Goal: Task Accomplishment & Management: Use online tool/utility

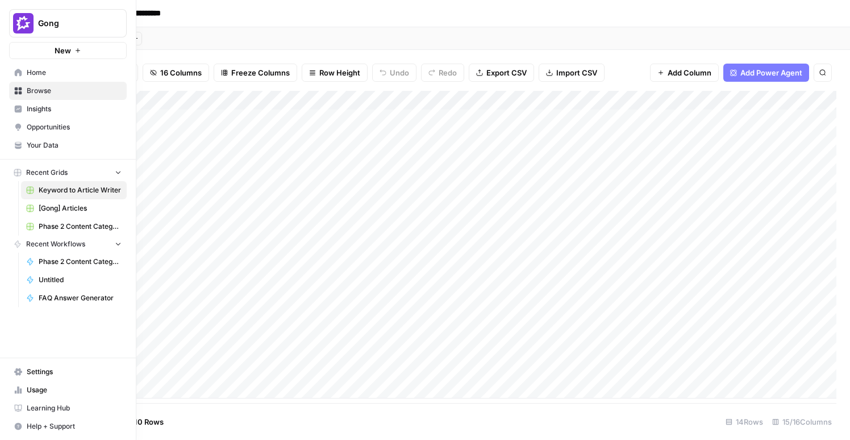
click at [92, 293] on span "FAQ Answer Generator" at bounding box center [80, 298] width 83 height 10
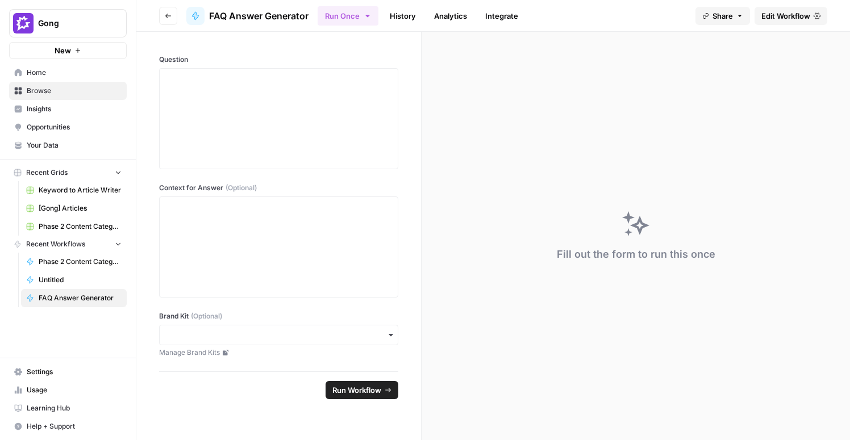
click at [46, 93] on span "Browse" at bounding box center [74, 91] width 95 height 10
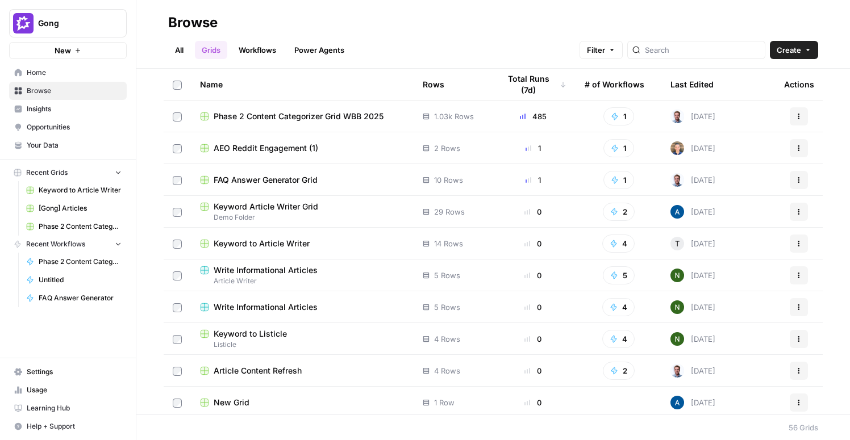
click at [314, 176] on span "FAQ Answer Generator Grid" at bounding box center [266, 179] width 104 height 11
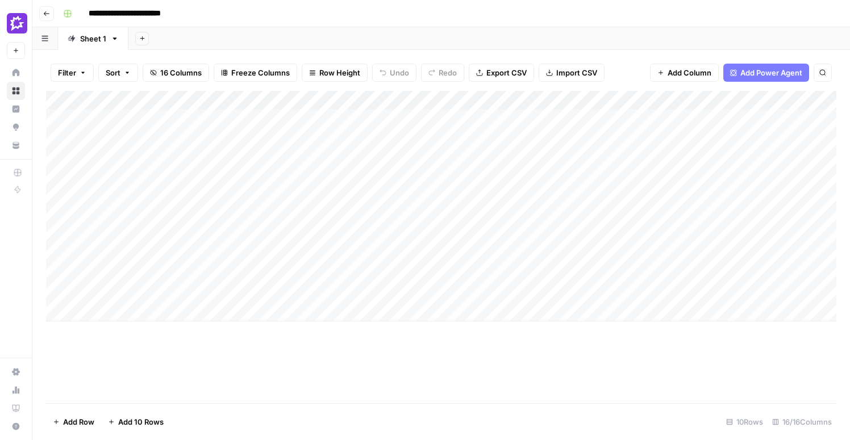
click at [116, 311] on div "Add Column" at bounding box center [441, 206] width 791 height 231
click at [98, 314] on div "Add Column" at bounding box center [441, 206] width 791 height 231
click at [98, 331] on div "Add Column" at bounding box center [441, 216] width 791 height 250
click at [522, 311] on div "Add Column" at bounding box center [441, 225] width 791 height 269
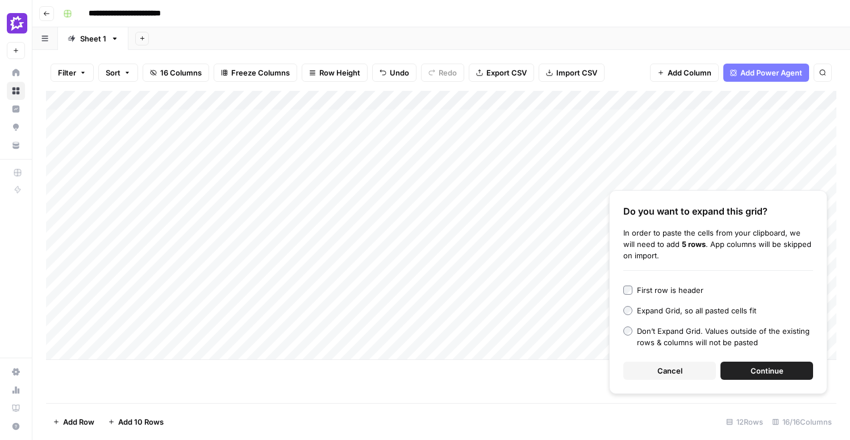
click at [738, 372] on button "Continue" at bounding box center [767, 371] width 93 height 18
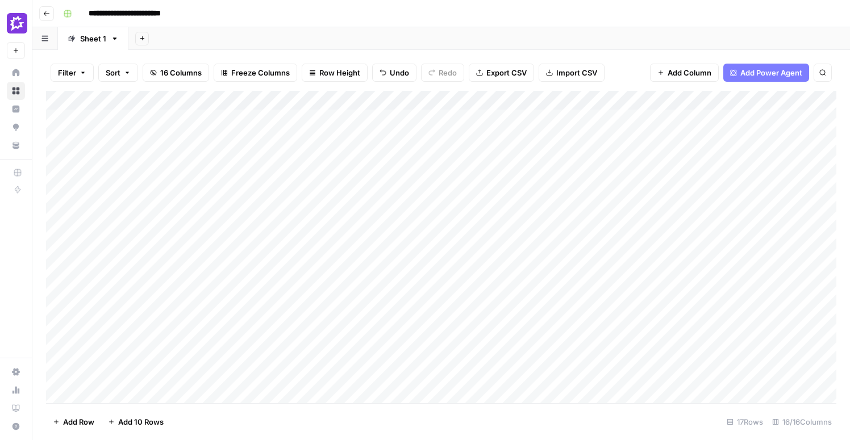
scroll to position [53, 0]
click at [360, 255] on div "Add Column" at bounding box center [441, 247] width 791 height 313
click at [274, 257] on div "Add Column" at bounding box center [441, 247] width 791 height 313
click at [123, 256] on div "Add Column" at bounding box center [441, 247] width 791 height 313
type textarea "**********"
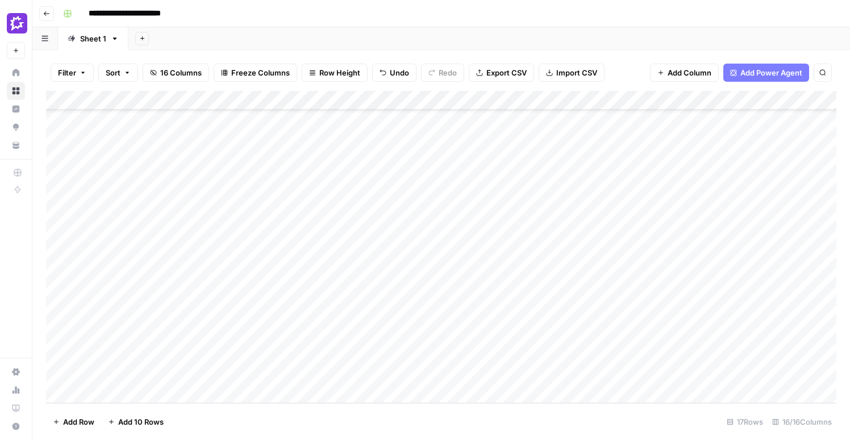
click at [145, 259] on div "Add Column" at bounding box center [441, 247] width 791 height 313
drag, startPoint x: 180, startPoint y: 267, endPoint x: 168, endPoint y: 373, distance: 107.5
click at [168, 373] on div "Add Column" at bounding box center [441, 247] width 791 height 313
click at [148, 283] on div "Add Column" at bounding box center [441, 247] width 791 height 313
click at [148, 269] on div "Add Column" at bounding box center [441, 247] width 791 height 313
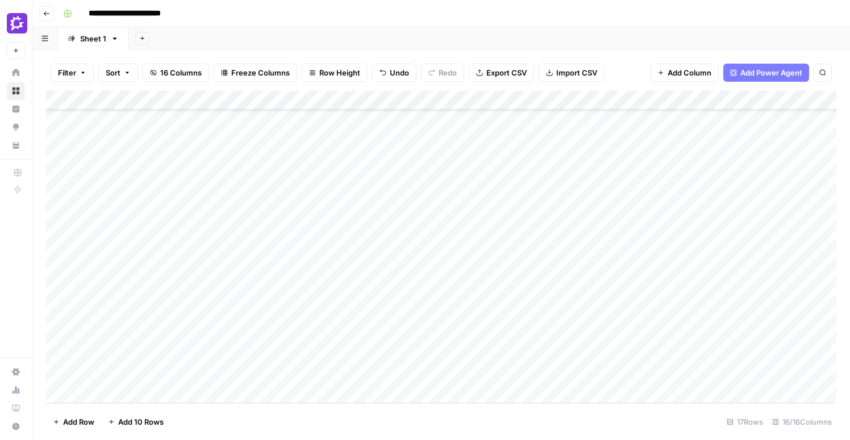
click at [147, 260] on div "Add Column" at bounding box center [441, 247] width 791 height 313
click at [138, 276] on div "Add Column" at bounding box center [441, 247] width 791 height 313
click at [128, 297] on div "Add Column" at bounding box center [441, 247] width 791 height 313
click at [114, 392] on div "Add Column" at bounding box center [441, 247] width 791 height 313
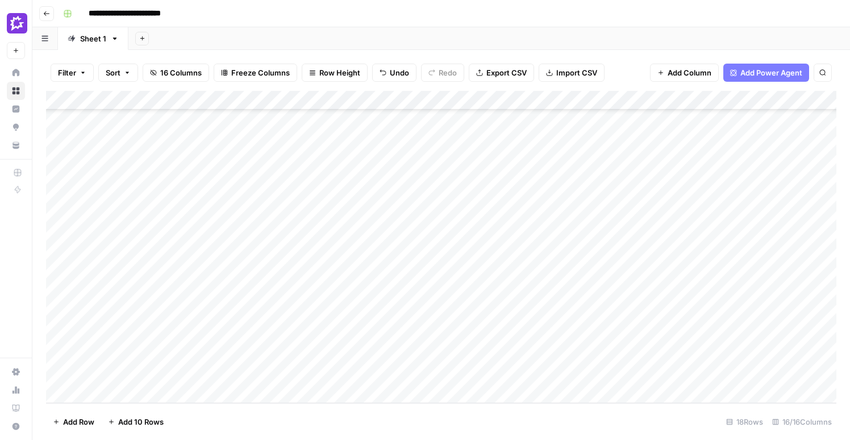
click at [214, 378] on div "Add Column" at bounding box center [441, 247] width 791 height 313
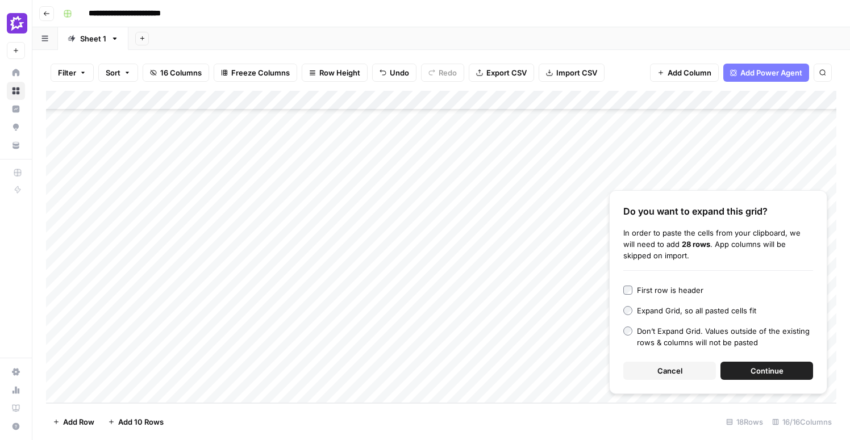
click at [746, 371] on button "Continue" at bounding box center [767, 371] width 93 height 18
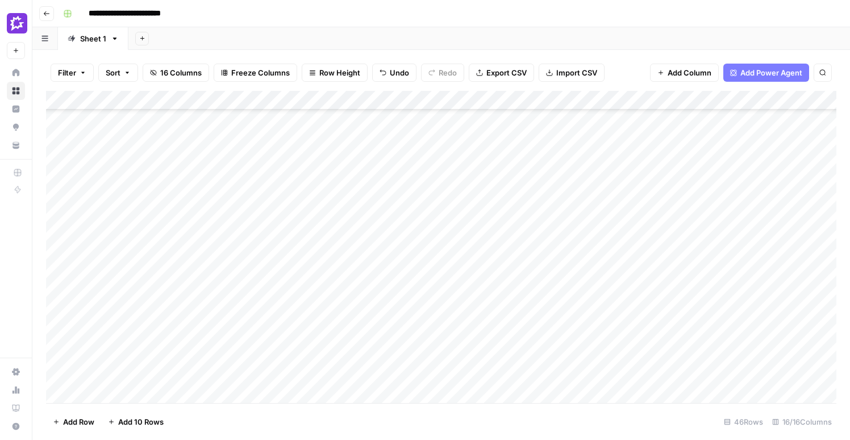
scroll to position [240, 0]
click at [162, 211] on div "Add Column" at bounding box center [441, 247] width 791 height 313
type textarea "**********"
click at [150, 210] on div "Add Column" at bounding box center [441, 247] width 791 height 313
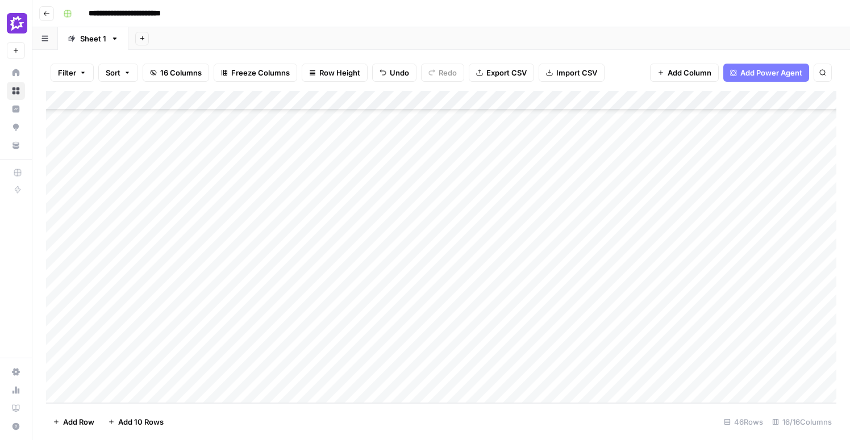
drag, startPoint x: 179, startPoint y: 214, endPoint x: 172, endPoint y: 380, distance: 166.7
click at [172, 380] on div "Add Column" at bounding box center [441, 247] width 791 height 313
click at [122, 392] on div "Add Column" at bounding box center [441, 247] width 791 height 313
click at [331, 284] on div "Add Column" at bounding box center [441, 247] width 791 height 313
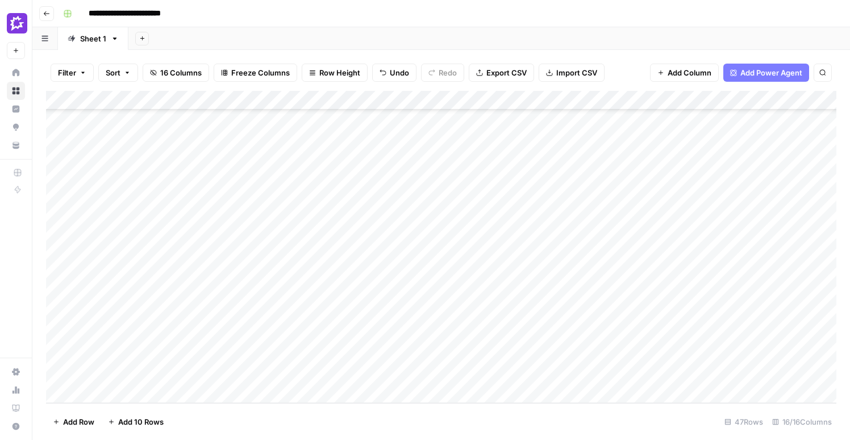
click at [120, 396] on div "Add Column" at bounding box center [441, 247] width 791 height 313
click at [257, 355] on div "Add Column" at bounding box center [441, 247] width 791 height 313
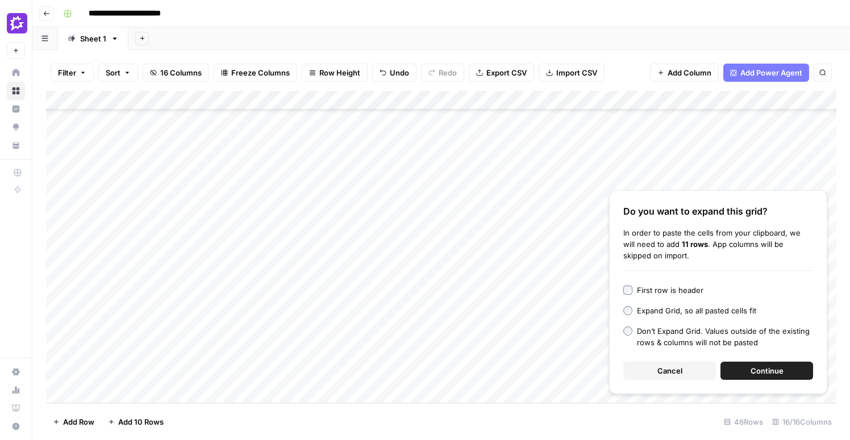
click at [743, 370] on button "Continue" at bounding box center [767, 371] width 93 height 18
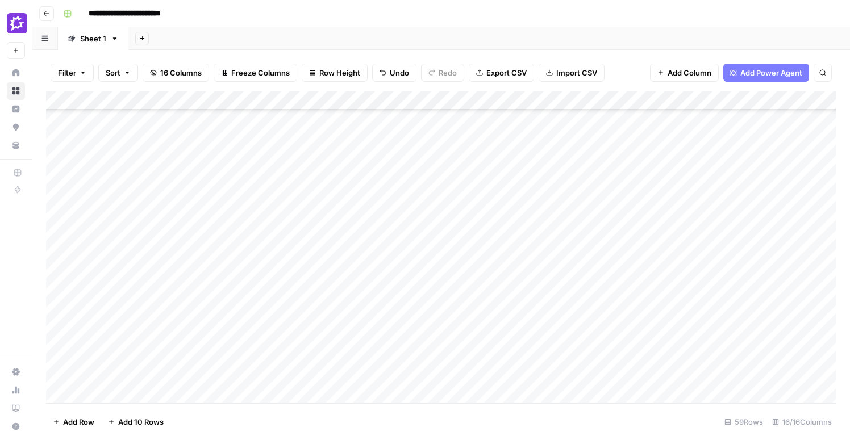
click at [159, 120] on div "Add Column" at bounding box center [441, 247] width 791 height 313
drag, startPoint x: 167, startPoint y: 192, endPoint x: 160, endPoint y: 374, distance: 182.0
click at [160, 374] on div "Add Column" at bounding box center [441, 247] width 791 height 313
click at [510, 236] on div "Add Column" at bounding box center [441, 247] width 791 height 313
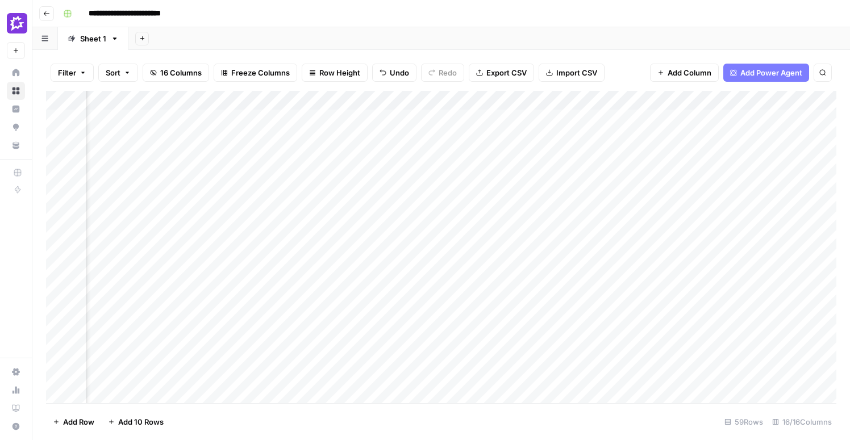
click at [615, 118] on div "Add Column" at bounding box center [441, 247] width 791 height 313
click at [618, 141] on div "Add Column" at bounding box center [441, 247] width 791 height 313
click at [246, 79] on button "Freeze Columns" at bounding box center [256, 73] width 84 height 18
click at [485, 177] on div "Add Column" at bounding box center [441, 247] width 791 height 313
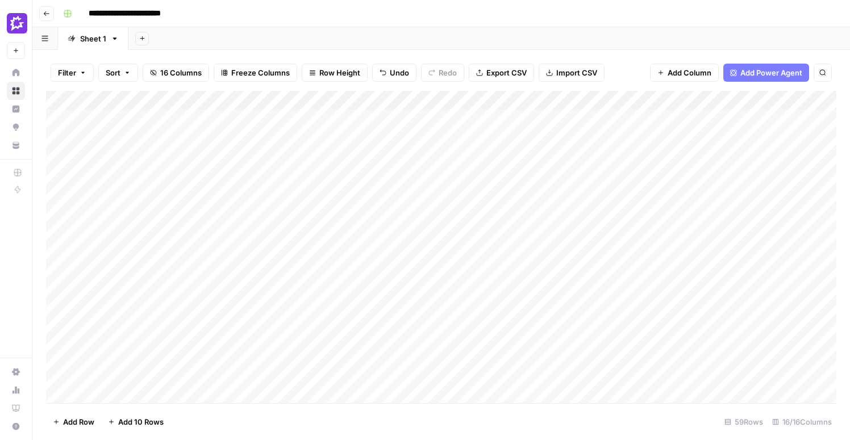
drag, startPoint x: 408, startPoint y: 99, endPoint x: 589, endPoint y: 99, distance: 181.3
click at [589, 99] on div "Add Column" at bounding box center [441, 247] width 791 height 313
click at [244, 72] on span "Freeze Columns" at bounding box center [260, 72] width 59 height 11
click at [253, 139] on span "First 3 Columns" at bounding box center [270, 143] width 94 height 11
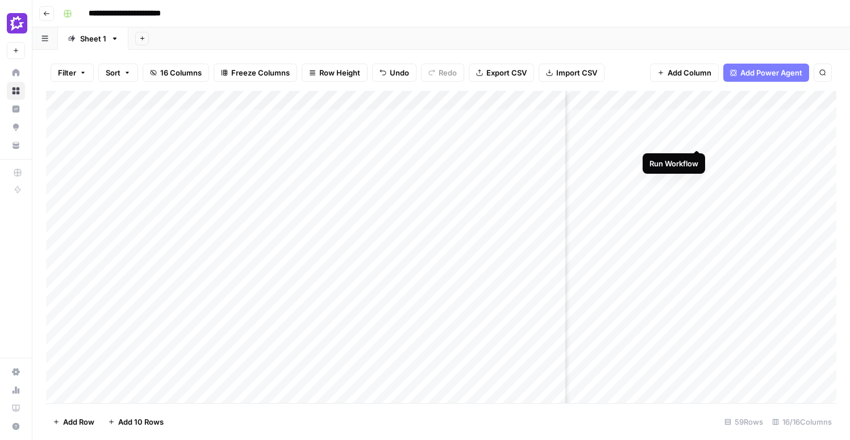
click at [699, 138] on div "Add Column" at bounding box center [441, 247] width 791 height 313
click at [642, 156] on div "Add Column" at bounding box center [441, 247] width 791 height 313
click at [641, 178] on div "Add Column" at bounding box center [441, 247] width 791 height 313
click at [640, 197] on div "Add Column" at bounding box center [441, 247] width 791 height 313
click at [639, 216] on div "Add Column" at bounding box center [441, 247] width 791 height 313
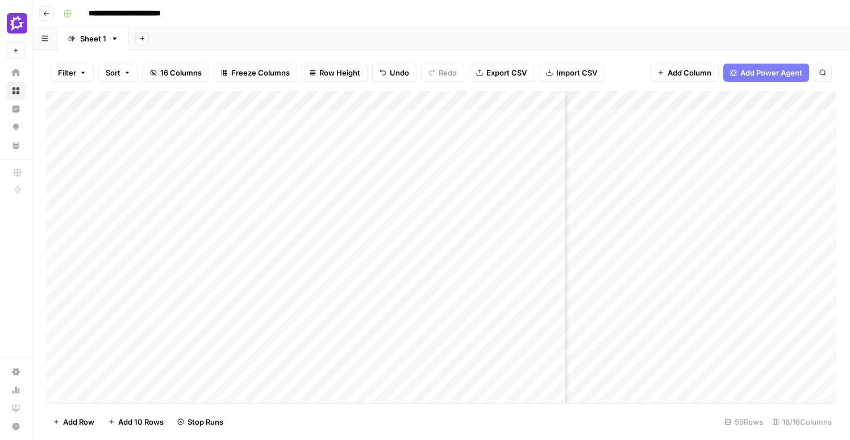
click at [637, 234] on div "Add Column" at bounding box center [441, 247] width 791 height 313
click at [639, 256] on div "Add Column" at bounding box center [441, 247] width 791 height 313
click at [640, 275] on div "Add Column" at bounding box center [441, 247] width 791 height 313
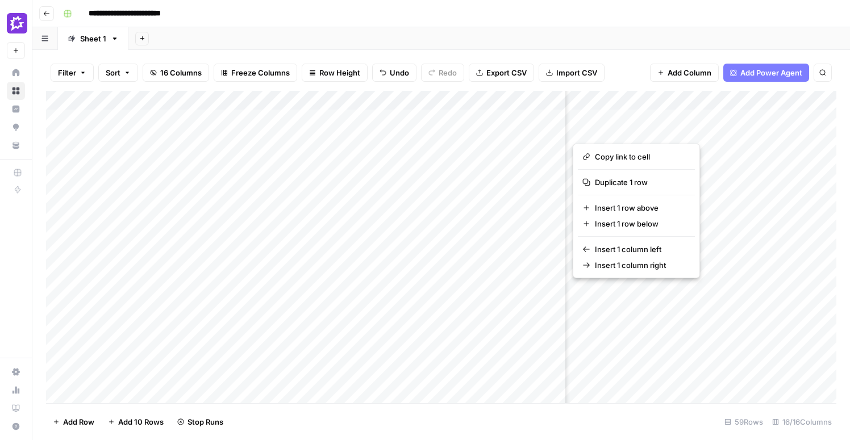
click at [640, 293] on button "button" at bounding box center [640, 293] width 135 height 20
click at [794, 294] on div "Add Column" at bounding box center [441, 247] width 791 height 313
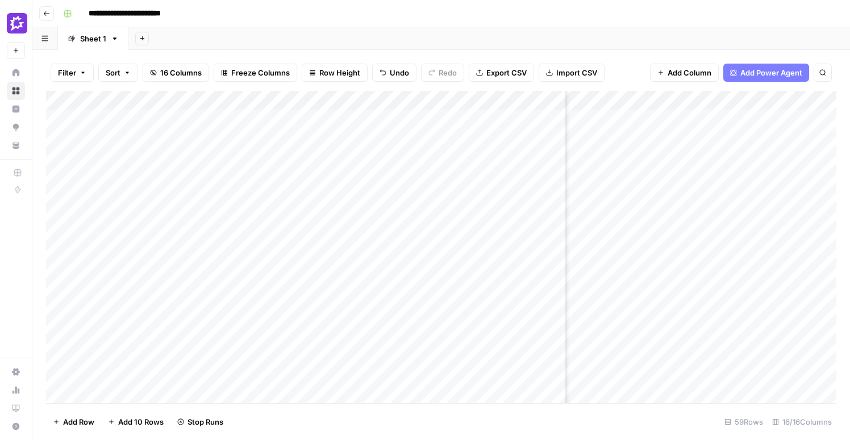
click at [643, 293] on div "Add Column" at bounding box center [441, 247] width 791 height 313
click at [641, 296] on div "Add Column" at bounding box center [441, 247] width 791 height 313
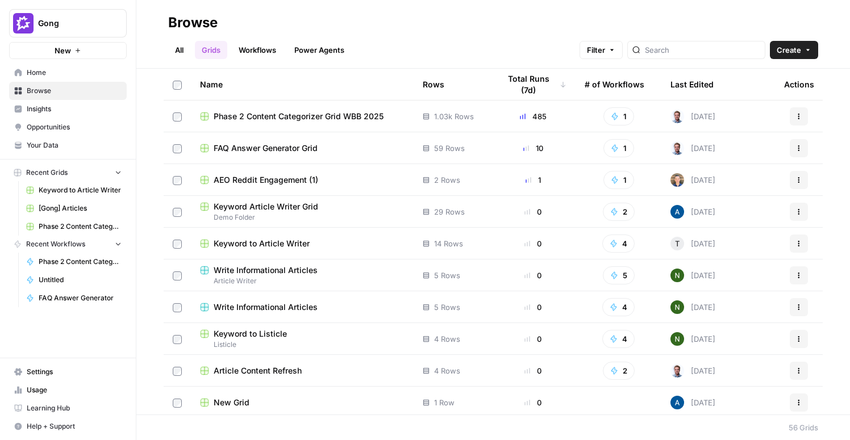
click at [301, 145] on span "FAQ Answer Generator Grid" at bounding box center [266, 148] width 104 height 11
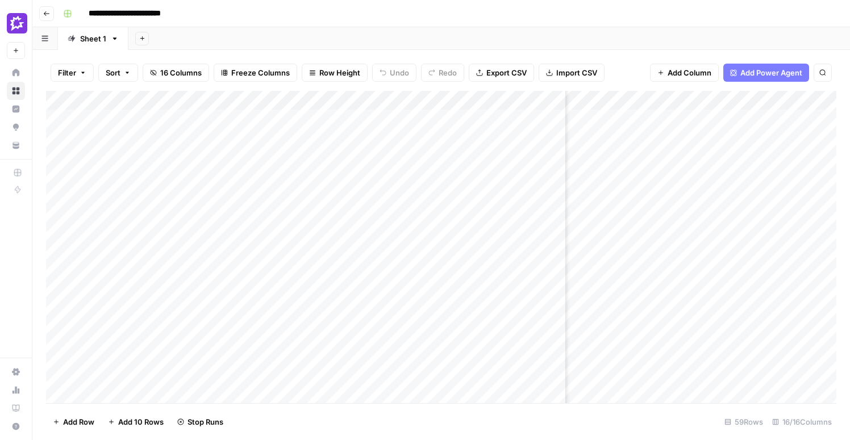
scroll to position [0, 297]
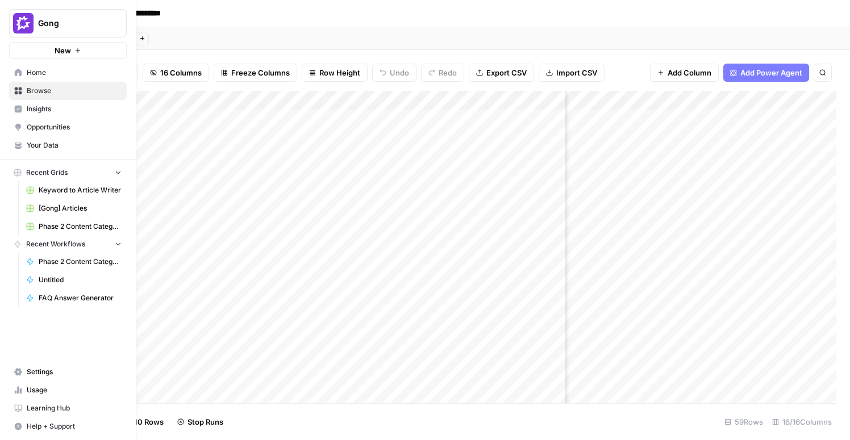
click at [28, 110] on span "Insights" at bounding box center [74, 109] width 95 height 10
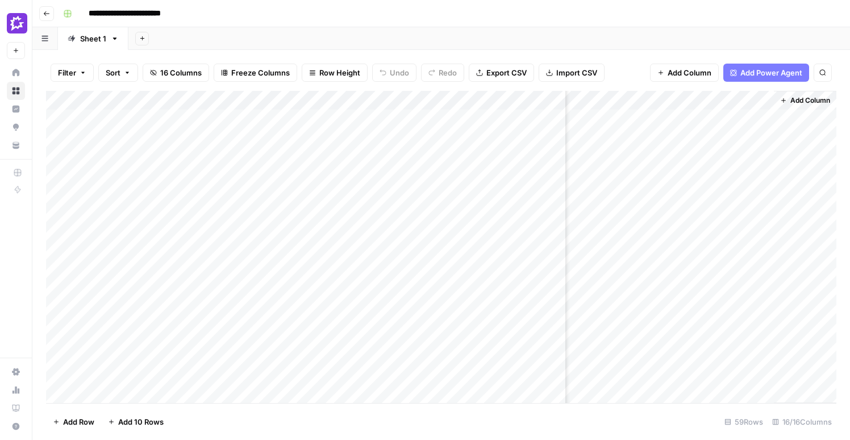
scroll to position [0, 1278]
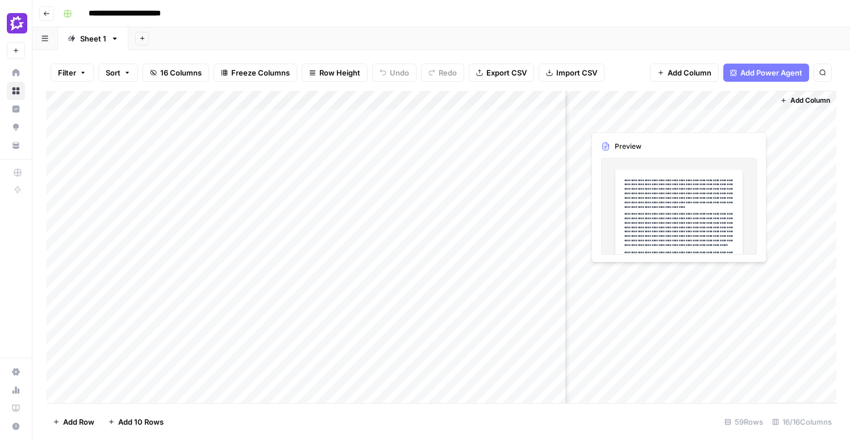
click at [732, 124] on div "Add Column" at bounding box center [441, 247] width 791 height 313
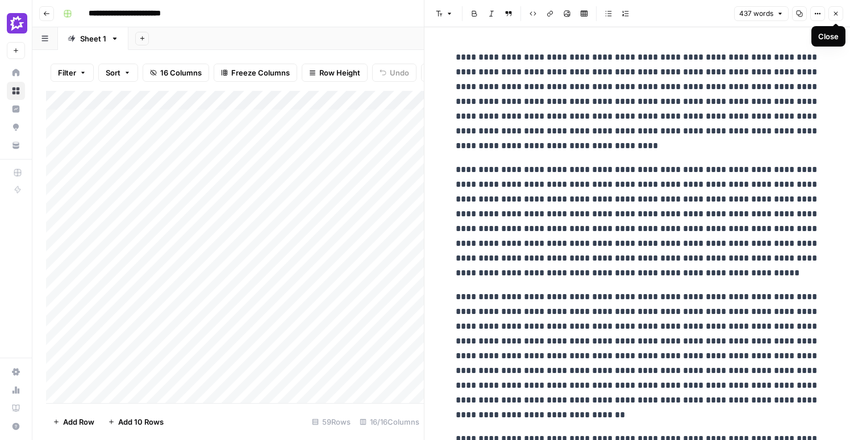
click at [837, 12] on icon "button" at bounding box center [836, 13] width 7 height 7
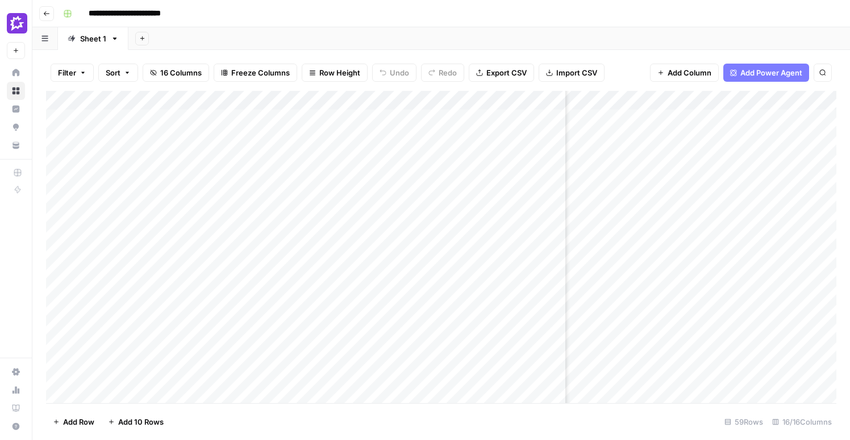
scroll to position [1, 586]
drag, startPoint x: 565, startPoint y: 99, endPoint x: 421, endPoint y: 110, distance: 144.8
click at [421, 110] on div "Add Column" at bounding box center [441, 247] width 791 height 313
click at [332, 76] on span "Row Height" at bounding box center [339, 72] width 41 height 11
click at [328, 144] on span "Tall" at bounding box center [364, 143] width 82 height 11
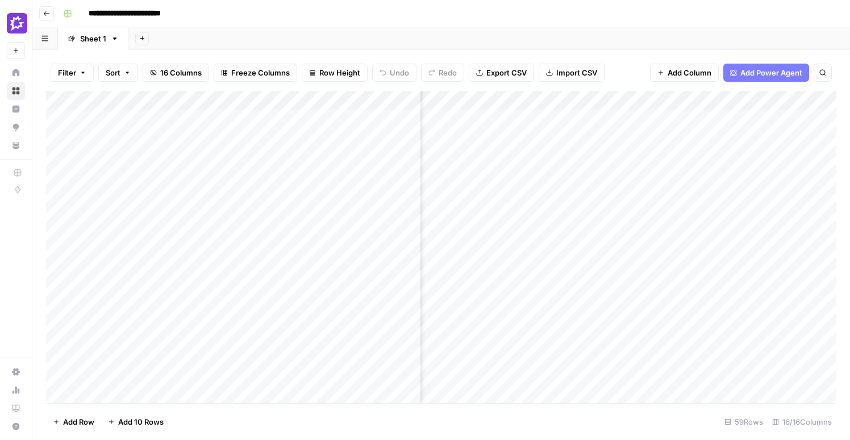
scroll to position [1, 317]
click at [611, 101] on div "Add Column" at bounding box center [441, 247] width 791 height 313
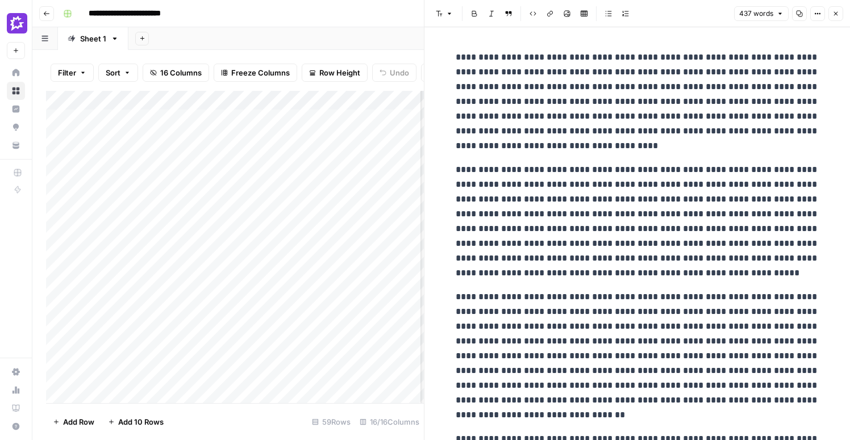
click at [841, 16] on button "Close" at bounding box center [836, 13] width 15 height 15
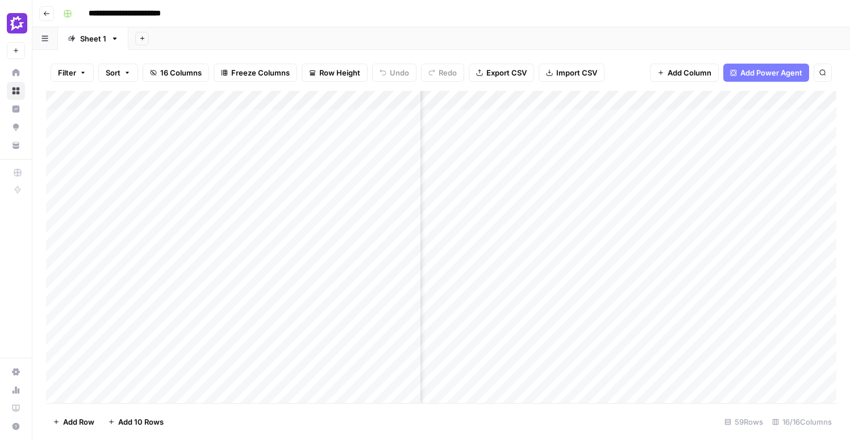
click at [542, 99] on div "Add Column" at bounding box center [441, 247] width 791 height 313
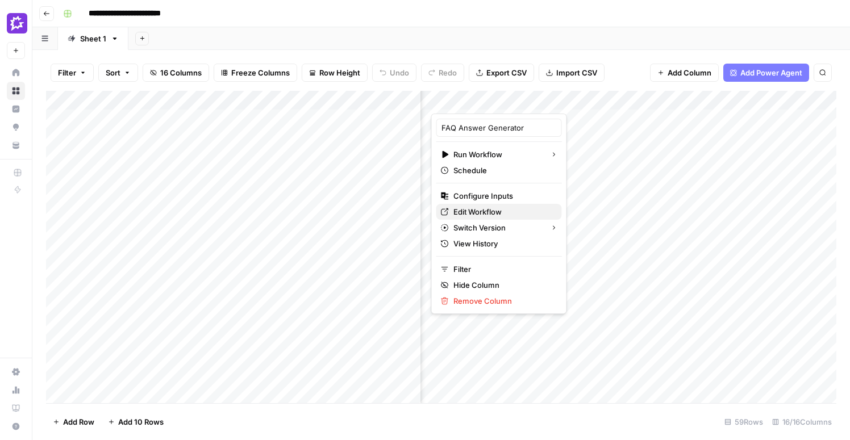
click at [468, 212] on span "Edit Workflow" at bounding box center [503, 211] width 99 height 11
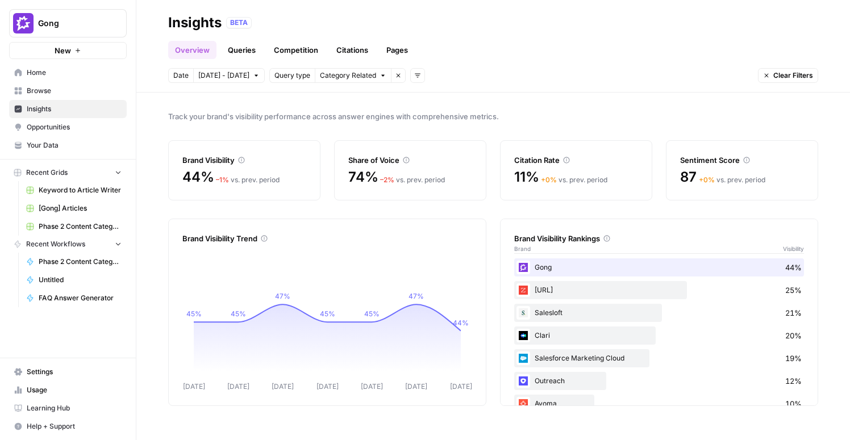
click at [244, 53] on link "Queries" at bounding box center [241, 50] width 41 height 18
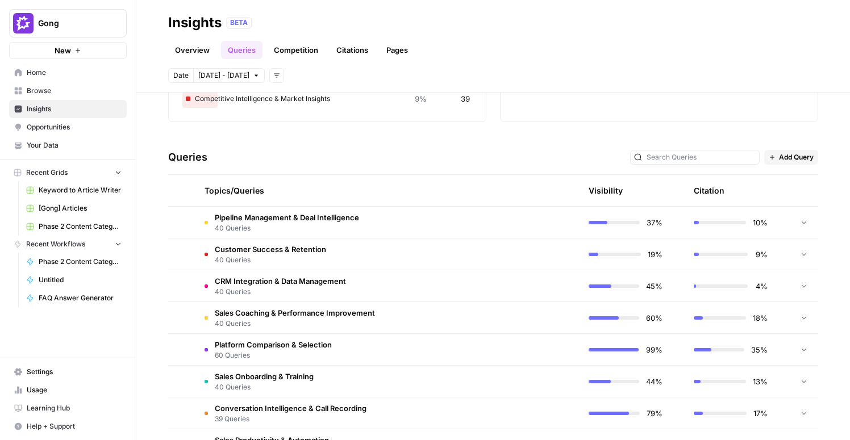
scroll to position [106, 0]
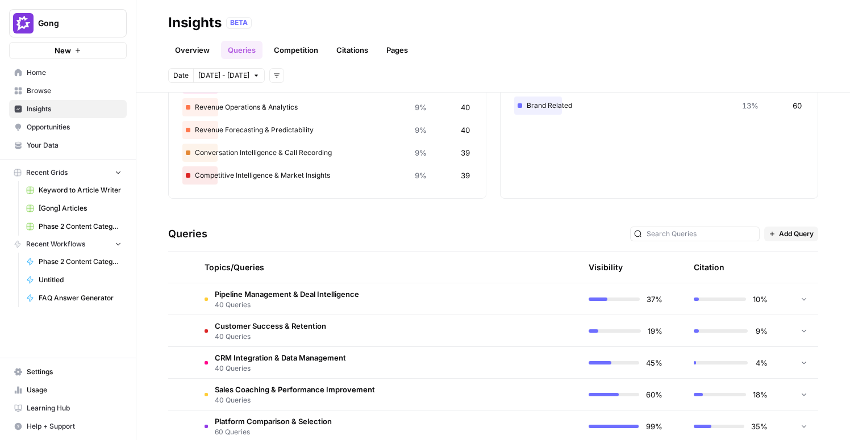
click at [793, 235] on span "Add Query" at bounding box center [796, 234] width 35 height 10
click at [810, 273] on span "Bulk Upload" at bounding box center [807, 274] width 42 height 11
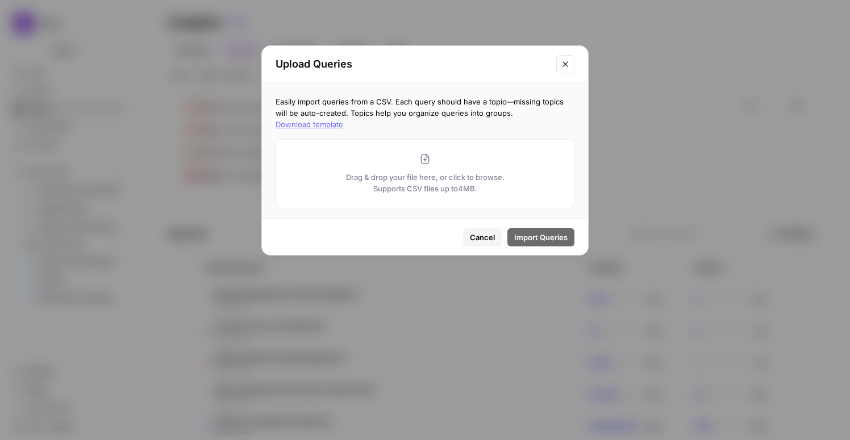
click at [559, 59] on button "Close modal" at bounding box center [565, 64] width 18 height 18
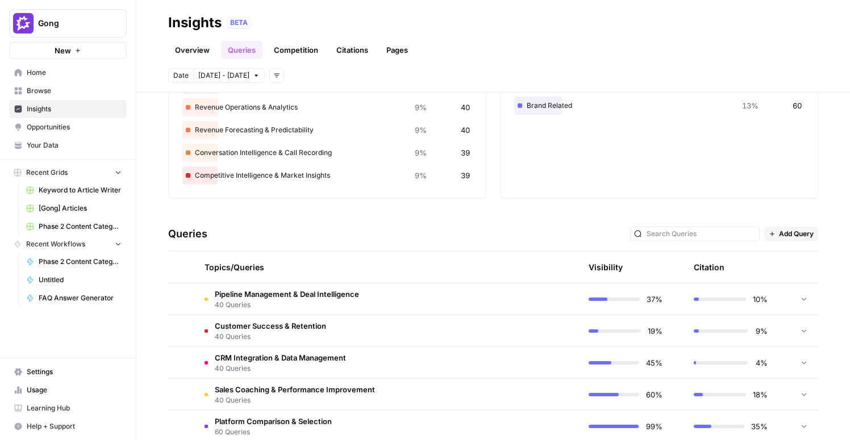
click at [785, 233] on span "Add Query" at bounding box center [796, 234] width 35 height 10
click at [788, 255] on span "Add Query" at bounding box center [807, 258] width 42 height 11
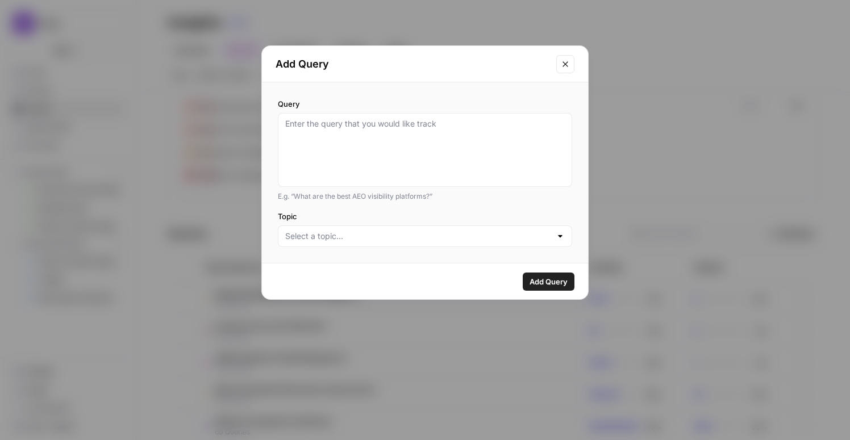
click at [520, 247] on div "Query E.g. “What are the best AEO visibility platforms?” Topic" at bounding box center [425, 172] width 326 height 181
click at [526, 242] on div at bounding box center [425, 237] width 294 height 22
click at [569, 65] on icon "Close modal" at bounding box center [565, 64] width 9 height 9
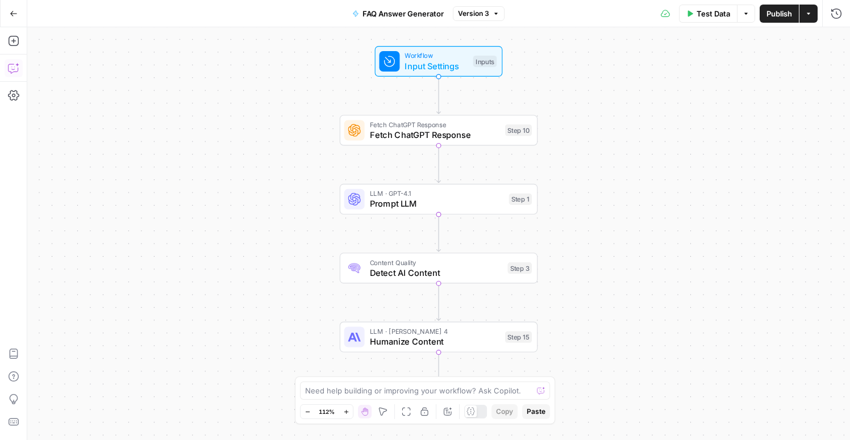
click at [11, 73] on icon "button" at bounding box center [13, 68] width 11 height 11
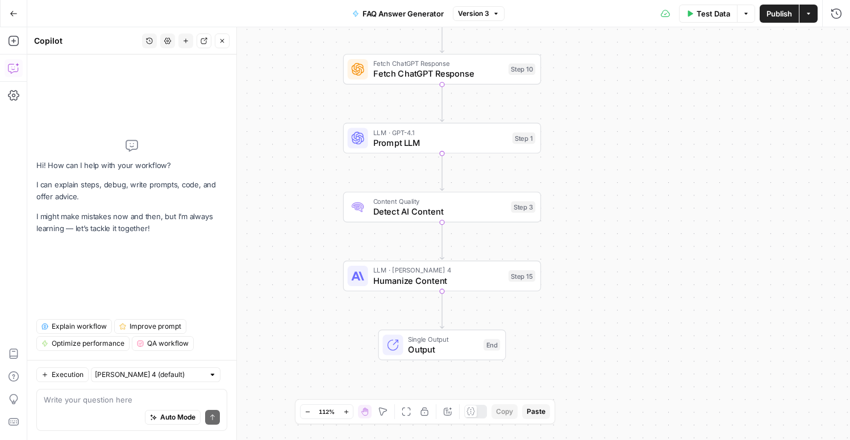
click at [130, 400] on textarea at bounding box center [132, 399] width 176 height 11
type textarea "a"
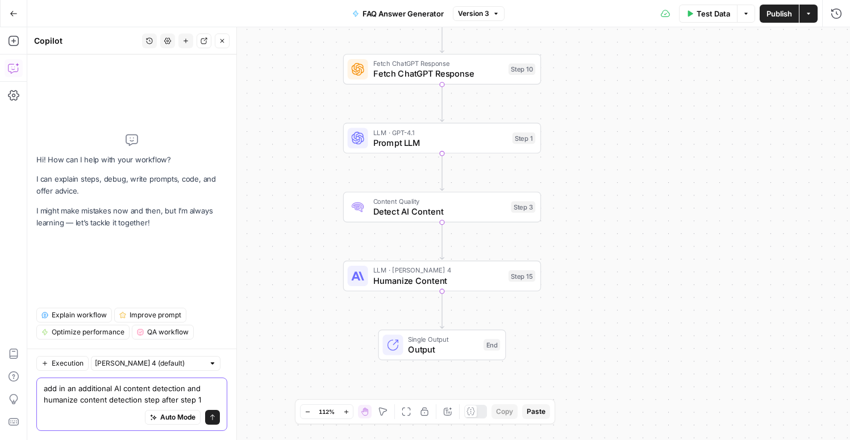
type textarea "add in an additional AI content detection and humanize content detection step a…"
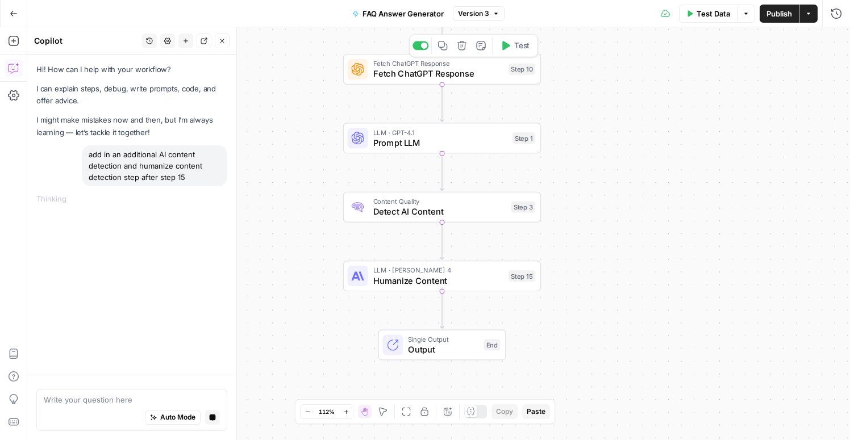
click at [408, 64] on span "Fetch ChatGPT Response" at bounding box center [438, 64] width 130 height 10
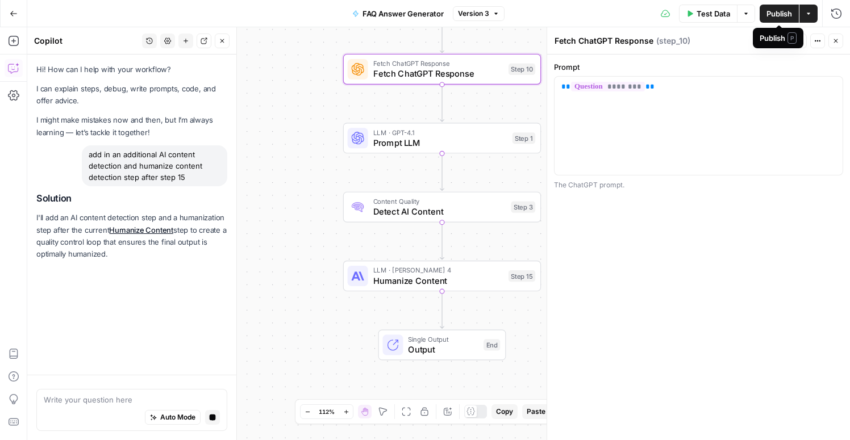
click at [784, 41] on div "Publish P" at bounding box center [778, 37] width 37 height 11
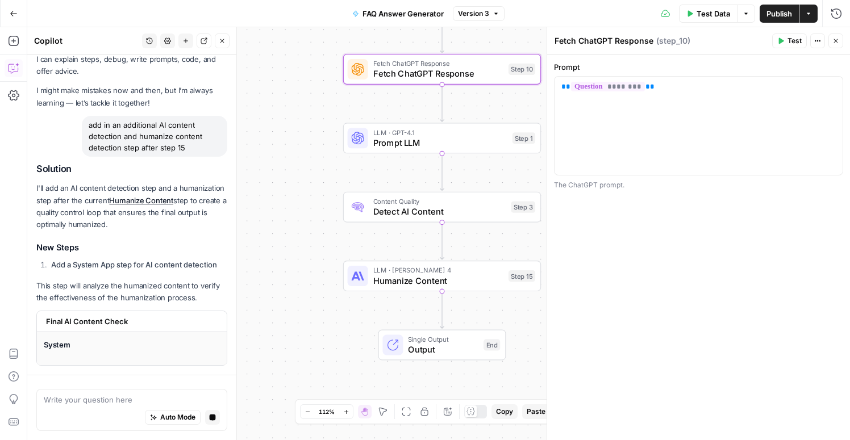
click at [789, 39] on span "Test" at bounding box center [795, 41] width 14 height 10
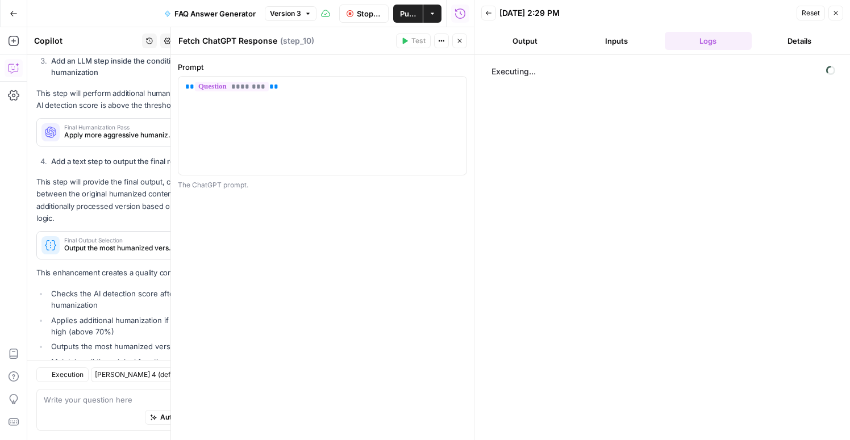
scroll to position [477, 0]
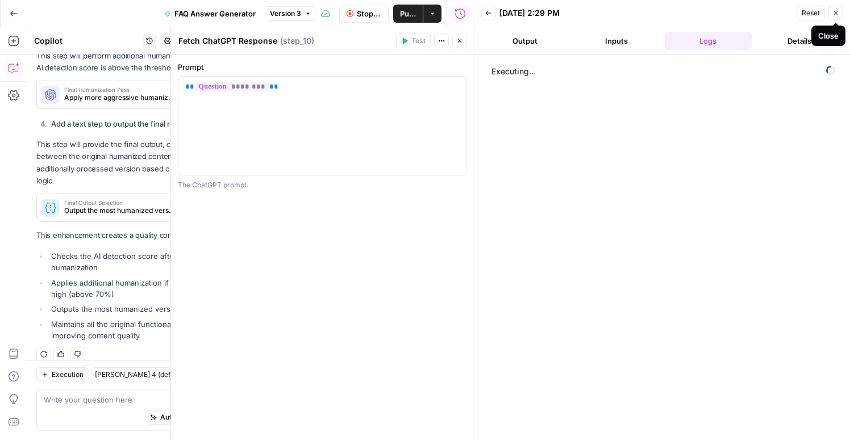
click at [840, 19] on button "Close" at bounding box center [836, 13] width 15 height 15
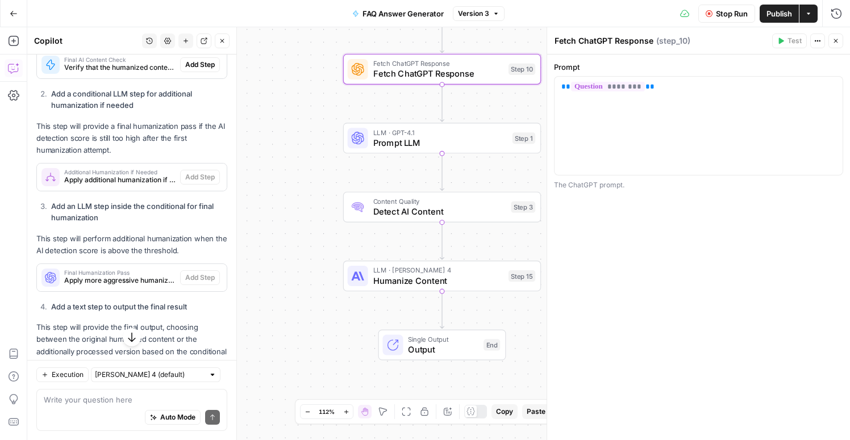
click at [174, 141] on p "This step will provide a final humanization pass if the AI detection score is s…" at bounding box center [131, 138] width 191 height 36
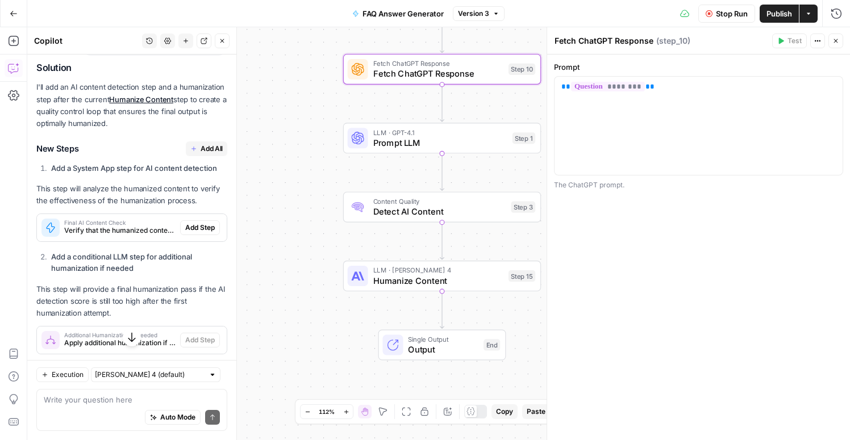
scroll to position [118, 0]
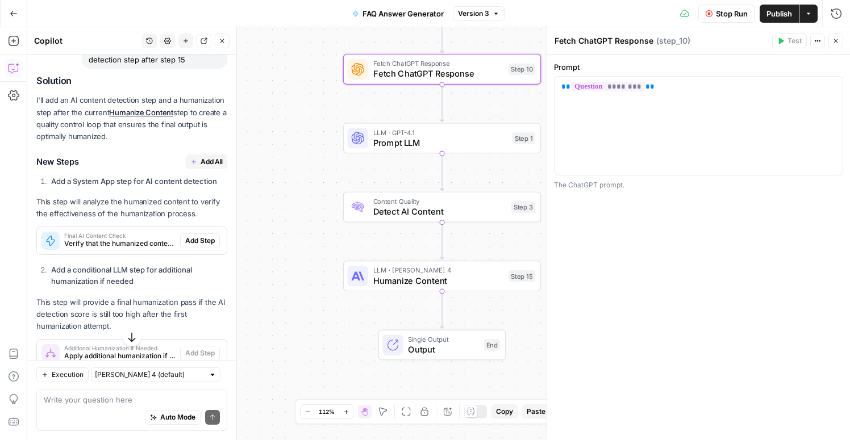
click at [213, 163] on span "Add All" at bounding box center [212, 162] width 22 height 10
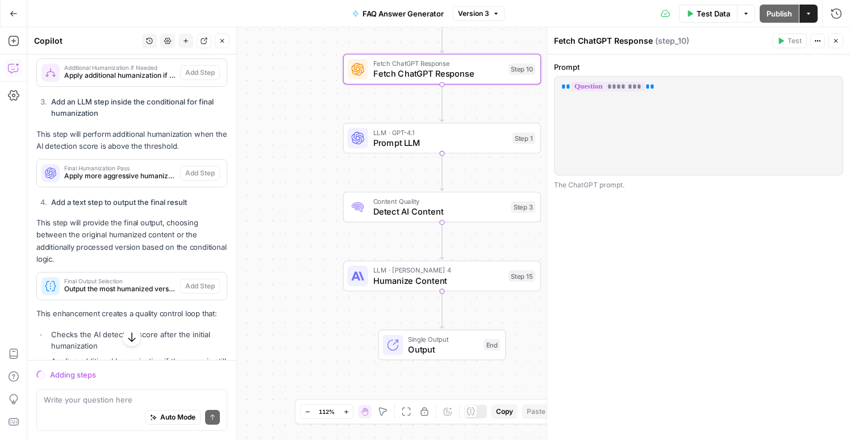
scroll to position [477, 0]
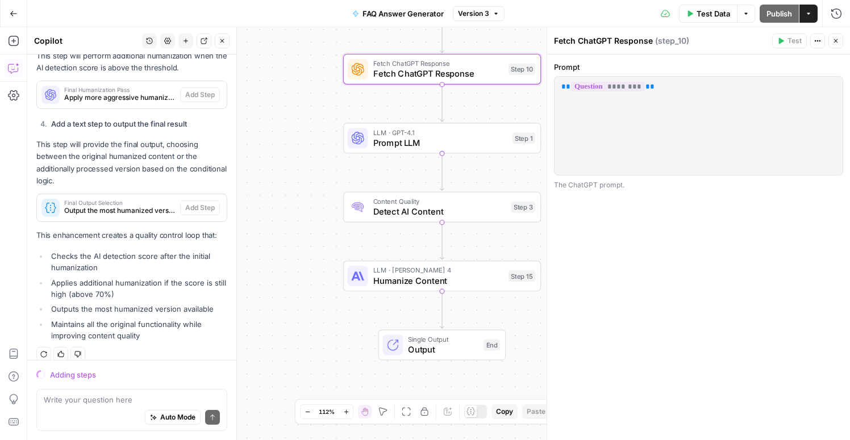
click at [840, 43] on button "Close" at bounding box center [836, 41] width 15 height 15
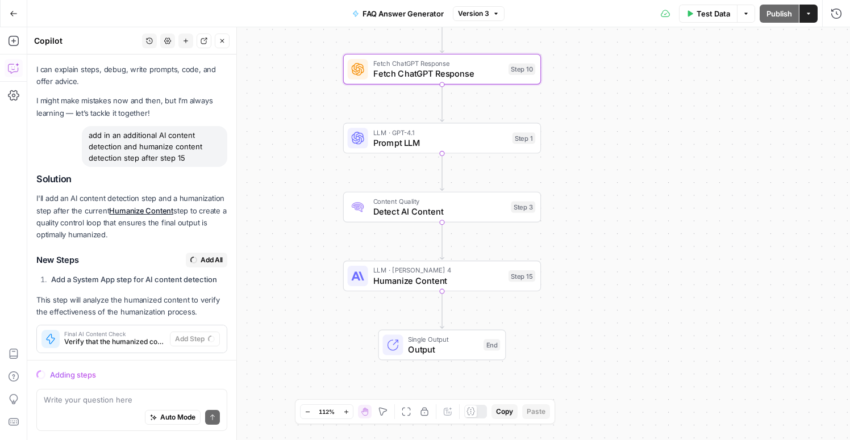
scroll to position [0, 0]
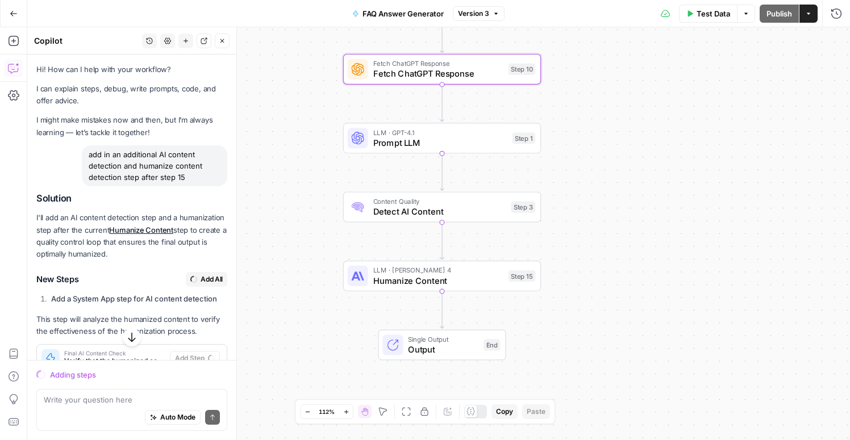
click at [438, 135] on span "LLM · GPT-4.1" at bounding box center [440, 132] width 134 height 10
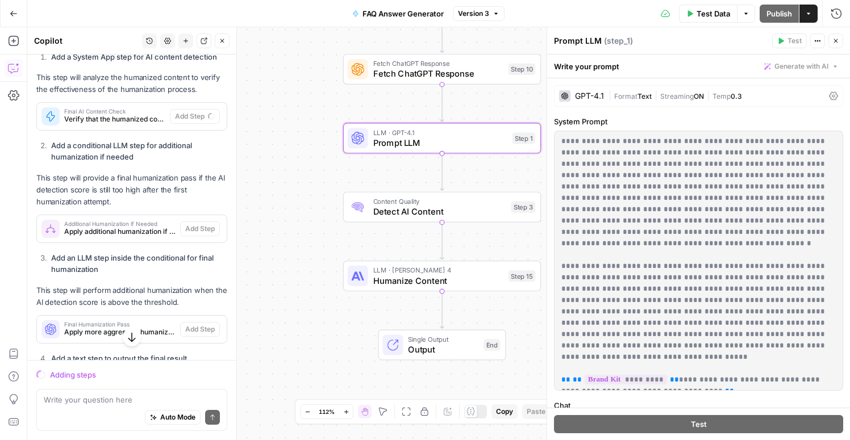
scroll to position [477, 0]
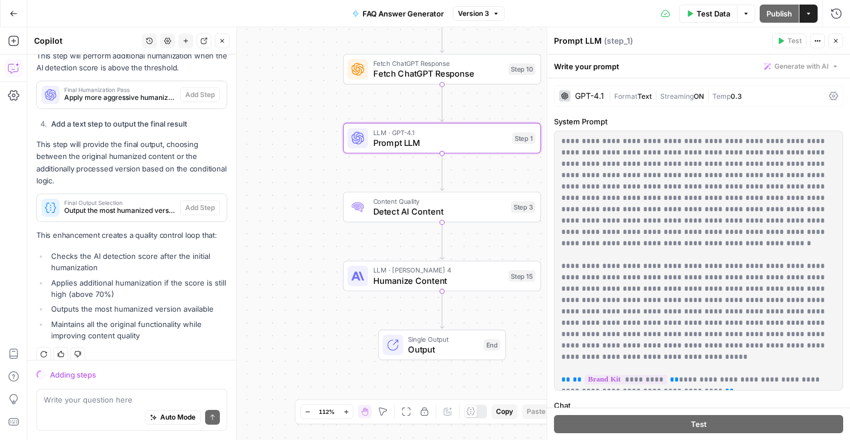
click at [841, 41] on button "Close" at bounding box center [836, 41] width 15 height 15
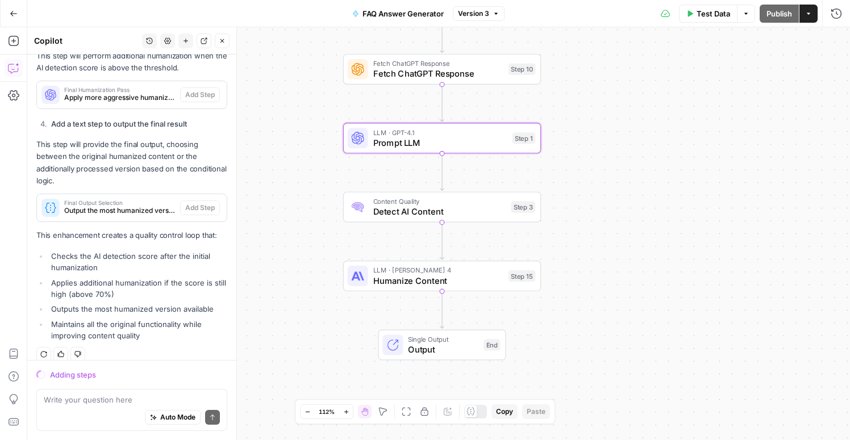
click at [156, 255] on li "Checks the AI detection score after the initial humanization" at bounding box center [137, 262] width 179 height 23
click at [118, 411] on div "Auto Mode Send" at bounding box center [132, 418] width 176 height 25
type textarea "did it add the steps?"
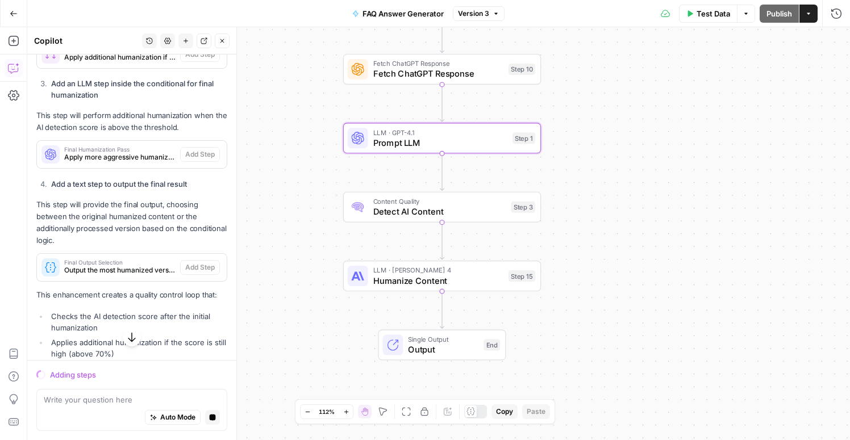
scroll to position [497, 0]
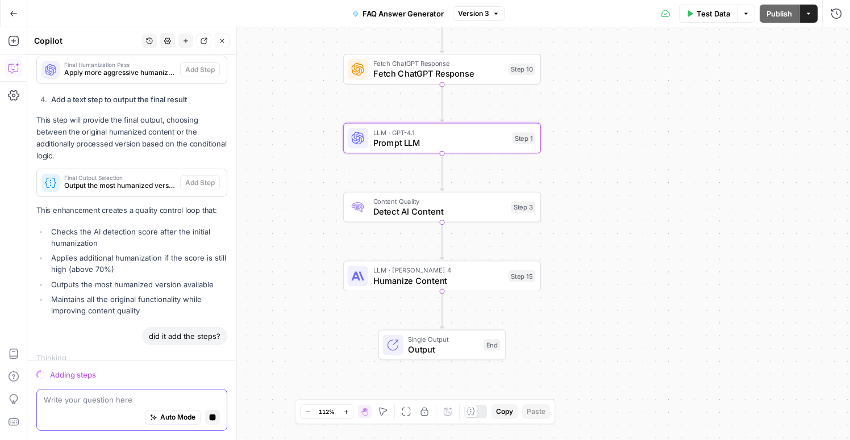
click at [219, 416] on button "Stop generating" at bounding box center [212, 417] width 15 height 15
click at [214, 421] on button "Stop generating" at bounding box center [212, 417] width 15 height 15
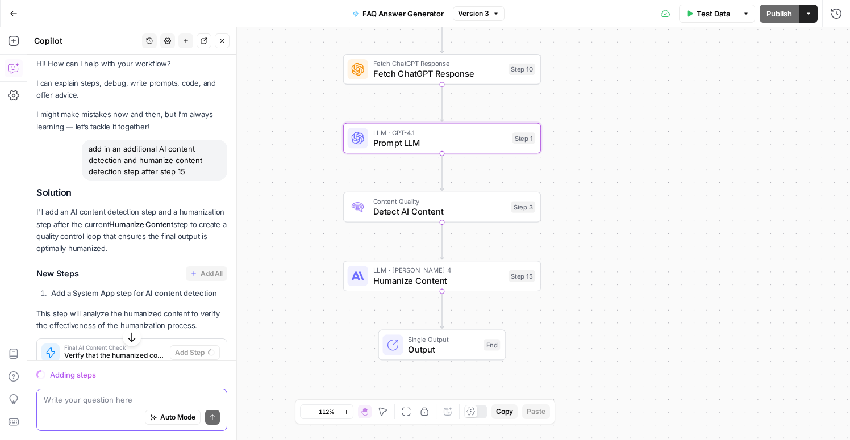
scroll to position [0, 0]
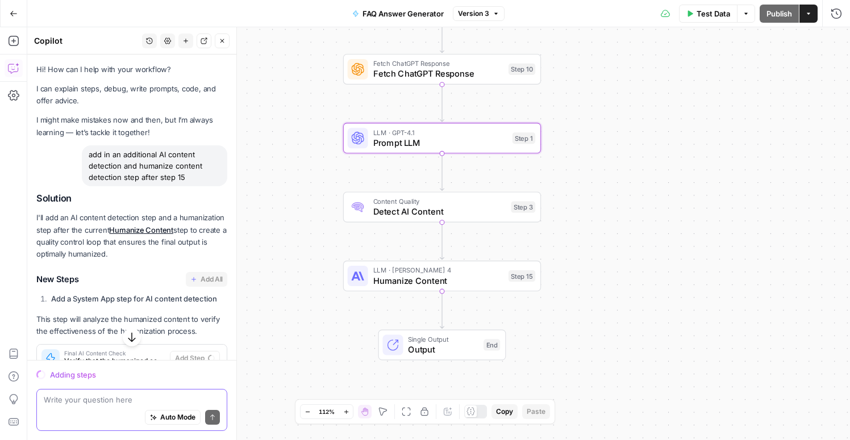
drag, startPoint x: 193, startPoint y: 174, endPoint x: 84, endPoint y: 156, distance: 110.2
click at [84, 156] on div "add in an additional AI content detection and humanize content detection step a…" at bounding box center [154, 165] width 145 height 41
copy div "add in an additional AI content detection and humanize content detection step a…"
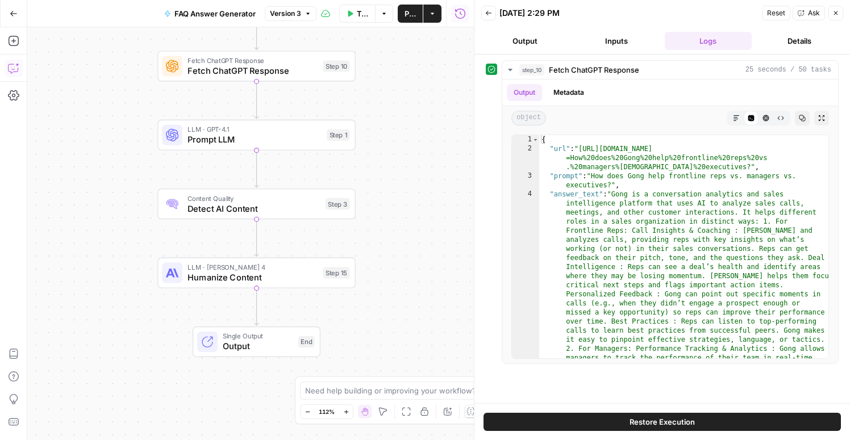
click at [17, 73] on icon "button" at bounding box center [13, 68] width 11 height 11
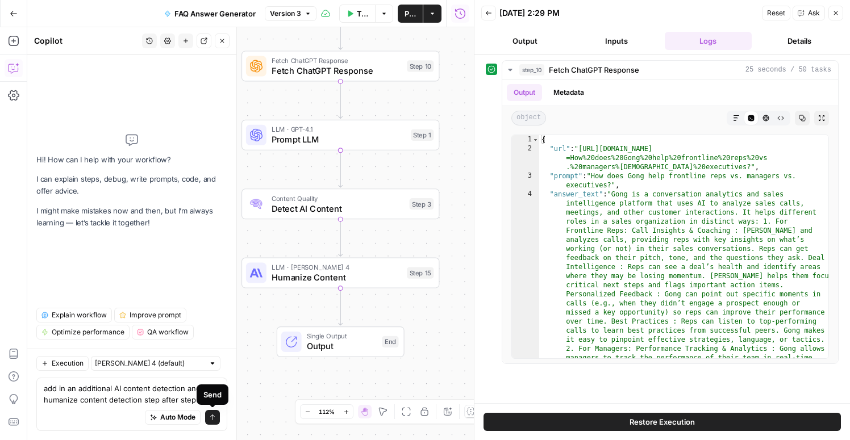
type textarea "add in an additional AI content detection and humanize content detection step a…"
click at [213, 415] on icon "submit" at bounding box center [212, 417] width 7 height 7
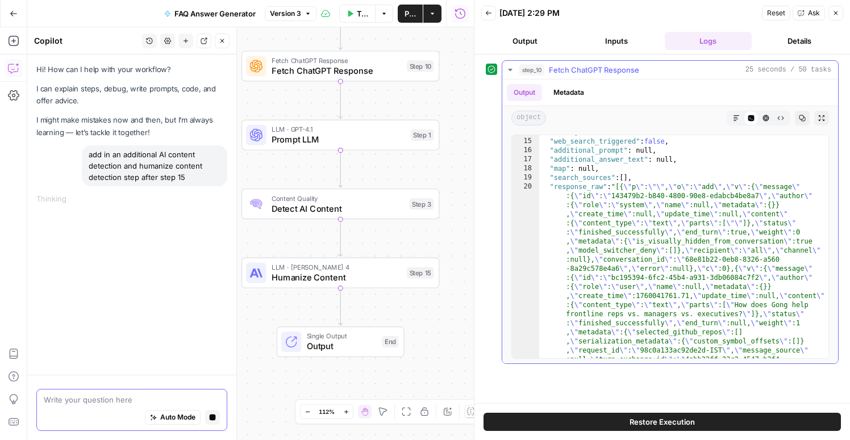
scroll to position [1208, 0]
click at [142, 221] on div "Hi! How can I help with your workflow? I can explain steps, debug, write prompt…" at bounding box center [131, 215] width 209 height 321
click at [59, 186] on div "Hi! How can I help with your workflow? I can explain steps, debug, write prompt…" at bounding box center [131, 215] width 209 height 321
click at [835, 14] on icon "button" at bounding box center [836, 13] width 7 height 7
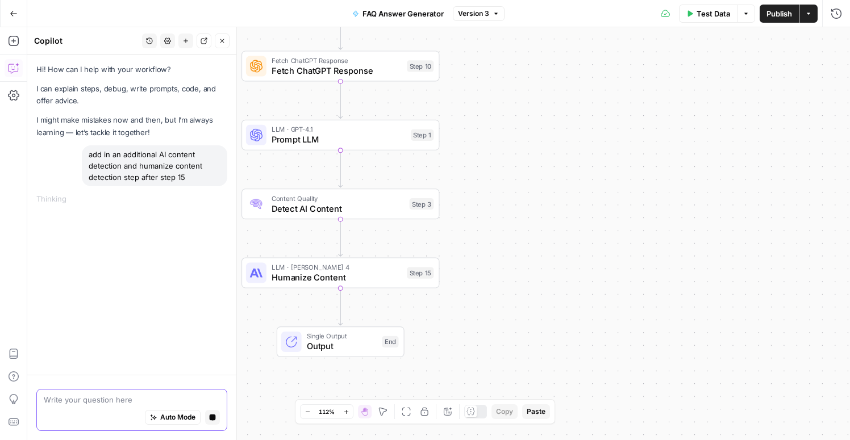
click at [142, 219] on div "Hi! How can I help with your workflow? I can explain steps, debug, write prompt…" at bounding box center [131, 215] width 209 height 321
click at [95, 400] on textarea at bounding box center [132, 399] width 176 height 11
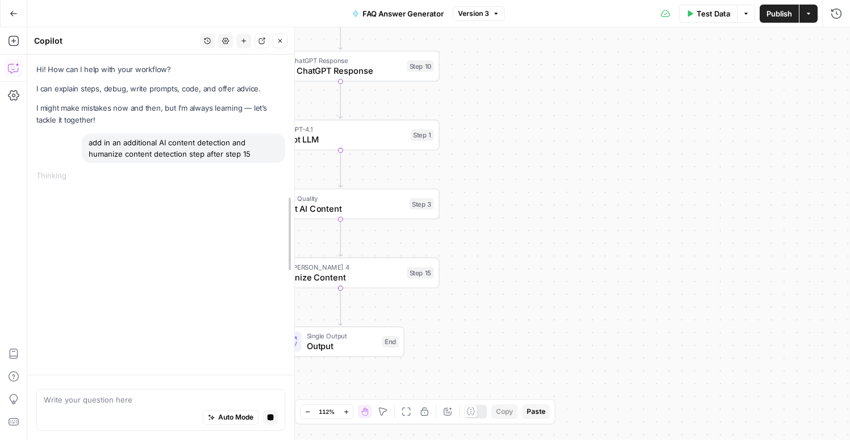
drag, startPoint x: 234, startPoint y: 176, endPoint x: 206, endPoint y: 168, distance: 29.1
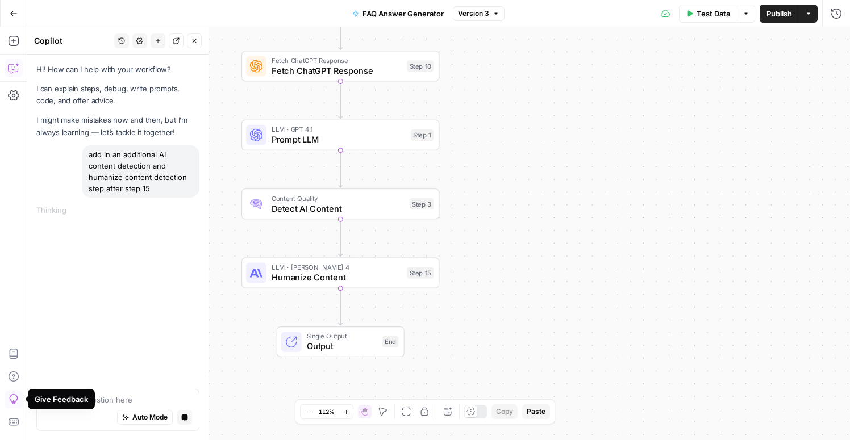
click at [80, 403] on div "Give Feedback" at bounding box center [61, 399] width 53 height 11
click at [182, 421] on icon "button" at bounding box center [184, 417] width 7 height 7
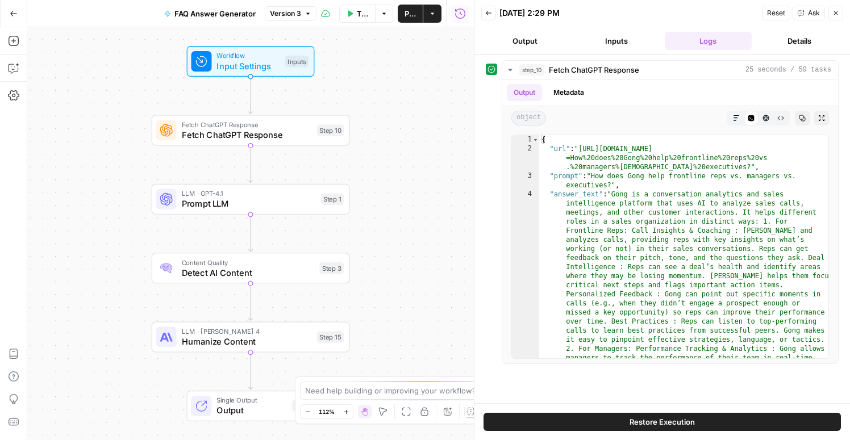
click at [841, 16] on button "Close" at bounding box center [836, 13] width 15 height 15
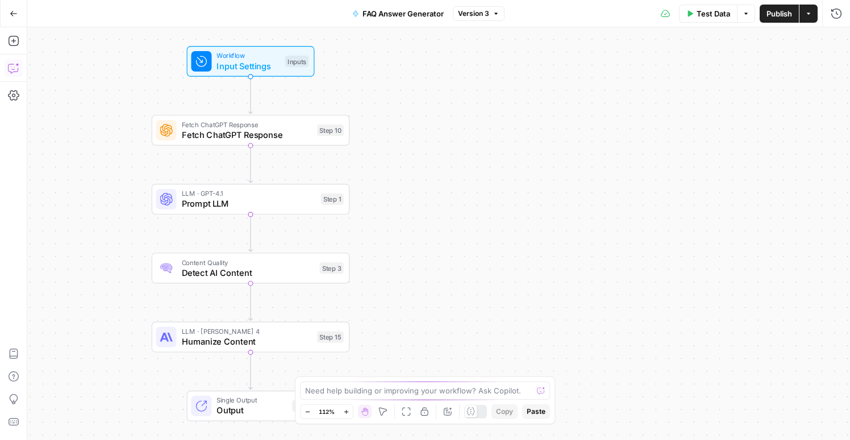
click at [10, 68] on icon "button" at bounding box center [13, 68] width 11 height 11
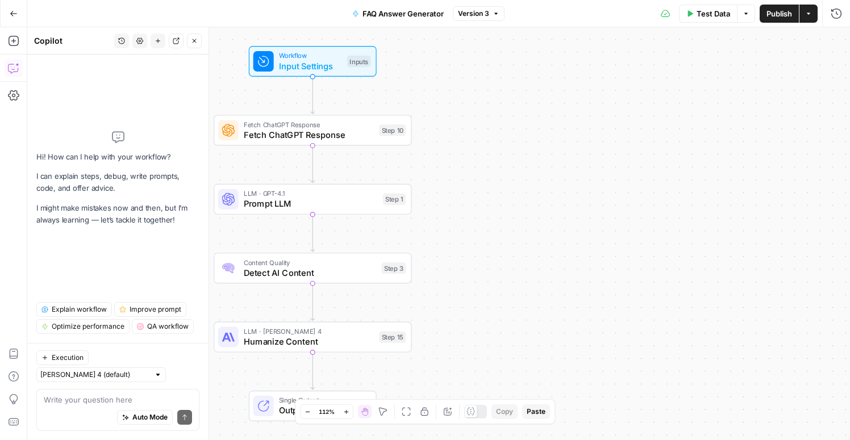
click at [81, 406] on div "Auto Mode Send" at bounding box center [118, 418] width 148 height 25
paste textarea "add in an additional AI content detection and humanize content detection step a…"
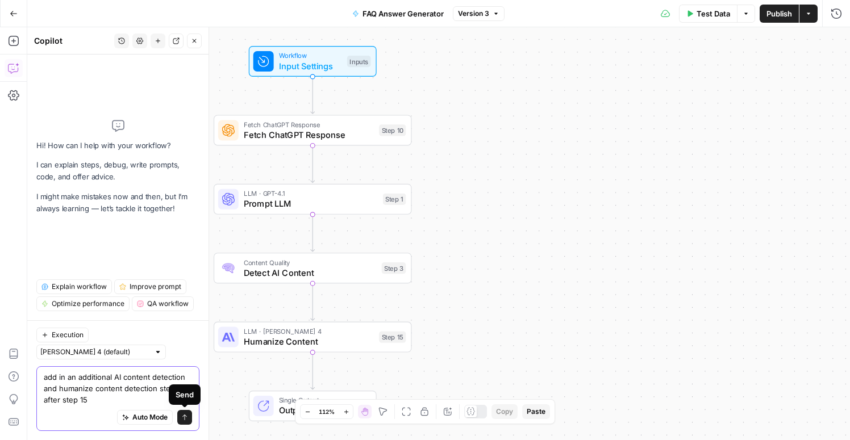
type textarea "add in an additional AI content detection and humanize content detection step a…"
click at [184, 417] on icon "submit" at bounding box center [184, 417] width 7 height 7
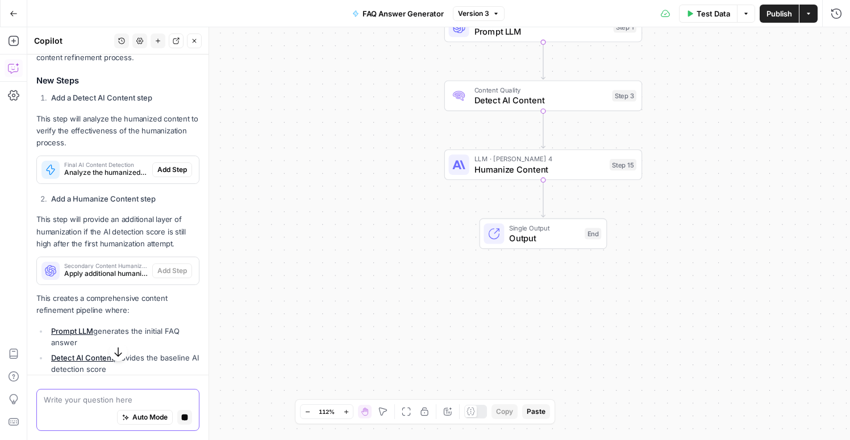
scroll to position [185, 0]
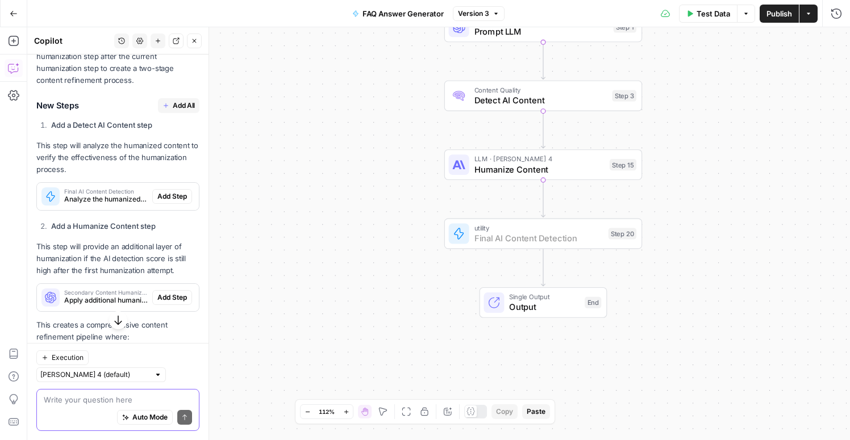
click at [181, 201] on span "Add Step" at bounding box center [172, 197] width 30 height 10
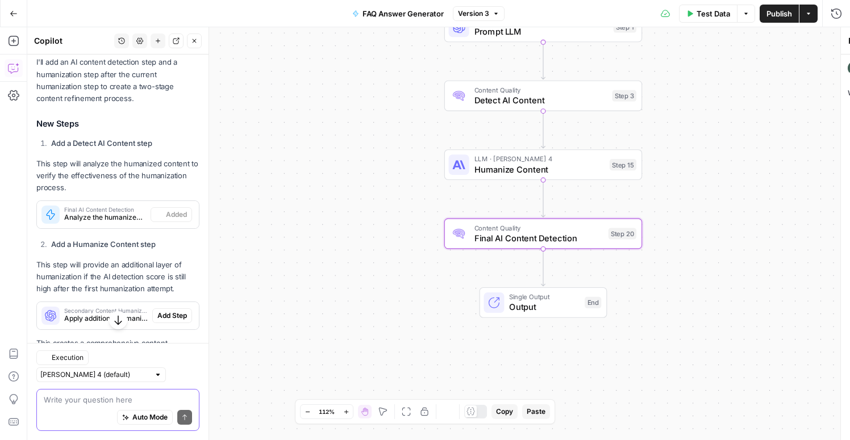
scroll to position [203, 0]
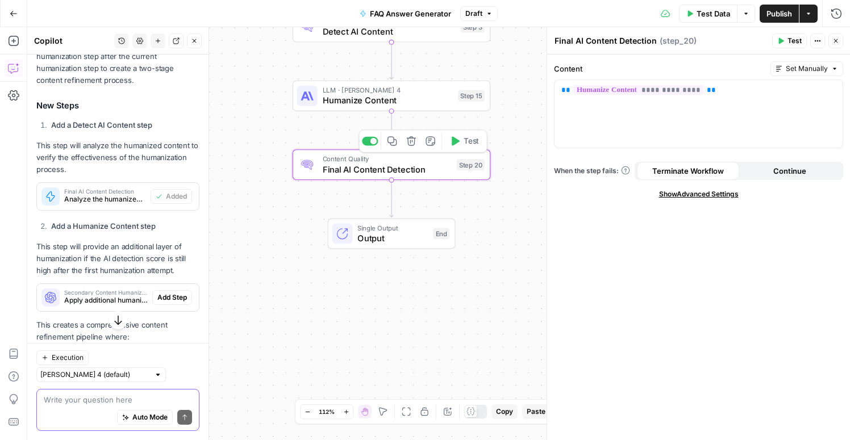
click at [363, 177] on div "Content Quality Final AI Content Detection Step 20 Copy step Delete step Add No…" at bounding box center [392, 164] width 198 height 31
click at [177, 297] on span "Add Step" at bounding box center [172, 298] width 30 height 10
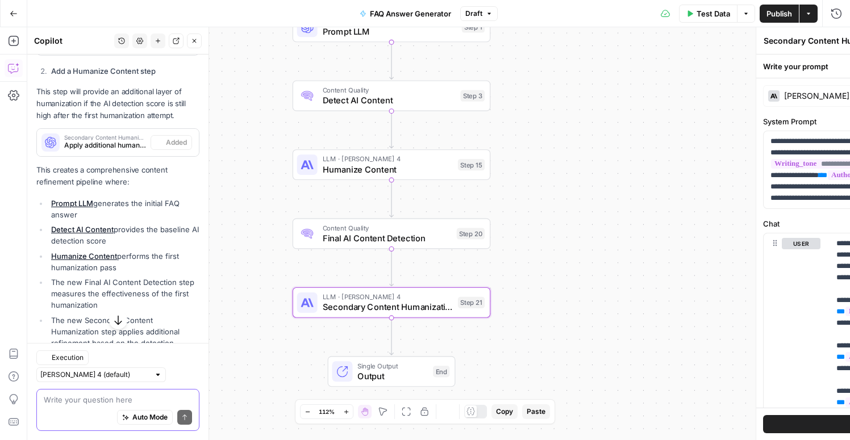
scroll to position [377, 0]
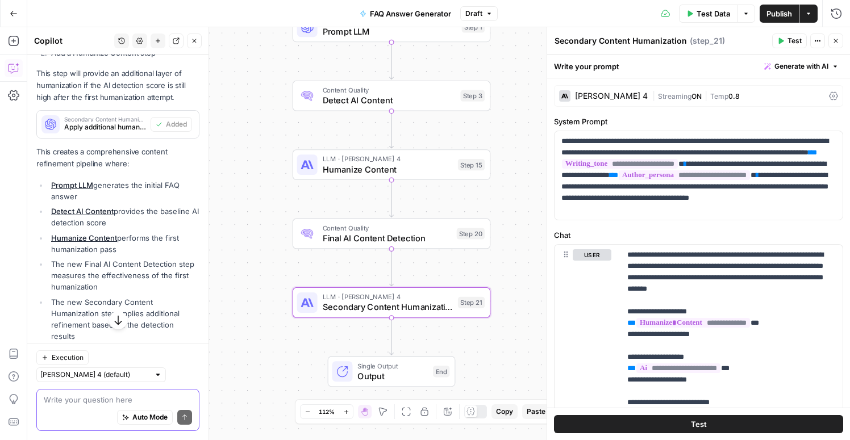
click at [244, 246] on div "Workflow Input Settings Inputs Fetch ChatGPT Response Fetch ChatGPT Response St…" at bounding box center [438, 233] width 823 height 413
click at [841, 41] on button "Close" at bounding box center [836, 41] width 15 height 15
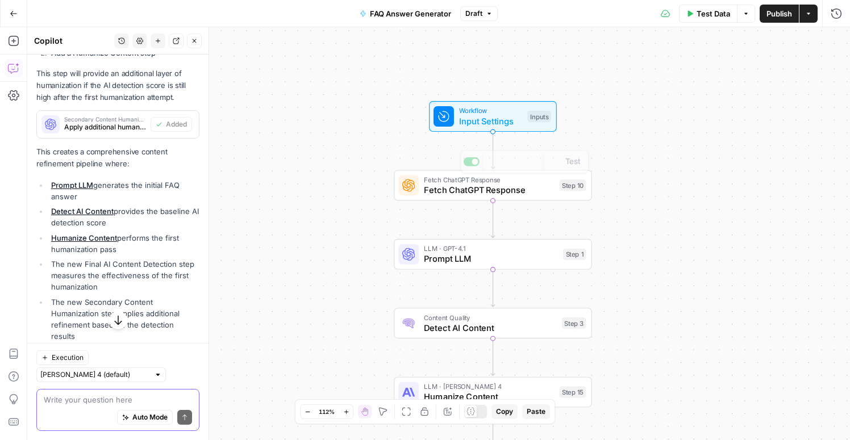
click at [479, 110] on span "Workflow" at bounding box center [490, 111] width 63 height 10
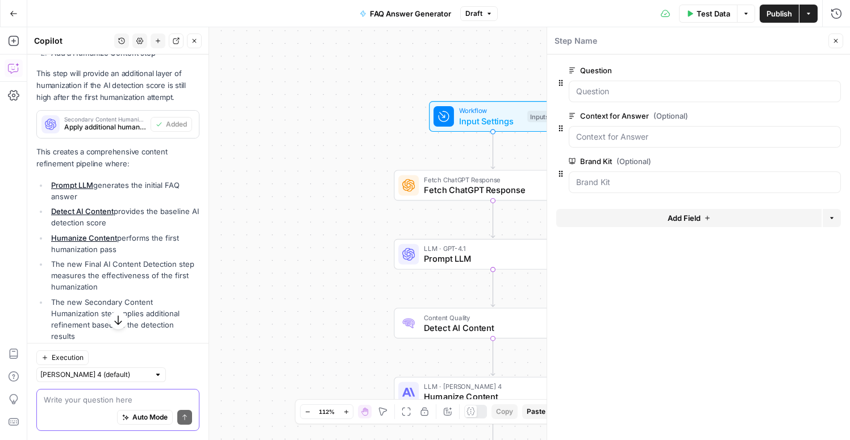
click at [364, 110] on div "Workflow Input Settings Inputs Fetch ChatGPT Response Fetch ChatGPT Response St…" at bounding box center [438, 233] width 823 height 413
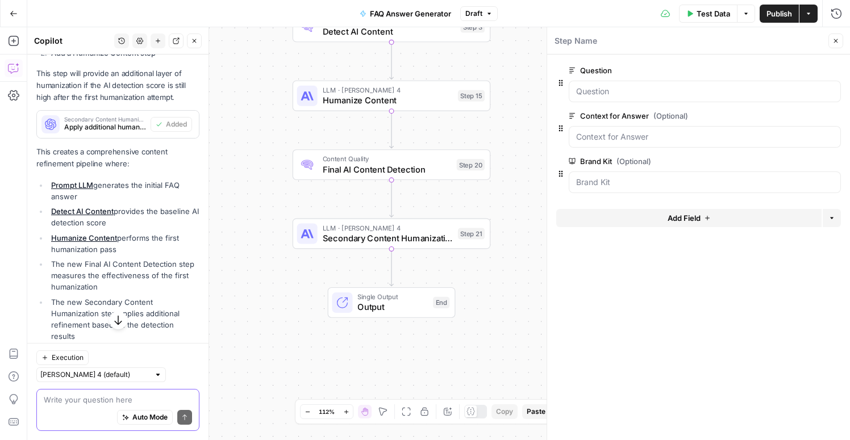
scroll to position [419, 0]
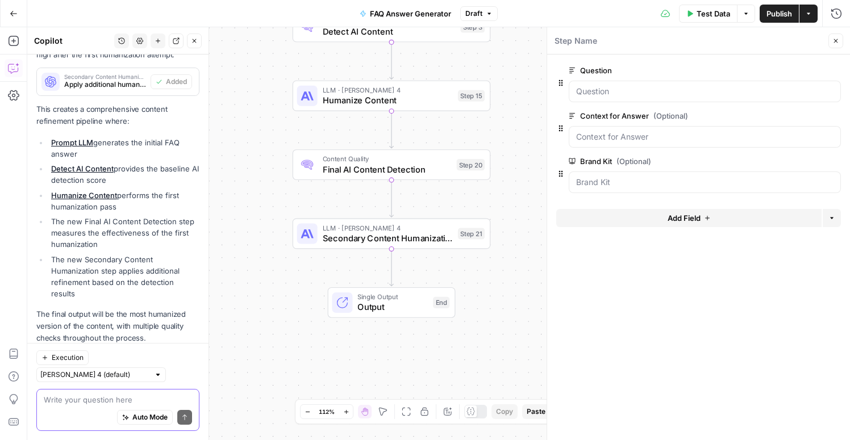
click at [67, 402] on textarea at bounding box center [118, 399] width 148 height 11
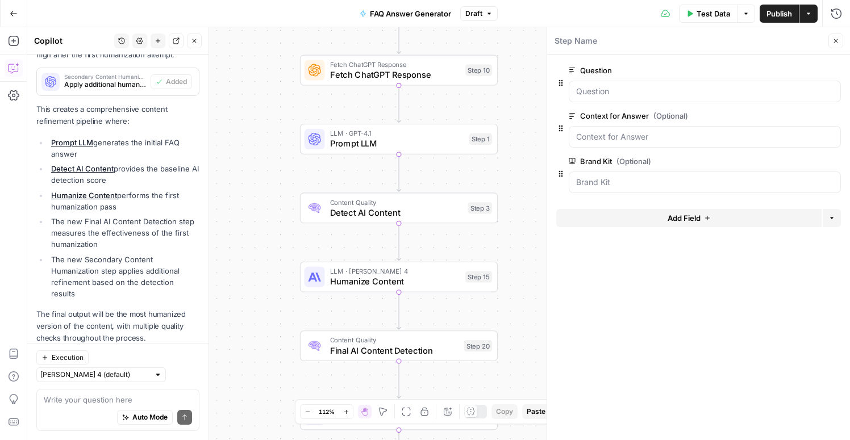
click at [335, 81] on div "Fetch ChatGPT Response Fetch ChatGPT Response Step 10 Copy step Delete step Add…" at bounding box center [399, 70] width 198 height 31
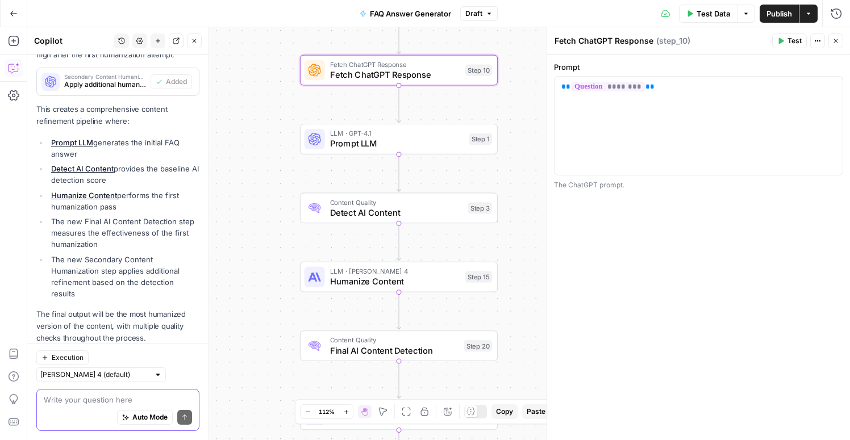
click at [91, 404] on textarea at bounding box center [118, 399] width 148 height 11
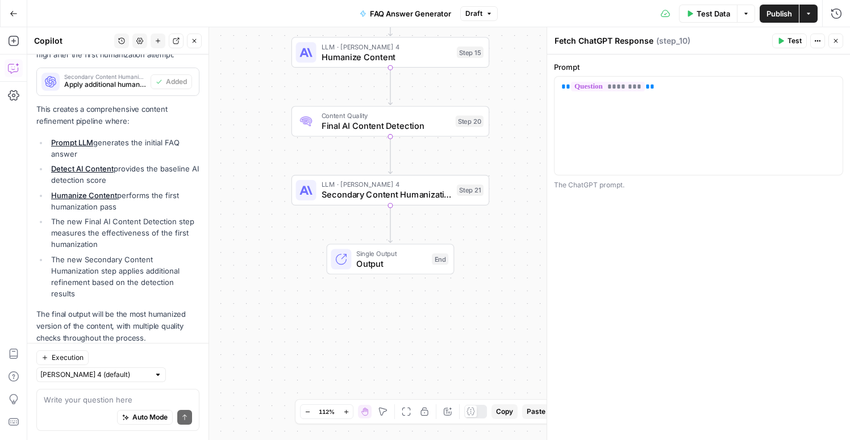
drag, startPoint x: 280, startPoint y: 325, endPoint x: 267, endPoint y: 285, distance: 41.7
click at [267, 285] on div "Workflow Input Settings Inputs Fetch ChatGPT Response Fetch ChatGPT Response St…" at bounding box center [438, 233] width 823 height 413
click at [385, 255] on span "Single Output" at bounding box center [391, 253] width 70 height 10
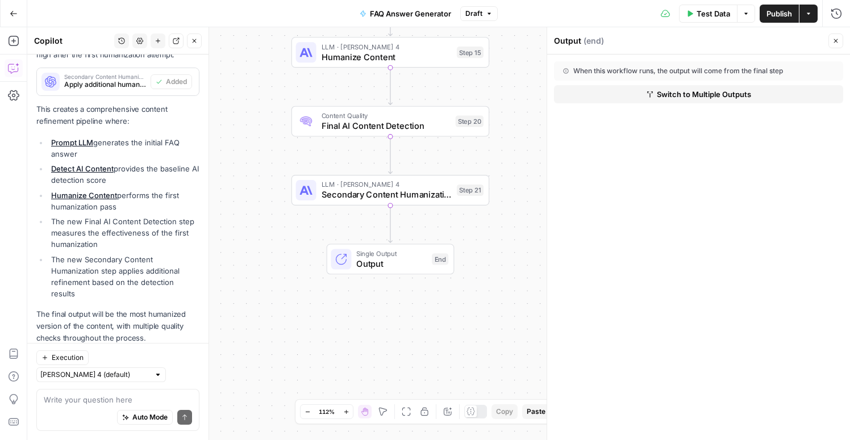
click at [673, 94] on span "Switch to Multiple Outputs" at bounding box center [704, 94] width 94 height 11
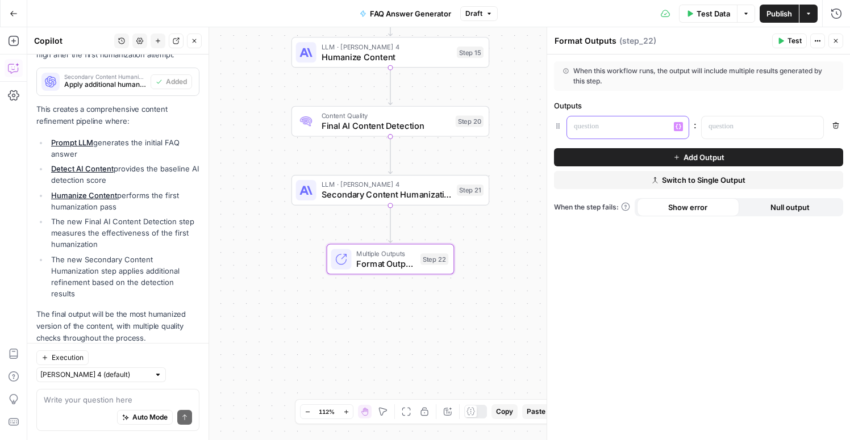
click at [639, 127] on p at bounding box center [619, 126] width 90 height 11
click at [679, 124] on icon "button" at bounding box center [679, 127] width 6 height 6
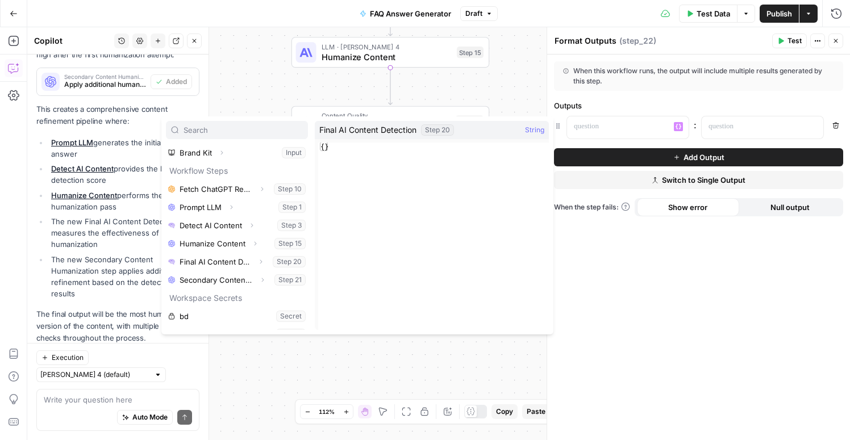
scroll to position [50, 0]
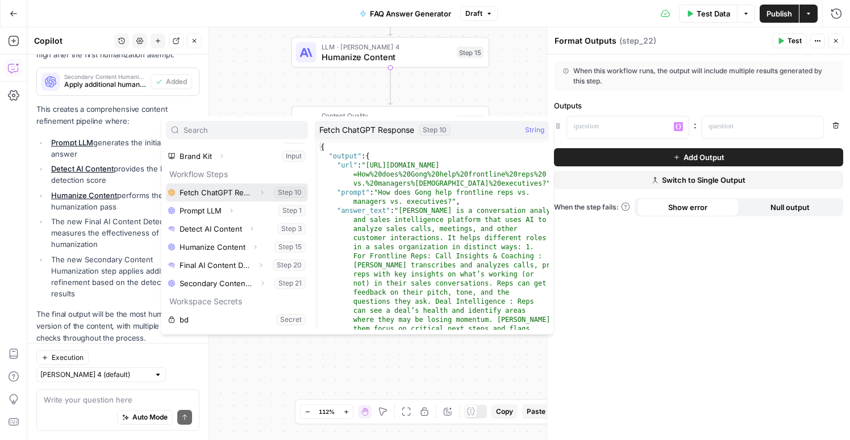
click at [239, 201] on button "Select variable Fetch ChatGPT Response" at bounding box center [237, 193] width 142 height 18
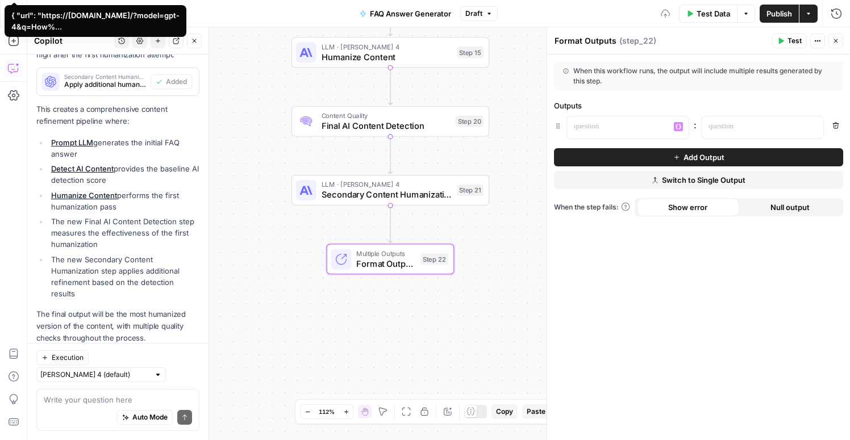
click at [633, 101] on div "Outputs" at bounding box center [698, 105] width 289 height 11
click at [719, 129] on p at bounding box center [754, 126] width 90 height 11
click at [644, 124] on p at bounding box center [619, 126] width 90 height 11
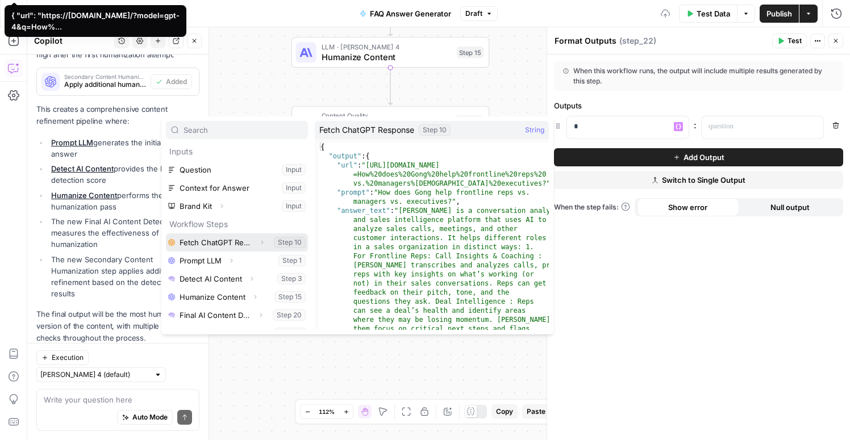
click at [196, 242] on button "Select variable Fetch ChatGPT Response" at bounding box center [237, 243] width 142 height 18
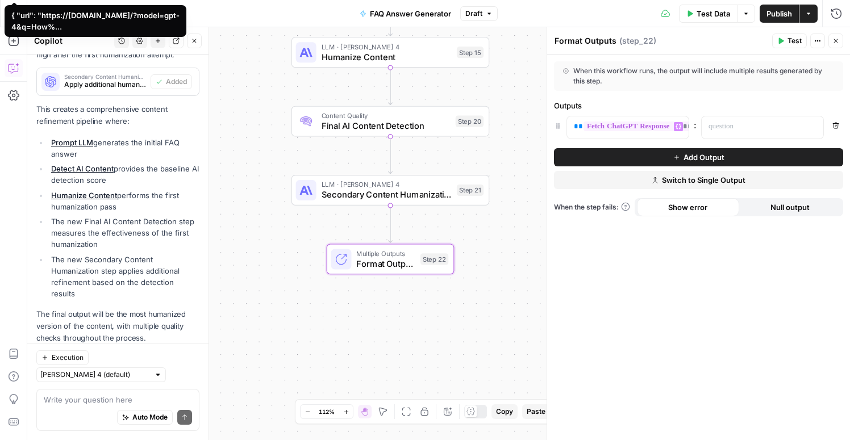
click at [713, 157] on span "Add Output" at bounding box center [704, 157] width 41 height 11
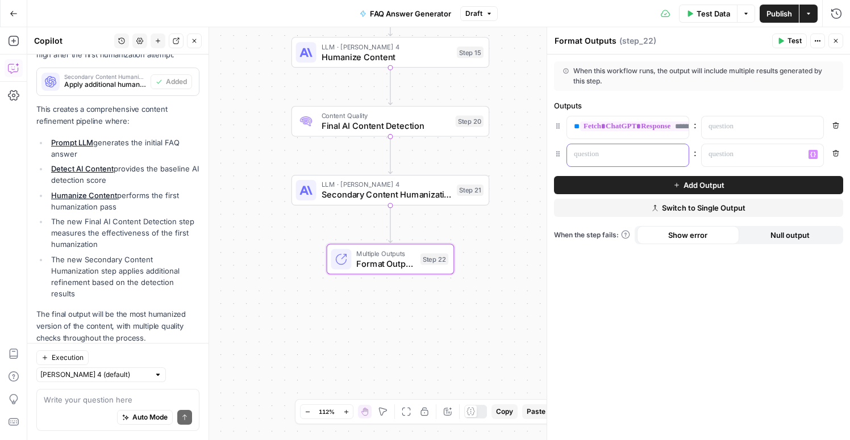
click at [627, 157] on p at bounding box center [619, 154] width 90 height 11
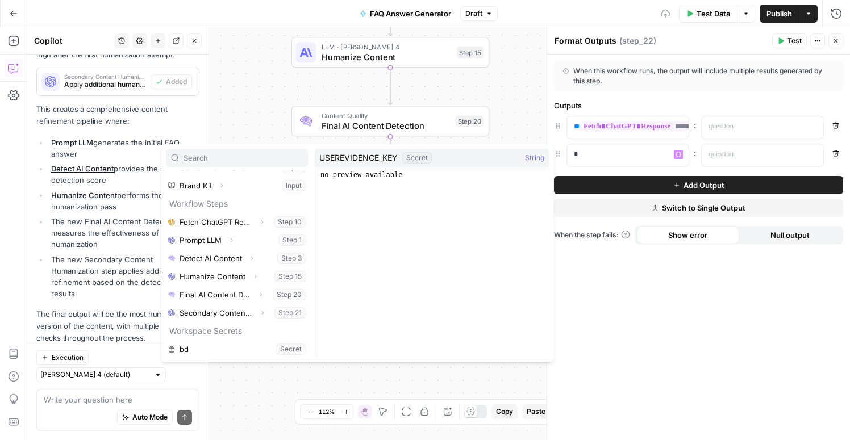
scroll to position [85, 0]
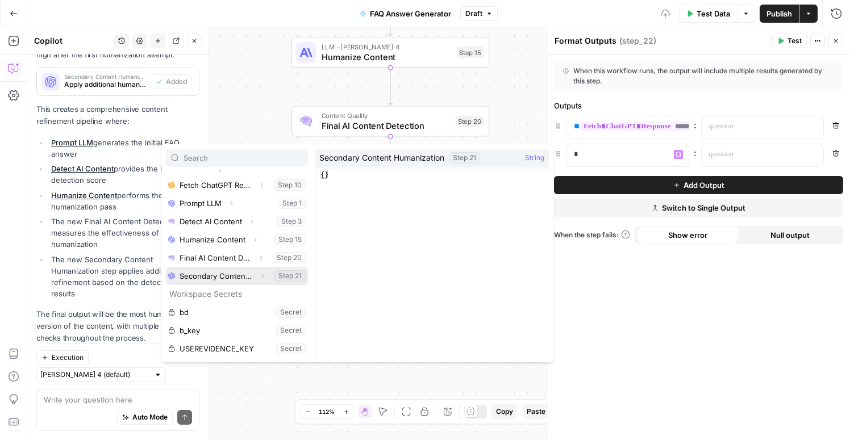
click at [228, 274] on button "Select variable Secondary Content Humanization" at bounding box center [237, 276] width 142 height 18
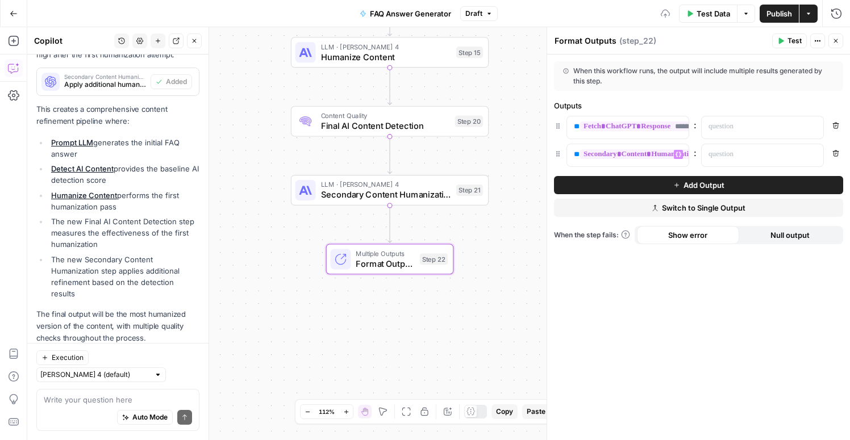
click at [443, 310] on div "Workflow Input Settings Inputs Fetch ChatGPT Response Fetch ChatGPT Response St…" at bounding box center [438, 233] width 823 height 413
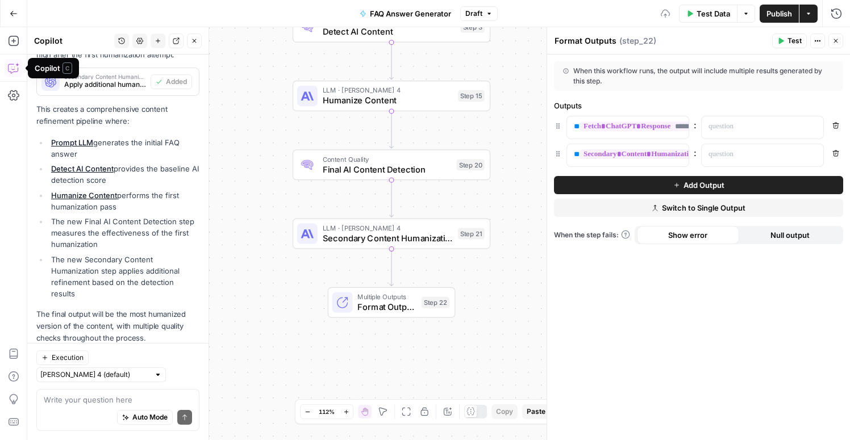
click at [106, 408] on div "Auto Mode Send" at bounding box center [118, 418] width 148 height 25
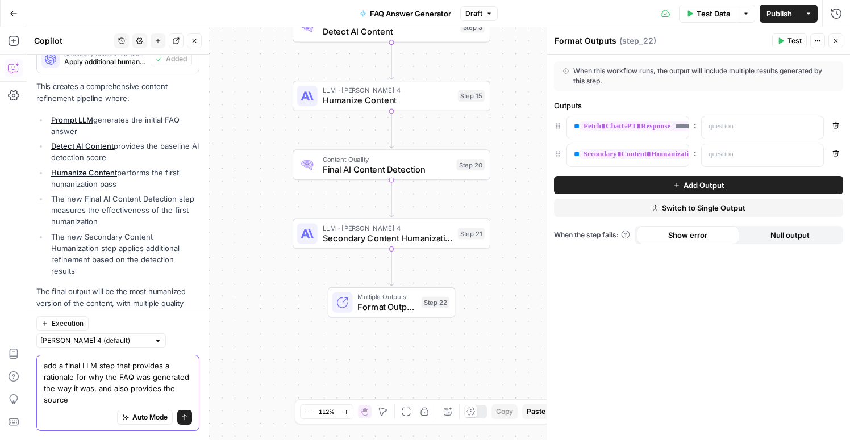
scroll to position [454, 0]
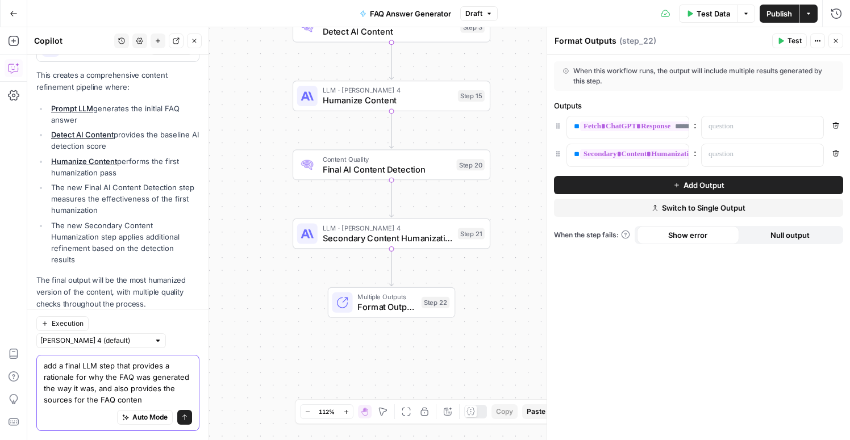
type textarea "add a final LLM step that provides a rationale for why the FAQ was generated th…"
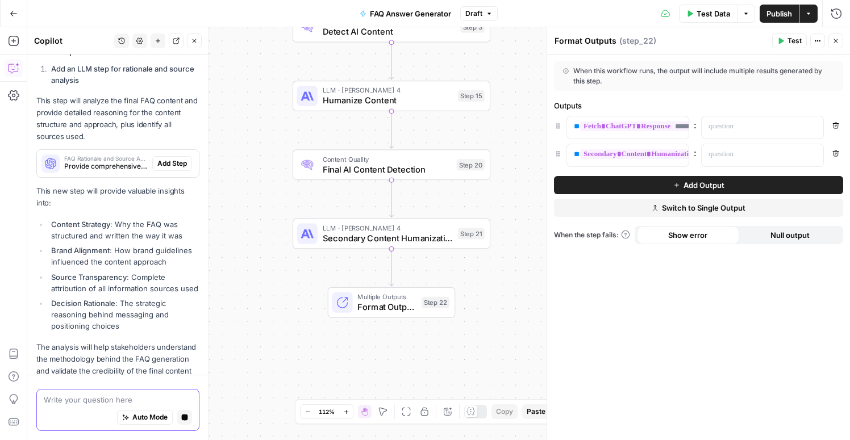
scroll to position [863, 0]
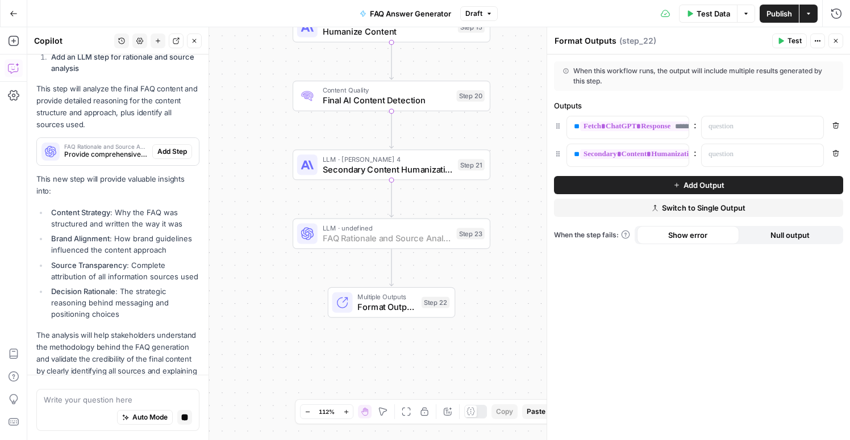
click at [167, 147] on span "Add Step" at bounding box center [172, 152] width 30 height 10
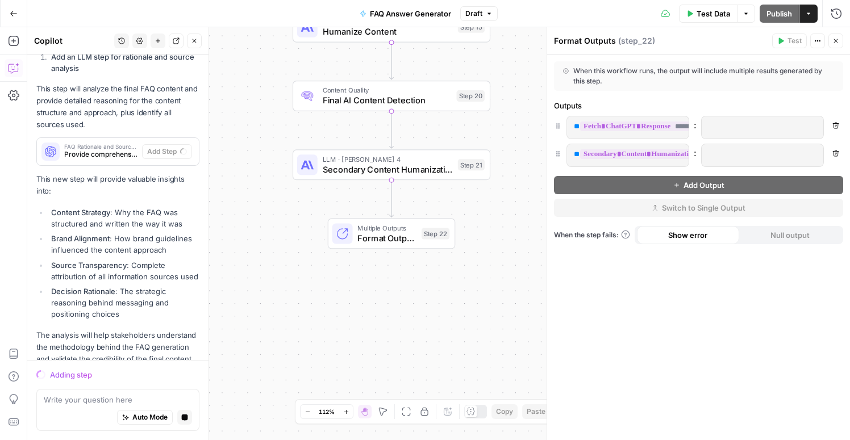
scroll to position [905, 0]
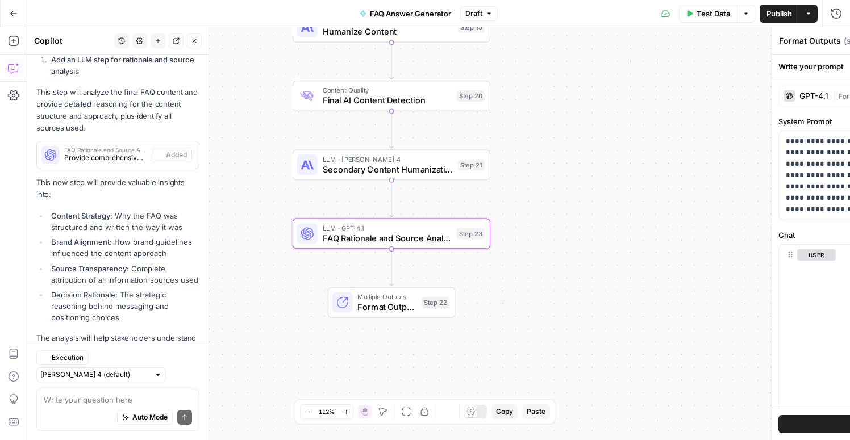
type textarea "FAQ Rationale and Source Analysis"
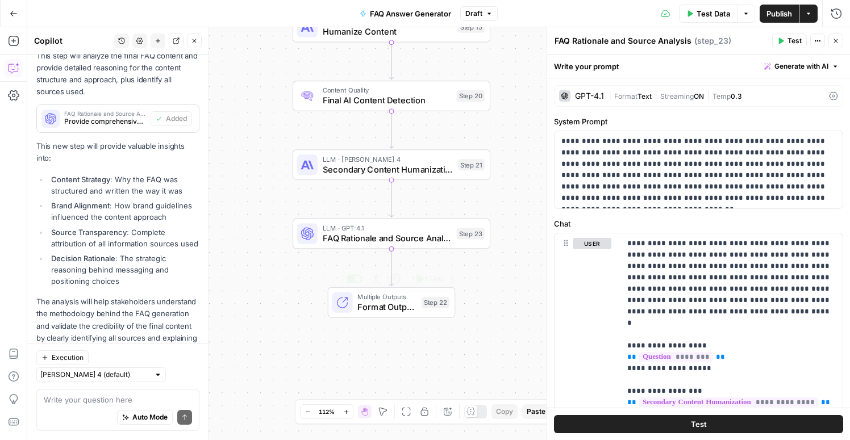
click at [406, 307] on span "Format Outputs" at bounding box center [386, 307] width 59 height 13
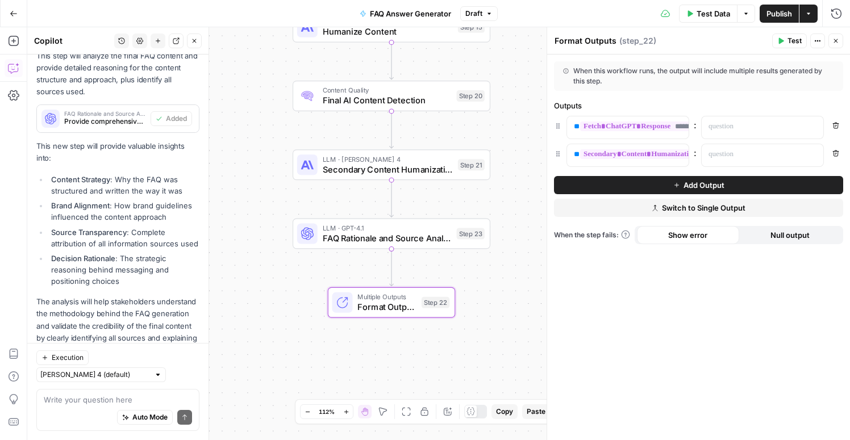
click at [668, 189] on button "Add Output" at bounding box center [698, 185] width 289 height 18
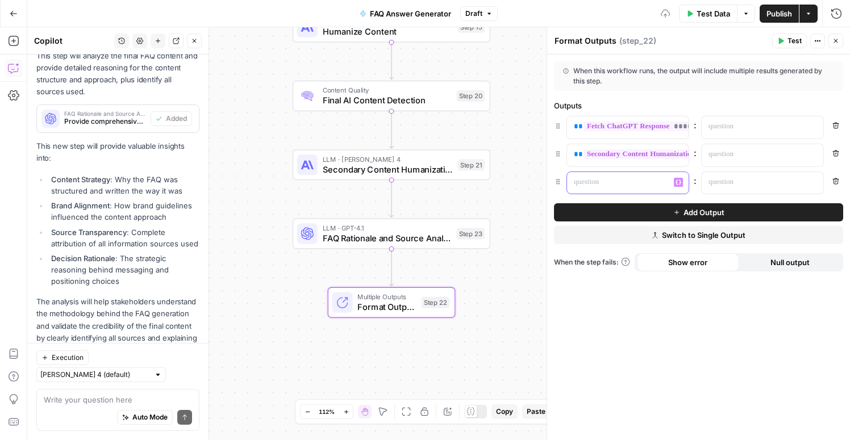
click at [643, 181] on p at bounding box center [619, 182] width 90 height 11
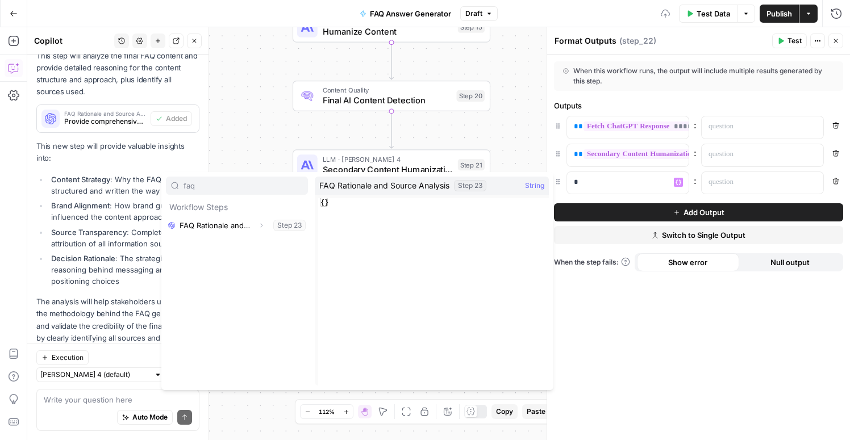
type input "faq"
click at [230, 222] on button "Select variable FAQ Rationale and Source Analysis" at bounding box center [237, 226] width 142 height 18
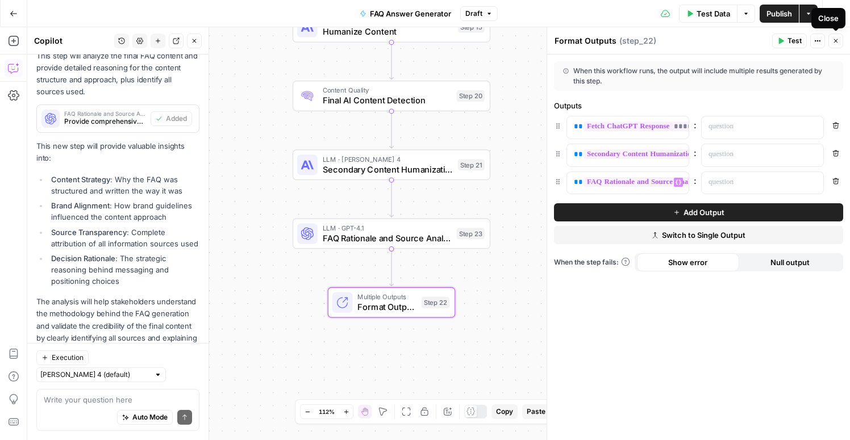
click at [842, 42] on button "Close" at bounding box center [836, 41] width 15 height 15
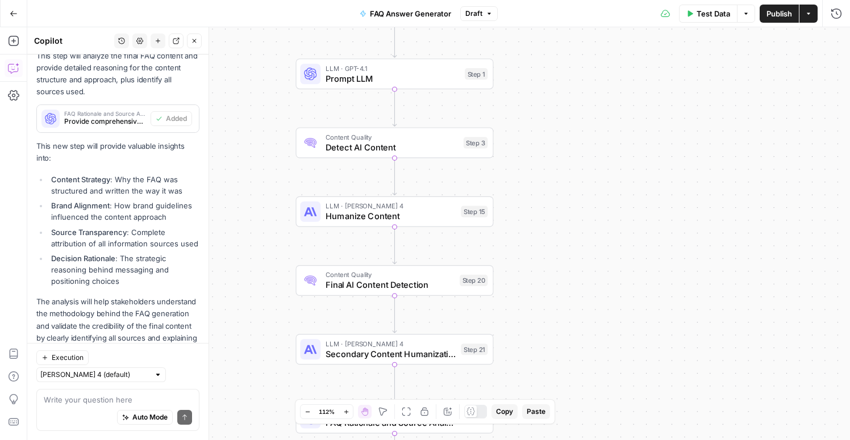
click at [534, 84] on div "Workflow Input Settings Inputs Fetch ChatGPT Response Fetch ChatGPT Response St…" at bounding box center [438, 233] width 823 height 413
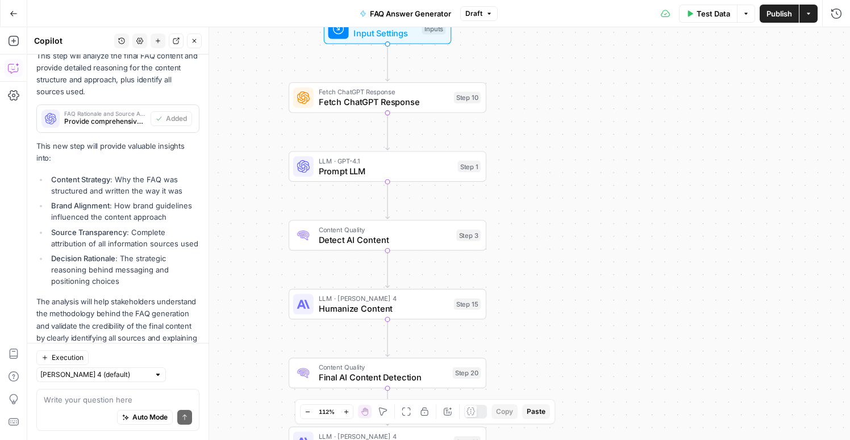
click at [712, 23] on div "Test Data Options Publish Actions Run History" at bounding box center [674, 13] width 353 height 27
click at [714, 13] on span "Test Data" at bounding box center [714, 13] width 34 height 11
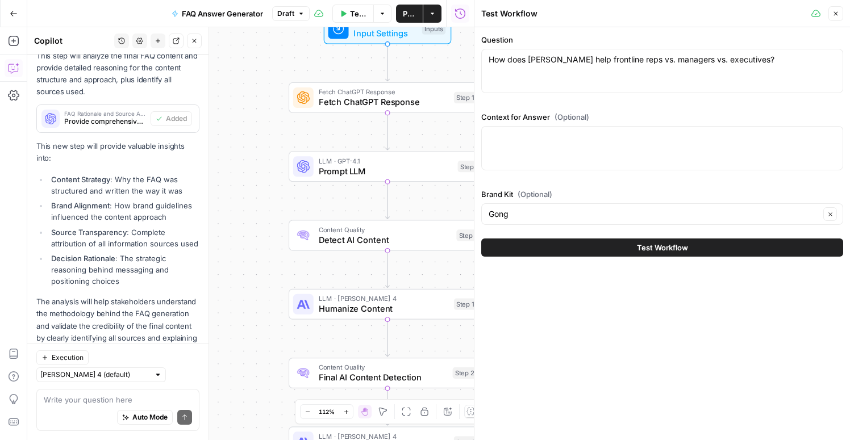
click at [642, 253] on span "Test Workflow" at bounding box center [662, 247] width 51 height 11
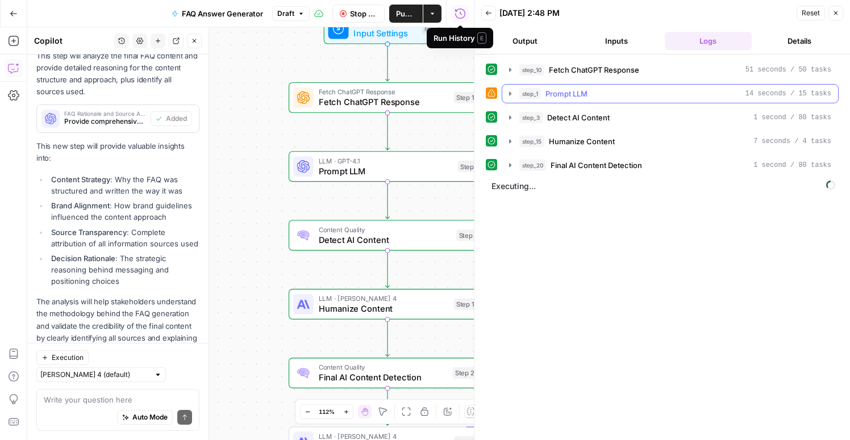
click at [509, 93] on icon "button" at bounding box center [510, 93] width 2 height 4
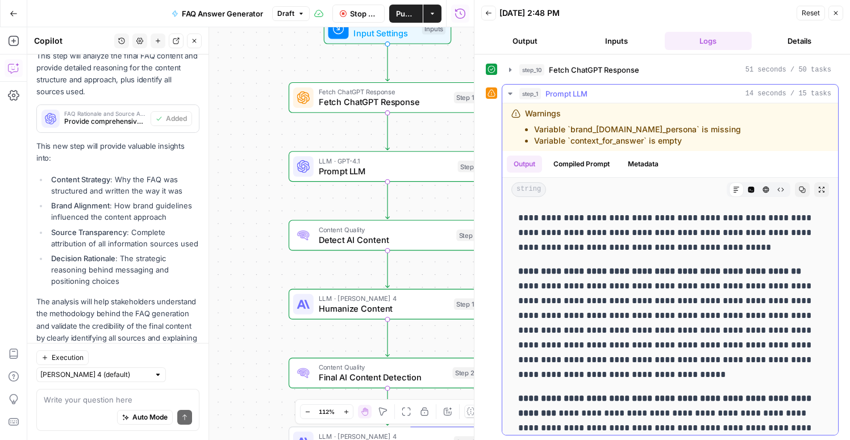
click at [509, 93] on icon "button" at bounding box center [510, 94] width 4 height 2
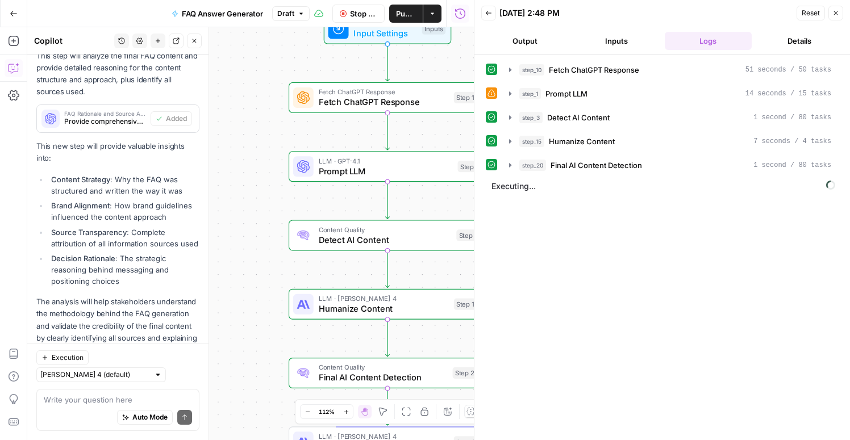
click at [417, 176] on span "Prompt LLM" at bounding box center [386, 171] width 134 height 13
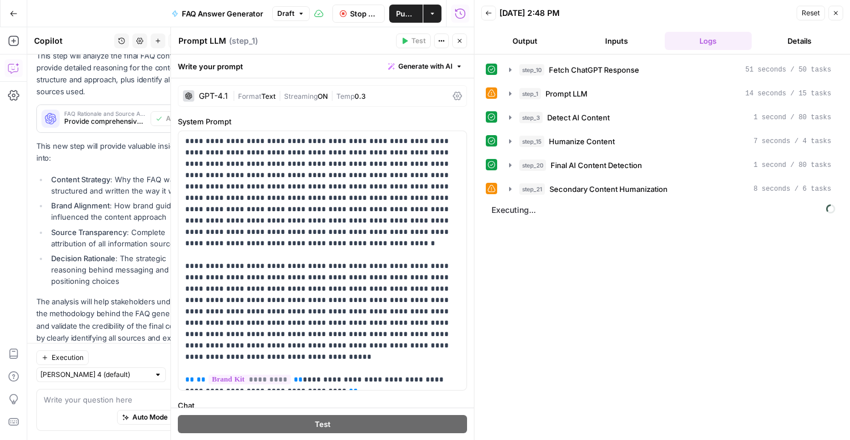
click at [599, 39] on button "Inputs" at bounding box center [616, 41] width 87 height 18
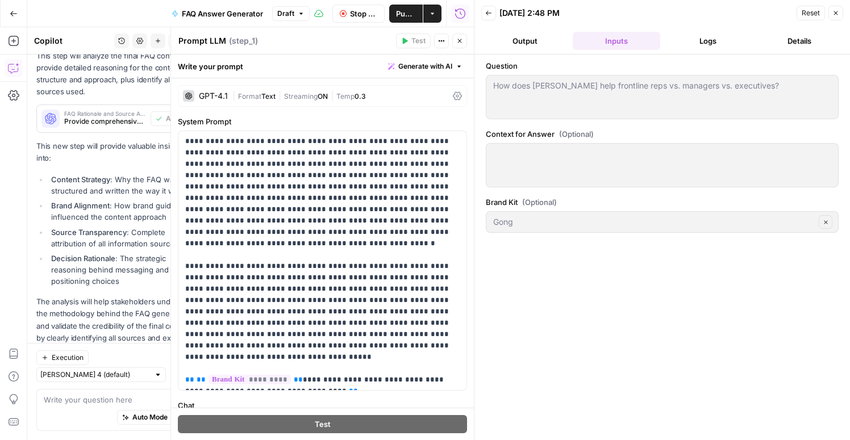
click at [488, 16] on icon "button" at bounding box center [488, 13] width 7 height 7
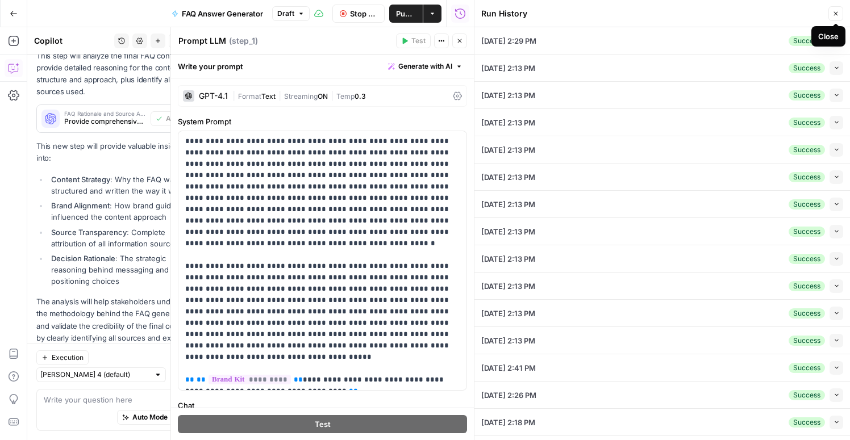
click at [838, 11] on icon "button" at bounding box center [836, 13] width 7 height 7
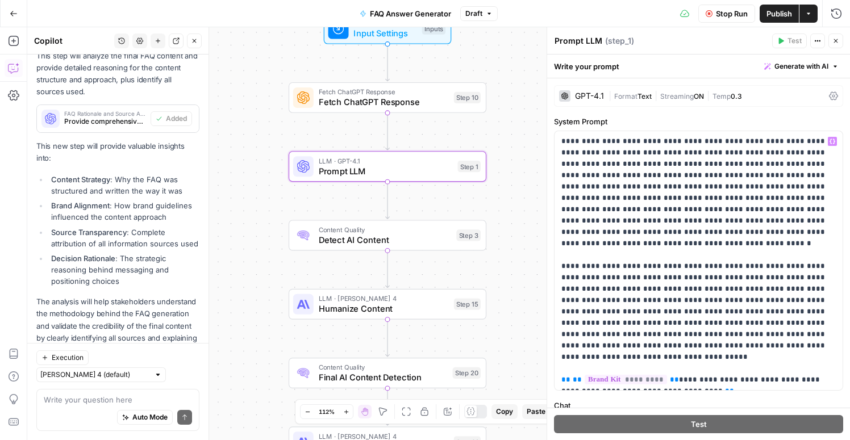
scroll to position [73, 0]
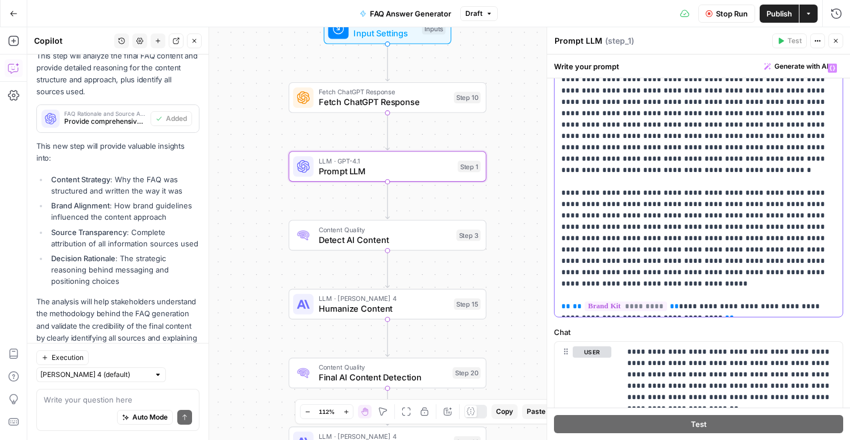
click at [672, 336] on span "**********" at bounding box center [643, 341] width 163 height 10
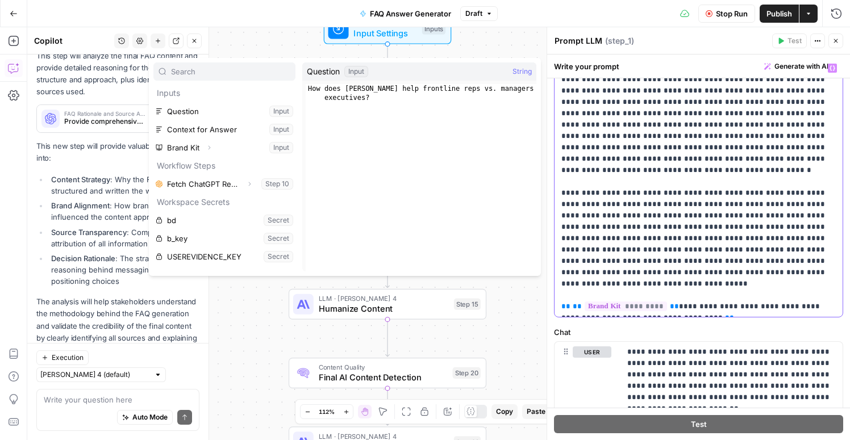
click at [621, 215] on p "**********" at bounding box center [698, 188] width 274 height 250
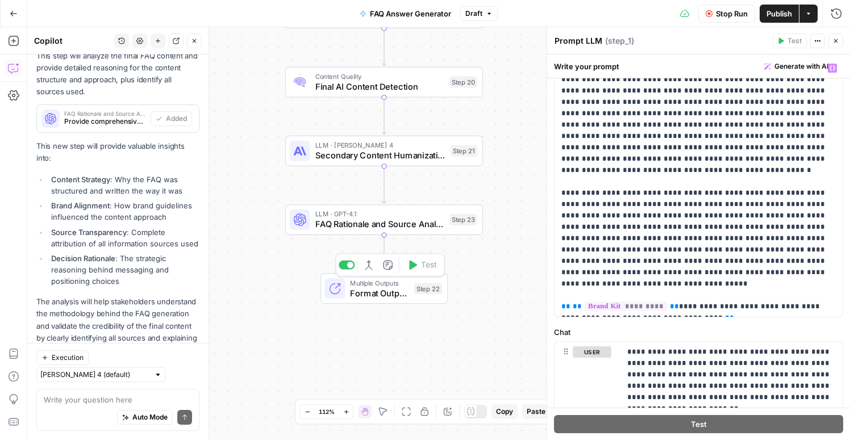
click at [409, 290] on div "Multiple Outputs Format Outputs Step 22 Switch to single output Add Note Test" at bounding box center [384, 289] width 118 height 22
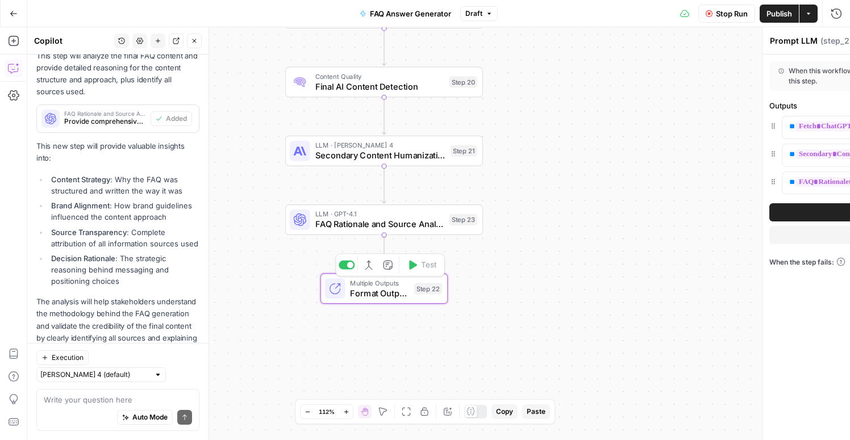
type textarea "Format Outputs"
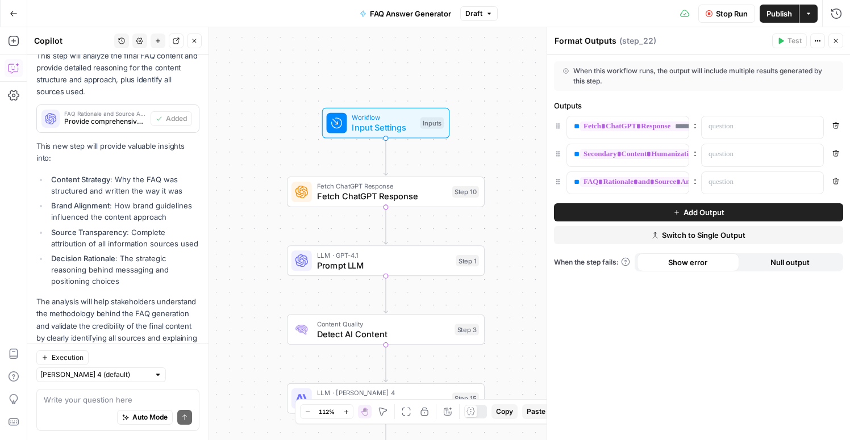
click at [403, 127] on span "Input Settings" at bounding box center [383, 127] width 63 height 13
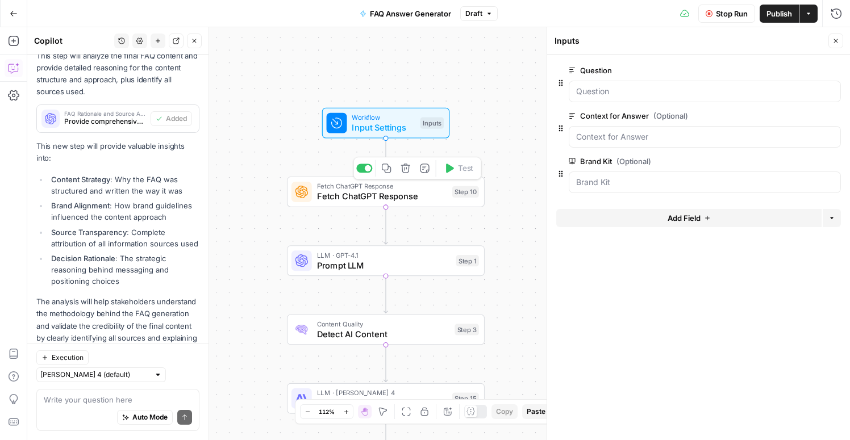
click at [393, 201] on span "Fetch ChatGPT Response" at bounding box center [382, 196] width 130 height 13
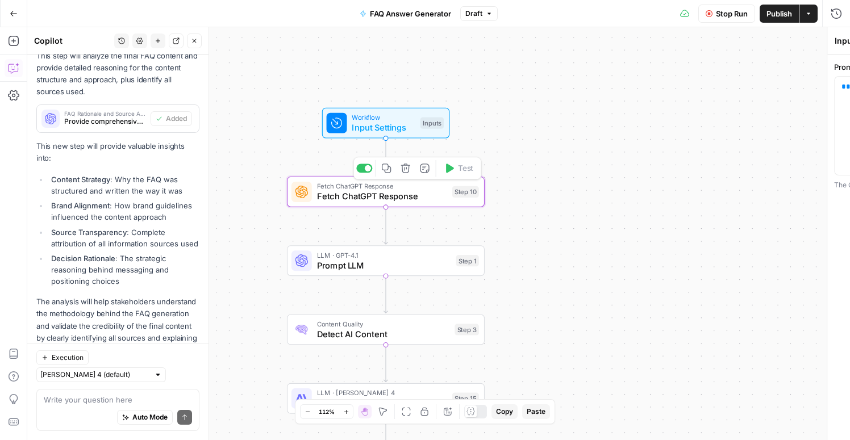
type textarea "Fetch ChatGPT Response"
click at [456, 268] on div "LLM · GPT-4.1 Prompt LLM Step 1 Copy step Delete step Add Note Test" at bounding box center [386, 261] width 188 height 22
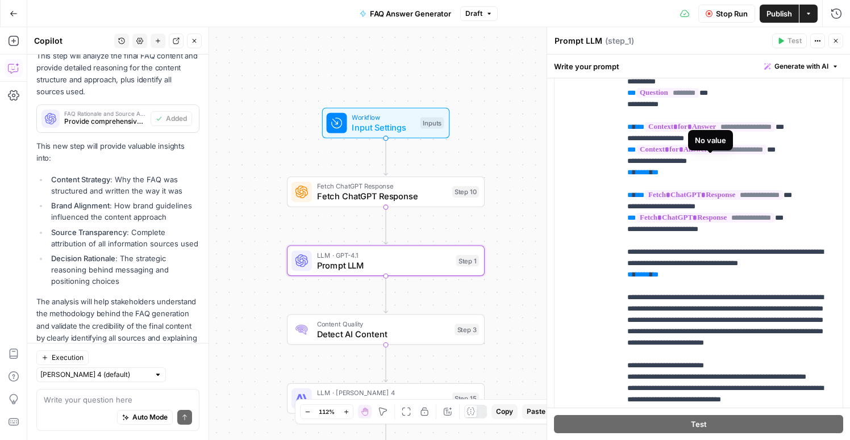
scroll to position [239, 0]
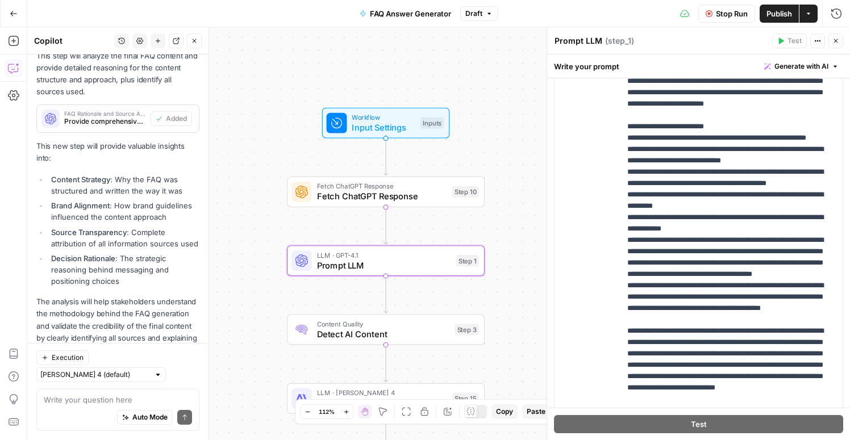
click at [726, 9] on span "Stop Run" at bounding box center [732, 13] width 32 height 11
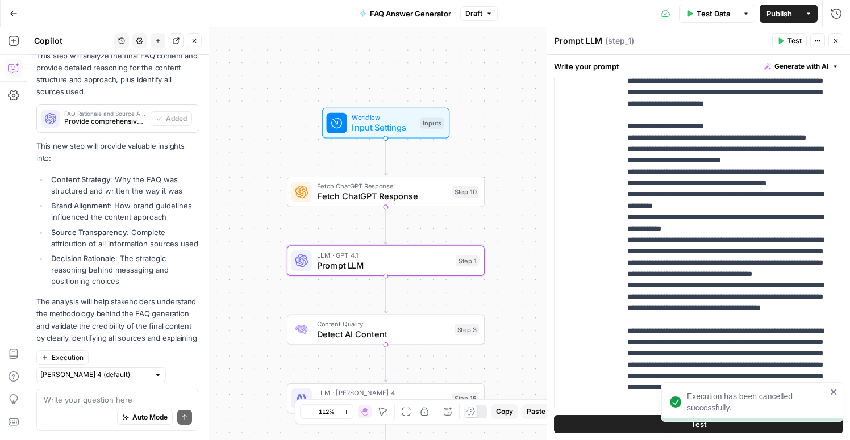
click at [407, 125] on span "Input Settings" at bounding box center [383, 127] width 63 height 13
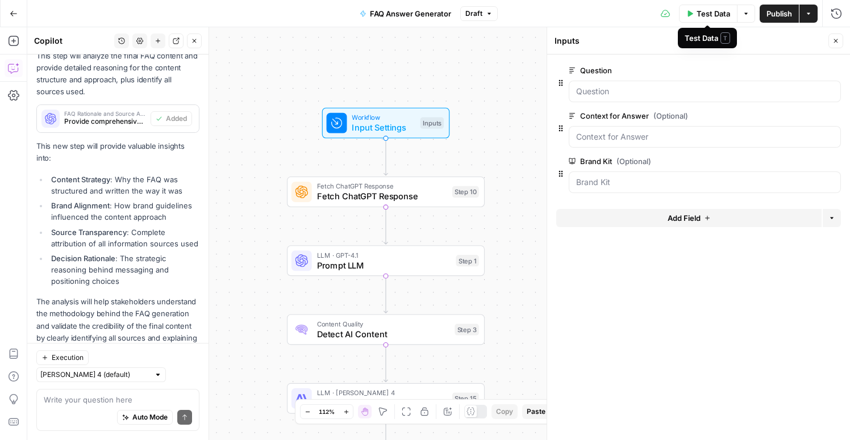
click at [697, 13] on span "Test Data" at bounding box center [714, 13] width 34 height 11
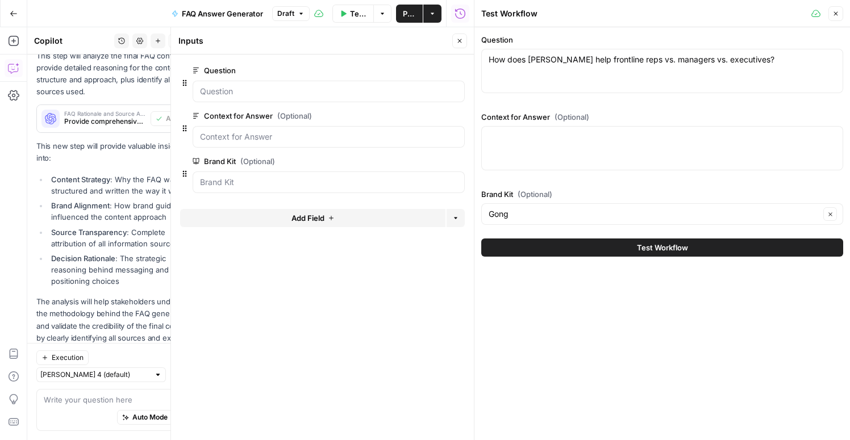
click at [717, 247] on button "Test Workflow" at bounding box center [662, 248] width 362 height 18
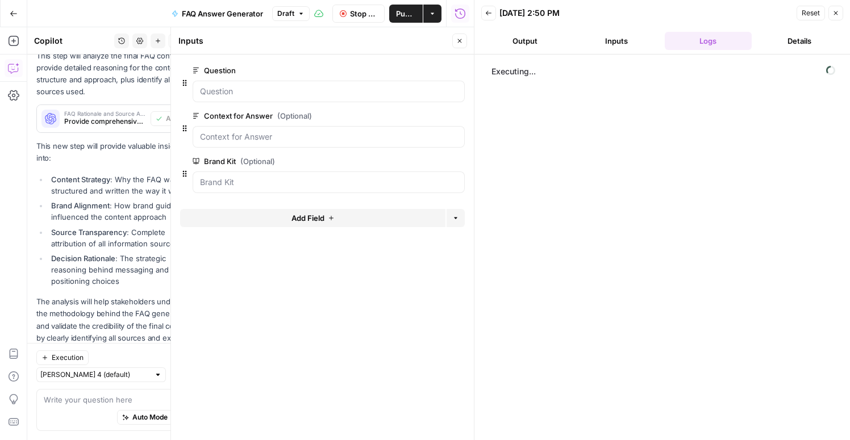
click at [628, 39] on button "Inputs" at bounding box center [616, 41] width 87 height 18
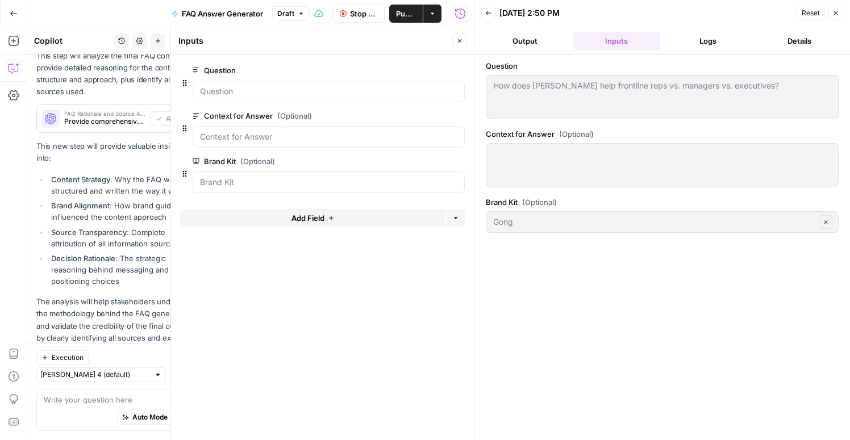
click at [681, 40] on button "Logs" at bounding box center [708, 41] width 87 height 18
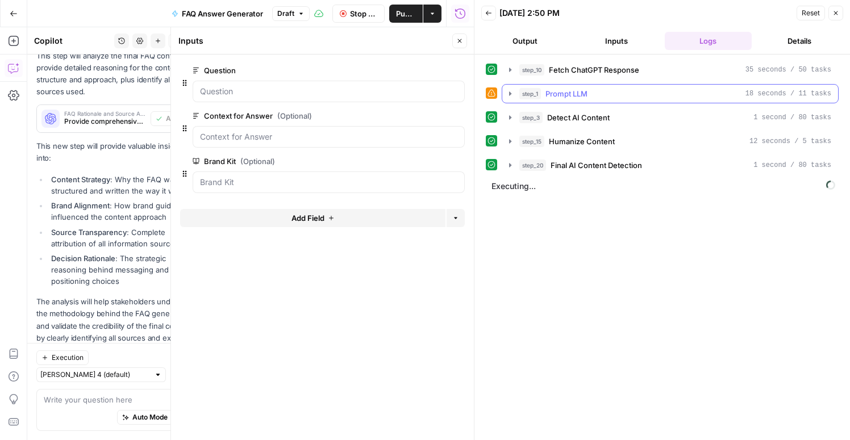
click at [509, 94] on icon "button" at bounding box center [510, 93] width 9 height 9
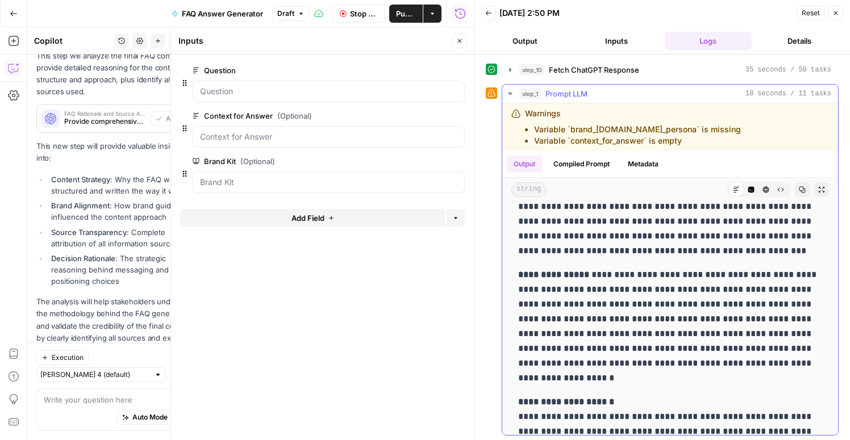
scroll to position [498, 0]
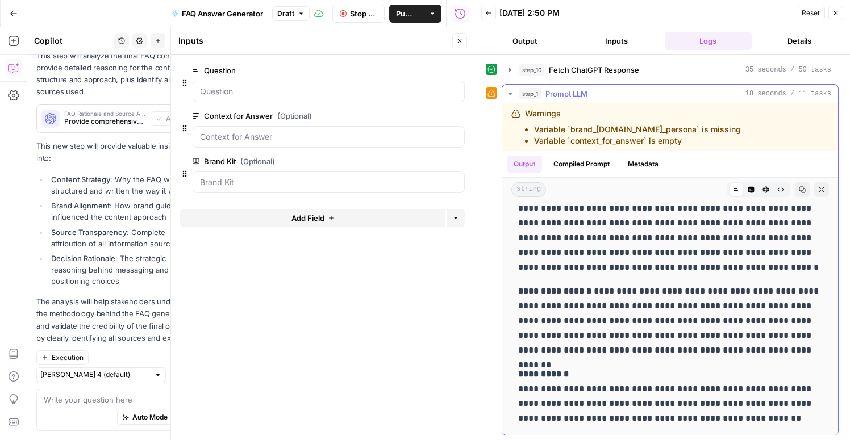
click at [511, 94] on icon "button" at bounding box center [510, 93] width 9 height 9
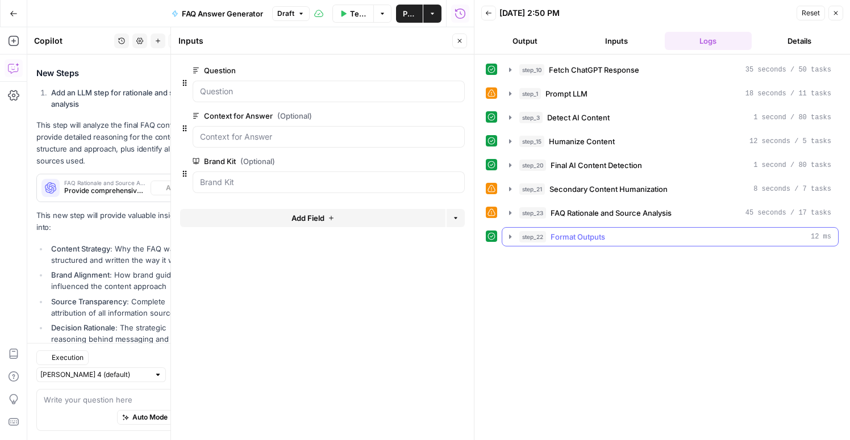
scroll to position [941, 0]
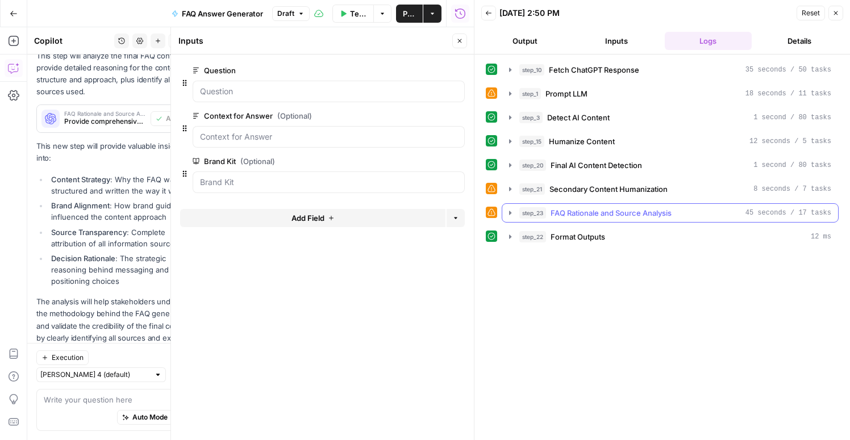
click at [511, 211] on icon "button" at bounding box center [510, 213] width 9 height 9
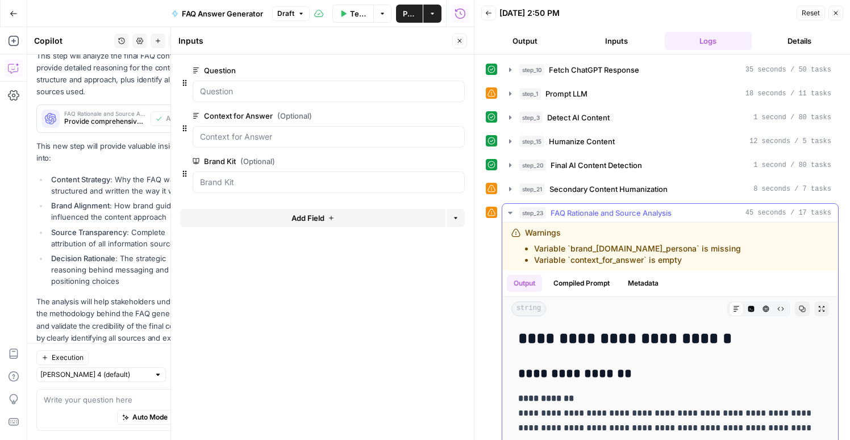
click at [511, 211] on icon "button" at bounding box center [510, 213] width 9 height 9
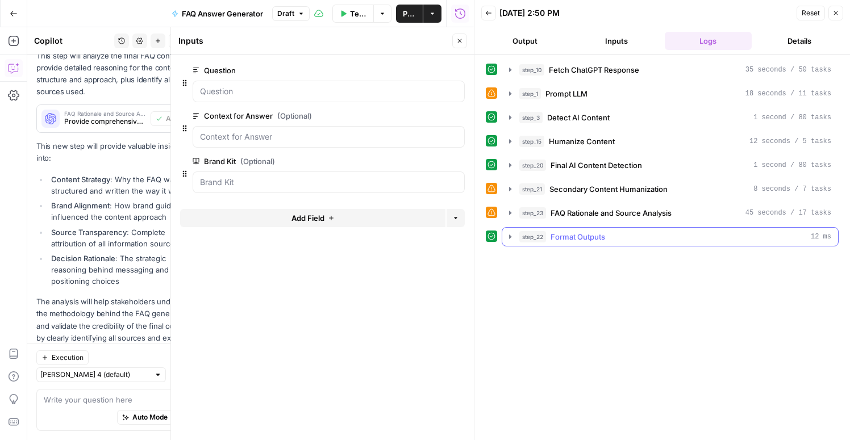
click at [510, 234] on icon "button" at bounding box center [510, 236] width 9 height 9
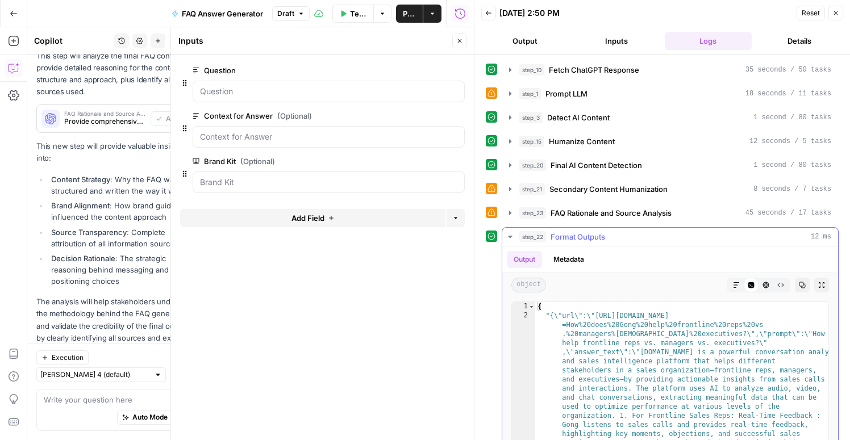
click at [510, 234] on icon "button" at bounding box center [510, 236] width 9 height 9
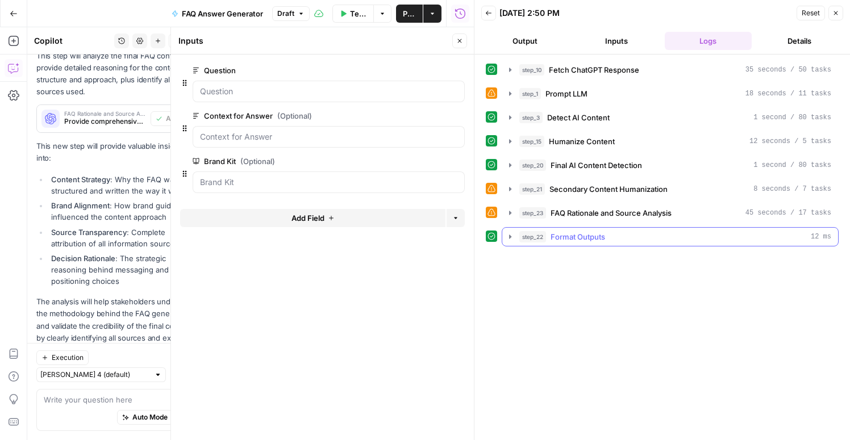
click at [510, 234] on icon "button" at bounding box center [510, 236] width 9 height 9
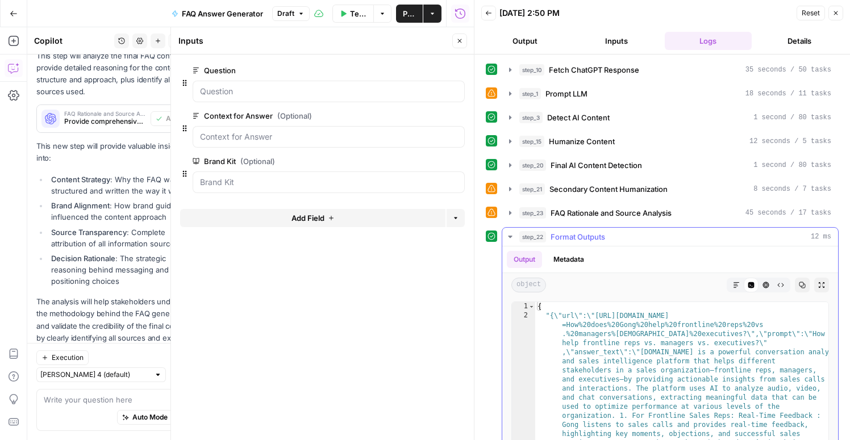
click at [510, 234] on icon "button" at bounding box center [510, 236] width 9 height 9
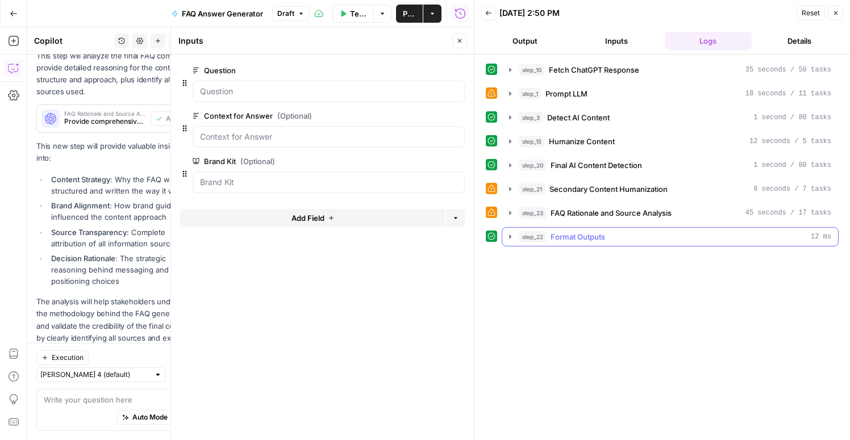
click at [511, 238] on icon "button" at bounding box center [510, 236] width 9 height 9
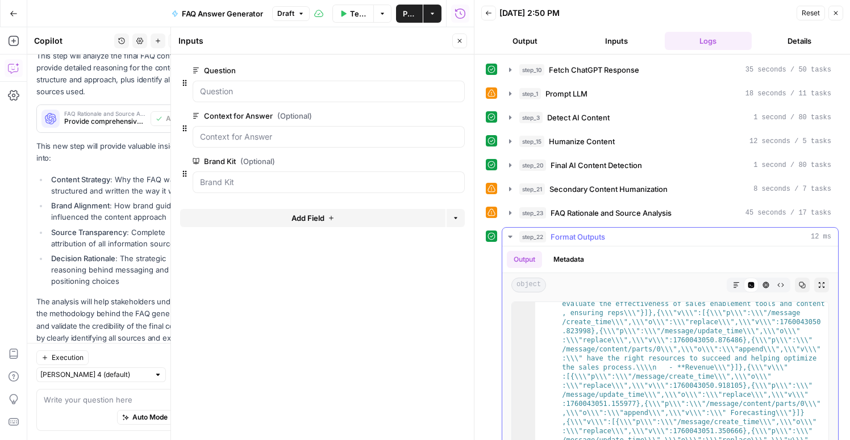
scroll to position [3836, 0]
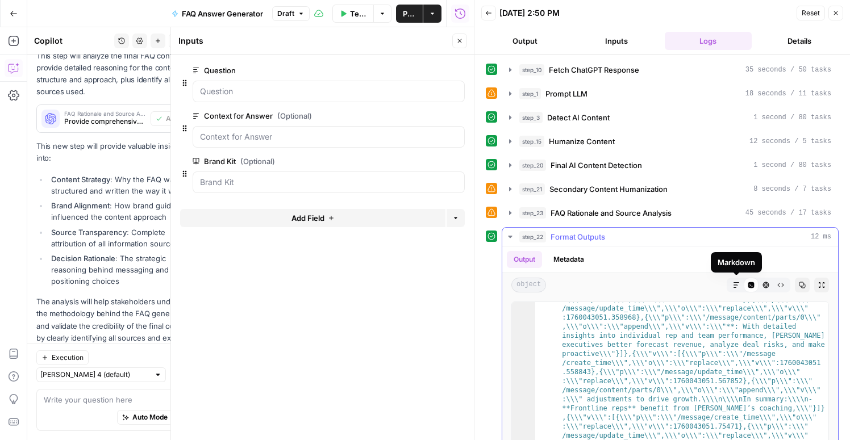
click at [737, 286] on icon "button" at bounding box center [737, 285] width 6 height 6
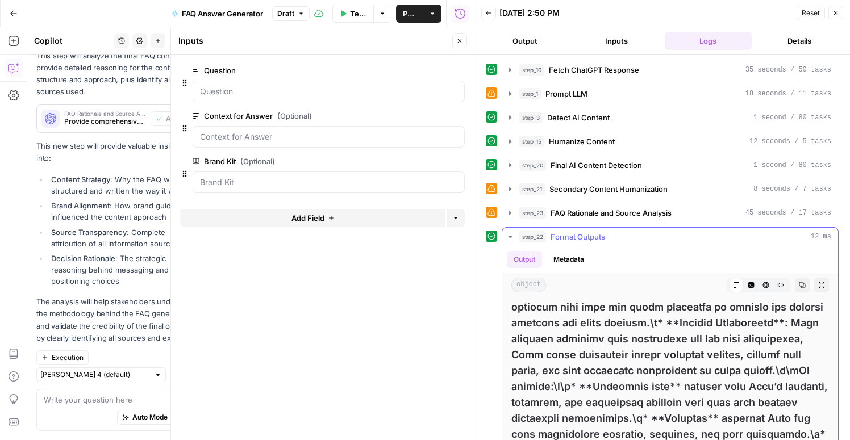
scroll to position [2198, 0]
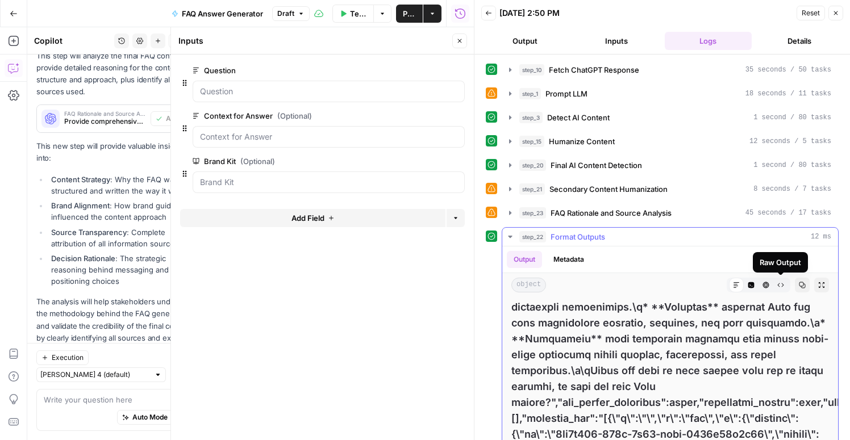
click at [780, 283] on icon "button" at bounding box center [780, 285] width 7 height 7
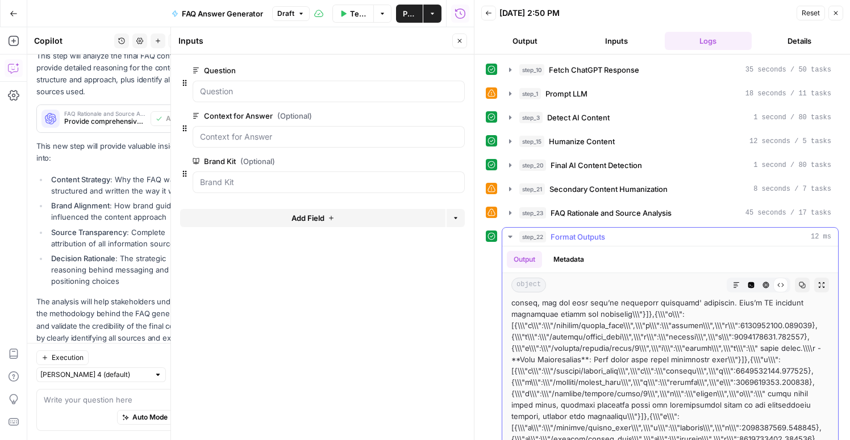
click at [754, 285] on icon "button" at bounding box center [751, 285] width 7 height 7
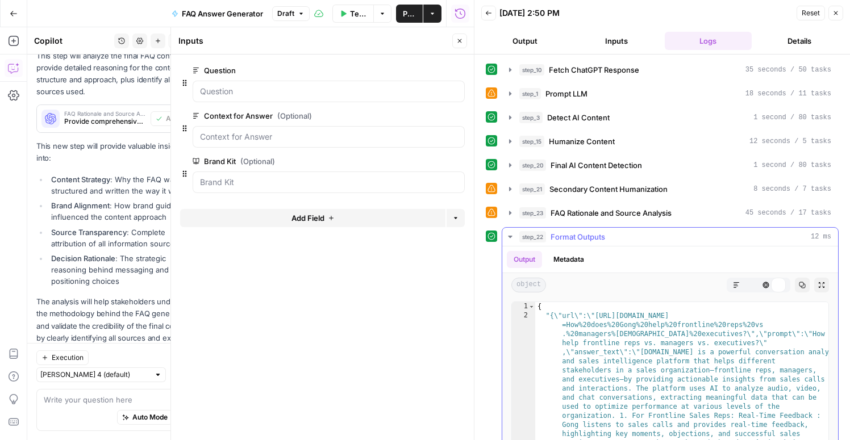
scroll to position [0, 0]
click at [767, 285] on icon "button" at bounding box center [766, 285] width 6 height 6
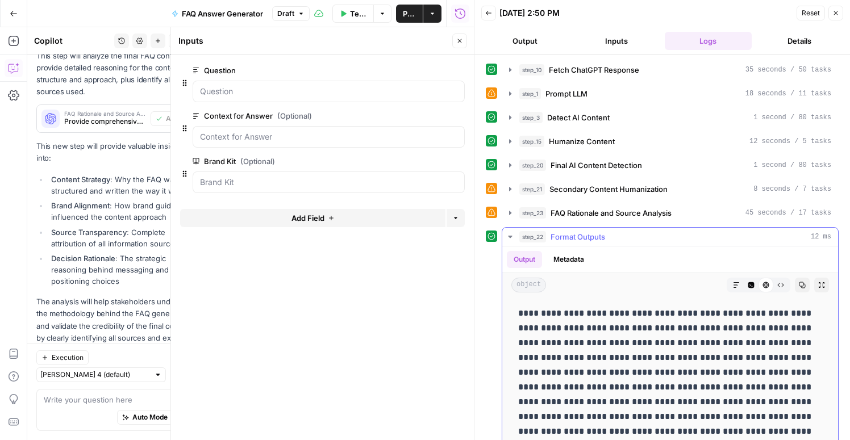
click at [752, 285] on icon "button" at bounding box center [751, 285] width 6 height 6
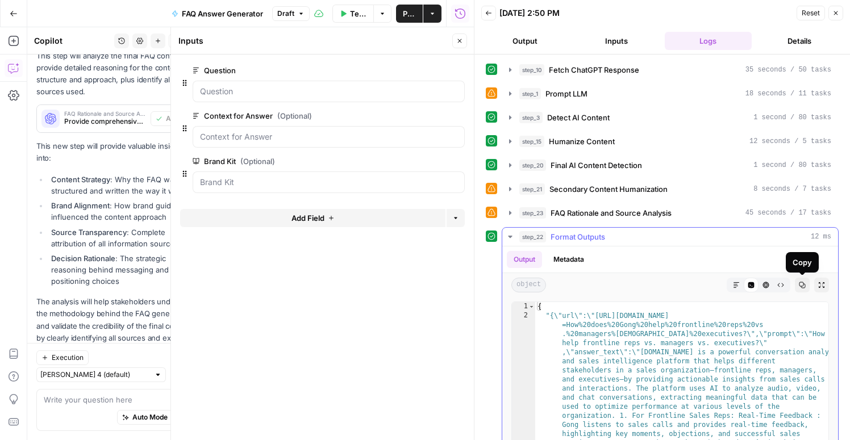
click at [822, 285] on icon "button" at bounding box center [821, 285] width 7 height 7
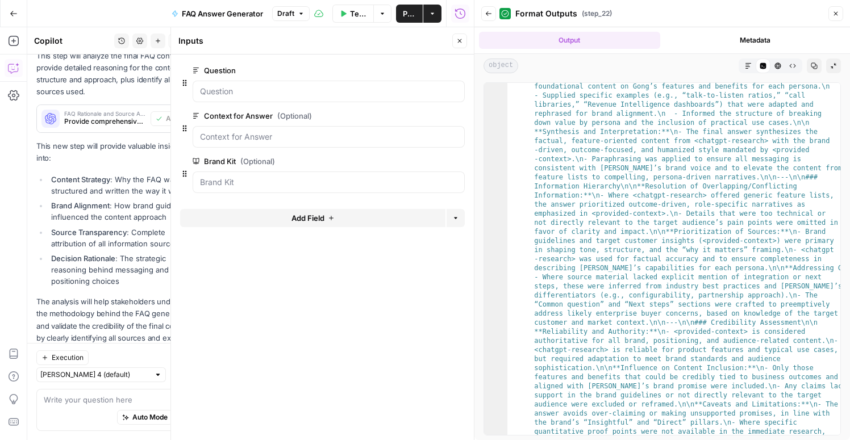
scroll to position [7058, 0]
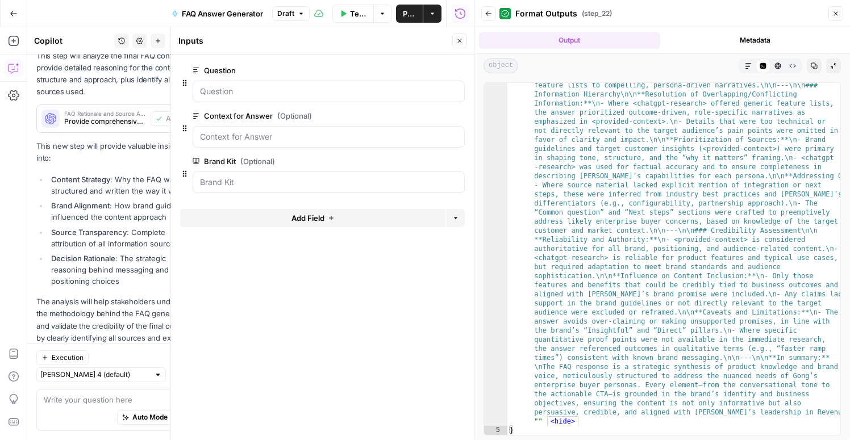
click at [835, 10] on icon "button" at bounding box center [836, 13] width 7 height 7
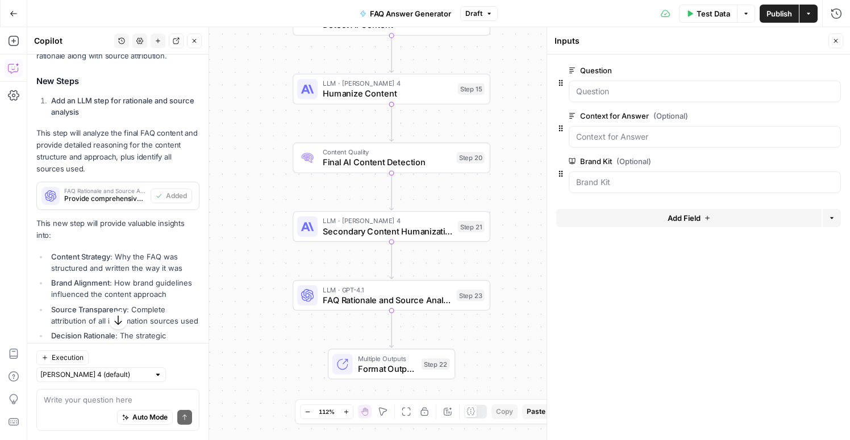
scroll to position [941, 0]
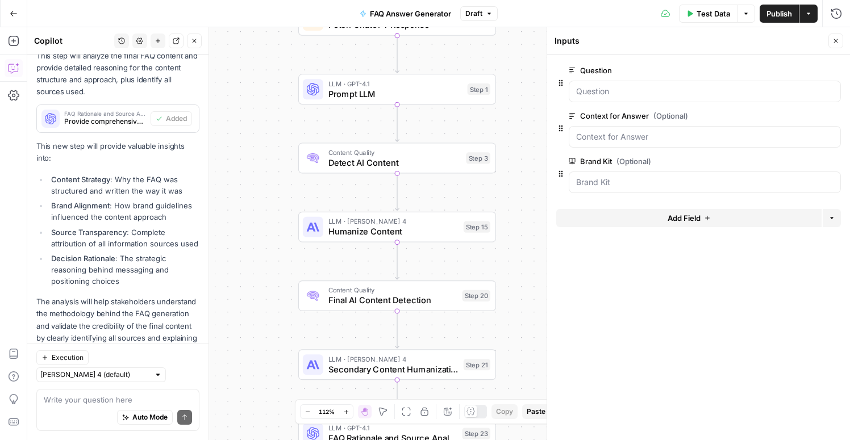
click at [95, 407] on div "Auto Mode Send" at bounding box center [118, 418] width 148 height 25
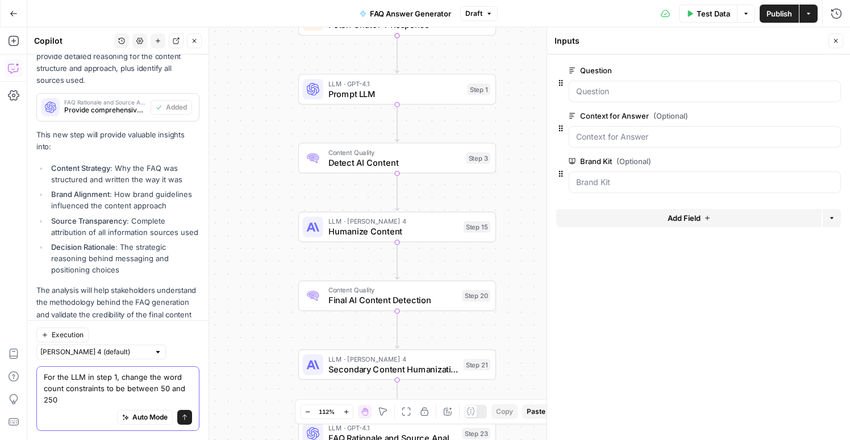
scroll to position [964, 0]
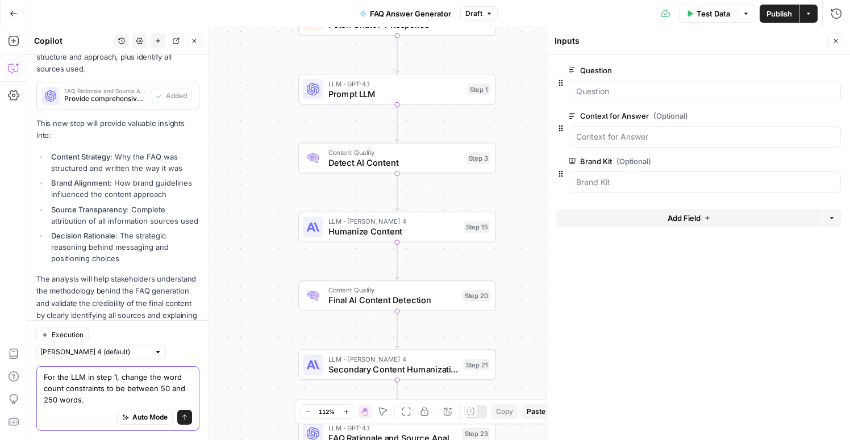
type textarea "For the LLM in step 1, change the word count constraints to be between 50 and 2…"
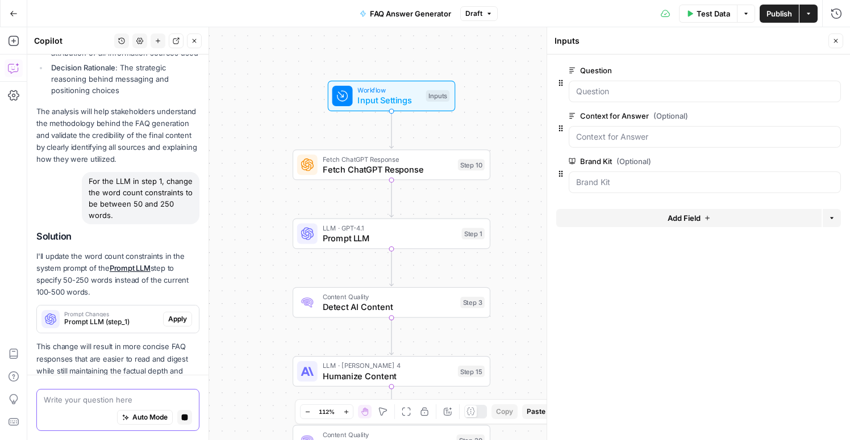
scroll to position [1099, 0]
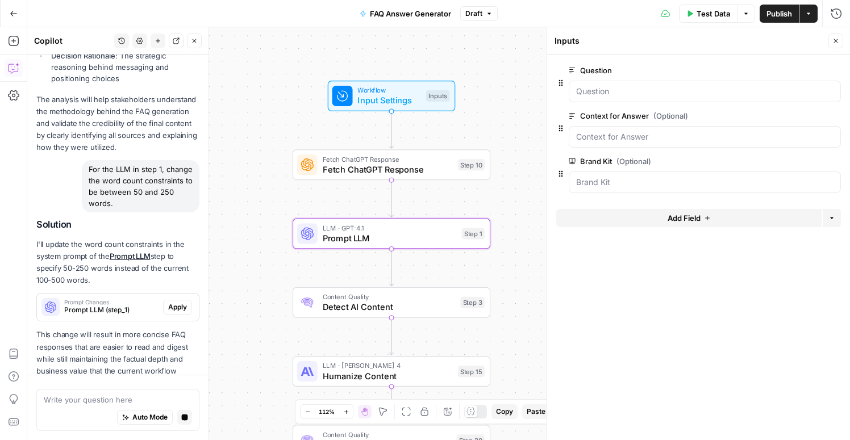
click at [176, 285] on div "Solution I'll update the word count constraints in the system prompt of the Pro…" at bounding box center [117, 304] width 163 height 170
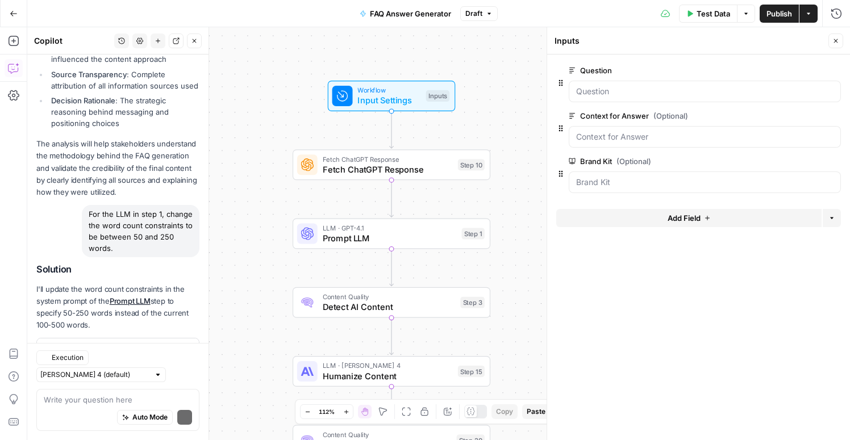
scroll to position [1176, 0]
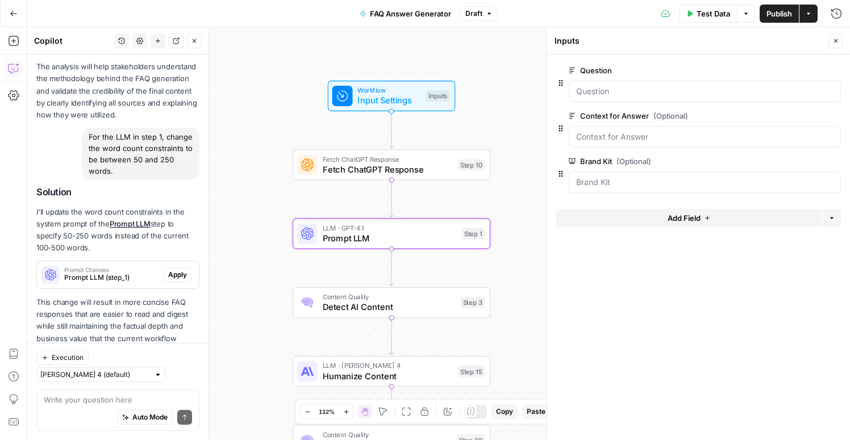
click at [176, 270] on span "Apply" at bounding box center [177, 275] width 19 height 10
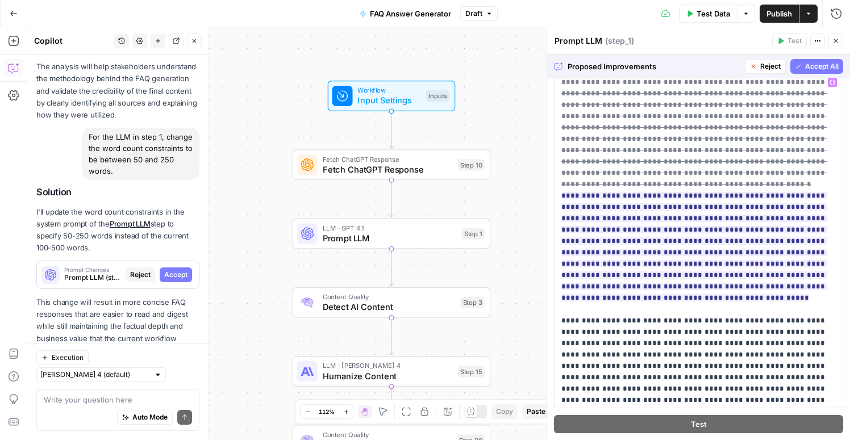
scroll to position [27, 0]
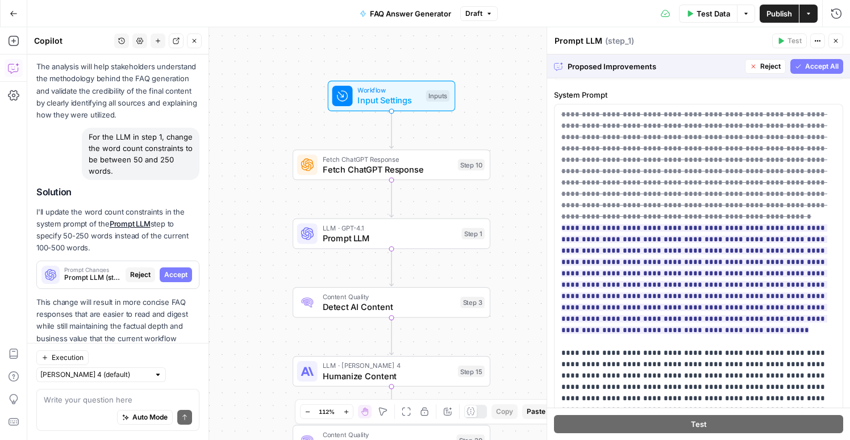
click at [810, 69] on span "Accept All" at bounding box center [822, 66] width 34 height 10
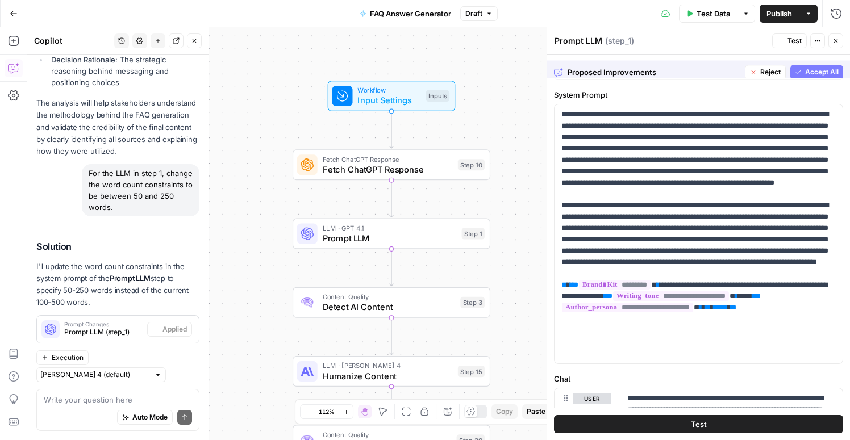
scroll to position [0, 0]
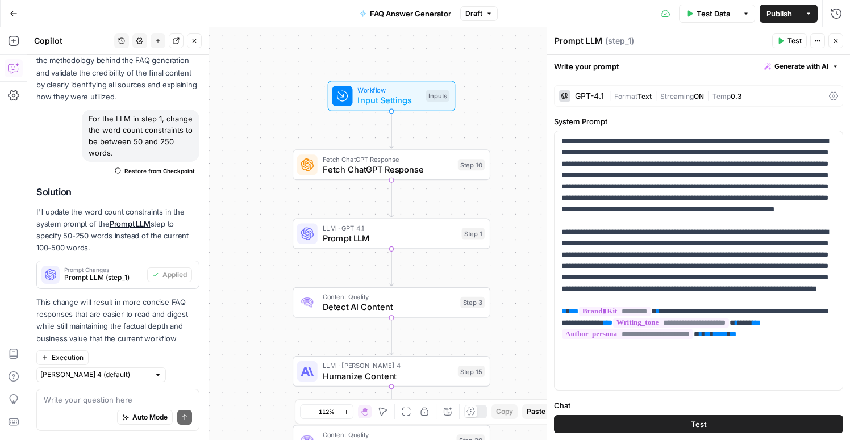
click at [771, 10] on span "Publish" at bounding box center [780, 13] width 26 height 11
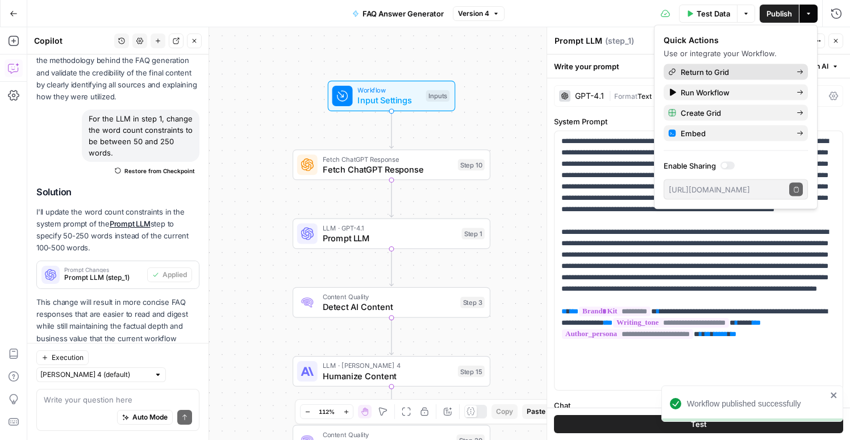
click at [706, 68] on span "Return to Grid" at bounding box center [734, 71] width 107 height 11
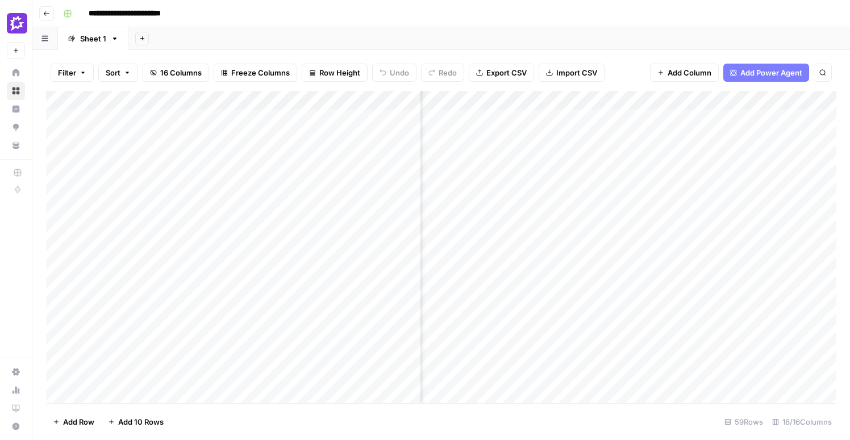
scroll to position [0, 459]
drag, startPoint x: 422, startPoint y: 97, endPoint x: 317, endPoint y: 105, distance: 104.8
click at [317, 105] on div "Add Column" at bounding box center [441, 247] width 791 height 313
click at [227, 72] on icon "button" at bounding box center [225, 73] width 4 height 6
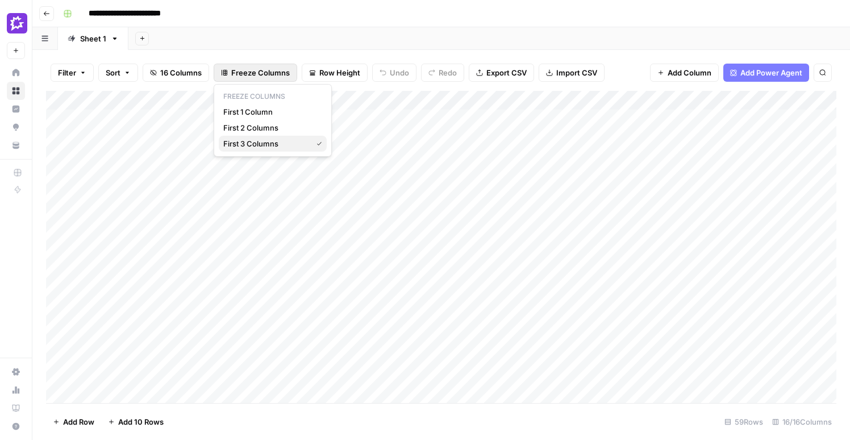
click at [270, 138] on button "First 3 Columns" at bounding box center [273, 144] width 108 height 16
drag, startPoint x: 259, startPoint y: 94, endPoint x: 355, endPoint y: 94, distance: 96.0
click at [355, 94] on div "Add Column" at bounding box center [441, 247] width 791 height 313
click at [448, 102] on div "Add Column" at bounding box center [441, 247] width 791 height 313
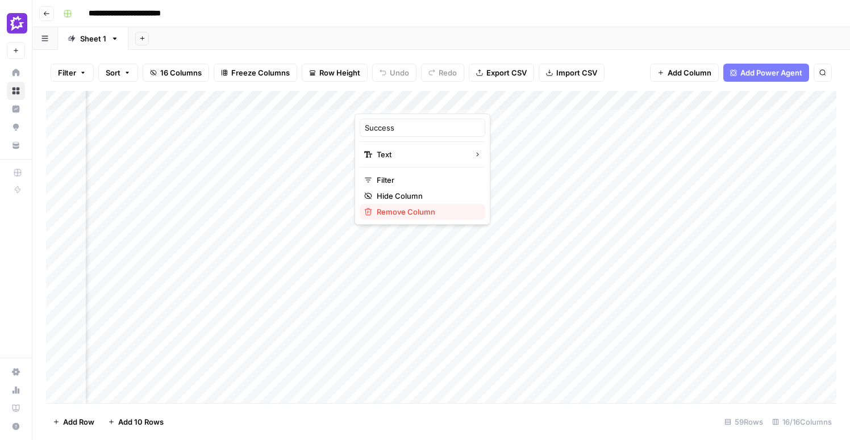
click at [405, 209] on span "Remove Column" at bounding box center [426, 211] width 99 height 11
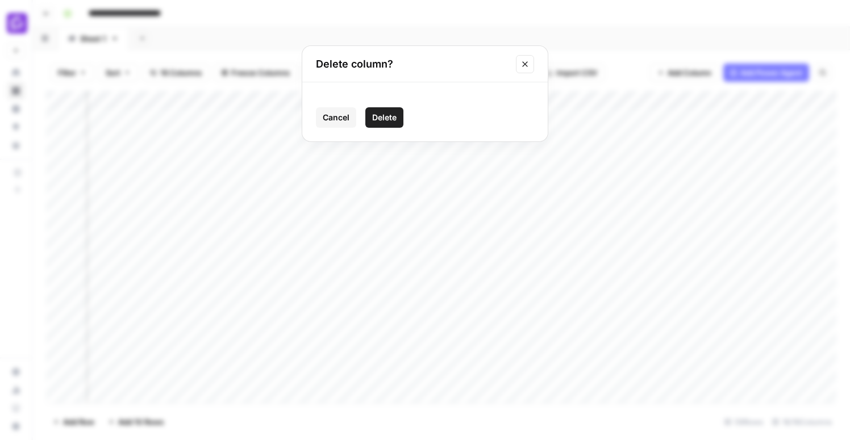
click at [388, 120] on span "Delete" at bounding box center [384, 117] width 24 height 11
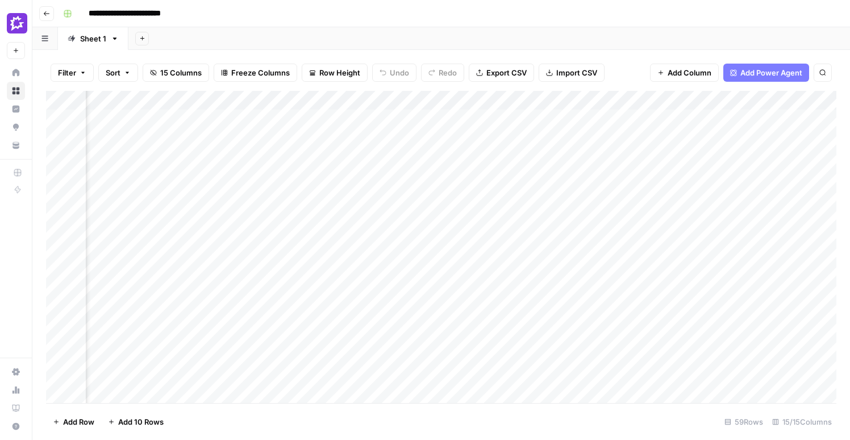
click at [448, 99] on div "Add Column" at bounding box center [441, 247] width 791 height 313
click at [409, 215] on span "Remove Column" at bounding box center [426, 211] width 99 height 11
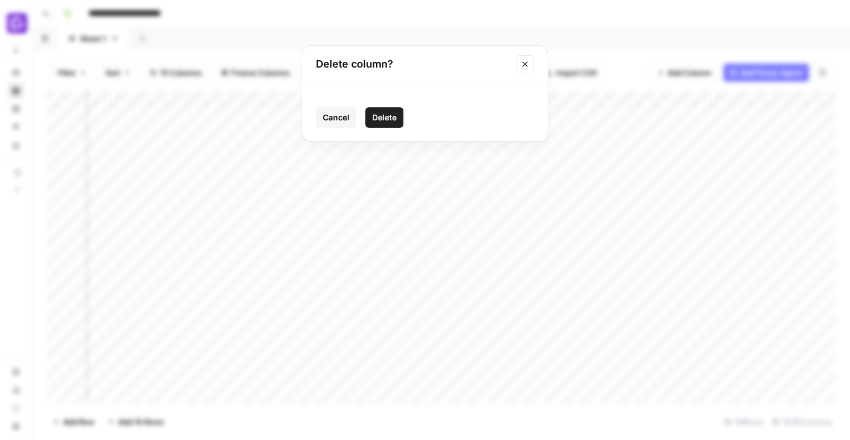
click at [387, 120] on span "Delete" at bounding box center [384, 117] width 24 height 11
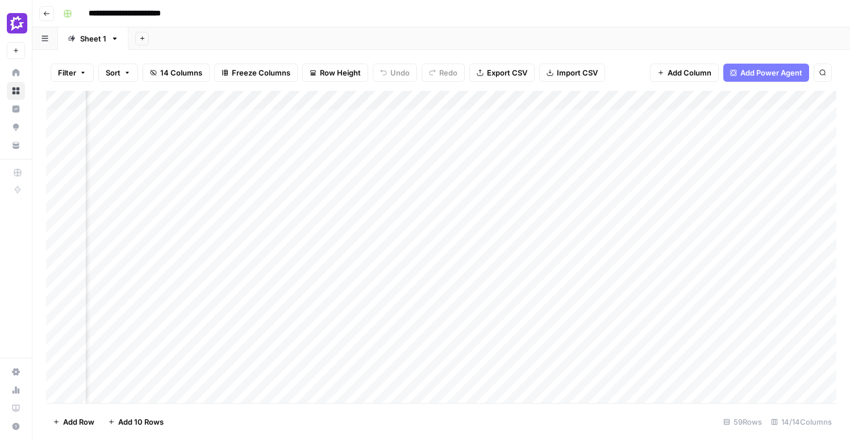
scroll to position [0, 661]
click at [298, 99] on div "Add Column" at bounding box center [441, 247] width 791 height 313
click at [456, 114] on div "Add Column" at bounding box center [441, 247] width 791 height 313
click at [300, 101] on div "Add Column" at bounding box center [441, 247] width 791 height 313
click at [396, 99] on div "Add Column" at bounding box center [441, 247] width 791 height 313
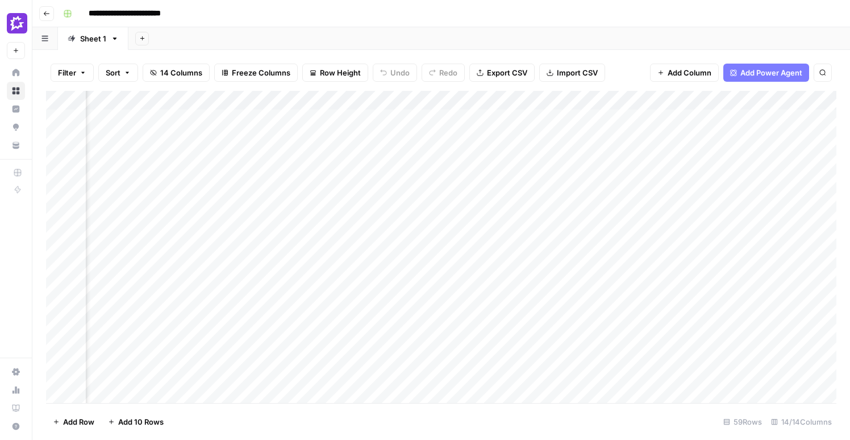
click at [476, 95] on div "Add Column" at bounding box center [441, 247] width 791 height 313
click at [580, 99] on div "Add Column" at bounding box center [441, 247] width 791 height 313
click at [684, 98] on div "Add Column" at bounding box center [441, 247] width 791 height 313
click at [780, 102] on div "Add Column" at bounding box center [441, 247] width 791 height 313
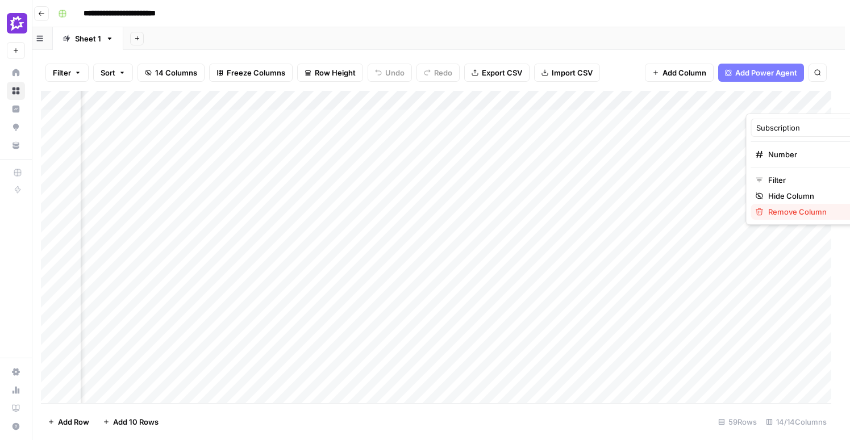
click at [785, 210] on span "Remove Column" at bounding box center [817, 211] width 99 height 11
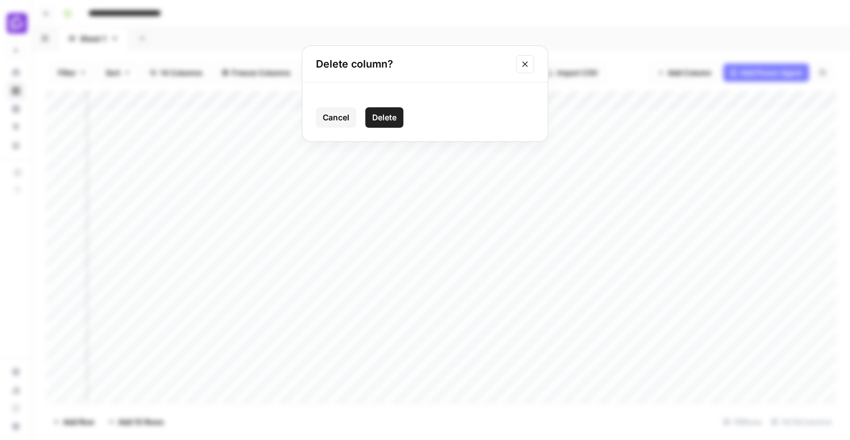
click at [388, 117] on span "Delete" at bounding box center [384, 117] width 24 height 11
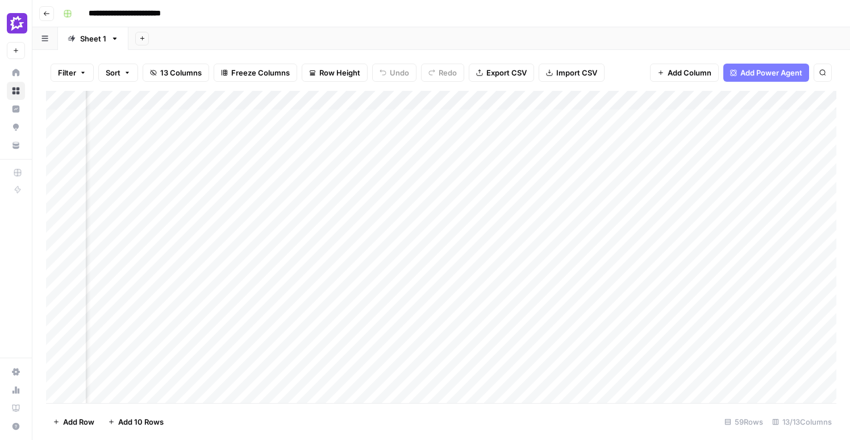
scroll to position [0, 719]
click at [226, 100] on div "Add Column" at bounding box center [441, 247] width 791 height 313
click at [323, 96] on div "Add Column" at bounding box center [441, 247] width 791 height 313
click at [434, 99] on div "Add Column" at bounding box center [441, 247] width 791 height 313
click at [544, 97] on div "Add Column" at bounding box center [441, 247] width 791 height 313
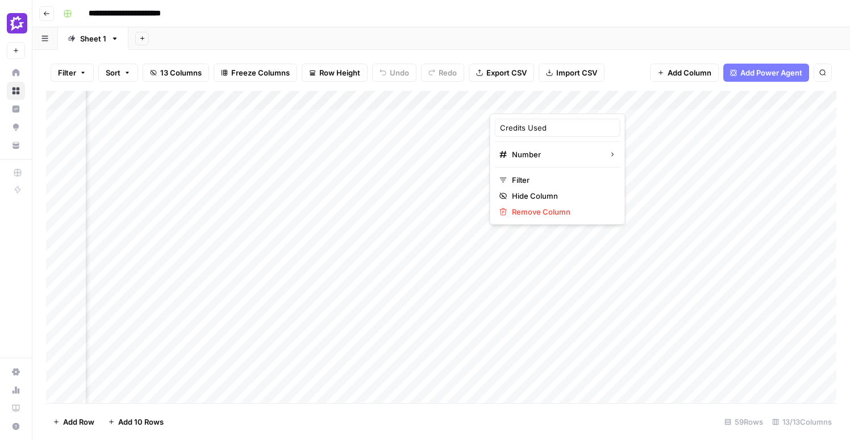
click at [631, 95] on div "Add Column" at bounding box center [441, 247] width 791 height 313
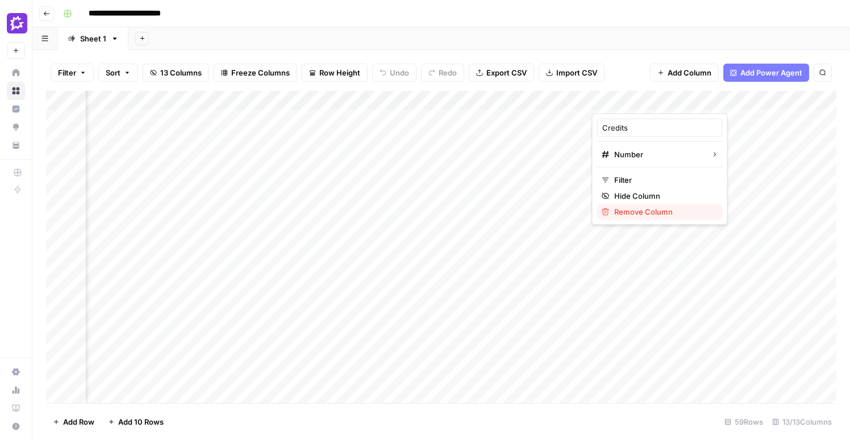
click at [646, 214] on span "Remove Column" at bounding box center [663, 211] width 99 height 11
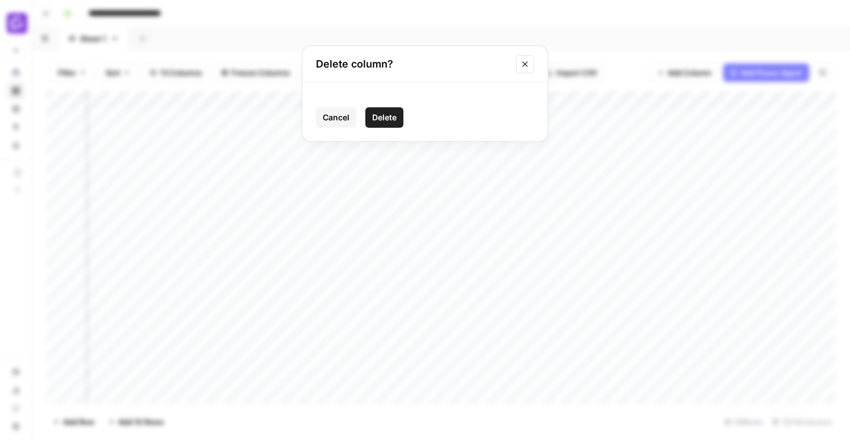
click at [388, 118] on span "Delete" at bounding box center [384, 117] width 24 height 11
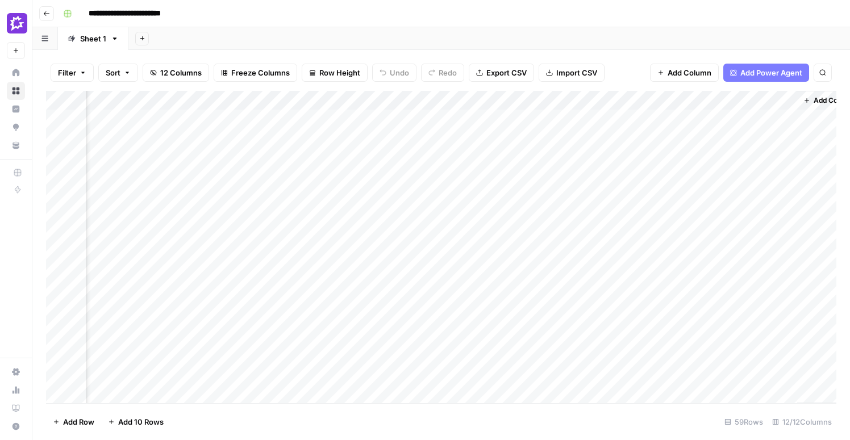
click at [408, 157] on div "Add Column" at bounding box center [441, 247] width 791 height 313
click at [278, 99] on div "Add Column" at bounding box center [441, 247] width 791 height 313
click at [256, 213] on span "Remove Column" at bounding box center [254, 211] width 99 height 11
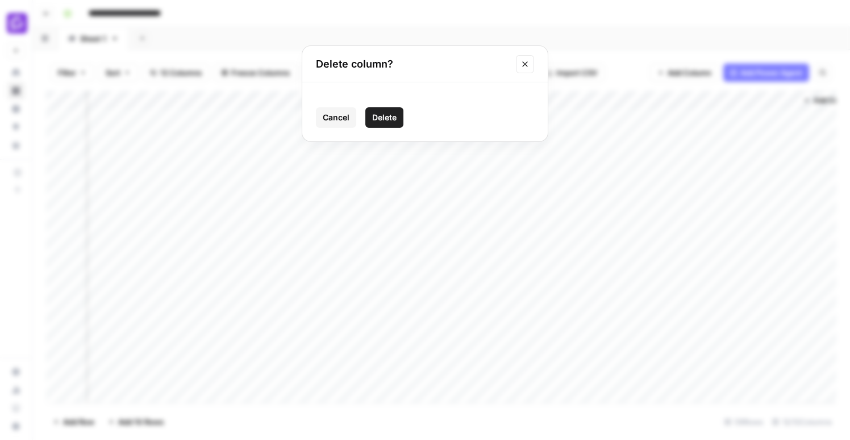
click at [393, 119] on span "Delete" at bounding box center [384, 117] width 24 height 11
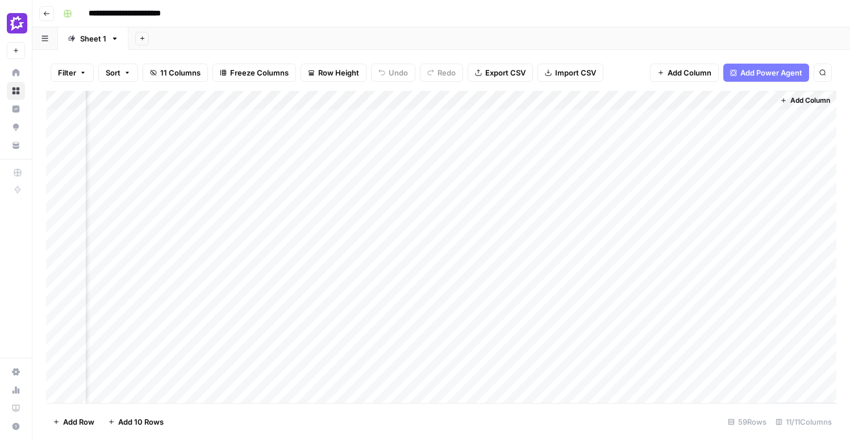
scroll to position [0, 640]
click at [355, 101] on div "Add Column" at bounding box center [441, 247] width 791 height 313
click at [323, 210] on span "Remove Column" at bounding box center [333, 211] width 99 height 11
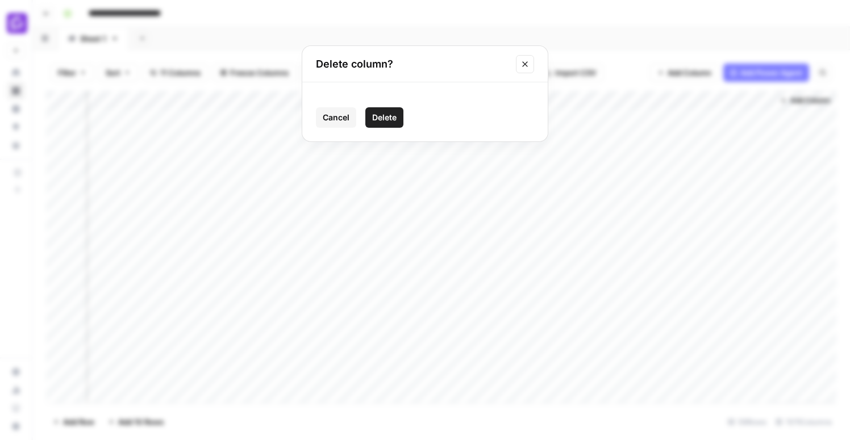
click at [392, 122] on span "Delete" at bounding box center [384, 117] width 24 height 11
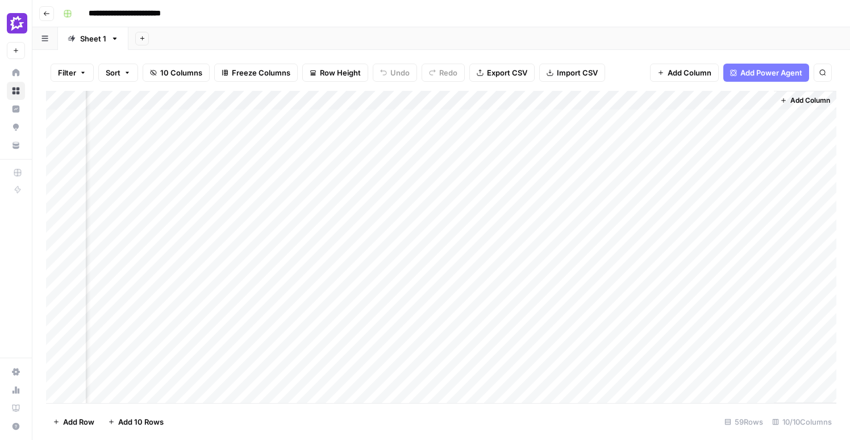
scroll to position [0, 538]
click at [457, 103] on div "Add Column" at bounding box center [441, 247] width 791 height 313
click at [438, 214] on span "Remove Column" at bounding box center [435, 211] width 99 height 11
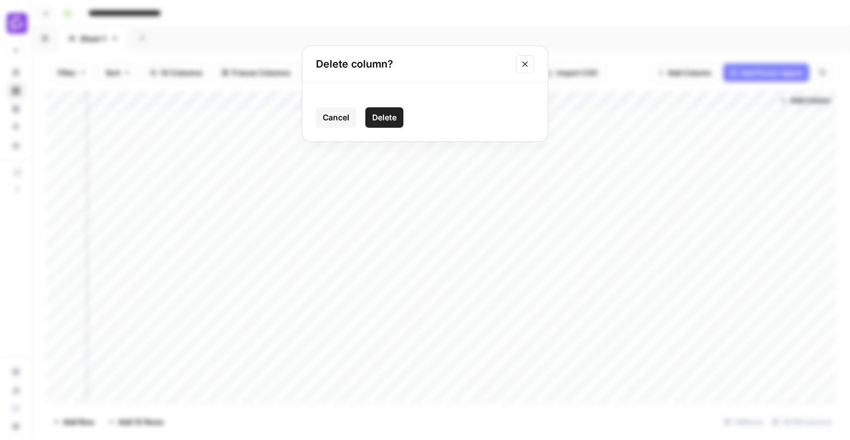
click at [382, 119] on span "Delete" at bounding box center [384, 117] width 24 height 11
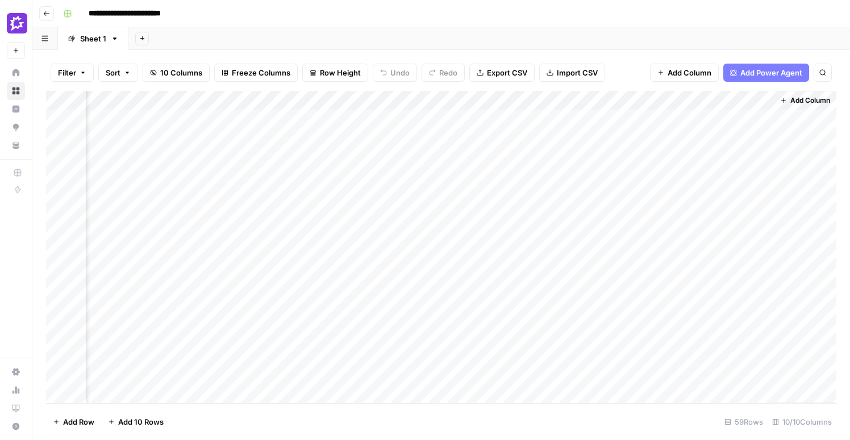
scroll to position [0, 436]
click at [560, 100] on div "Add Column" at bounding box center [441, 247] width 791 height 313
click at [539, 212] on span "Remove Column" at bounding box center [537, 211] width 99 height 11
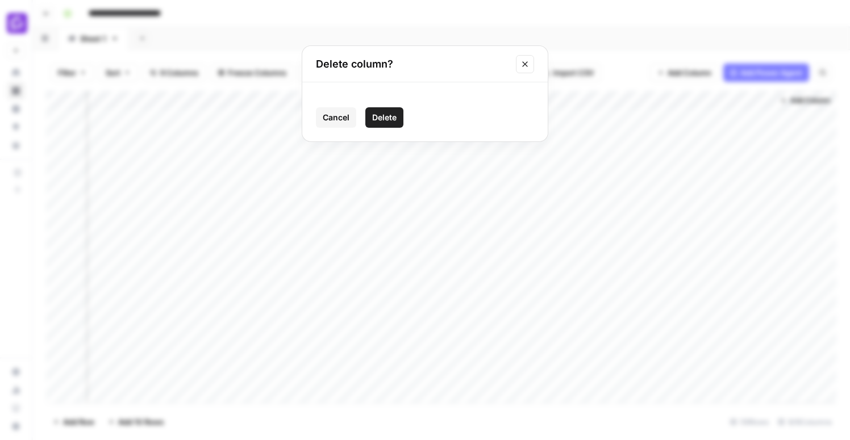
click at [385, 113] on span "Delete" at bounding box center [384, 117] width 24 height 11
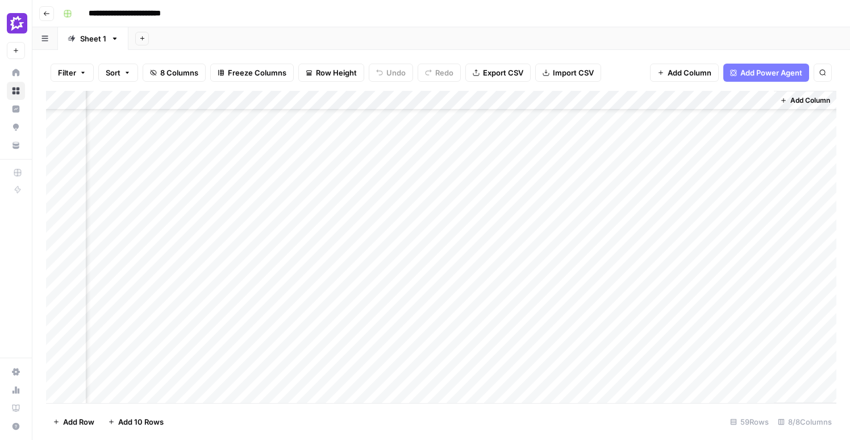
scroll to position [76, 334]
drag, startPoint x: 693, startPoint y: 146, endPoint x: 714, endPoint y: 355, distance: 209.6
click at [714, 355] on div "Add Column" at bounding box center [441, 247] width 791 height 313
click at [634, 140] on div "Add Column" at bounding box center [441, 247] width 791 height 313
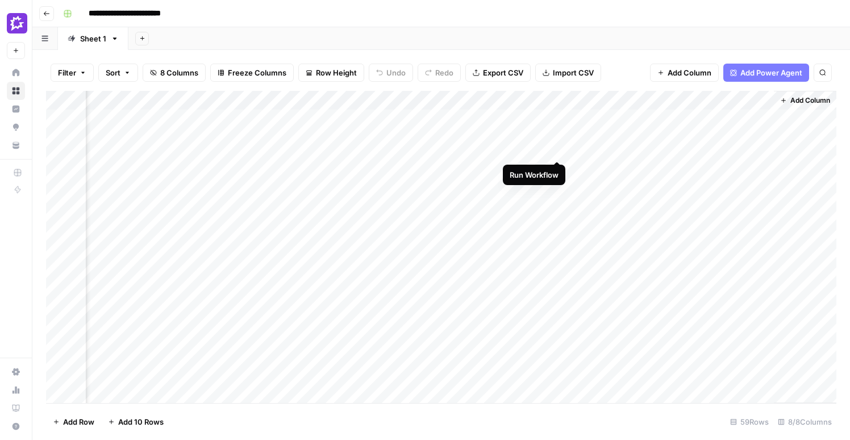
click at [556, 117] on div "Add Column" at bounding box center [441, 247] width 791 height 313
click at [754, 198] on div "Add Column" at bounding box center [441, 247] width 791 height 313
click at [542, 120] on div "Add Column" at bounding box center [441, 247] width 791 height 313
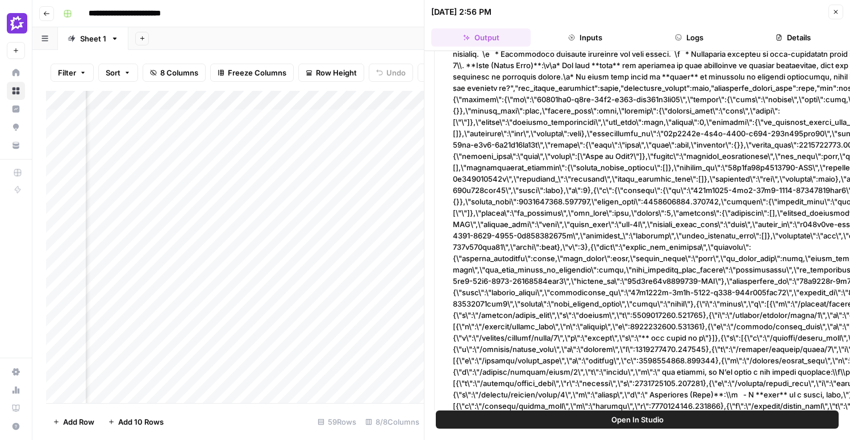
scroll to position [0, 2]
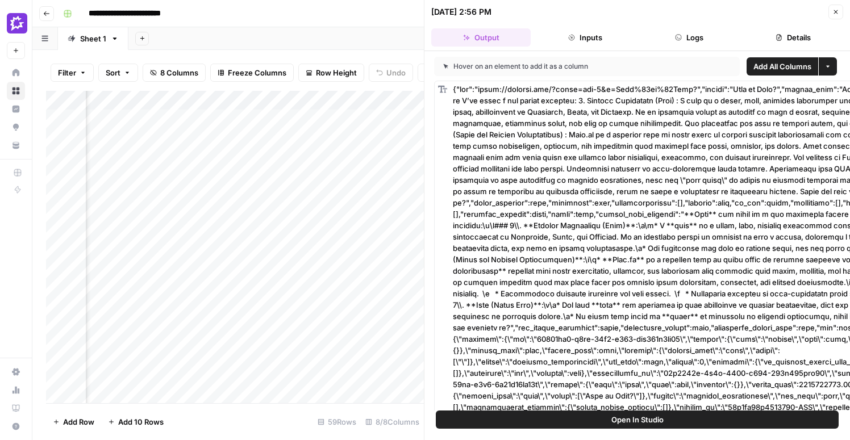
click at [836, 12] on icon "button" at bounding box center [836, 12] width 4 height 4
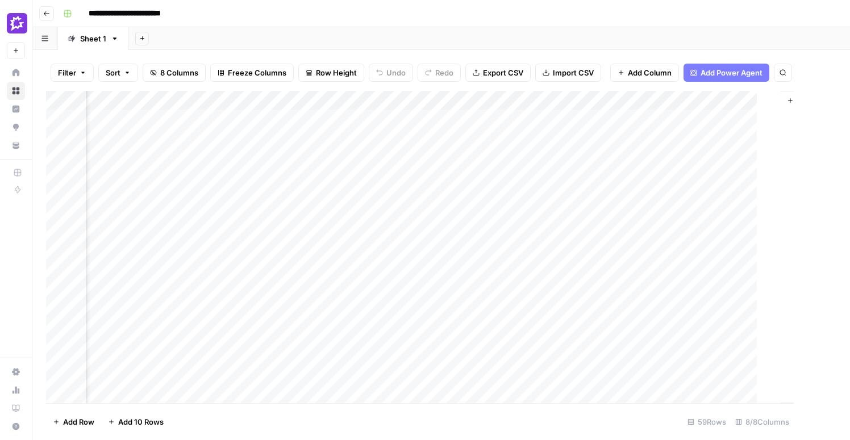
scroll to position [0, 320]
click at [556, 99] on div "Add Column" at bounding box center [441, 247] width 791 height 313
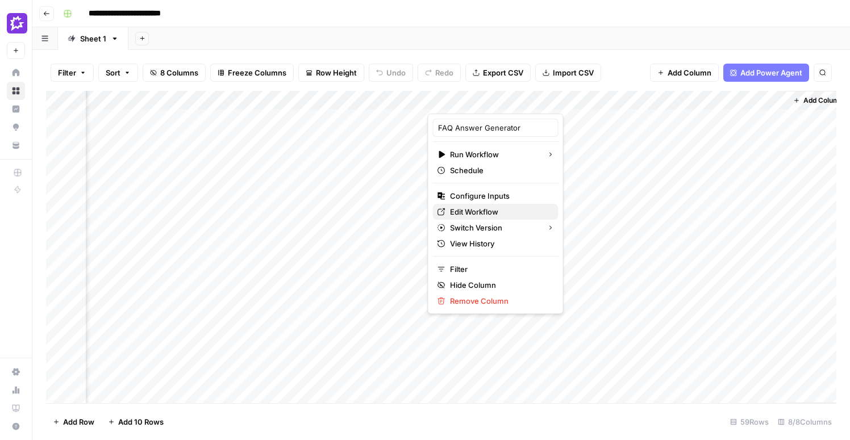
click at [469, 209] on span "Edit Workflow" at bounding box center [499, 211] width 99 height 11
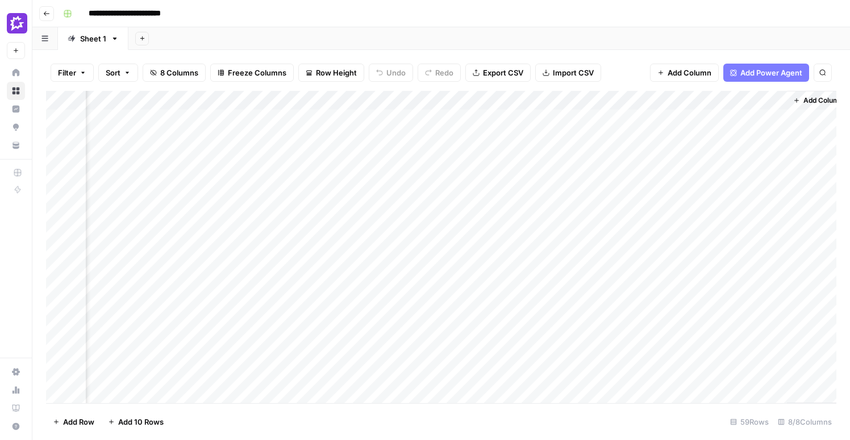
click at [558, 101] on div "Add Column" at bounding box center [441, 247] width 791 height 313
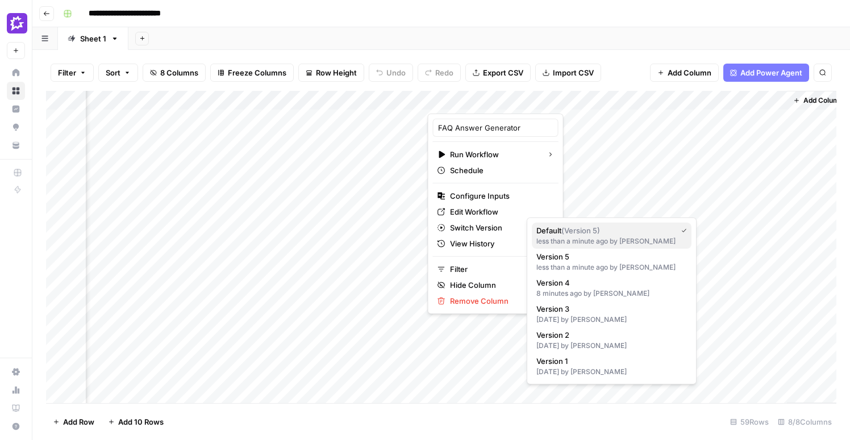
click at [550, 234] on span "Default ( Version 5 )" at bounding box center [604, 230] width 136 height 11
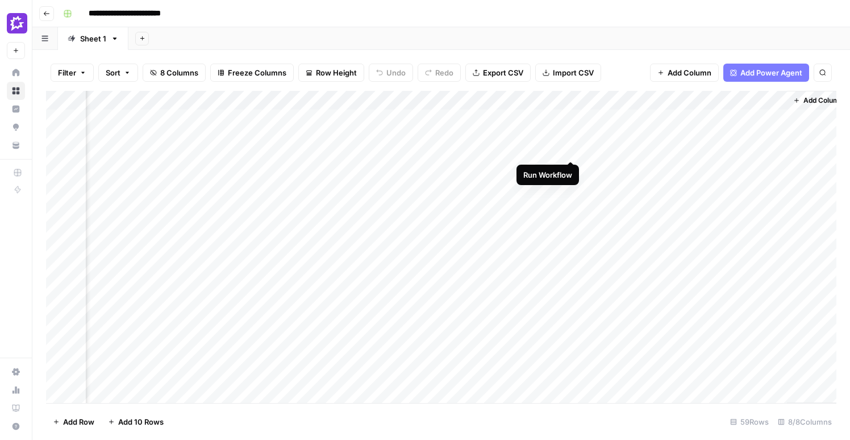
click at [569, 118] on div "Add Column" at bounding box center [441, 247] width 791 height 313
drag, startPoint x: 712, startPoint y: 182, endPoint x: 734, endPoint y: 304, distance: 123.7
click at [734, 304] on div "Add Column" at bounding box center [441, 247] width 791 height 313
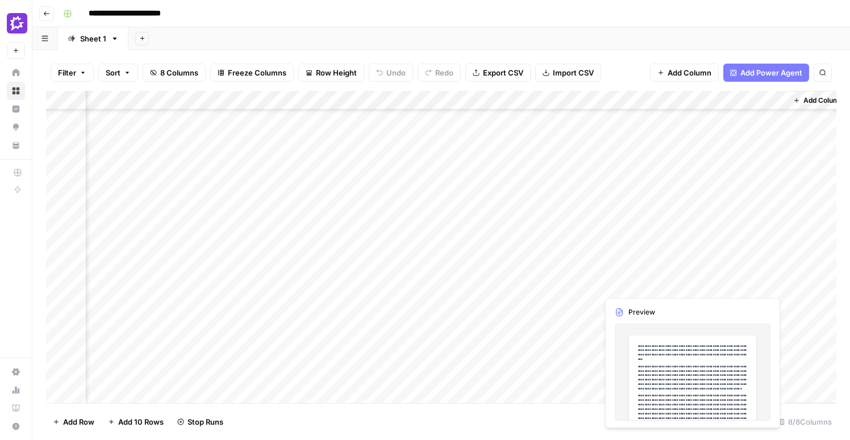
click at [731, 265] on div "Add Column" at bounding box center [441, 247] width 791 height 313
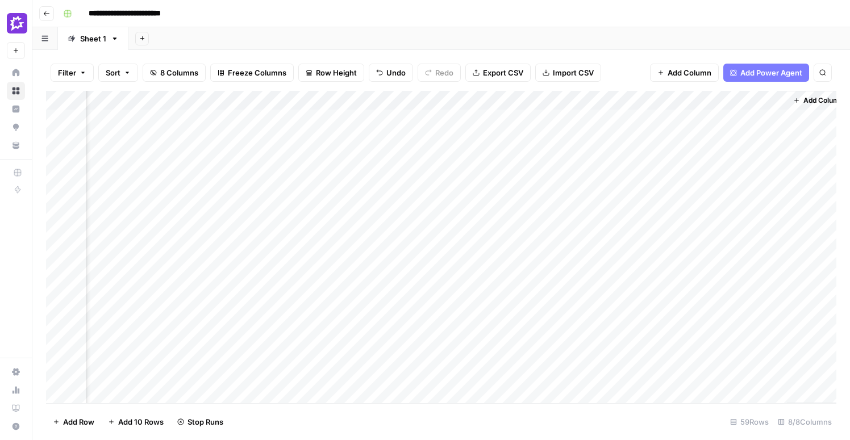
scroll to position [0, 0]
click at [688, 74] on span "Add Column" at bounding box center [690, 72] width 44 height 11
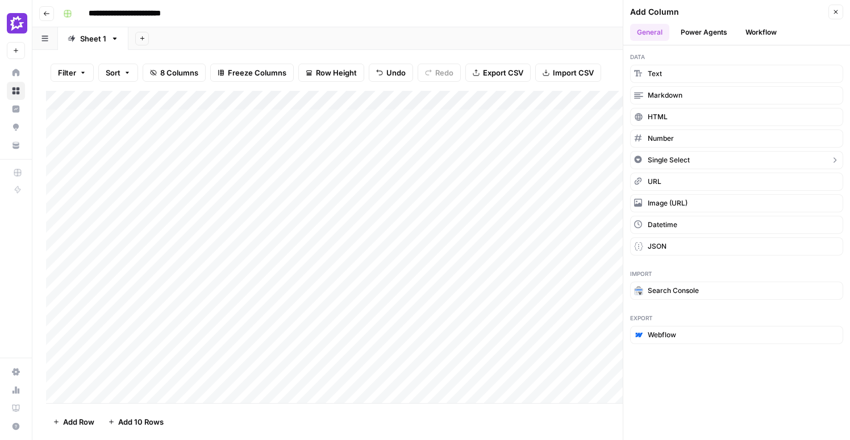
click at [673, 159] on span "Single Select" at bounding box center [669, 160] width 42 height 10
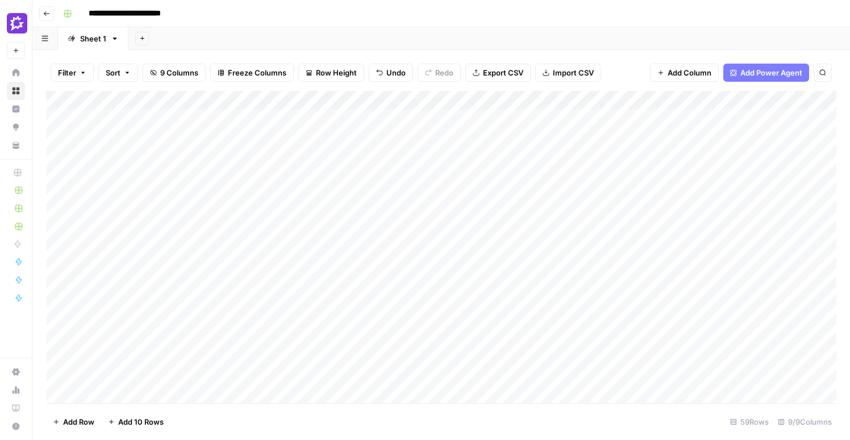
drag, startPoint x: 710, startPoint y: 102, endPoint x: 217, endPoint y: 116, distance: 493.5
click at [217, 116] on div "Add Column" at bounding box center [441, 247] width 791 height 313
click at [204, 97] on div "Add Column" at bounding box center [441, 247] width 791 height 313
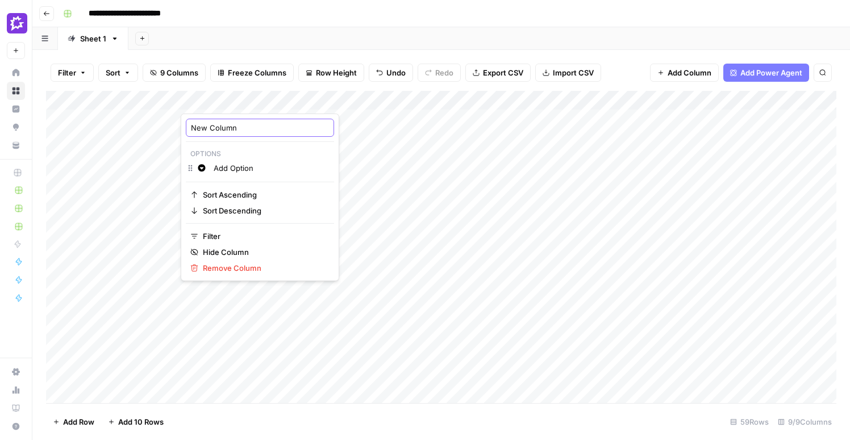
click at [208, 127] on input "New Column" at bounding box center [260, 127] width 138 height 11
type input "Status"
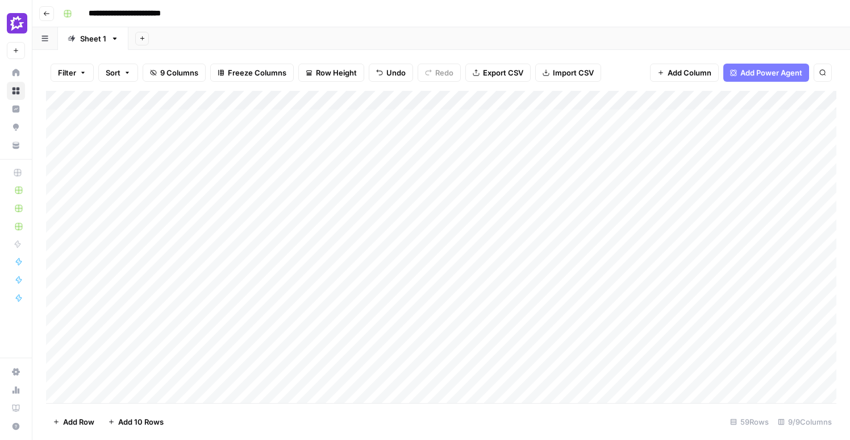
click at [230, 45] on div "Add Sheet" at bounding box center [489, 38] width 722 height 23
click at [222, 137] on div "Add Column" at bounding box center [441, 247] width 791 height 313
click at [211, 98] on div "Add Column" at bounding box center [441, 247] width 791 height 313
click at [224, 169] on input "Add Option" at bounding box center [271, 168] width 115 height 11
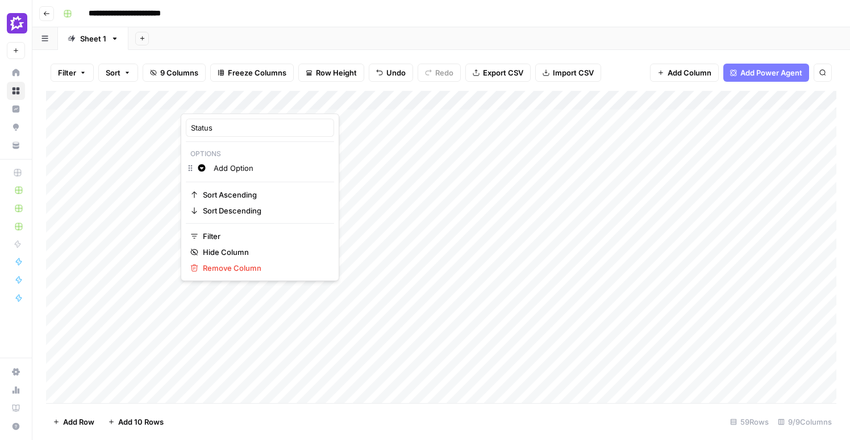
click at [224, 169] on input "Add Option" at bounding box center [271, 168] width 115 height 11
click at [230, 169] on input "Live" at bounding box center [271, 168] width 115 height 11
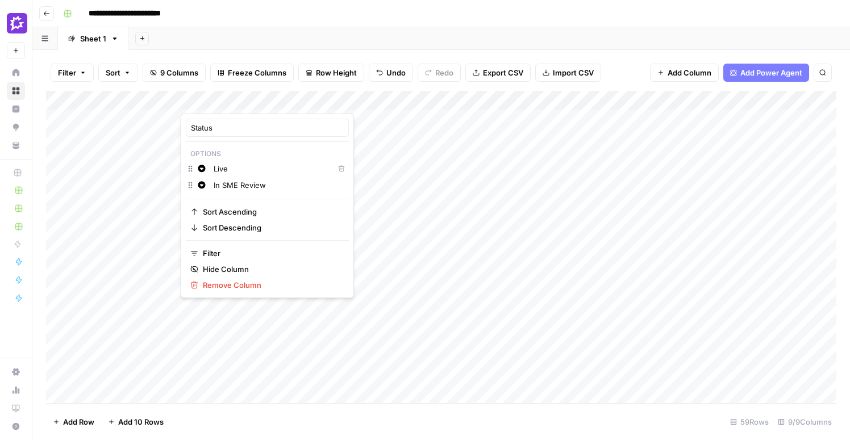
type input "In SME Review"
click at [269, 23] on header "**********" at bounding box center [441, 13] width 818 height 27
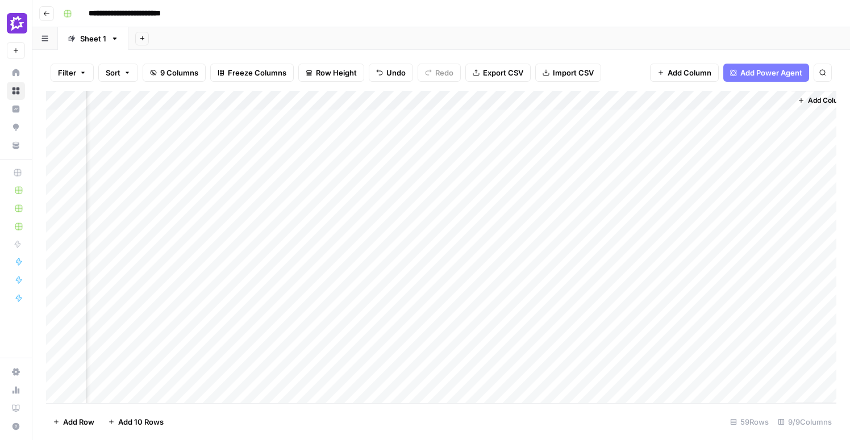
scroll to position [0, 436]
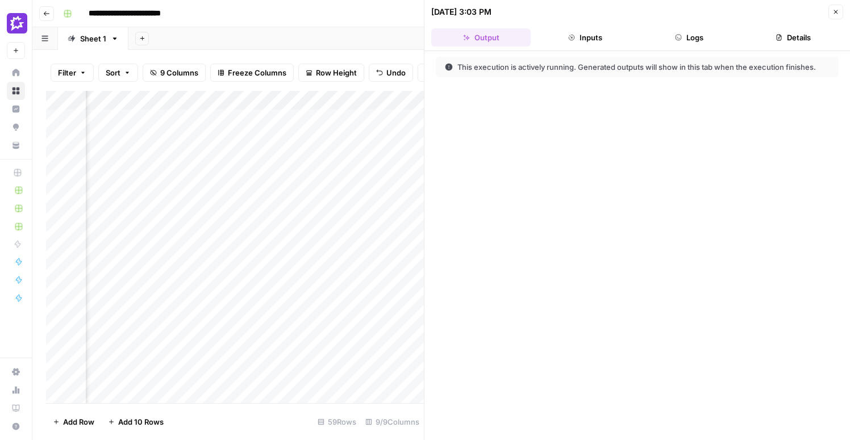
click at [838, 14] on icon "button" at bounding box center [836, 12] width 7 height 7
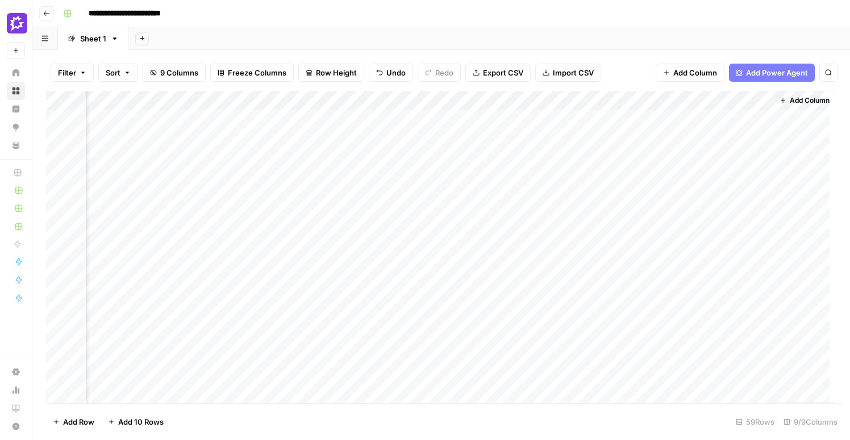
scroll to position [0, 422]
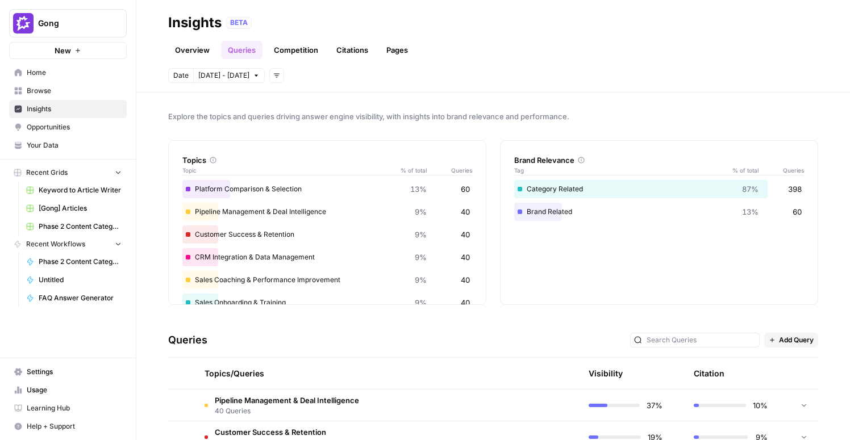
scroll to position [135, 0]
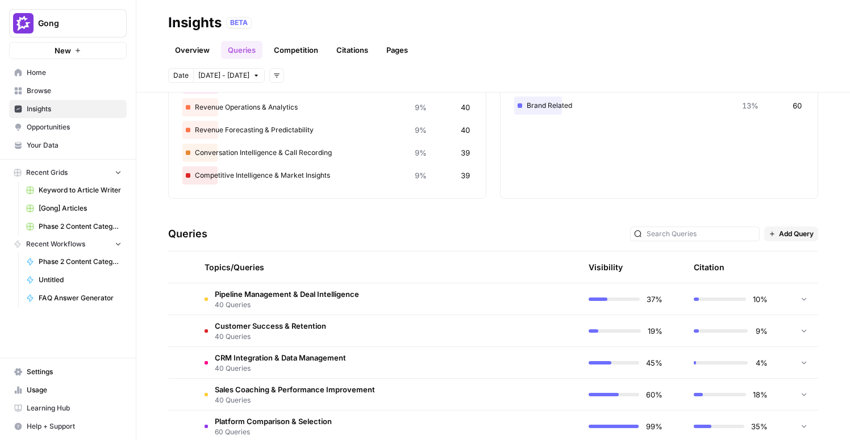
click at [43, 72] on span "Home" at bounding box center [74, 73] width 95 height 10
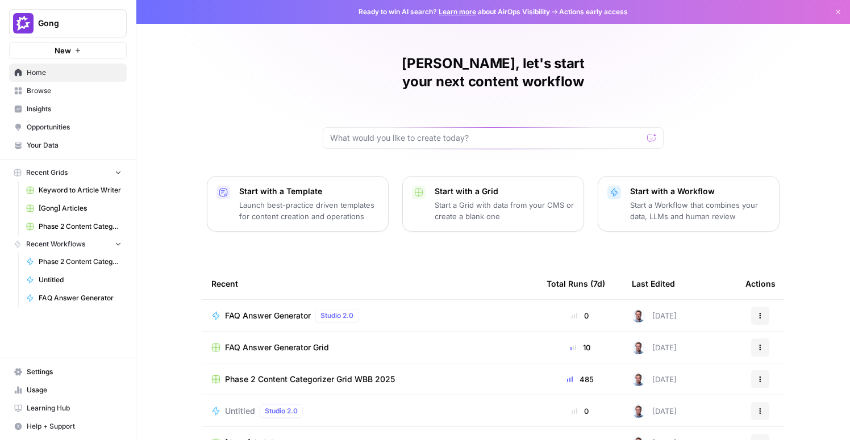
click at [44, 143] on span "Your Data" at bounding box center [74, 145] width 95 height 10
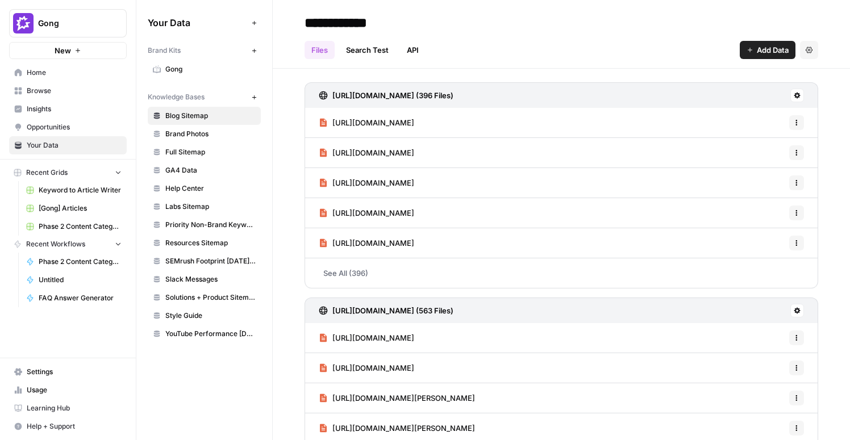
click at [58, 386] on span "Usage" at bounding box center [74, 390] width 95 height 10
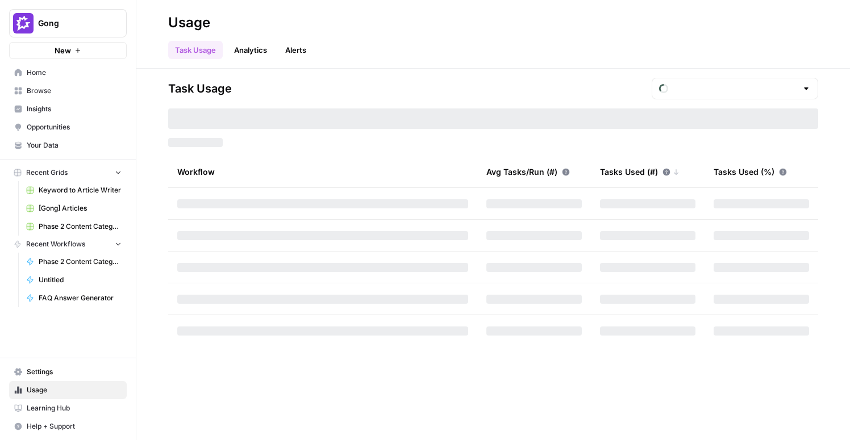
type input "October Tasks"
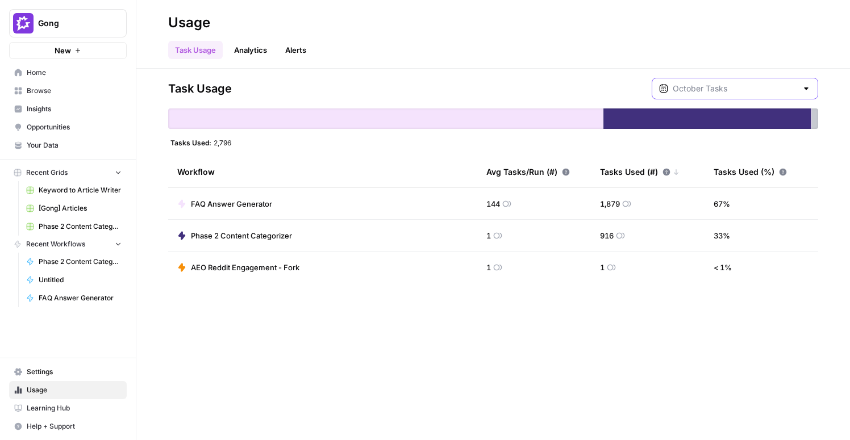
click at [752, 89] on input "text" at bounding box center [735, 88] width 124 height 11
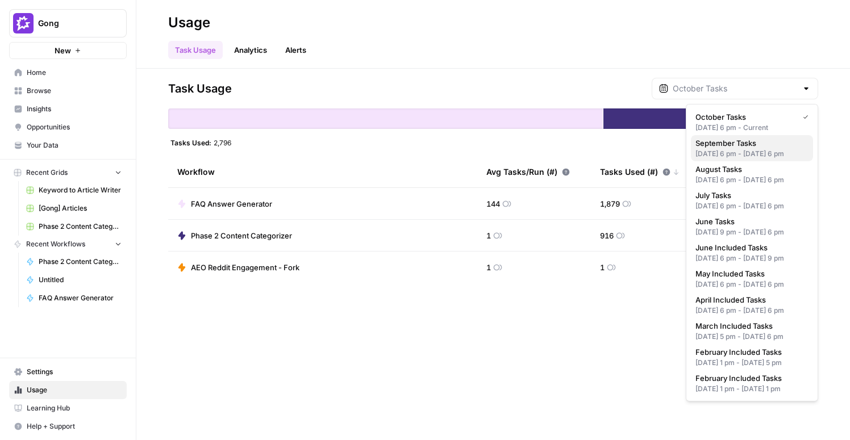
click at [764, 151] on div "[DATE] 6 pm - [DATE] 6 pm" at bounding box center [752, 154] width 113 height 10
type input "September Tasks"
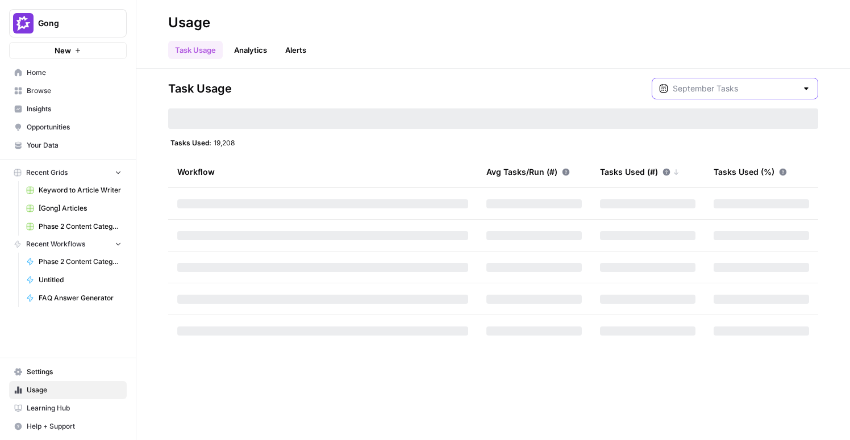
click at [730, 90] on input "text" at bounding box center [735, 88] width 124 height 11
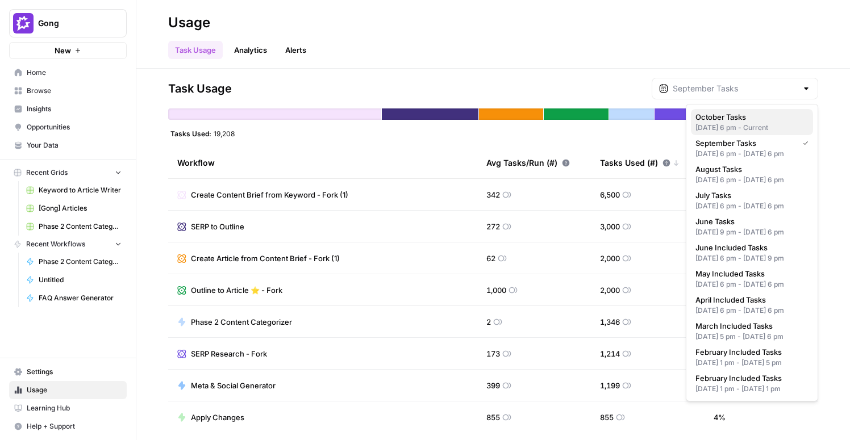
click at [733, 122] on span "October Tasks" at bounding box center [750, 116] width 109 height 11
type input "October Tasks"
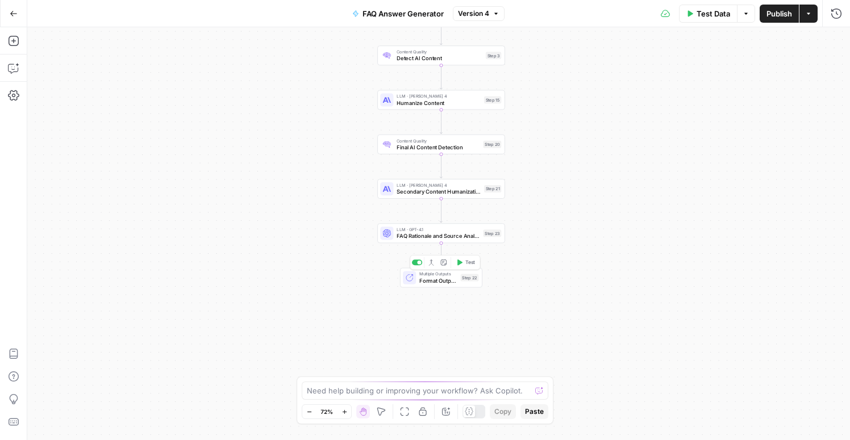
click at [451, 284] on span "Format Outputs" at bounding box center [438, 281] width 38 height 8
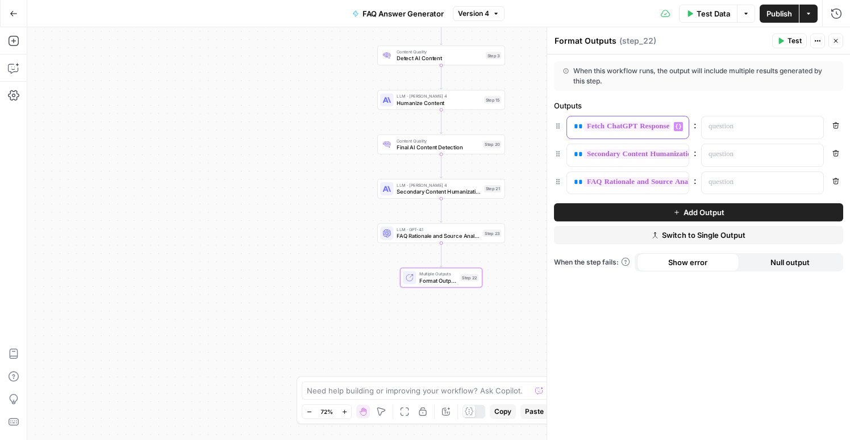
drag, startPoint x: 622, startPoint y: 129, endPoint x: 748, endPoint y: 137, distance: 125.8
click at [748, 137] on div "**********" at bounding box center [698, 127] width 289 height 23
click at [740, 130] on p at bounding box center [754, 126] width 90 height 11
click at [702, 306] on div "**********" at bounding box center [698, 248] width 303 height 386
click at [261, 140] on div "Workflow Input Settings Inputs Fetch ChatGPT Response Fetch ChatGPT Response St…" at bounding box center [438, 233] width 823 height 413
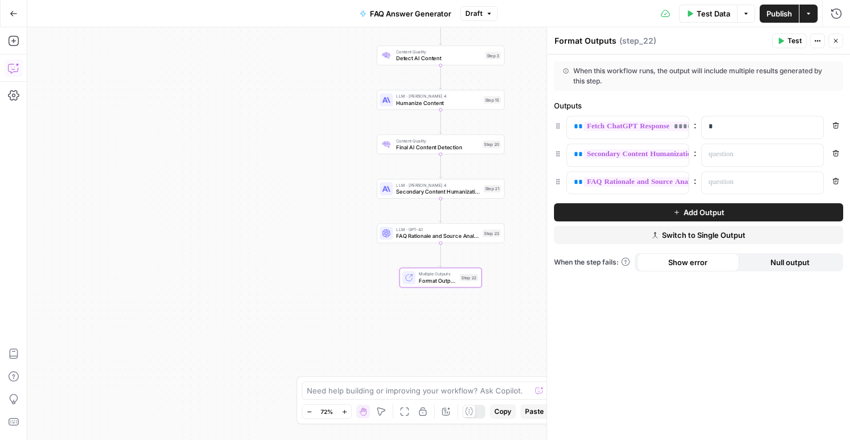
click at [10, 66] on icon "button" at bounding box center [13, 68] width 11 height 11
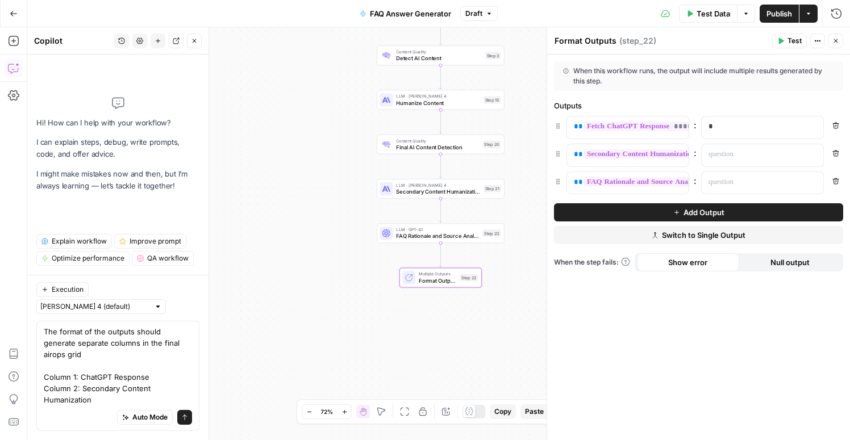
drag, startPoint x: 122, startPoint y: 400, endPoint x: 82, endPoint y: 391, distance: 40.1
click at [82, 391] on textarea "The format of the outputs should generate separate columns in the final airops …" at bounding box center [118, 366] width 148 height 80
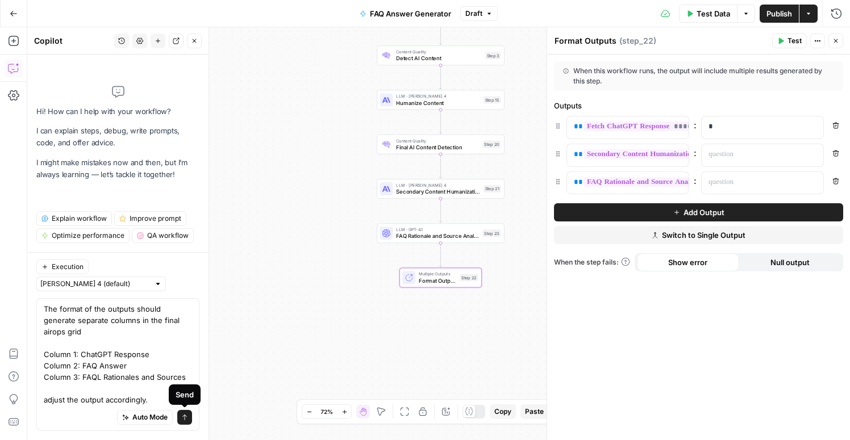
type textarea "The format of the outputs should generate separate columns in the final airops …"
click at [187, 416] on icon "submit" at bounding box center [184, 417] width 7 height 7
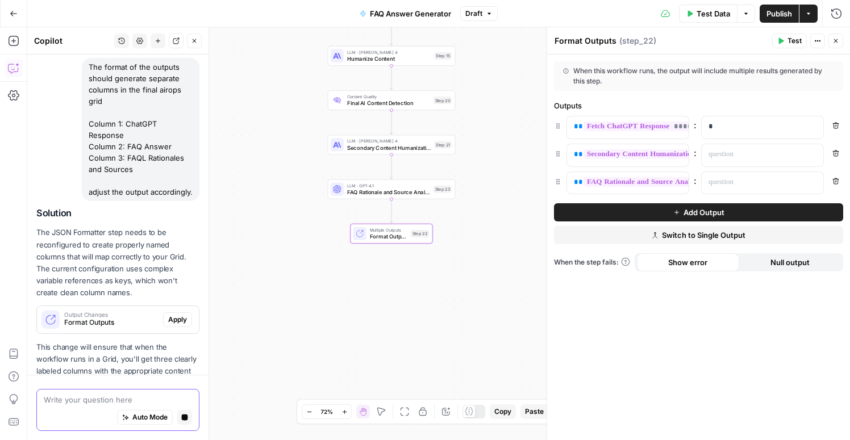
scroll to position [112, 0]
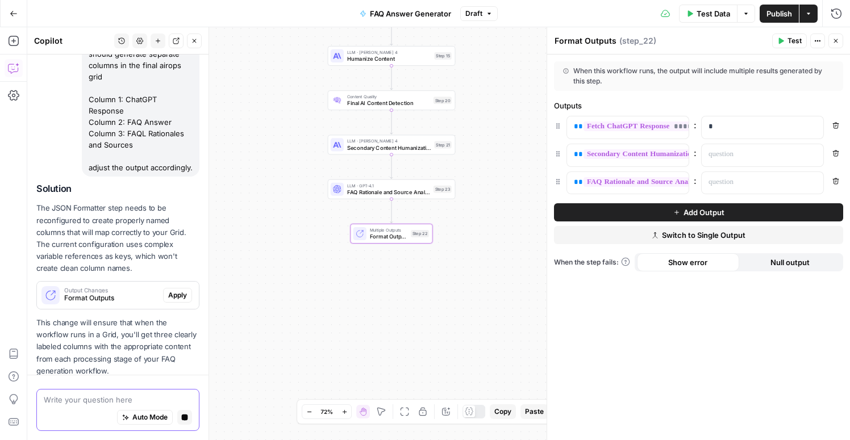
click at [172, 290] on span "Apply" at bounding box center [177, 295] width 19 height 10
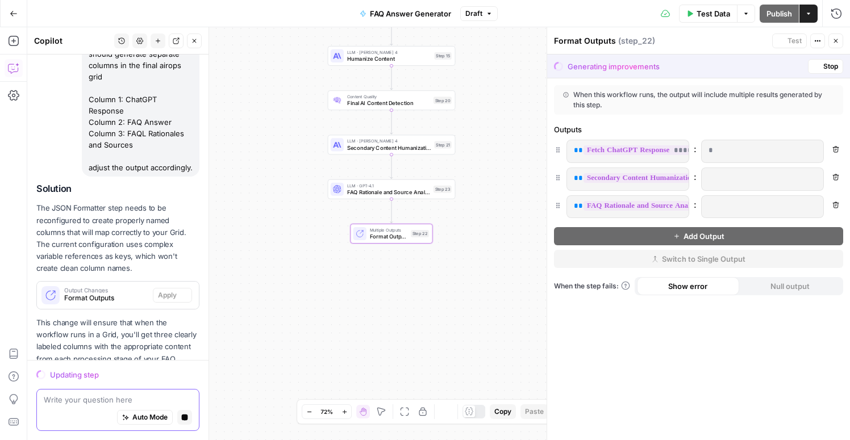
scroll to position [145, 0]
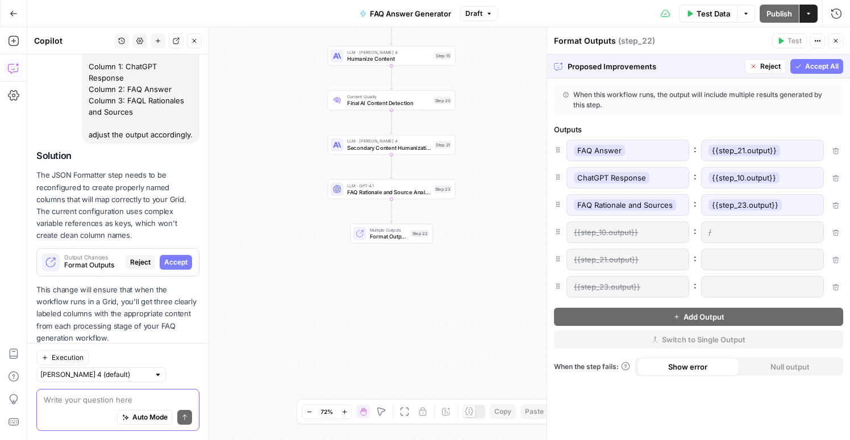
drag, startPoint x: 560, startPoint y: 178, endPoint x: 559, endPoint y: 151, distance: 27.9
click at [559, 151] on div "FAQ Answer : {{step_21.output}} ChatGPT Response : {{step_10.output}} FAQ Ratio…" at bounding box center [698, 219] width 289 height 159
click at [808, 57] on div "Proposed Improvements Reject Accept All" at bounding box center [698, 66] width 303 height 23
click at [807, 63] on span "Accept All" at bounding box center [822, 66] width 34 height 10
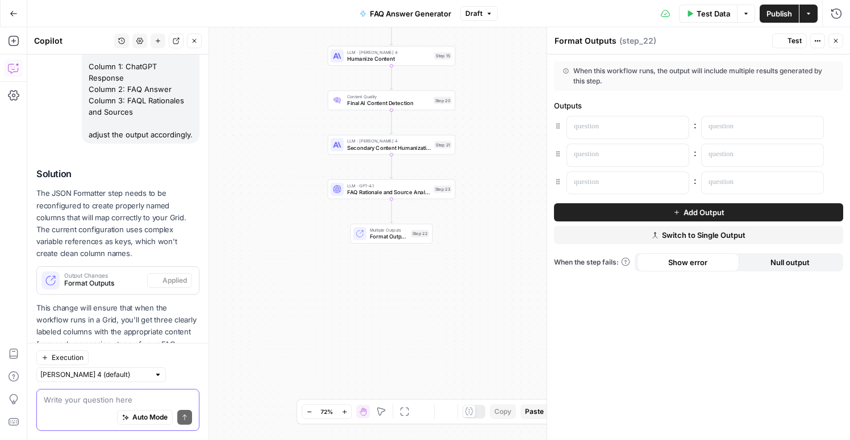
scroll to position [163, 0]
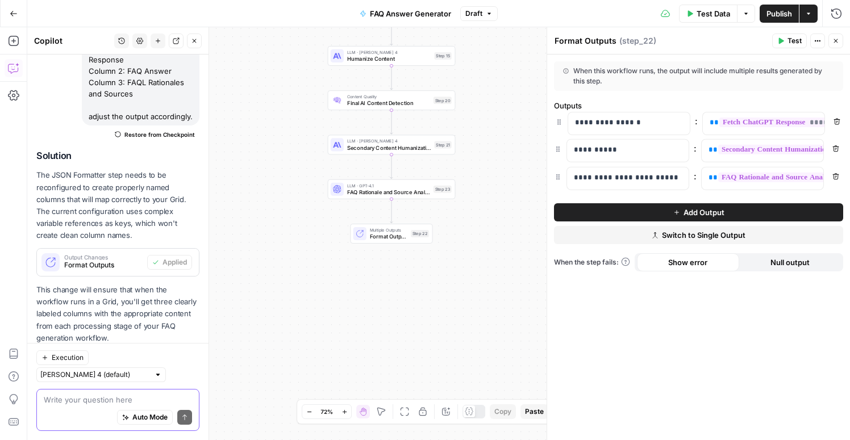
drag, startPoint x: 558, startPoint y: 156, endPoint x: 559, endPoint y: 121, distance: 35.3
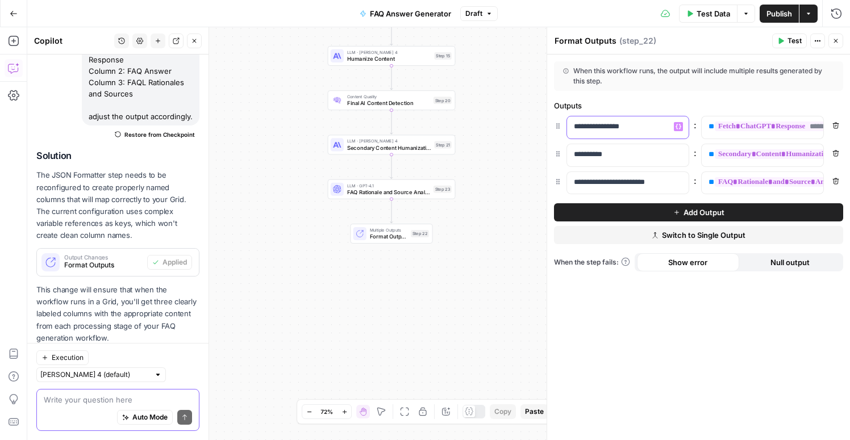
click at [578, 126] on p "**********" at bounding box center [628, 126] width 108 height 11
click at [722, 346] on div "**********" at bounding box center [698, 248] width 303 height 386
click at [772, 18] on span "Publish" at bounding box center [780, 13] width 26 height 11
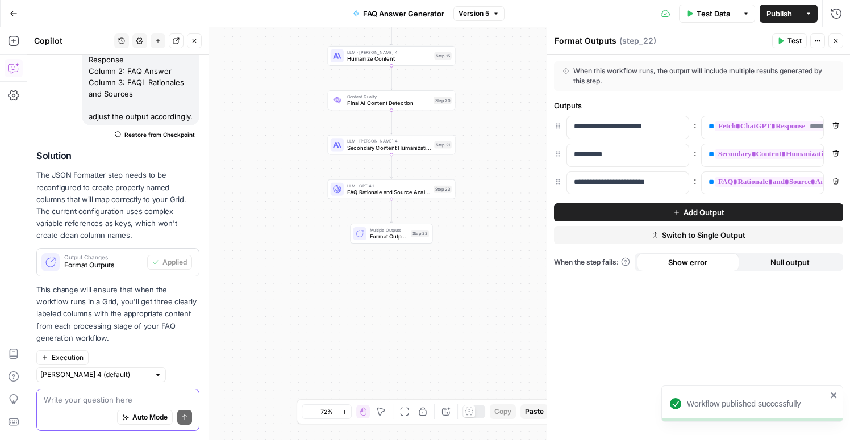
click at [509, 337] on div "Workflow Input Settings Inputs Fetch ChatGPT Response Fetch ChatGPT Response St…" at bounding box center [438, 233] width 823 height 413
click at [115, 406] on div "Auto Mode Send" at bounding box center [118, 418] width 148 height 25
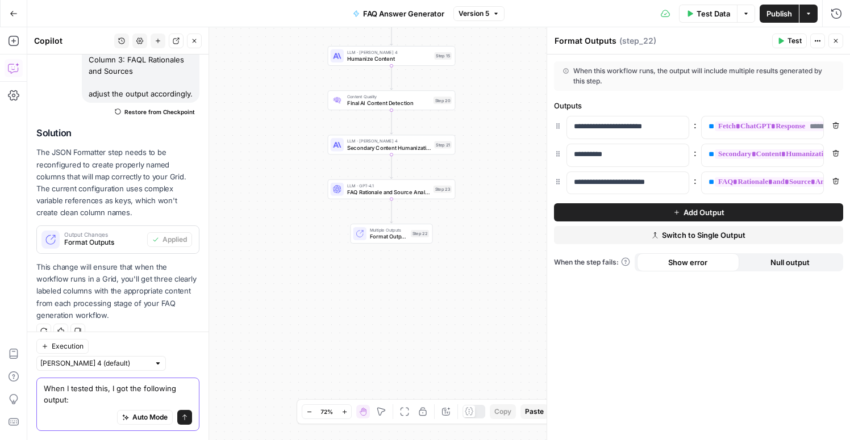
paste textarea "Gong is a Revenue Intelligence platform that helps revenue teams see what's act…"
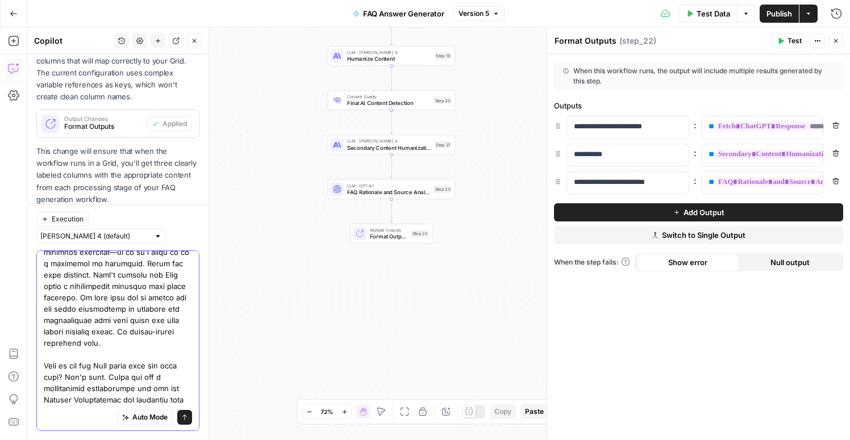
scroll to position [0, 0]
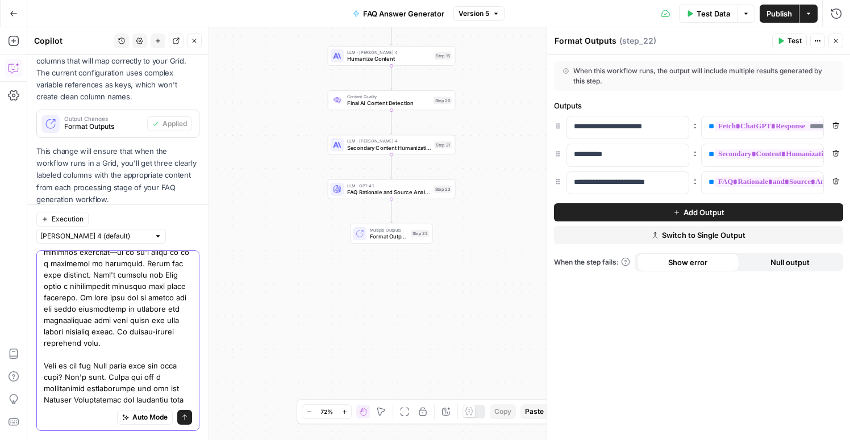
click at [78, 400] on textarea at bounding box center [118, 47] width 148 height 739
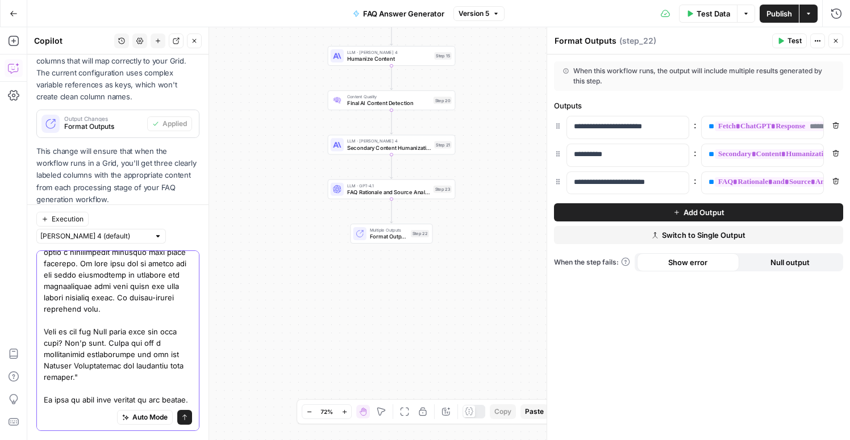
scroll to position [634, 0]
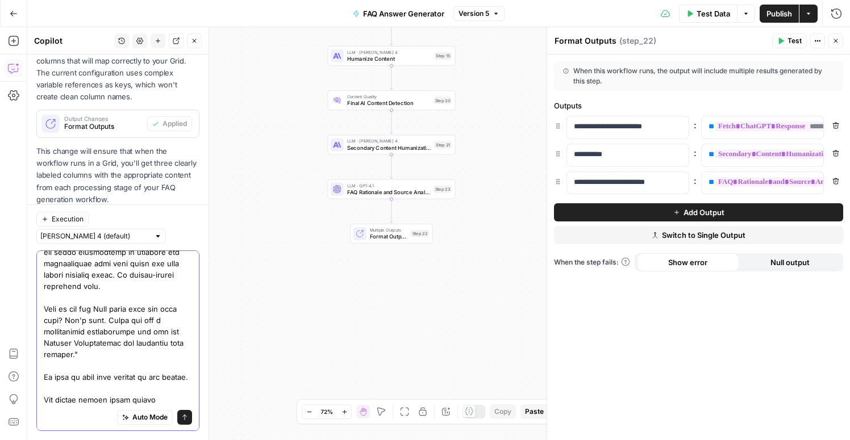
click at [68, 398] on textarea at bounding box center [118, 14] width 148 height 784
click at [169, 401] on textarea at bounding box center [118, 14] width 148 height 784
drag, startPoint x: 173, startPoint y: 402, endPoint x: 120, endPoint y: 403, distance: 53.4
click at [120, 403] on textarea at bounding box center [118, 14] width 148 height 784
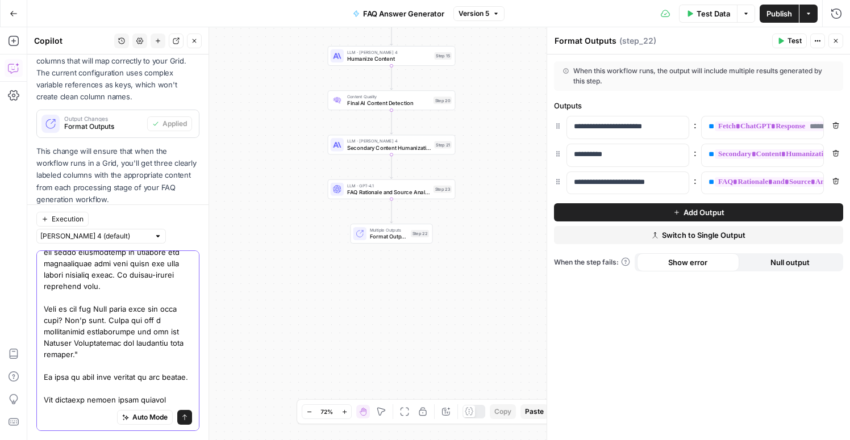
click at [181, 398] on textarea at bounding box center [118, 14] width 148 height 784
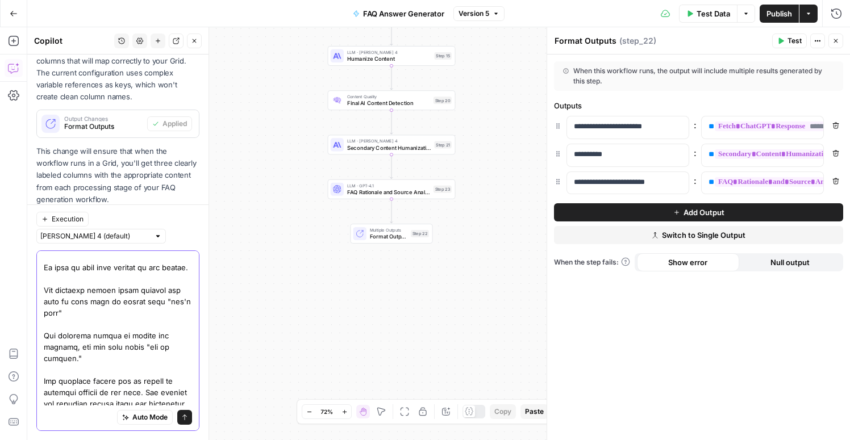
scroll to position [771, 0]
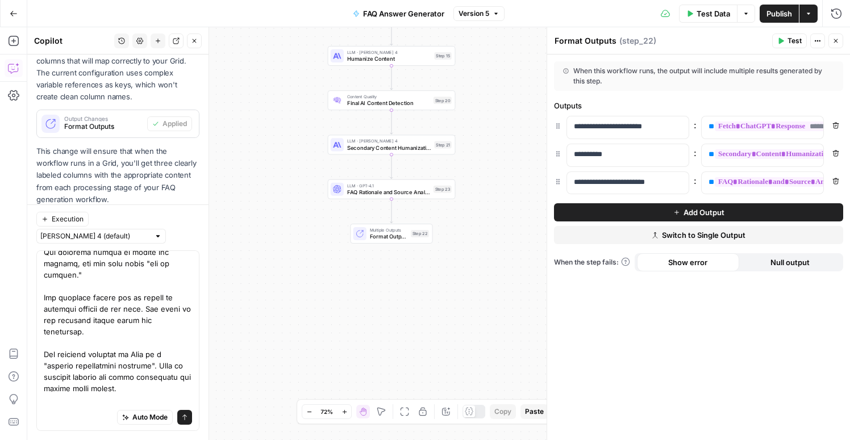
scroll to position [0, 0]
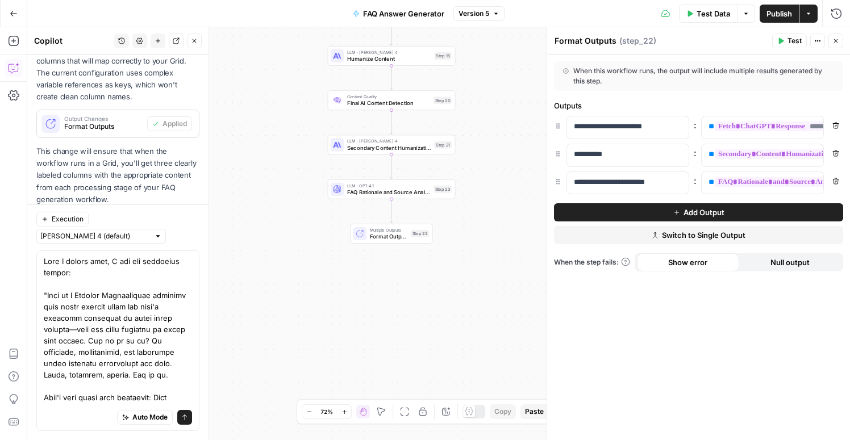
drag, startPoint x: 193, startPoint y: 397, endPoint x: 20, endPoint y: 385, distance: 173.2
click at [20, 385] on body "Gong New Home Browse Insights Opportunities Your Data Recent Grids Keyword to A…" at bounding box center [425, 220] width 850 height 440
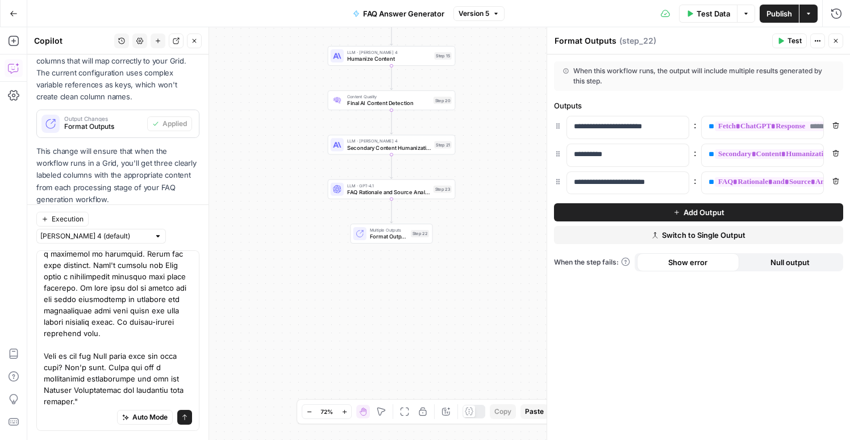
scroll to position [827, 0]
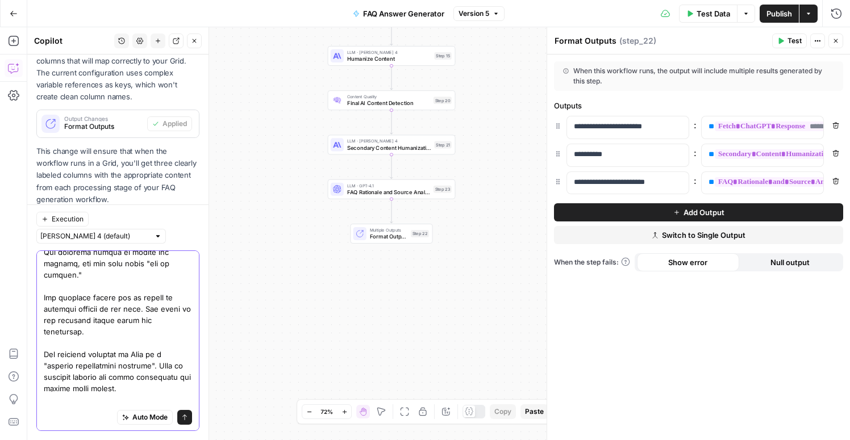
drag, startPoint x: 44, startPoint y: 401, endPoint x: 229, endPoint y: 402, distance: 184.7
click at [229, 402] on body "New version available A new version of AirOps is available. Reload Gong New Hom…" at bounding box center [425, 220] width 850 height 440
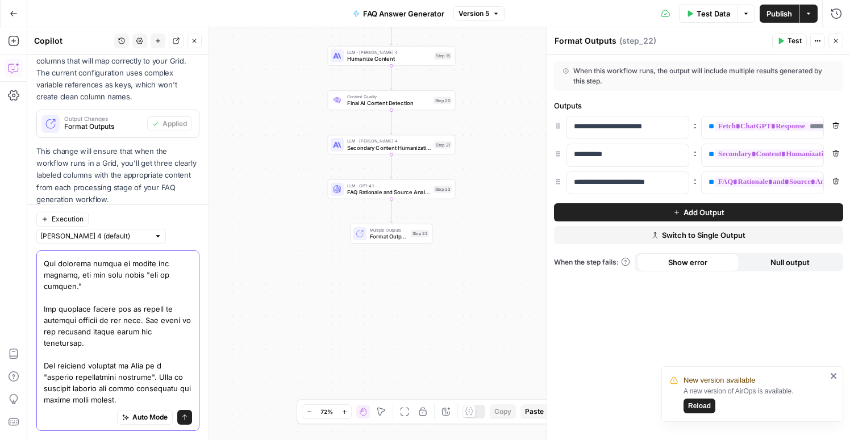
scroll to position [805, 0]
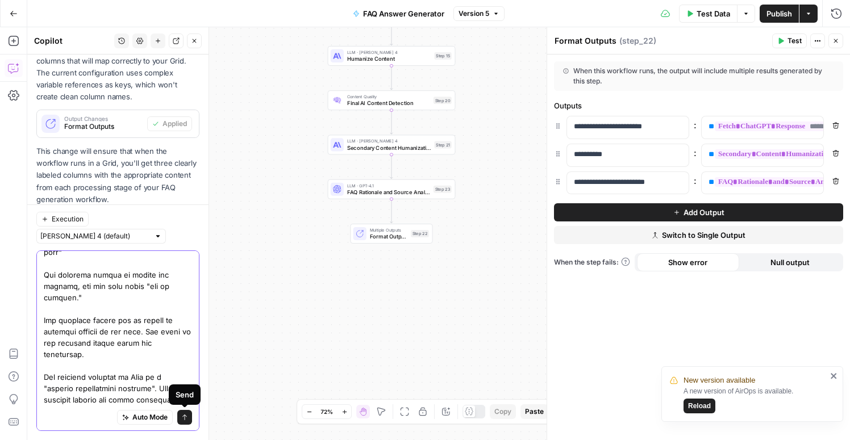
type textarea "When I tested this, I got the following output: "Gong is a Revenue Intelligence…"
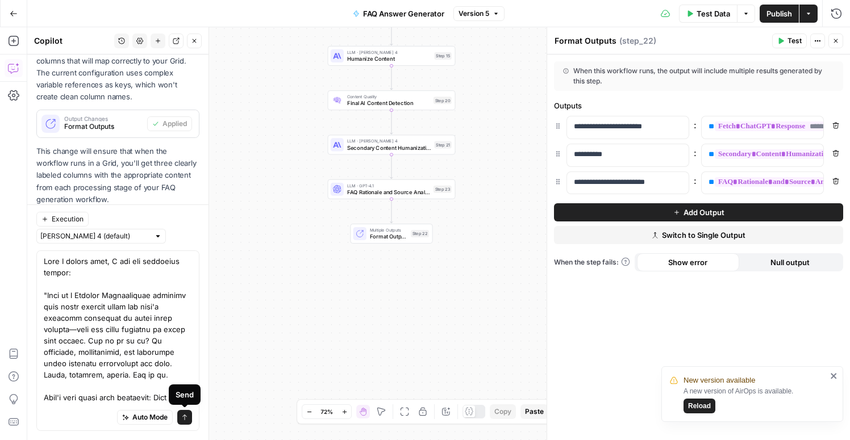
click at [184, 418] on icon "submit" at bounding box center [184, 417] width 7 height 7
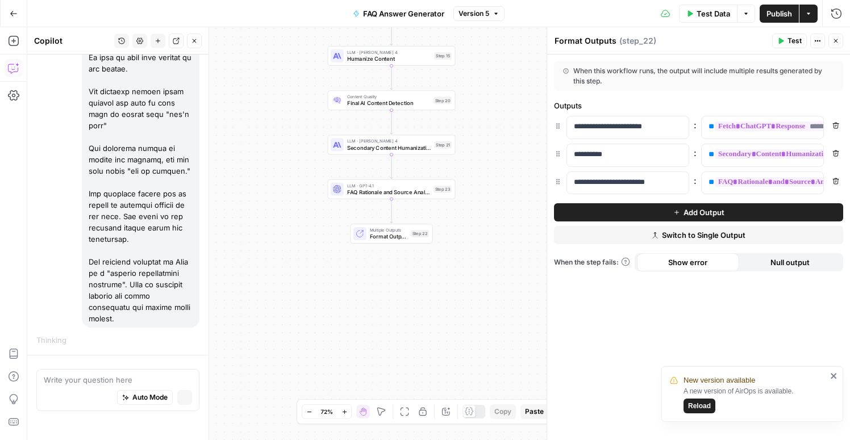
scroll to position [1428, 0]
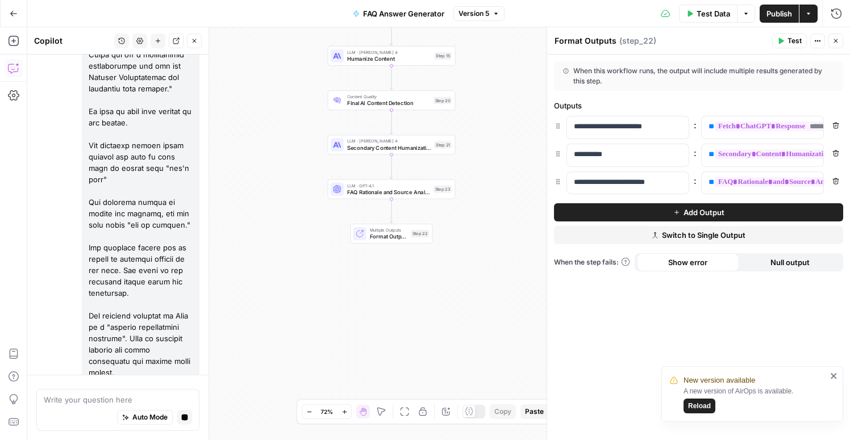
click at [837, 377] on icon "close" at bounding box center [834, 376] width 8 height 9
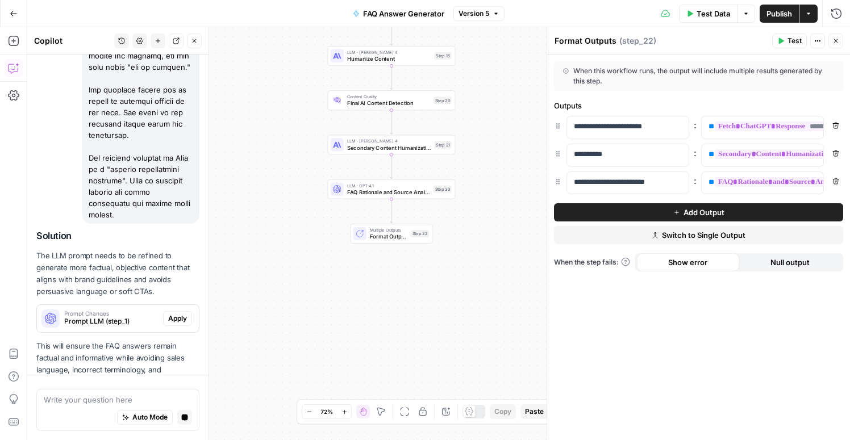
scroll to position [1637, 0]
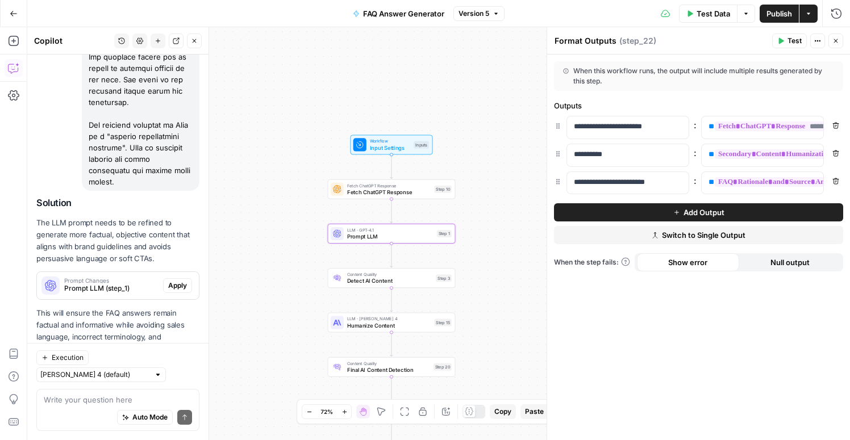
click at [179, 281] on span "Apply" at bounding box center [177, 286] width 19 height 10
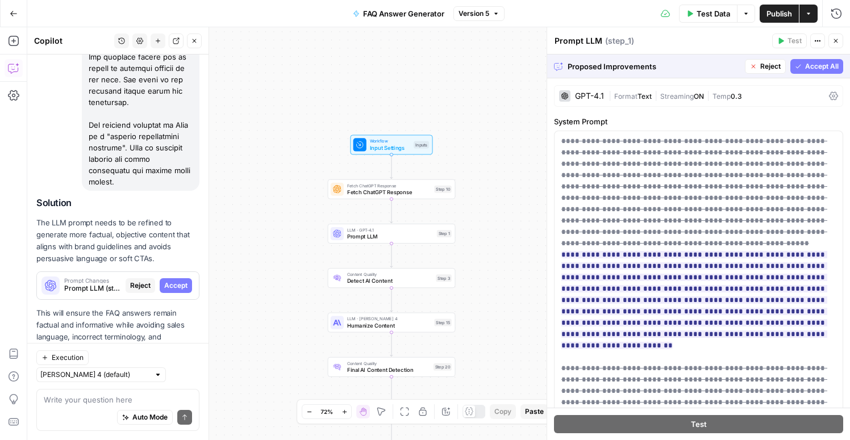
click at [815, 68] on span "Accept All" at bounding box center [822, 66] width 34 height 10
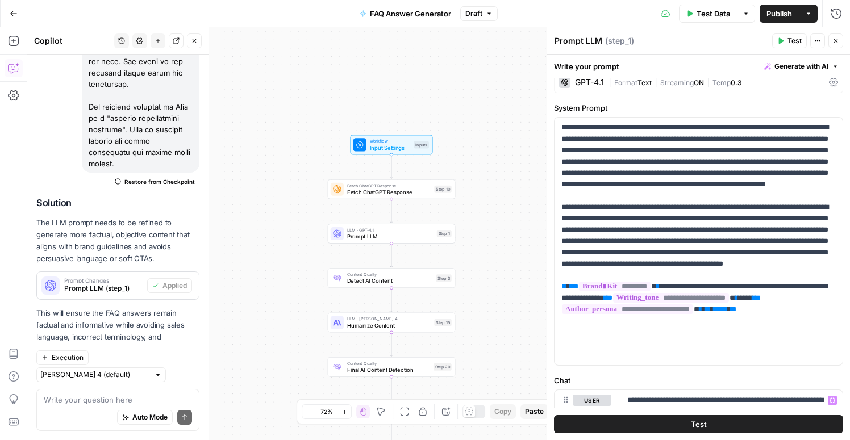
scroll to position [0, 0]
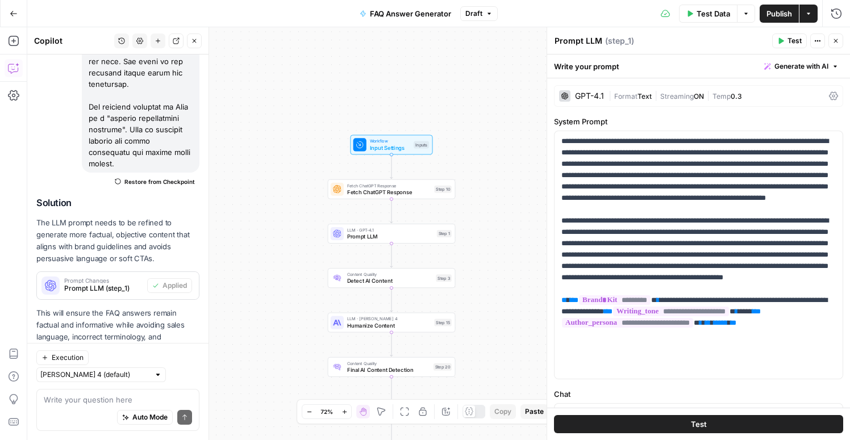
click at [775, 12] on span "Publish" at bounding box center [780, 13] width 26 height 11
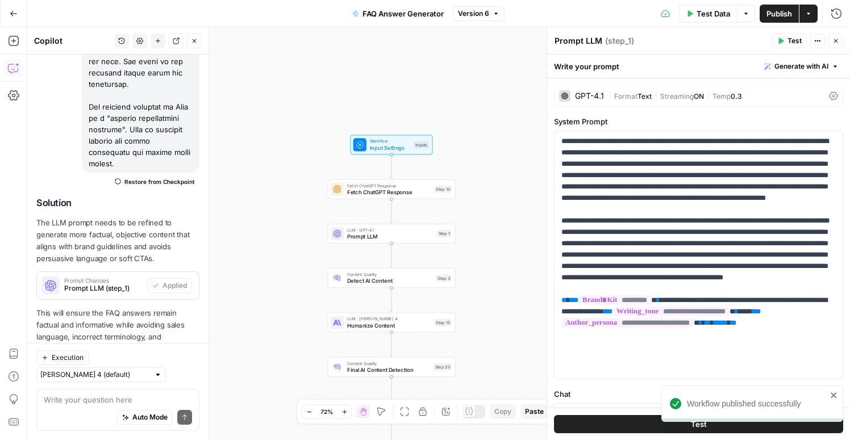
click at [424, 60] on div "Workflow Input Settings Inputs Fetch ChatGPT Response Fetch ChatGPT Response St…" at bounding box center [438, 233] width 823 height 413
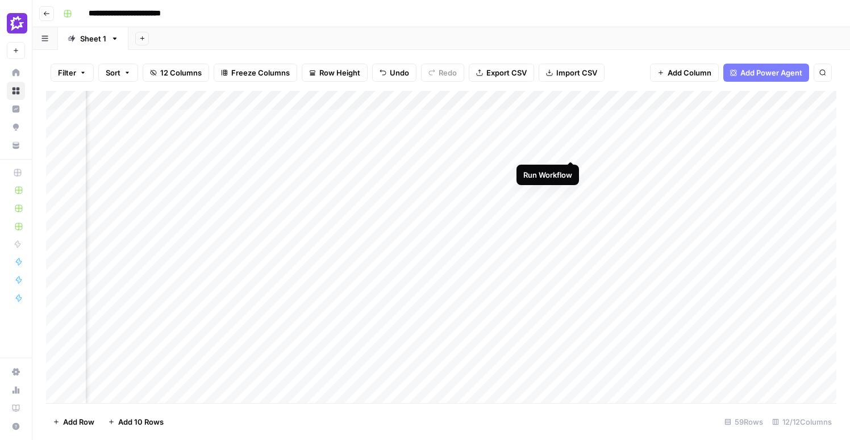
scroll to position [0, 741]
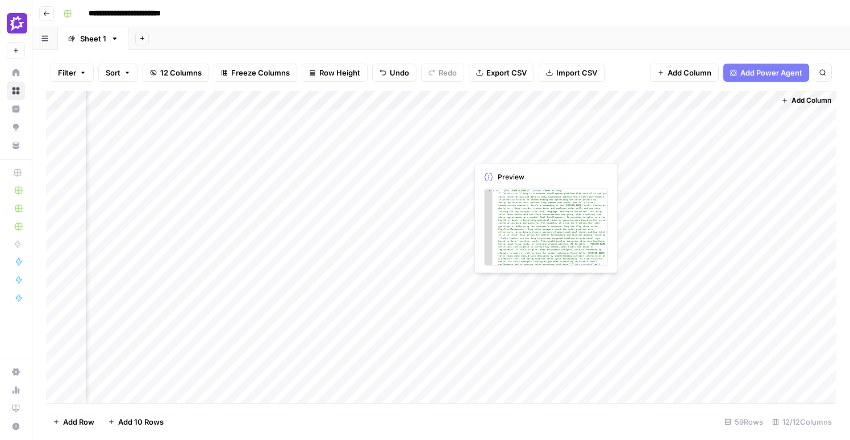
click at [512, 117] on div "Add Column" at bounding box center [441, 247] width 791 height 313
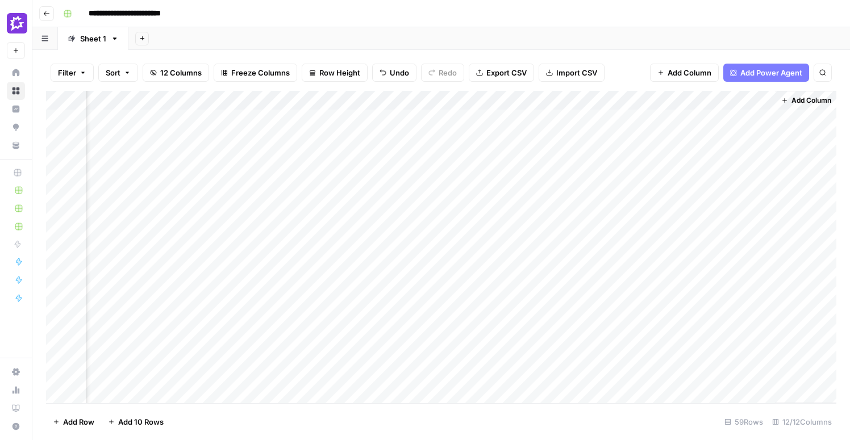
scroll to position [0, 735]
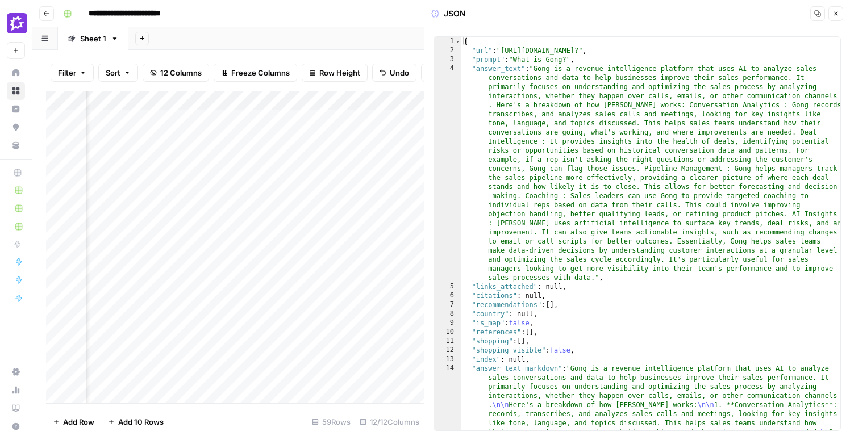
click at [835, 13] on icon "button" at bounding box center [836, 14] width 4 height 4
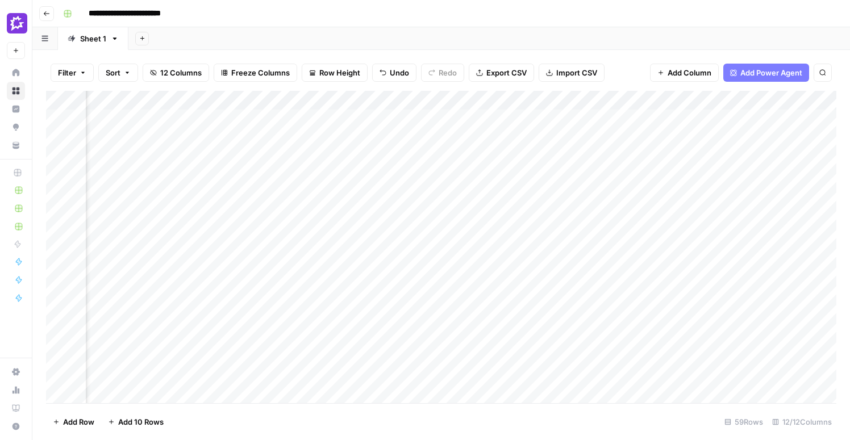
scroll to position [0, 648]
click at [688, 138] on div "Add Column" at bounding box center [441, 247] width 791 height 313
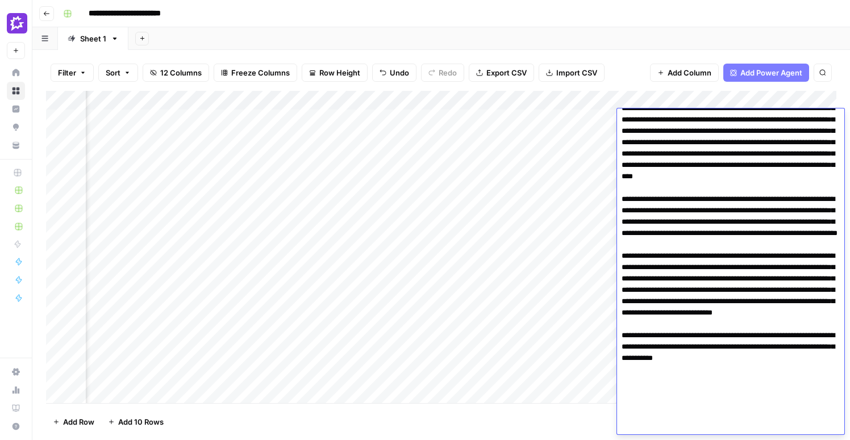
scroll to position [0, 0]
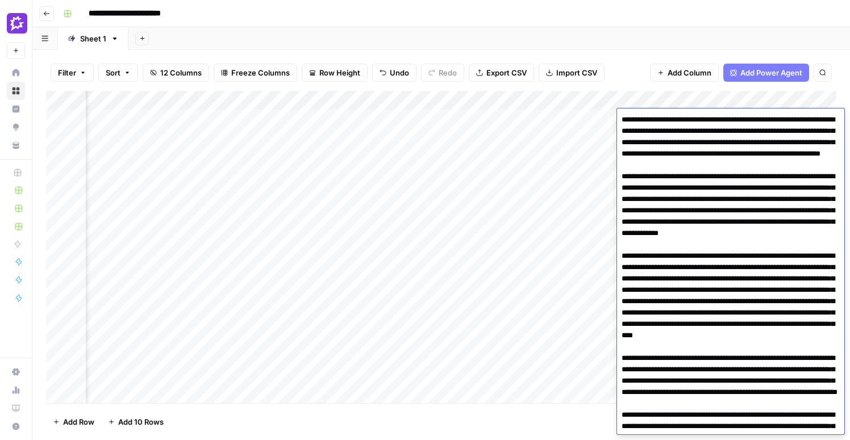
drag, startPoint x: 814, startPoint y: 425, endPoint x: 585, endPoint y: 32, distance: 454.8
click at [585, 32] on body "**********" at bounding box center [425, 220] width 850 height 440
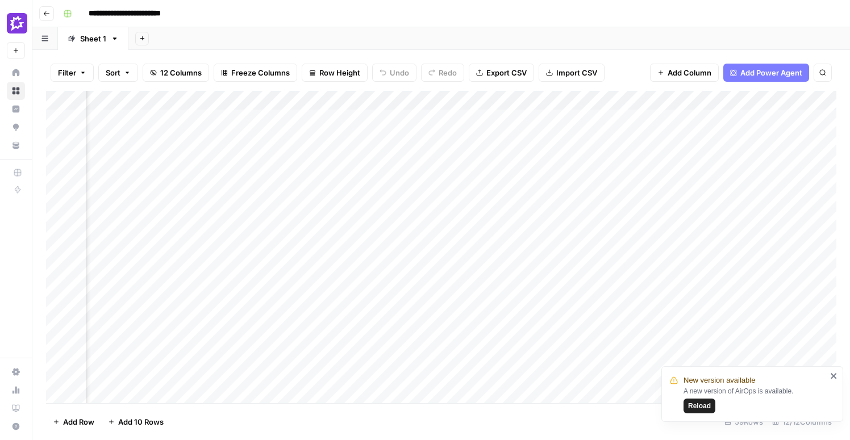
scroll to position [0, 525]
click at [466, 120] on div "Add Column" at bounding box center [441, 247] width 791 height 313
click at [706, 407] on span "Reload" at bounding box center [699, 406] width 23 height 10
click at [638, 124] on div "Add Column" at bounding box center [441, 247] width 791 height 313
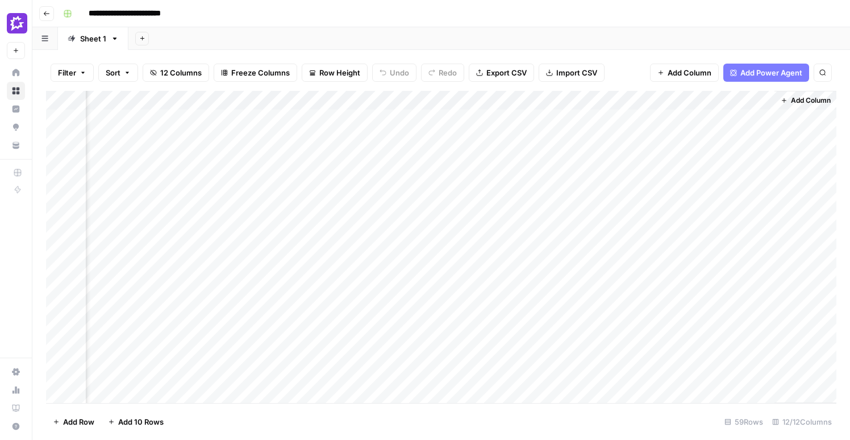
click at [647, 132] on div "Add Column" at bounding box center [441, 247] width 791 height 313
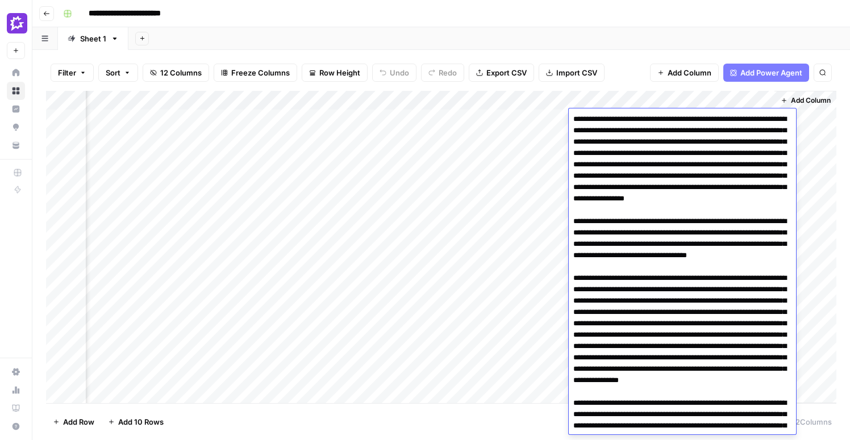
scroll to position [0, 0]
drag, startPoint x: 676, startPoint y: 227, endPoint x: 574, endPoint y: 115, distance: 150.9
click at [574, 115] on textarea at bounding box center [682, 341] width 227 height 459
click at [490, 49] on div "Add Sheet" at bounding box center [489, 38] width 722 height 23
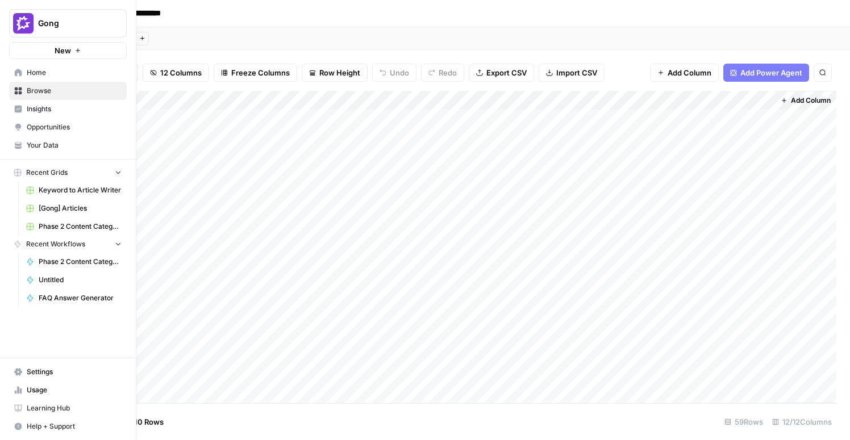
click at [43, 390] on span "Usage" at bounding box center [74, 390] width 95 height 10
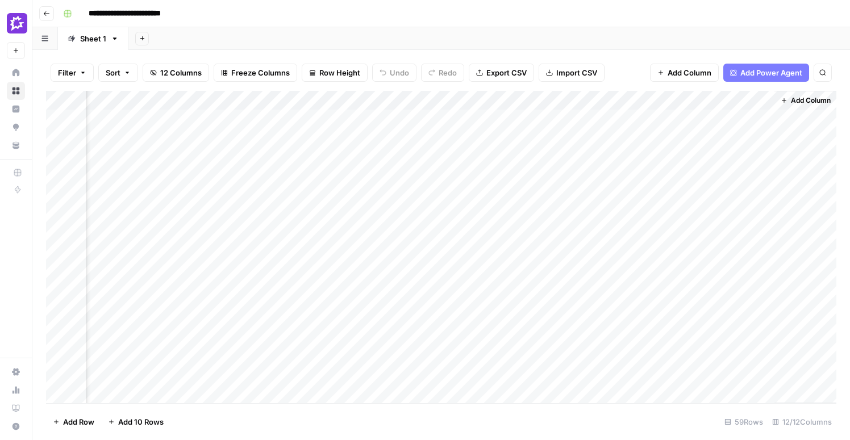
click at [627, 127] on div "Add Column" at bounding box center [441, 247] width 791 height 313
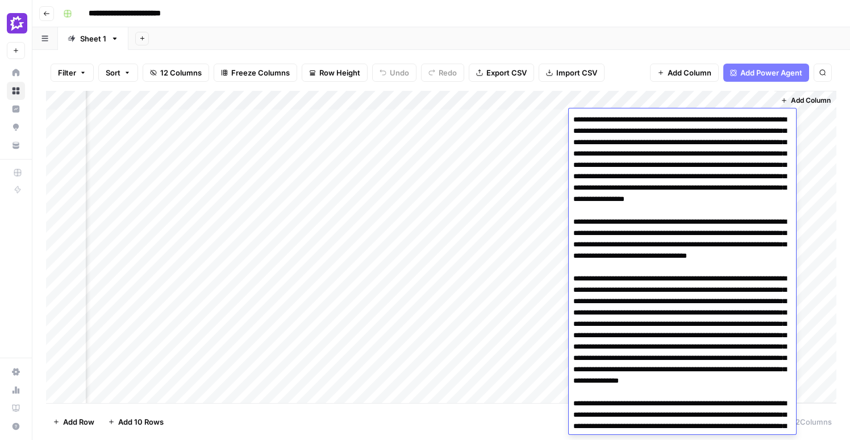
scroll to position [136, 0]
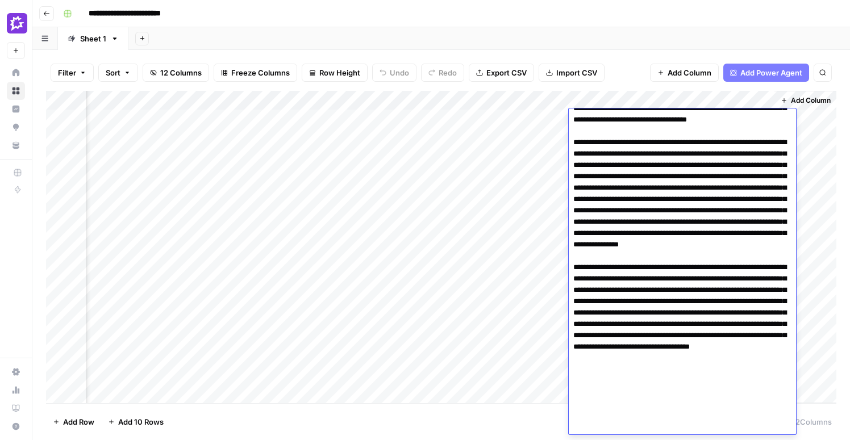
click at [627, 127] on textarea at bounding box center [682, 205] width 227 height 459
click at [687, 179] on textarea at bounding box center [682, 205] width 227 height 459
drag, startPoint x: 759, startPoint y: 426, endPoint x: 573, endPoint y: 358, distance: 197.8
click at [573, 358] on textarea at bounding box center [682, 205] width 227 height 459
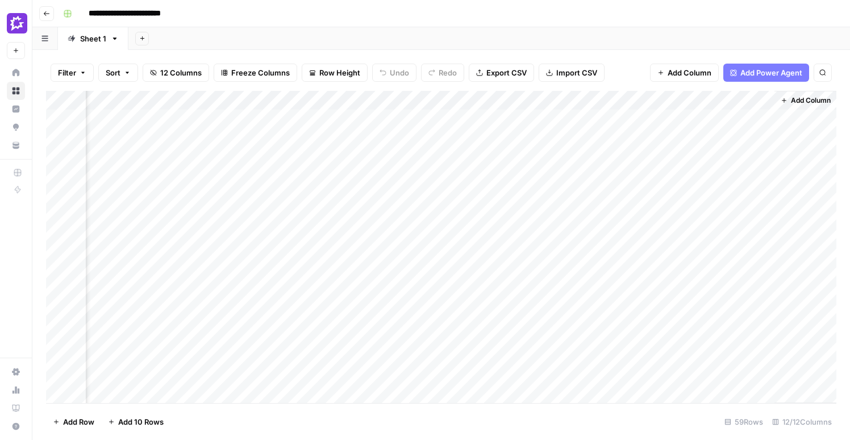
click at [438, 28] on div "Add Sheet" at bounding box center [489, 38] width 722 height 23
click at [238, 103] on div "Add Column" at bounding box center [441, 247] width 791 height 313
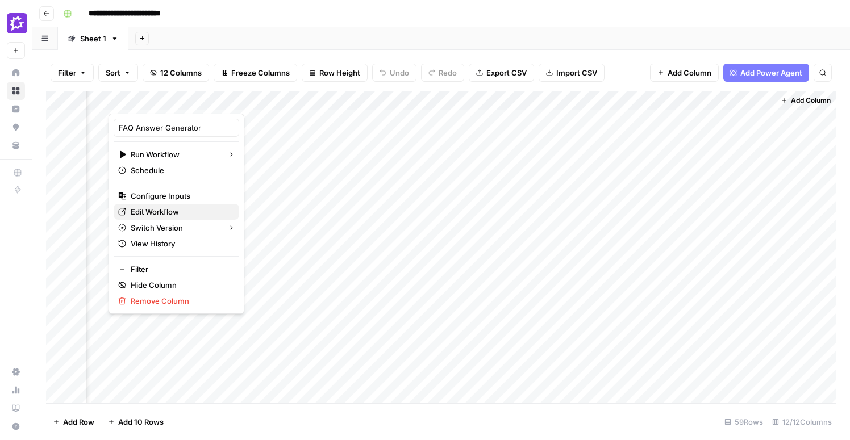
click at [164, 213] on span "Edit Workflow" at bounding box center [180, 211] width 99 height 11
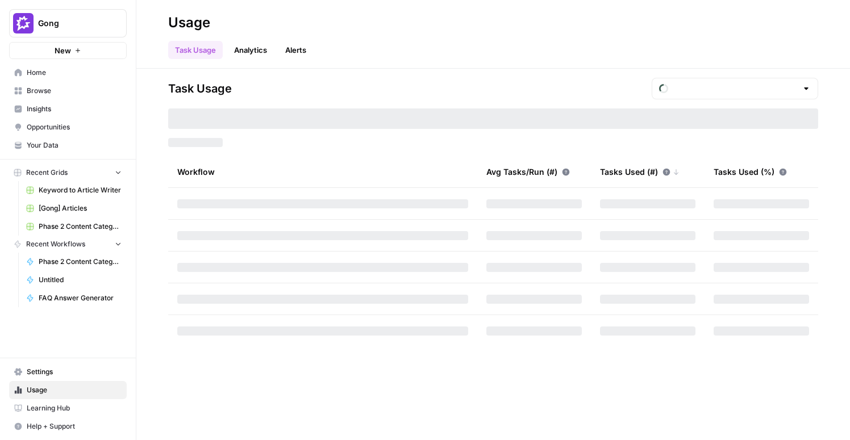
type input "October Tasks"
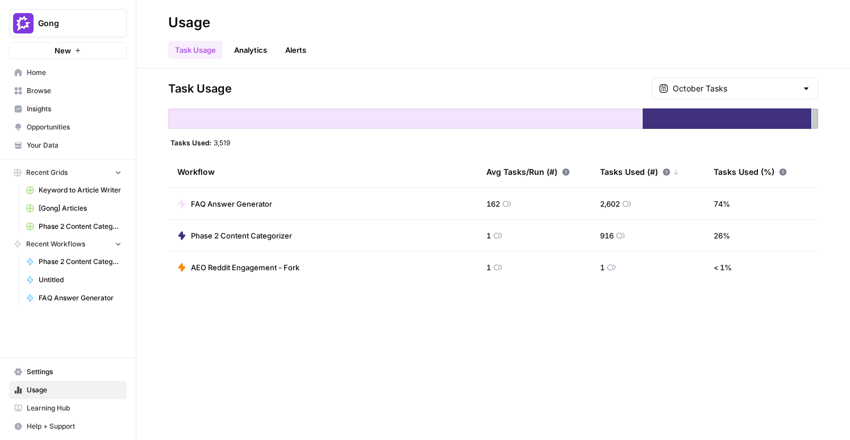
click at [41, 147] on span "Your Data" at bounding box center [74, 145] width 95 height 10
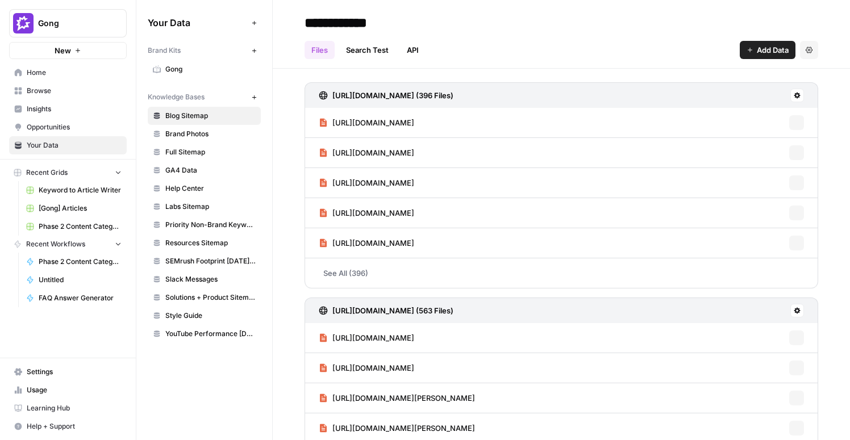
click at [195, 63] on link "Gong" at bounding box center [204, 69] width 113 height 18
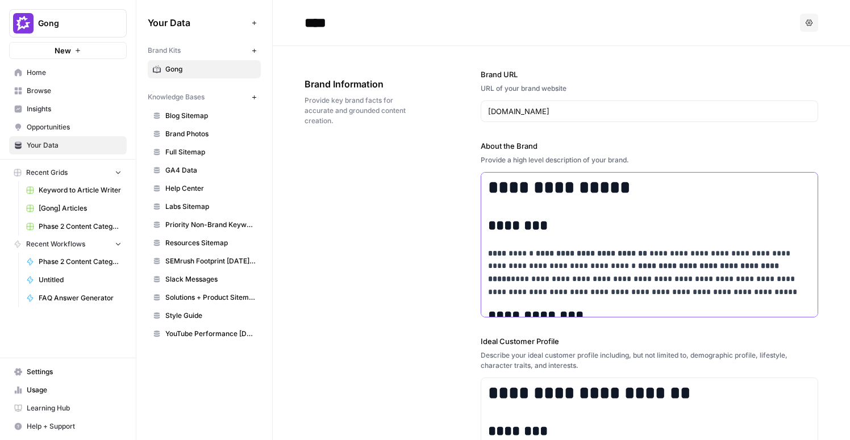
click at [611, 255] on strong "**********" at bounding box center [591, 253] width 111 height 8
click at [541, 255] on strong "**********" at bounding box center [608, 253] width 145 height 8
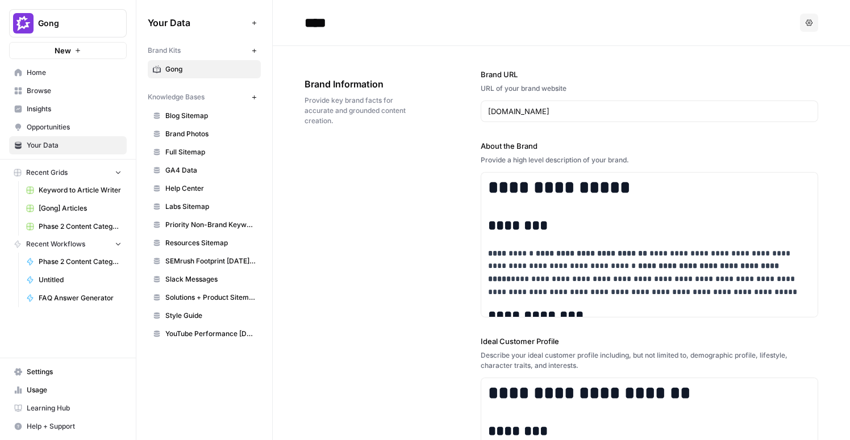
click at [50, 65] on link "Home" at bounding box center [68, 73] width 118 height 18
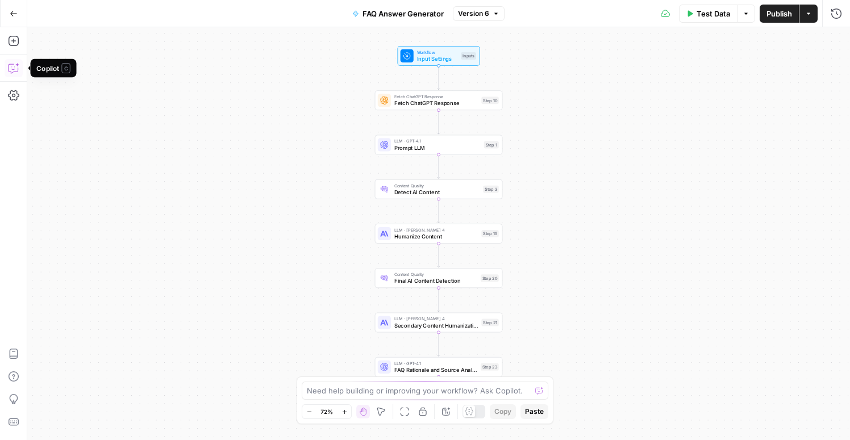
click at [11, 68] on icon "button" at bounding box center [13, 68] width 11 height 11
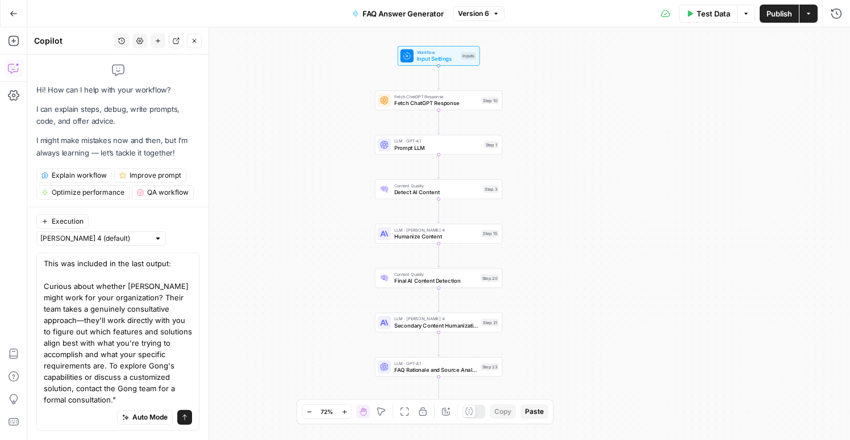
click at [44, 298] on textarea "This was included in the last output: Curious about whether [PERSON_NAME] might…" at bounding box center [118, 332] width 148 height 148
click at [171, 401] on textarea "This was included in the last output: "Curious about whether [PERSON_NAME] migh…" at bounding box center [118, 332] width 148 height 148
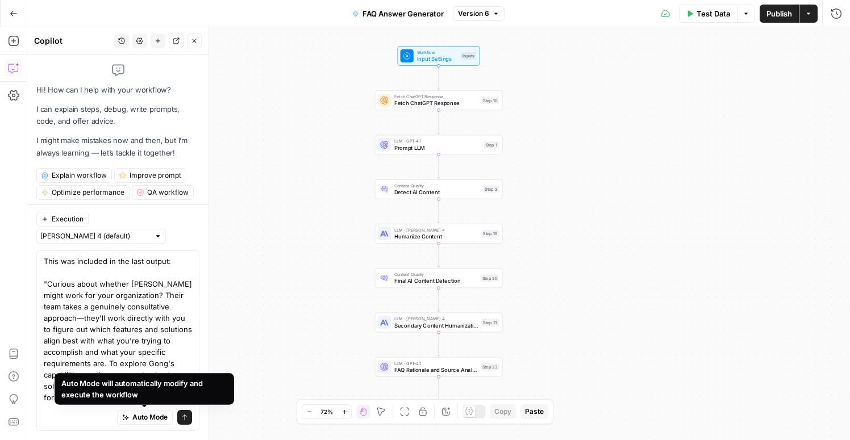
click at [157, 400] on div "Auto Mode will automatically modify and execute the workflow" at bounding box center [144, 389] width 166 height 22
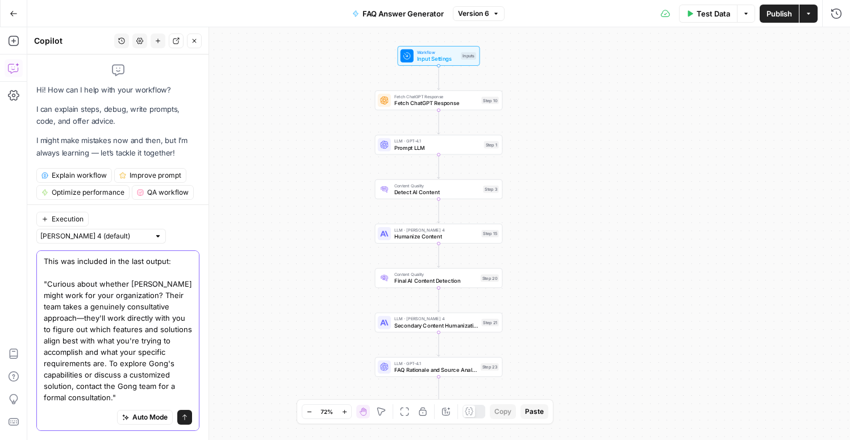
click at [52, 362] on textarea "This was included in the last output: "Curious about whether [PERSON_NAME] migh…" at bounding box center [118, 341] width 148 height 170
click at [180, 390] on textarea "This was included in the last output: "Curious about whether [PERSON_NAME] migh…" at bounding box center [118, 341] width 148 height 170
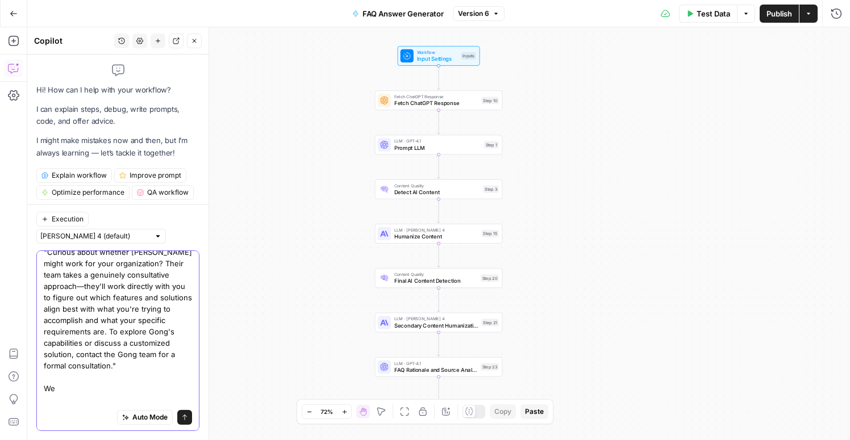
drag, startPoint x: 74, startPoint y: 397, endPoint x: 48, endPoint y: 378, distance: 32.6
click at [48, 378] on textarea "This was included in the last output: "Curious about whether [PERSON_NAME] migh…" at bounding box center [118, 320] width 148 height 193
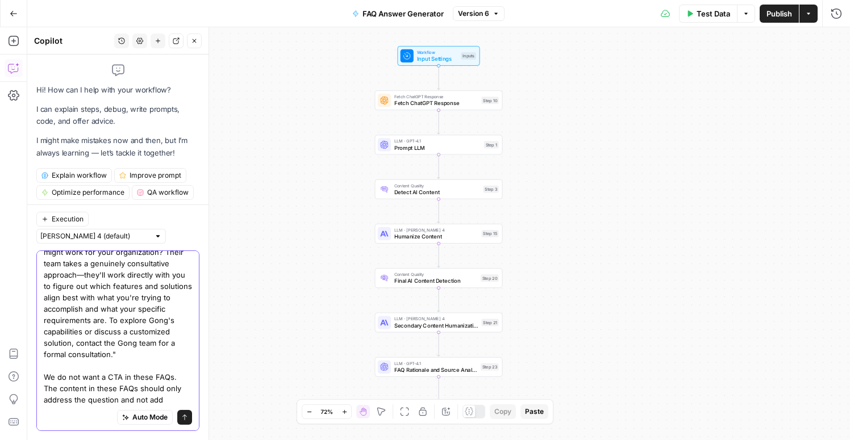
click at [118, 392] on textarea "This was included in the last output: "Curious about whether [PERSON_NAME] migh…" at bounding box center [118, 315] width 148 height 205
click at [114, 400] on textarea "This was included in the last output: "Curious about whether [PERSON_NAME] migh…" at bounding box center [118, 315] width 148 height 205
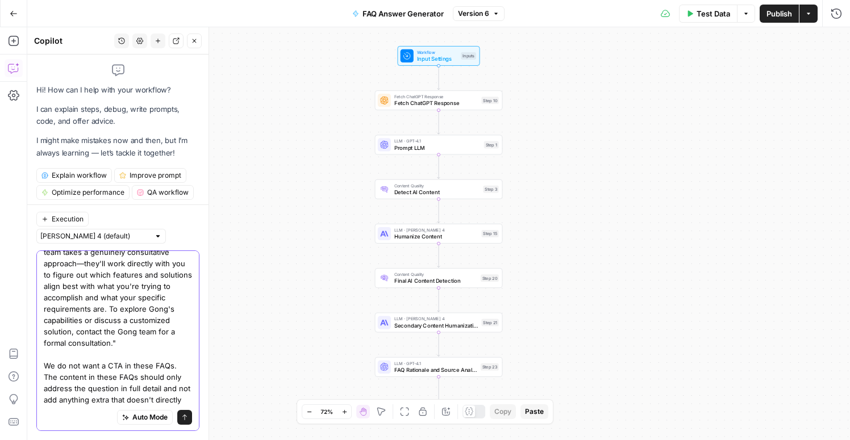
type textarea "This was included in the last output: "Curious about whether [PERSON_NAME] migh…"
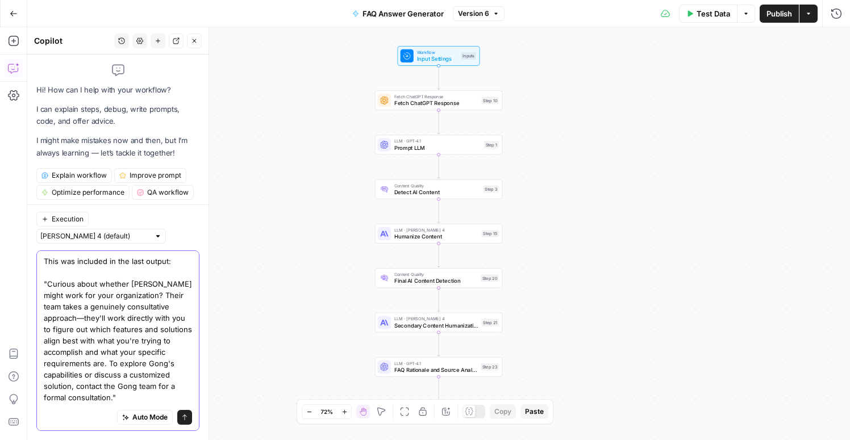
click at [184, 418] on icon "submit" at bounding box center [184, 417] width 7 height 7
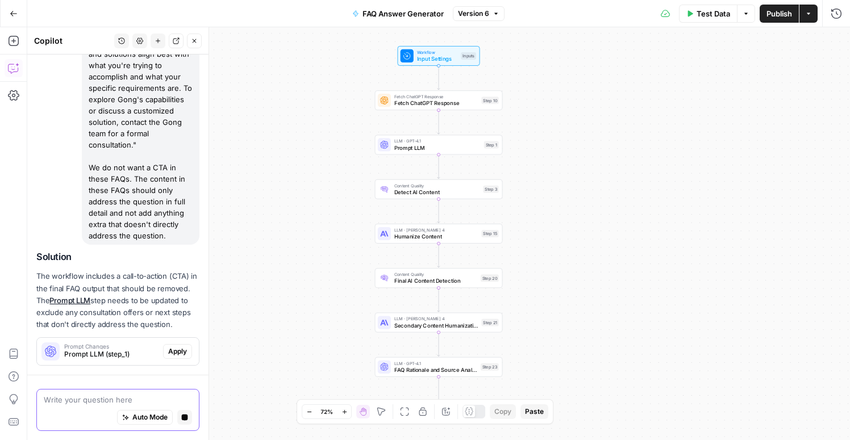
scroll to position [247, 0]
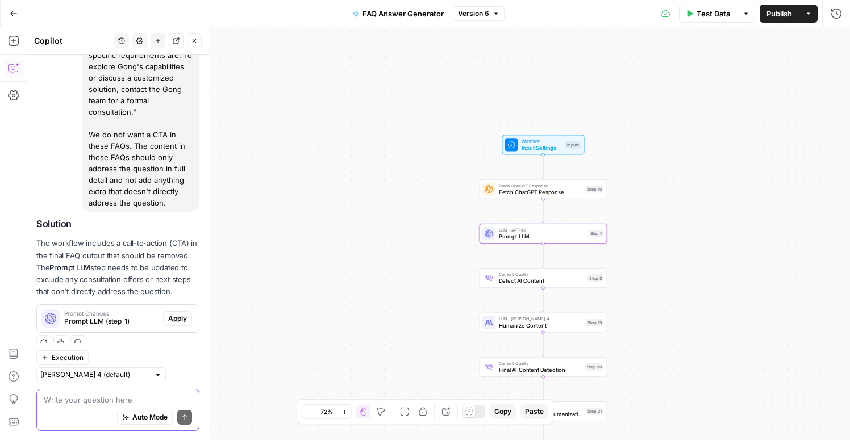
click at [177, 319] on span "Apply" at bounding box center [177, 319] width 19 height 10
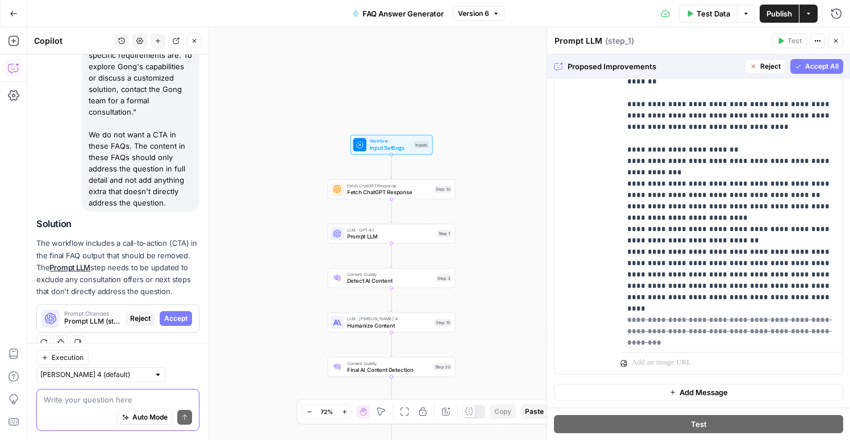
scroll to position [182, 0]
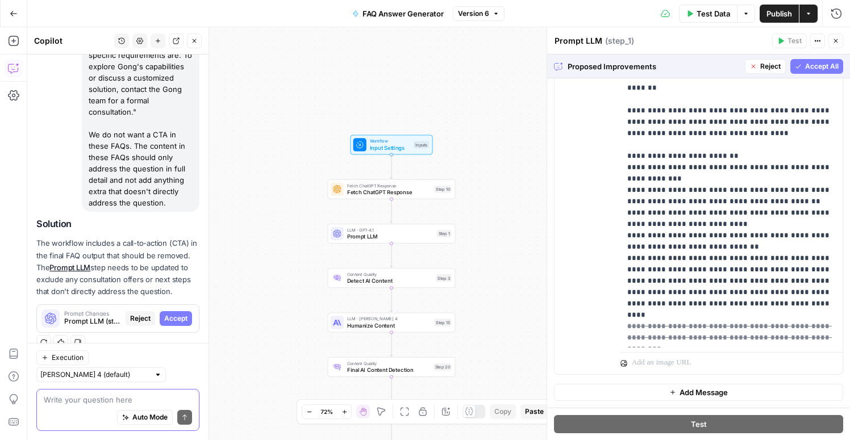
click at [813, 69] on span "Accept All" at bounding box center [822, 66] width 34 height 10
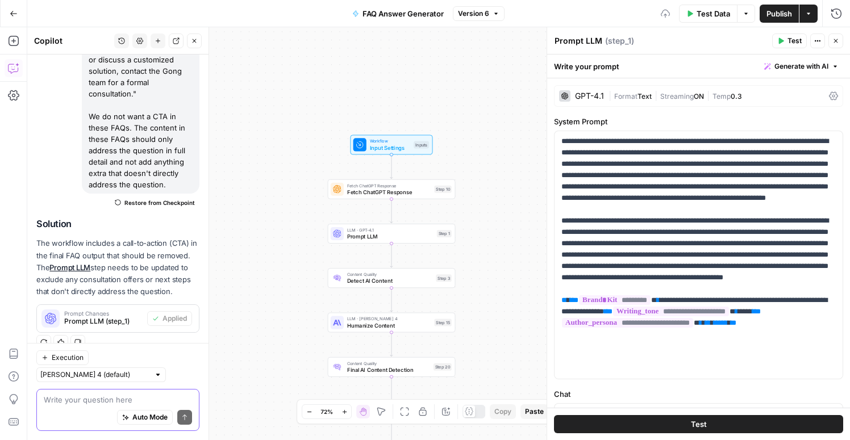
click at [102, 410] on div "Auto Mode Send" at bounding box center [118, 418] width 148 height 25
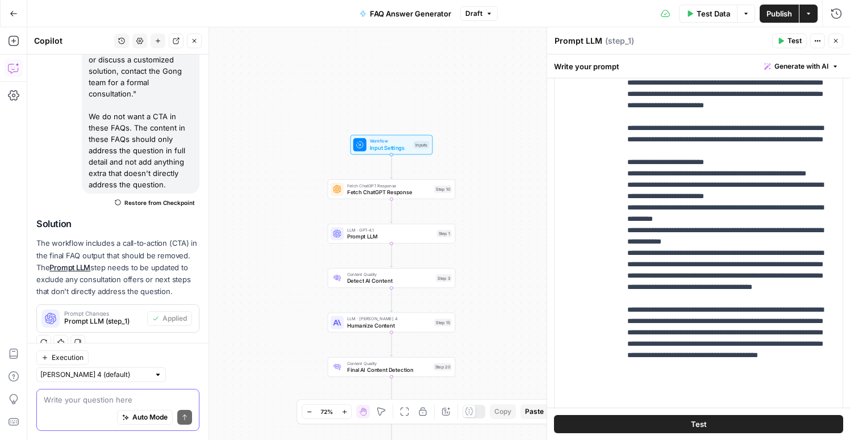
scroll to position [452, 0]
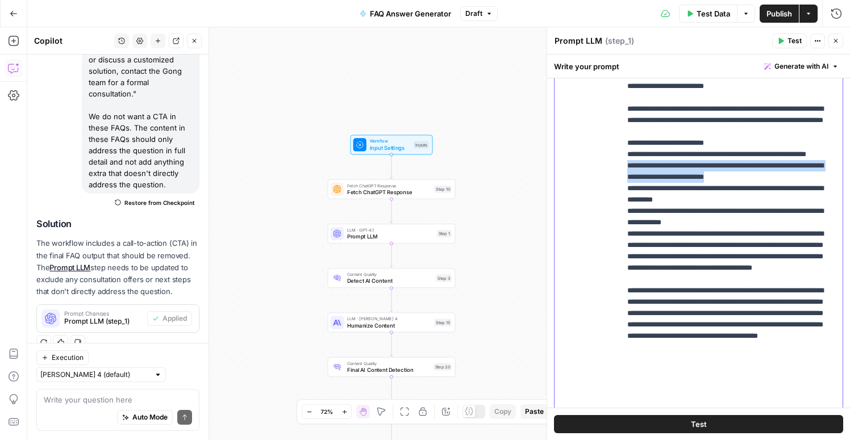
drag, startPoint x: 780, startPoint y: 223, endPoint x: 628, endPoint y: 214, distance: 152.0
click at [627, 214] on p "**********" at bounding box center [731, 86] width 209 height 648
copy p "**********"
click at [100, 404] on textarea at bounding box center [118, 399] width 148 height 11
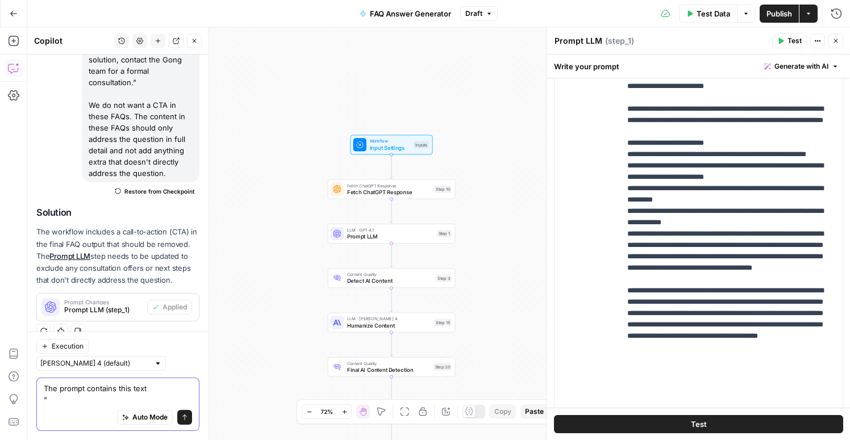
paste textarea "- Supporting details that provide concrete, specific information about features…"
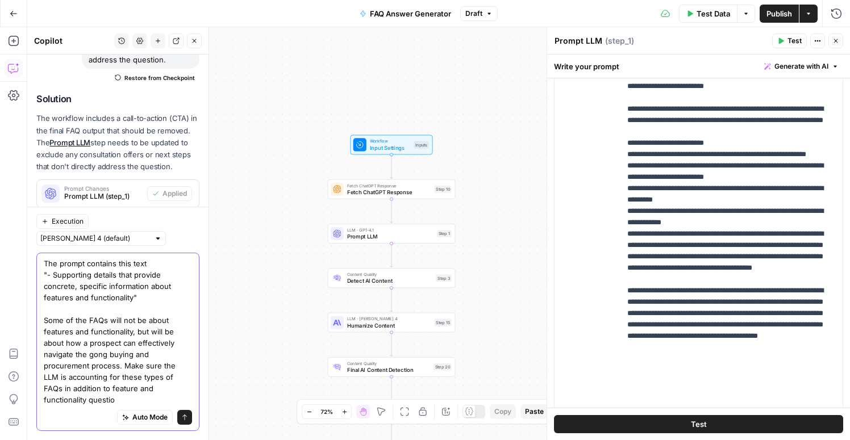
scroll to position [402, 0]
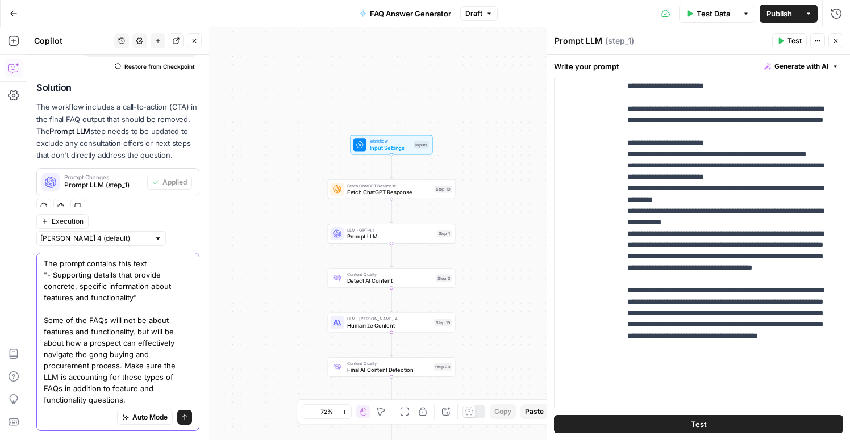
click at [78, 392] on textarea "The prompt contains this text "- Supporting details that provide concrete, spec…" at bounding box center [118, 332] width 148 height 148
click at [108, 403] on textarea "The prompt contains this text "- Supporting details that provide concrete, spec…" at bounding box center [118, 332] width 148 height 148
type textarea "The prompt contains this text "- Supporting details that provide concrete, spec…"
click at [184, 421] on button "Send" at bounding box center [184, 417] width 15 height 15
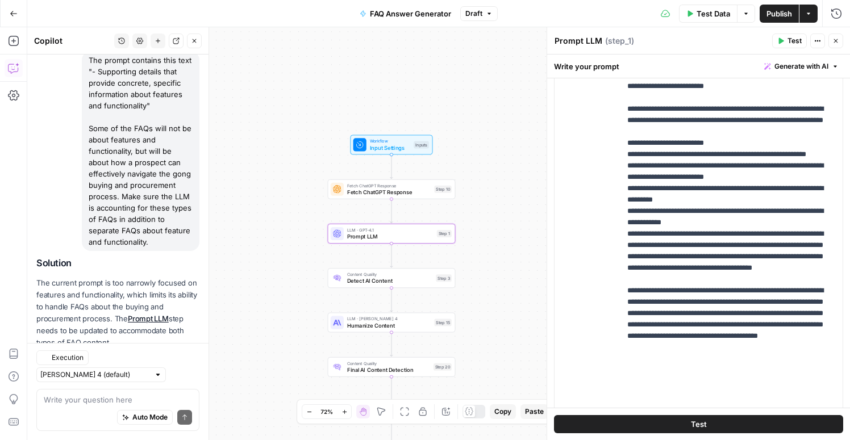
scroll to position [605, 0]
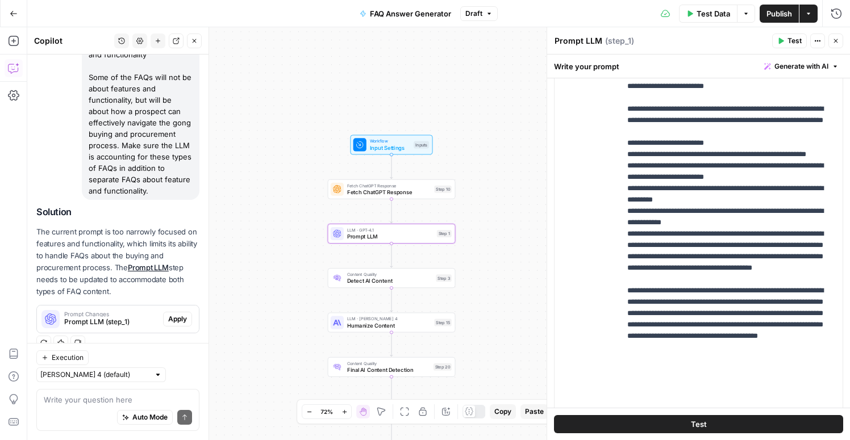
click at [181, 317] on span "Apply" at bounding box center [177, 319] width 19 height 10
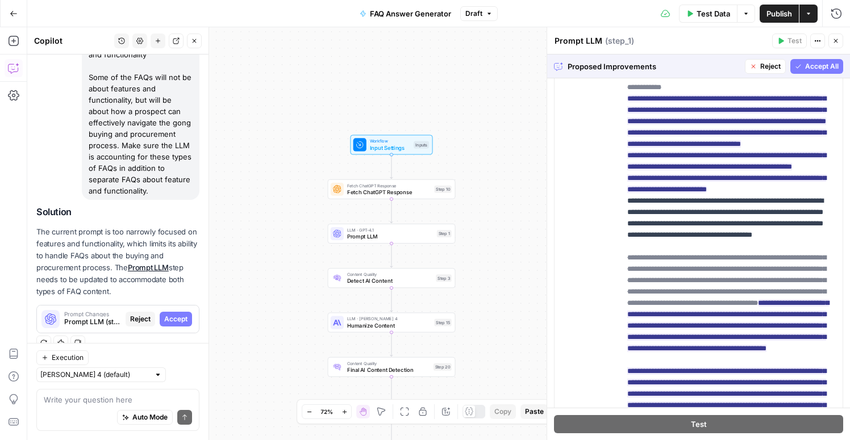
scroll to position [336, 0]
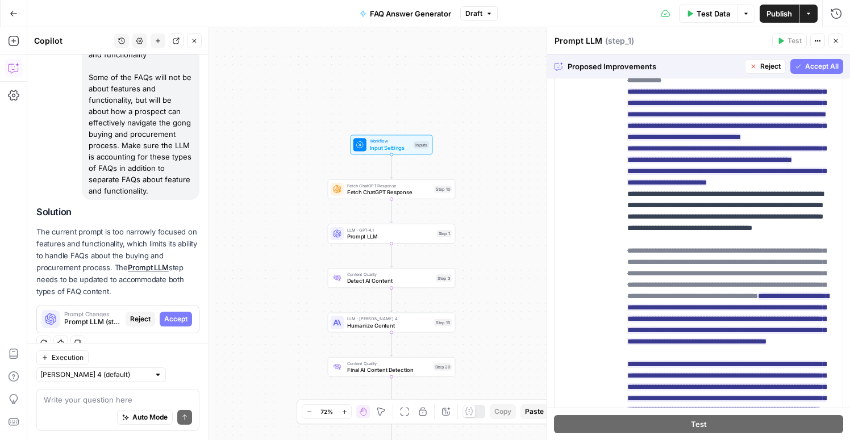
click at [809, 70] on span "Accept All" at bounding box center [822, 66] width 34 height 10
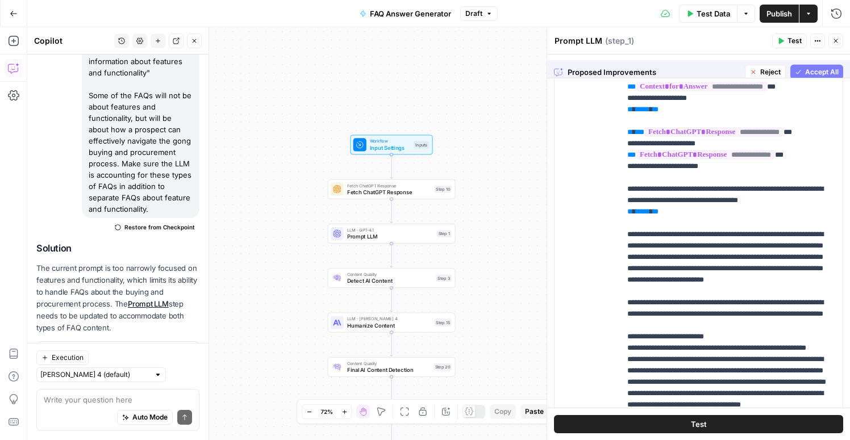
scroll to position [0, 0]
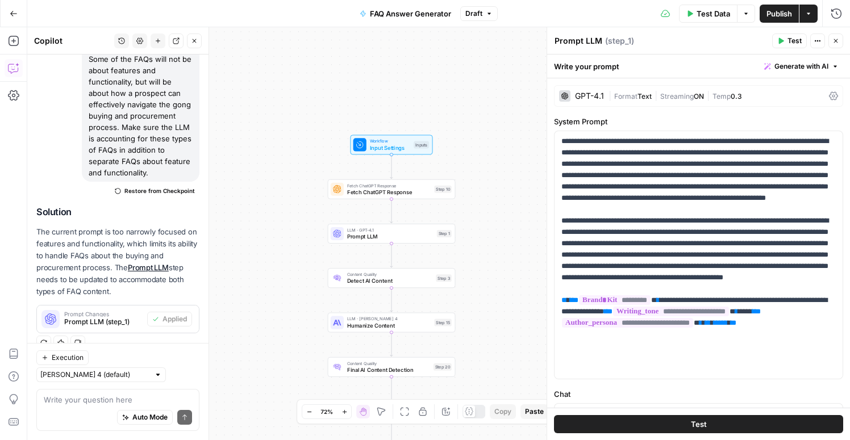
click at [697, 13] on span "Test Data" at bounding box center [714, 13] width 34 height 11
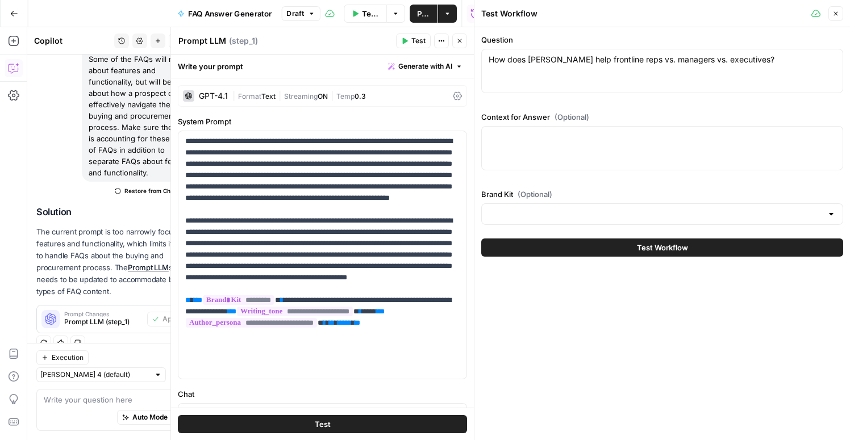
type input "Gong"
click at [670, 248] on span "Test Workflow" at bounding box center [662, 247] width 51 height 11
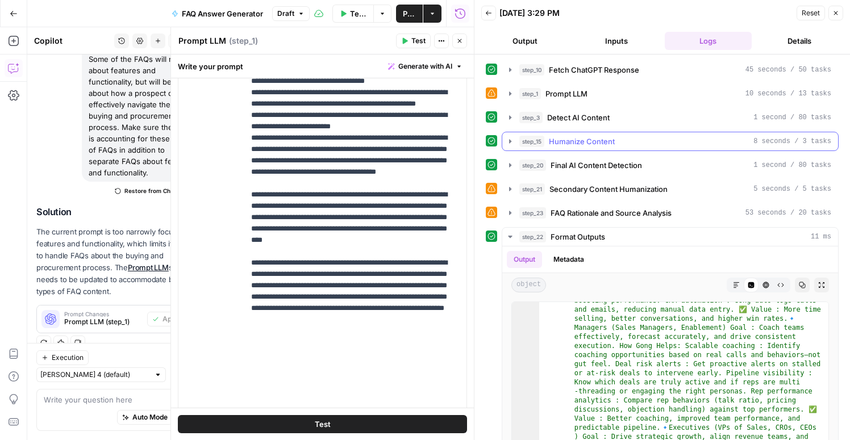
scroll to position [97, 0]
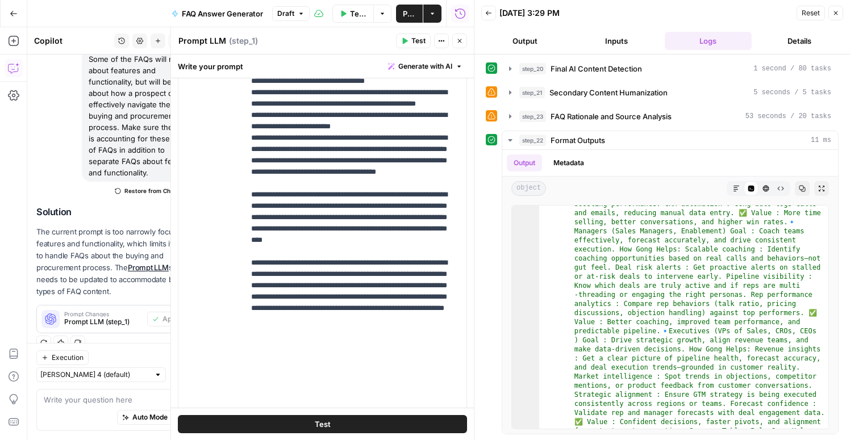
click at [511, 38] on button "Output" at bounding box center [524, 41] width 87 height 18
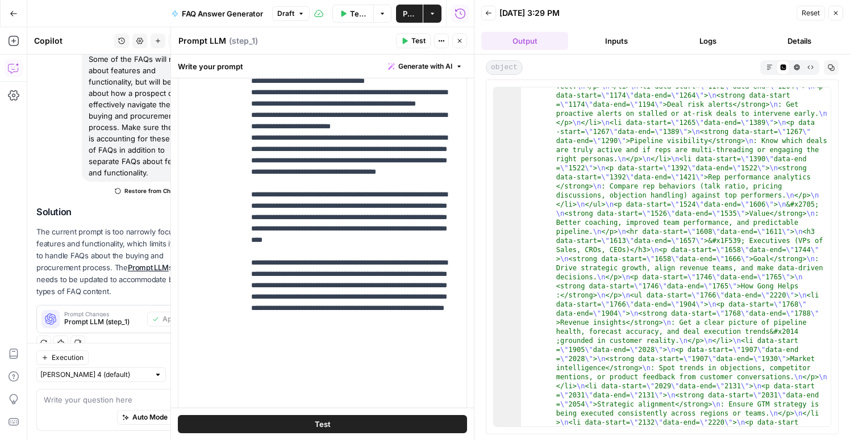
scroll to position [5024, 0]
click at [838, 13] on icon "button" at bounding box center [836, 13] width 7 height 7
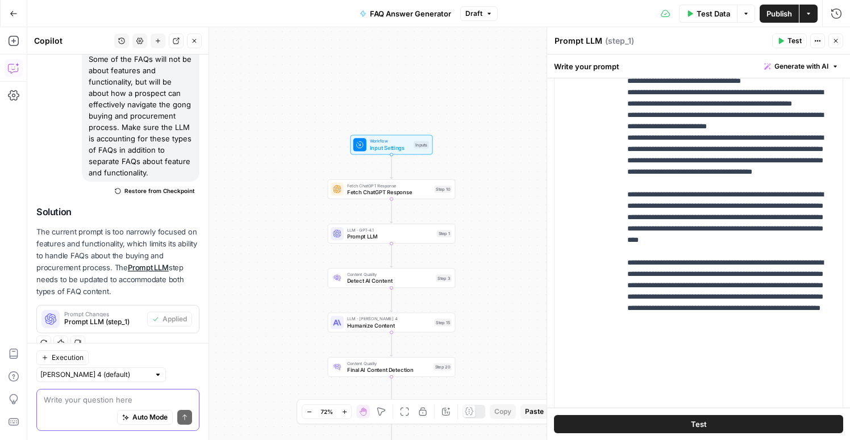
click at [72, 398] on textarea at bounding box center [118, 399] width 148 height 11
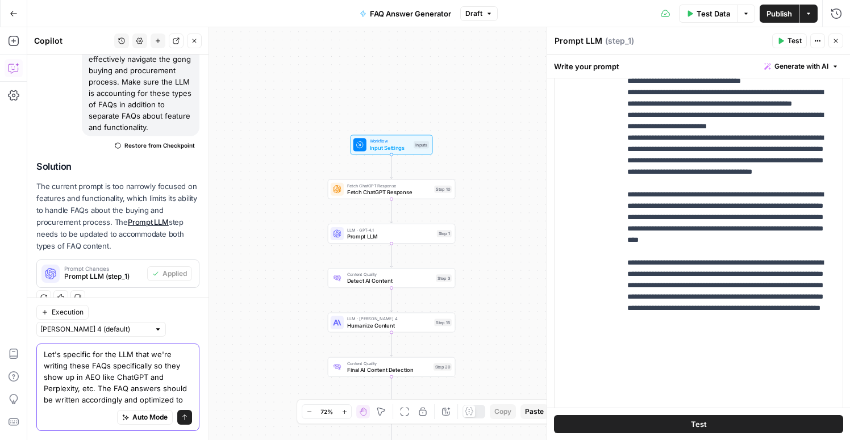
scroll to position [680, 0]
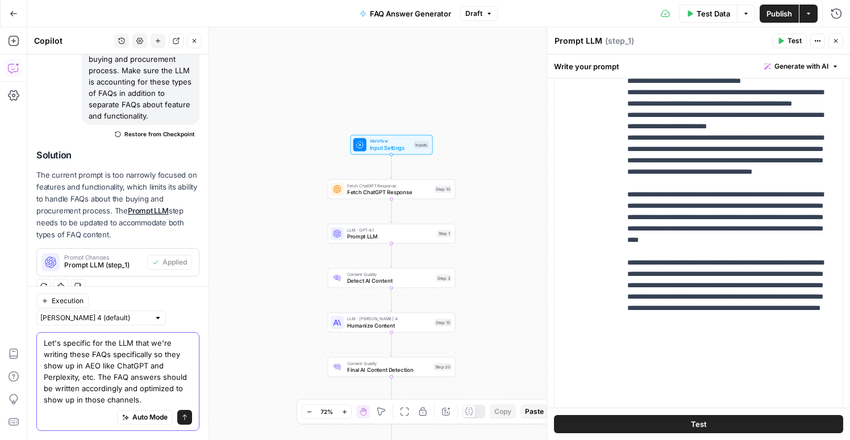
type textarea "Let's specific for the LLM that we're writing these FAQs specifically so they s…"
click at [184, 421] on button "Send" at bounding box center [184, 417] width 15 height 15
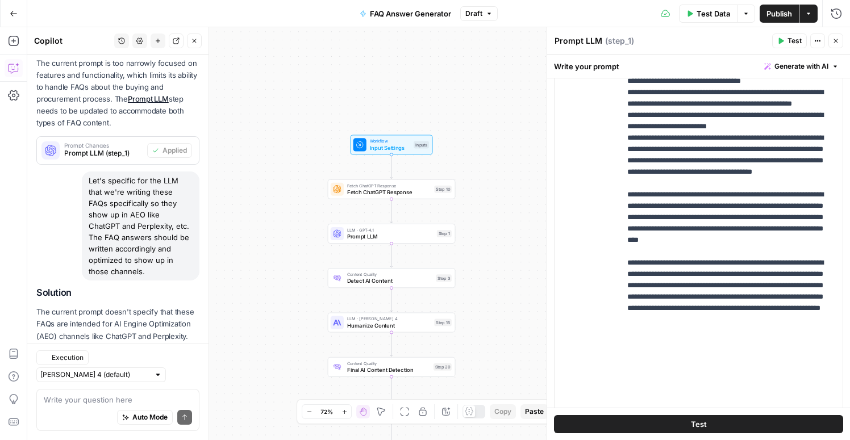
scroll to position [862, 0]
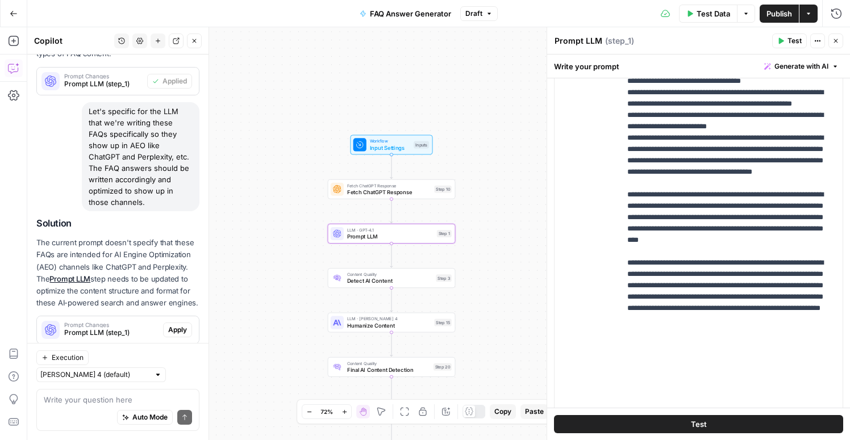
click at [172, 325] on span "Apply" at bounding box center [177, 330] width 19 height 10
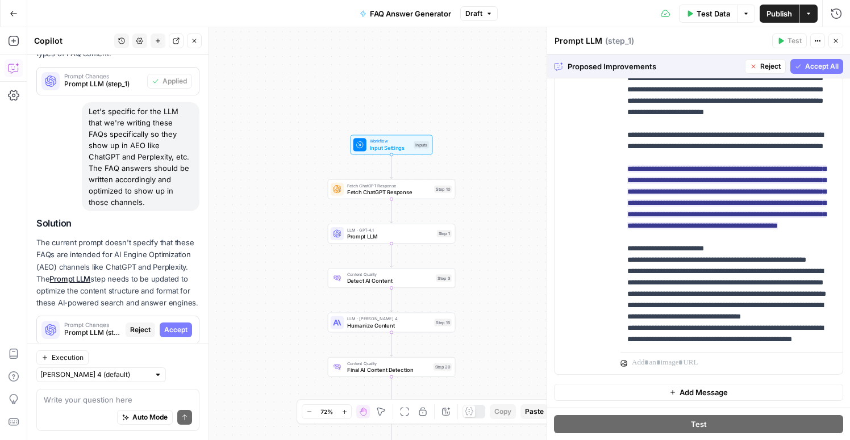
scroll to position [0, 0]
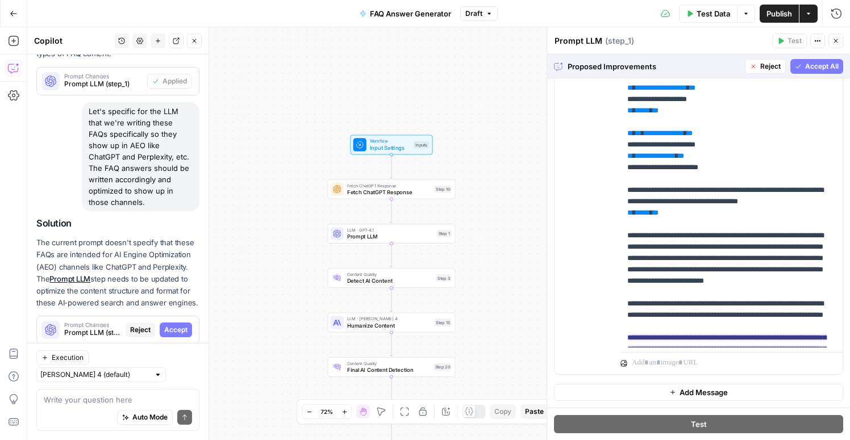
click at [822, 65] on span "Accept All" at bounding box center [822, 66] width 34 height 10
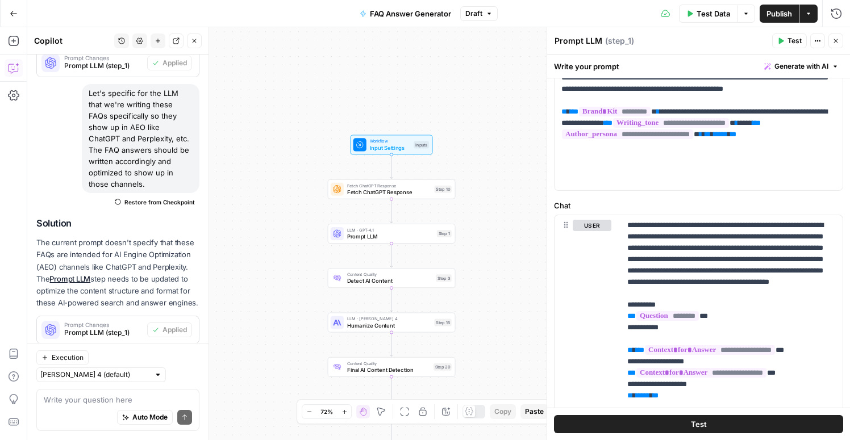
scroll to position [214, 0]
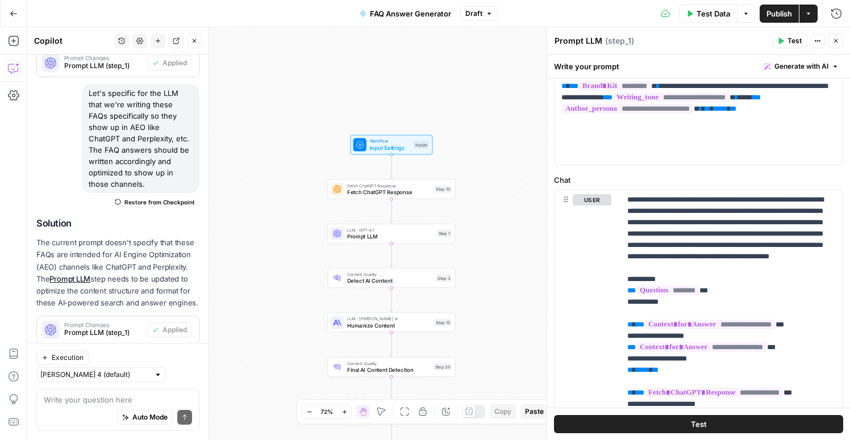
click at [776, 13] on span "Publish" at bounding box center [780, 13] width 26 height 11
click at [109, 402] on textarea at bounding box center [118, 399] width 148 height 11
click at [45, 402] on textarea "remove the Fetch ChatGPT Reponse" at bounding box center [118, 399] width 148 height 11
click at [188, 399] on textarea "I removed the Fetch ChatGPT Reponse" at bounding box center [118, 399] width 148 height 11
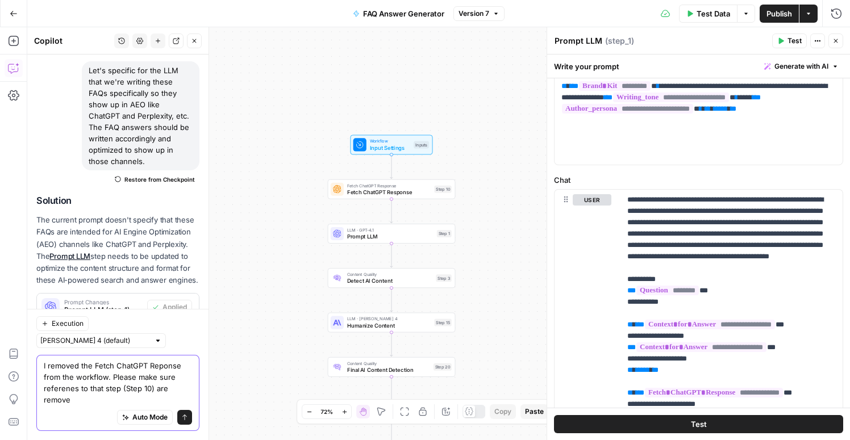
scroll to position [914, 0]
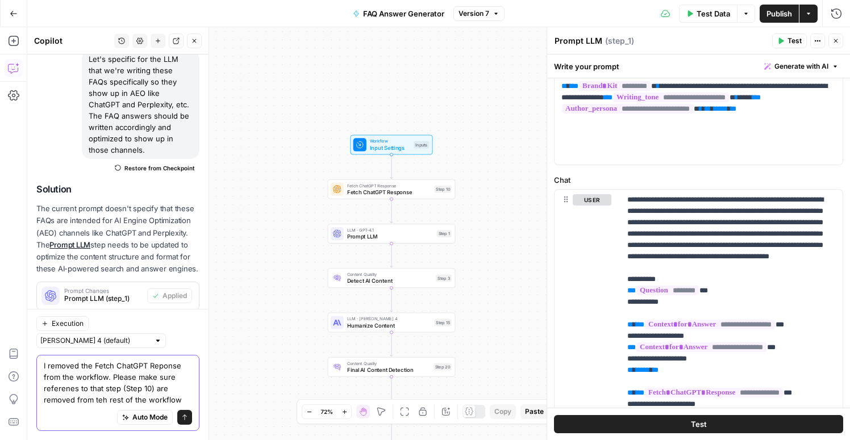
click at [103, 396] on textarea "I removed the Fetch ChatGPT Reponse from the workflow. Please make sure referen…" at bounding box center [118, 382] width 148 height 45
type textarea "I removed the Fetch ChatGPT Reponse from the workflow. Please make sure referen…"
click at [186, 417] on icon "submit" at bounding box center [184, 418] width 5 height 6
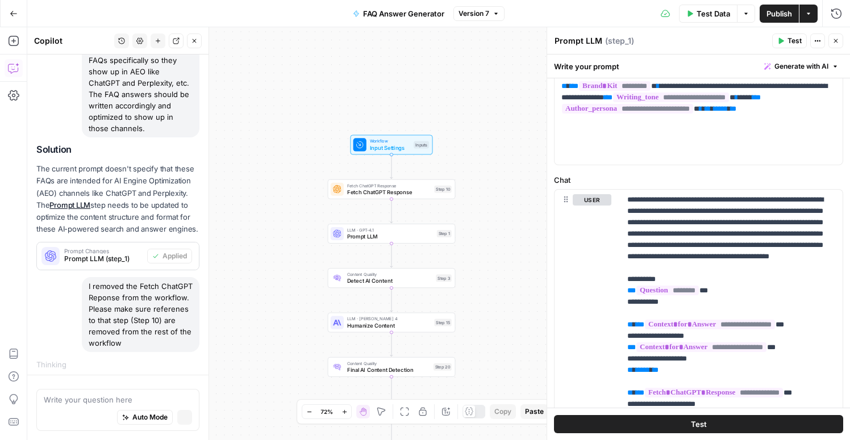
scroll to position [892, 0]
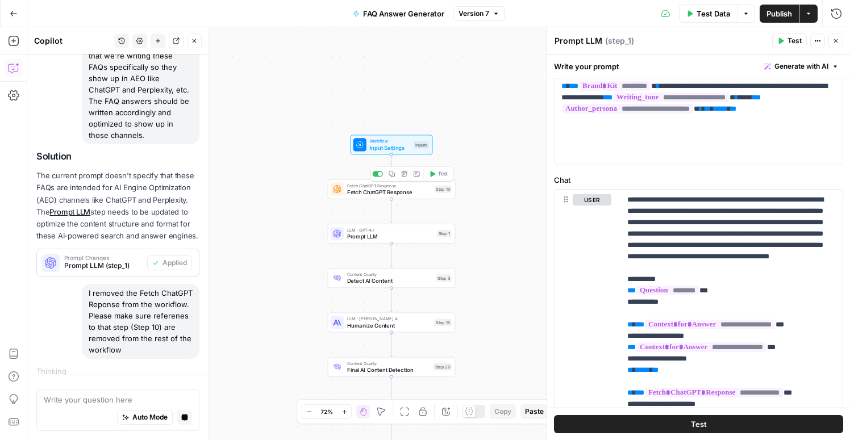
click at [398, 181] on div "Fetch ChatGPT Response Fetch ChatGPT Response Step 10 Copy step Delete step Add…" at bounding box center [392, 190] width 128 height 20
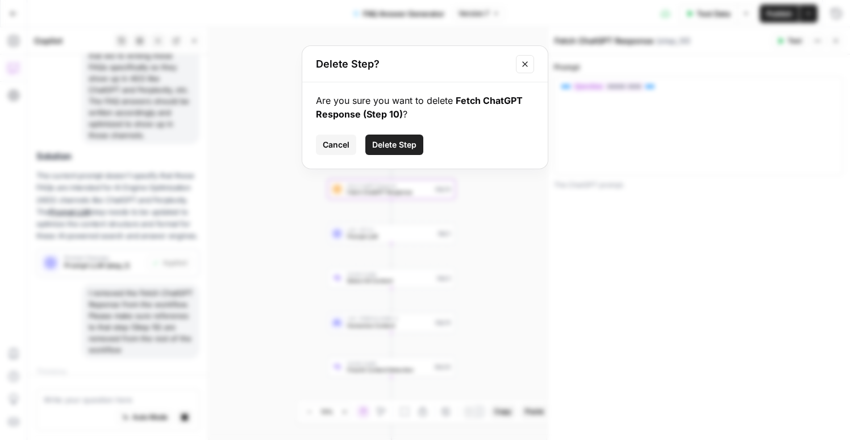
click at [398, 149] on span "Delete Step" at bounding box center [394, 144] width 44 height 11
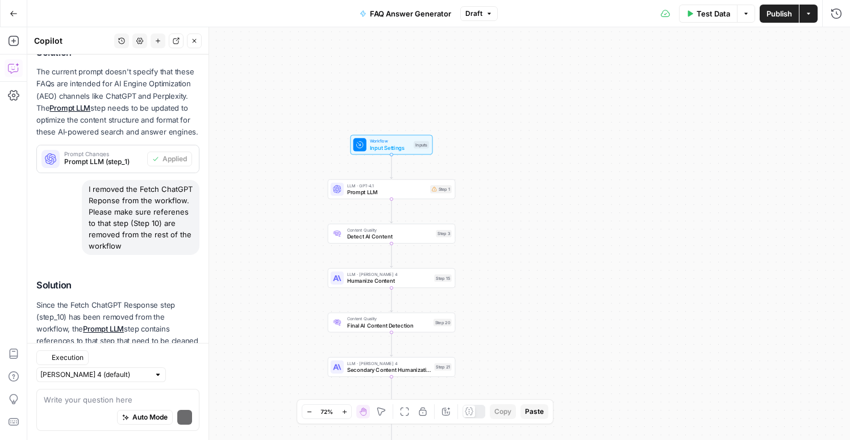
scroll to position [1157, 0]
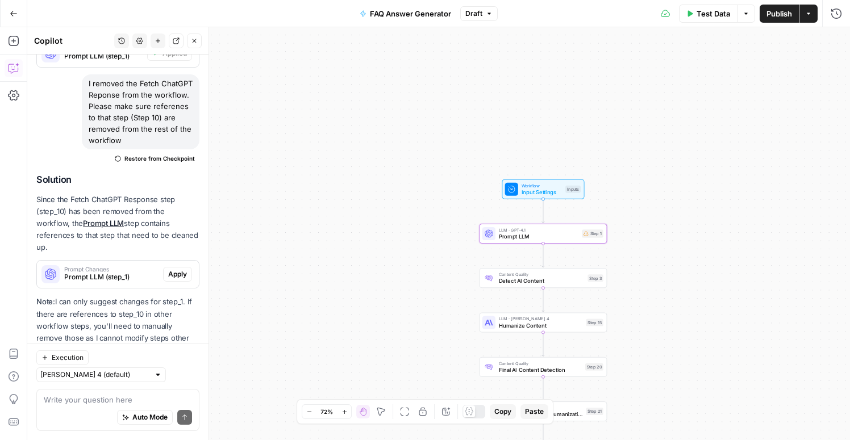
click at [176, 269] on span "Apply" at bounding box center [177, 274] width 19 height 10
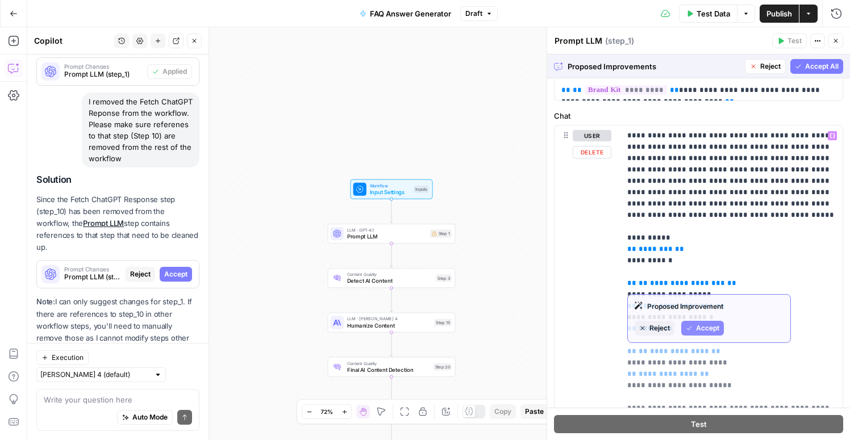
scroll to position [0, 0]
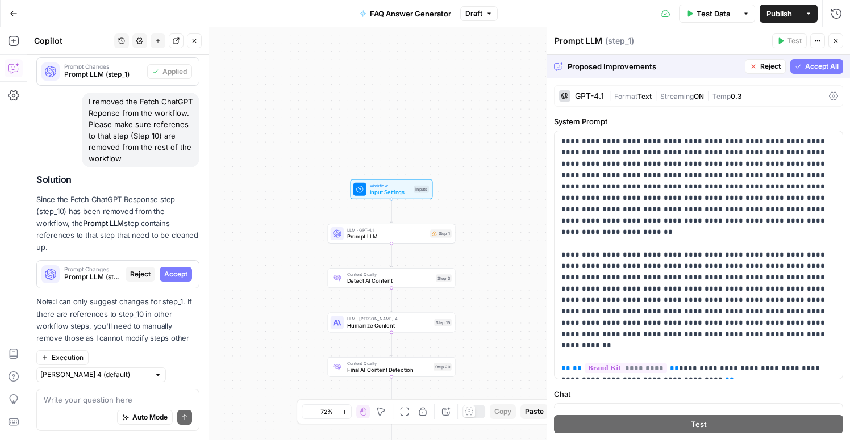
click at [814, 67] on span "Accept All" at bounding box center [822, 66] width 34 height 10
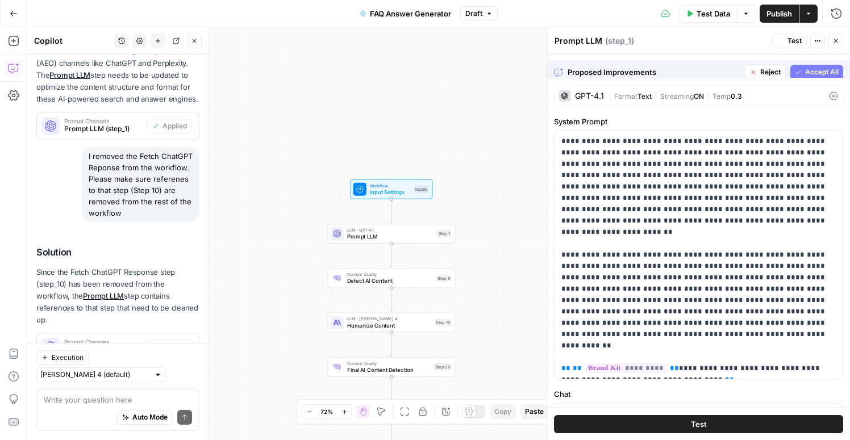
scroll to position [1157, 0]
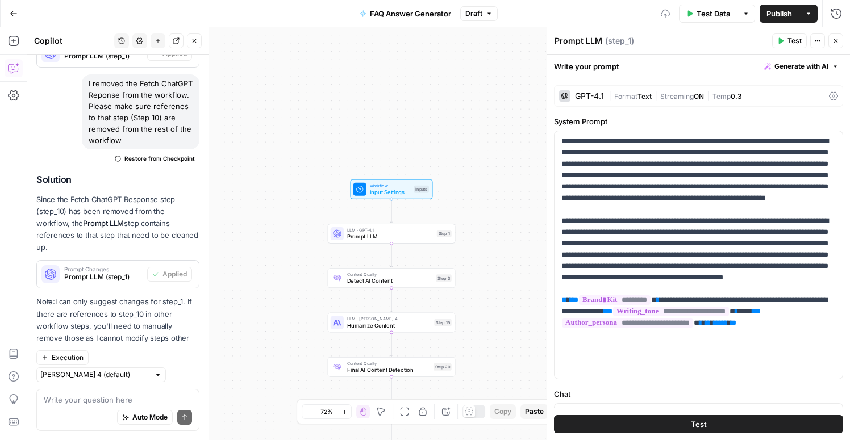
click at [708, 16] on span "Test Data" at bounding box center [714, 13] width 34 height 11
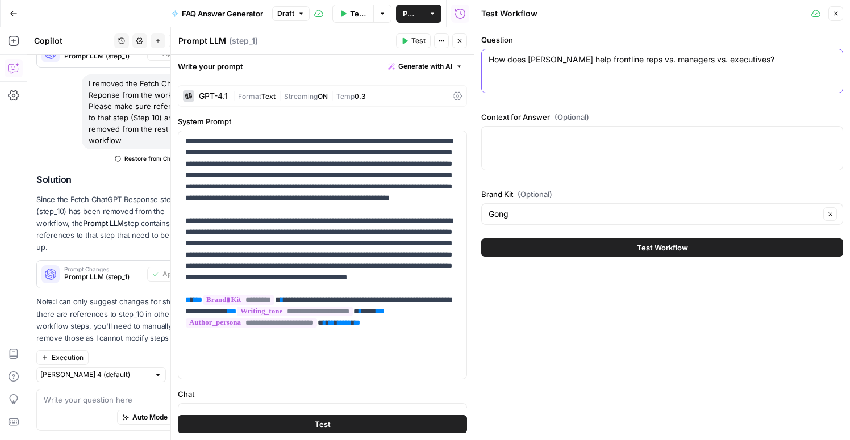
click at [564, 64] on textarea "How does Gong help frontline reps vs. managers vs. executives?" at bounding box center [662, 59] width 347 height 11
paste textarea "What is Gong"
type textarea "What is Gong?"
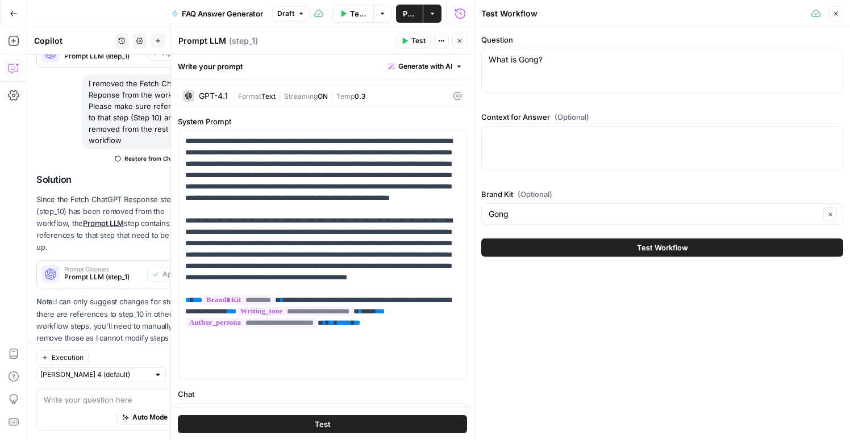
click at [652, 247] on span "Test Workflow" at bounding box center [662, 247] width 51 height 11
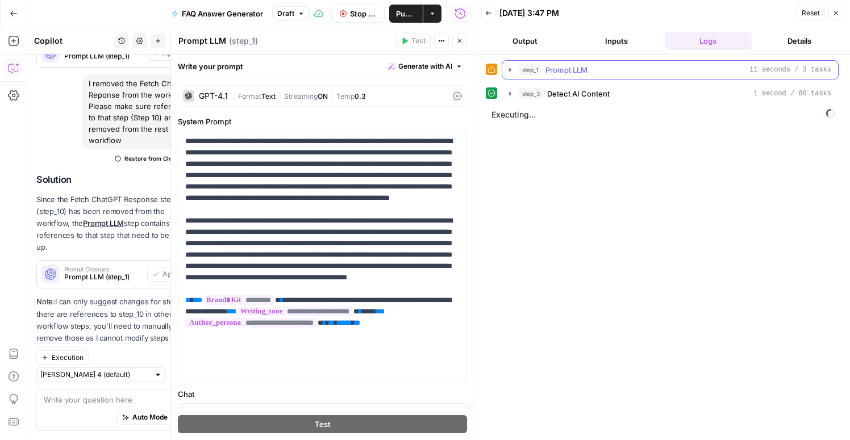
click at [510, 69] on icon "button" at bounding box center [510, 70] width 2 height 4
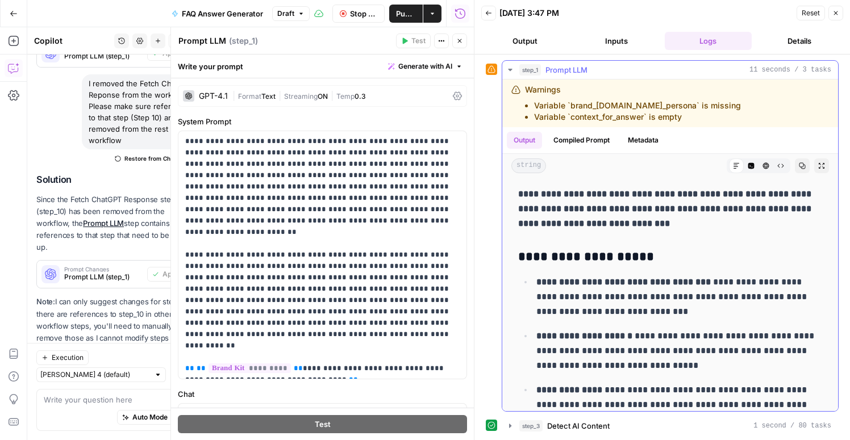
click at [510, 69] on icon "button" at bounding box center [510, 70] width 4 height 2
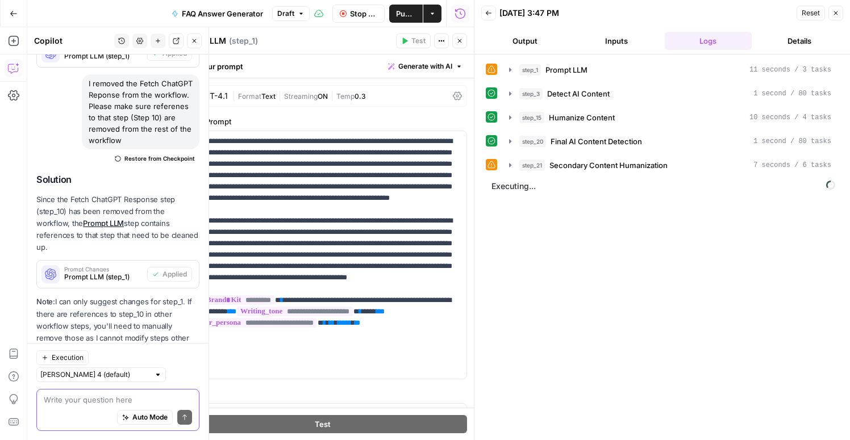
click at [101, 398] on textarea at bounding box center [118, 399] width 148 height 11
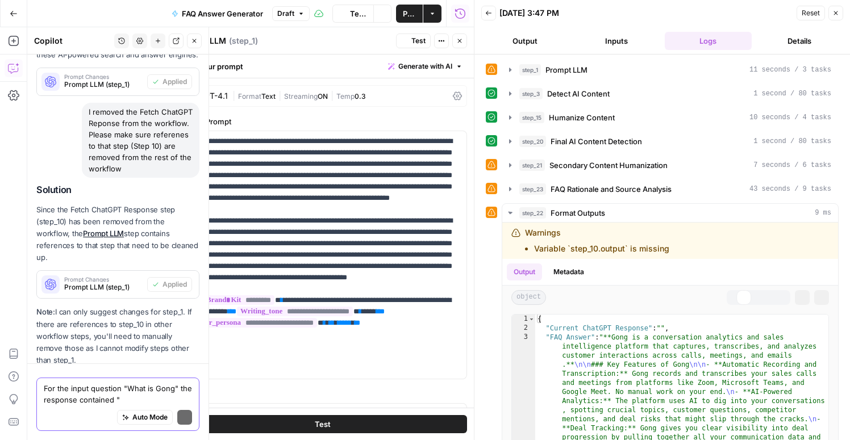
scroll to position [1179, 0]
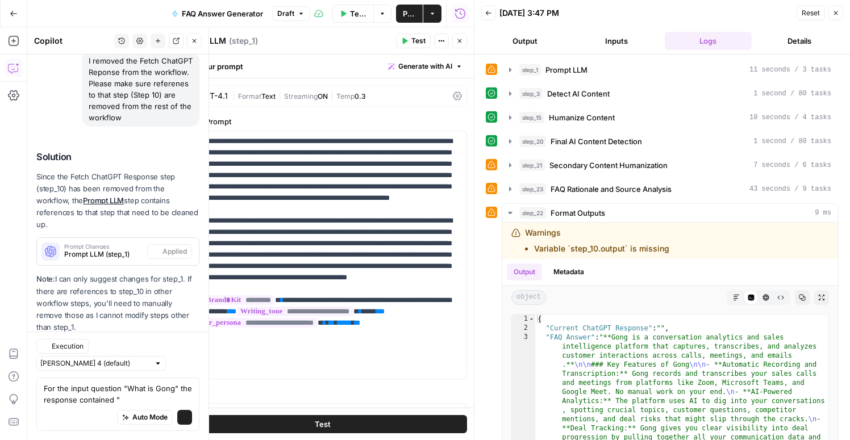
click at [66, 406] on div "Auto Mode Send" at bounding box center [118, 418] width 148 height 25
click at [118, 389] on textarea "For the input question "What is Gong" the response contained "" at bounding box center [118, 394] width 148 height 23
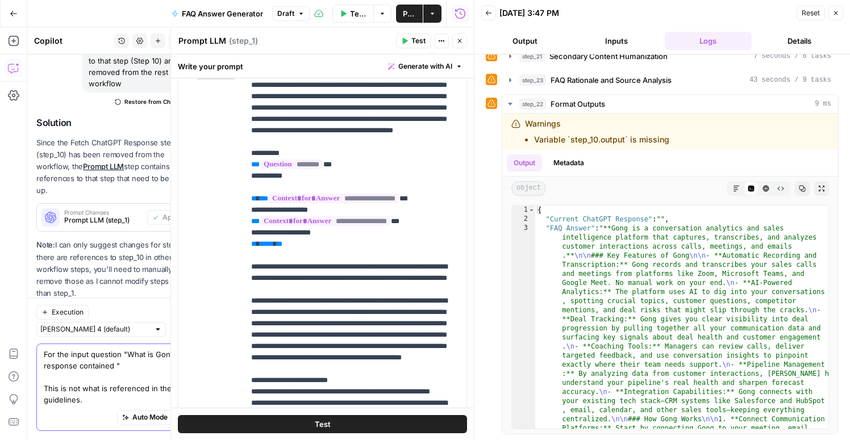
scroll to position [519, 0]
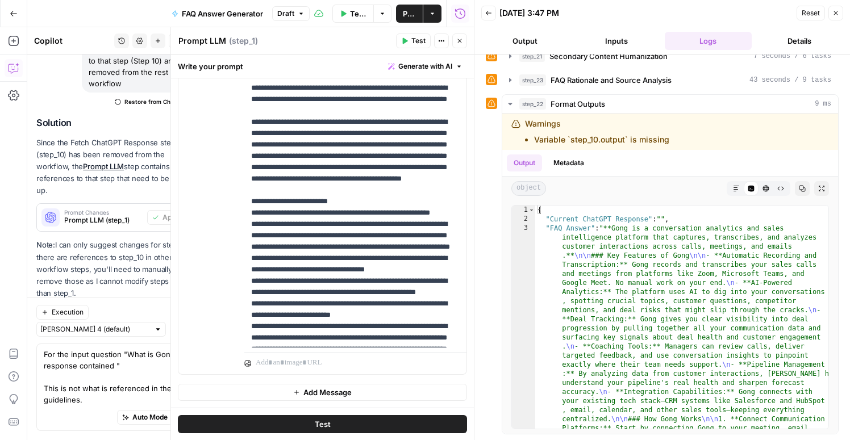
click at [839, 18] on button "Close" at bounding box center [836, 13] width 15 height 15
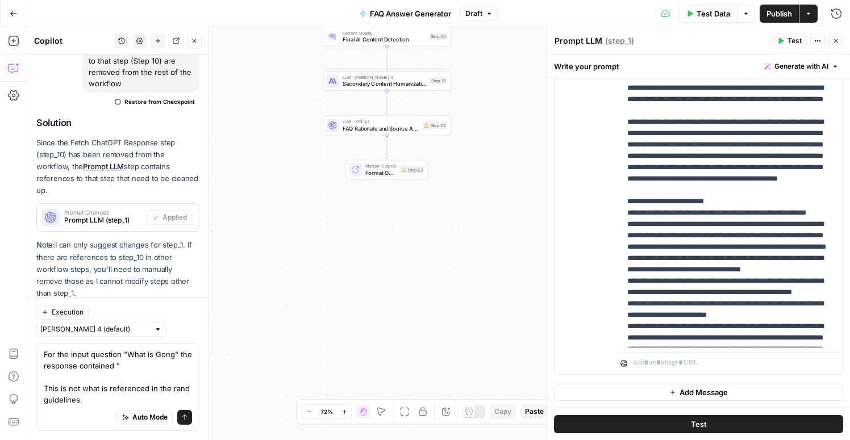
click at [378, 164] on span "Multiple Outputs" at bounding box center [380, 166] width 31 height 7
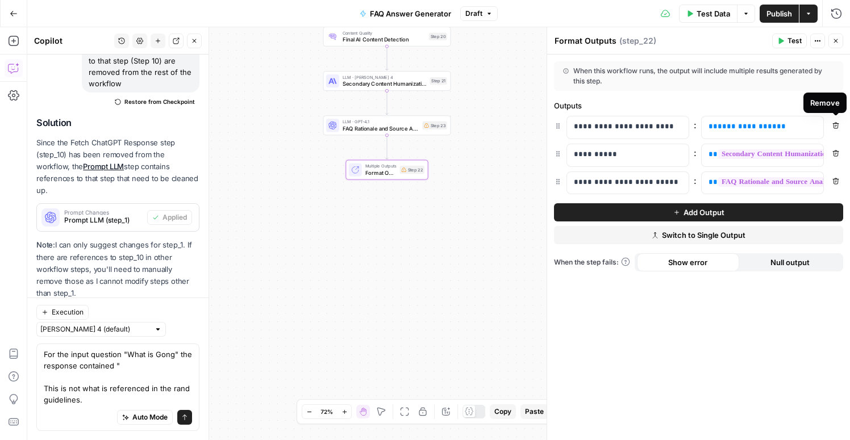
click at [837, 122] on icon "button" at bounding box center [836, 125] width 7 height 7
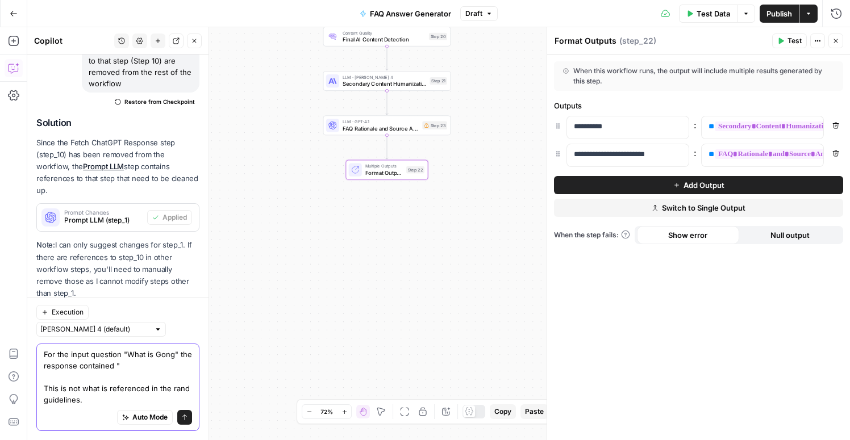
click at [169, 377] on textarea "For the input question "What is Gong" the response contained " This is not what…" at bounding box center [118, 377] width 148 height 57
type textarea "For the input question "What is Gong" the response contained " This is not what…"
click at [390, 164] on span "Multiple Outputs" at bounding box center [384, 166] width 38 height 7
click at [746, 16] on button "Options" at bounding box center [746, 14] width 18 height 18
click at [721, 56] on span "View Last Test" at bounding box center [714, 56] width 50 height 11
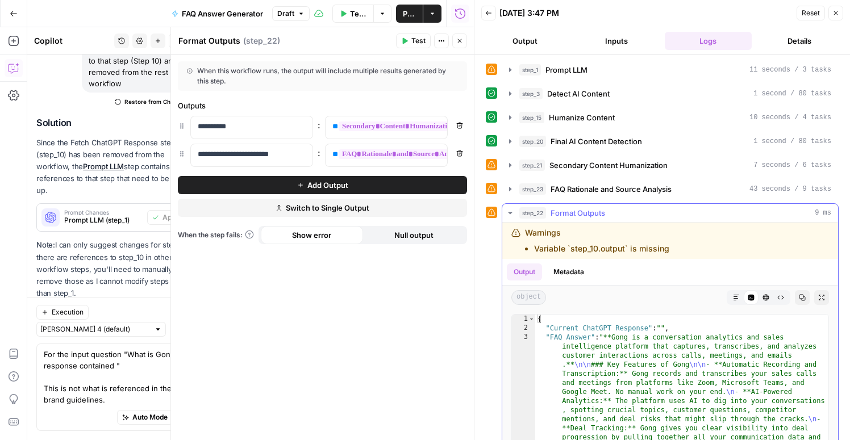
type textarea "**********"
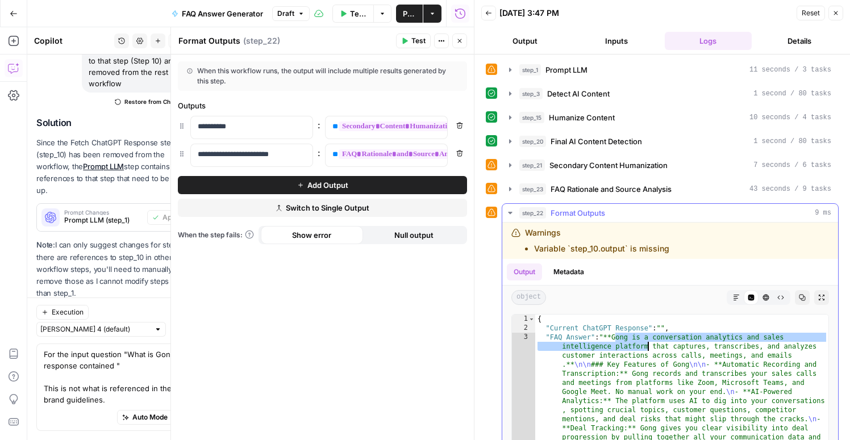
drag, startPoint x: 617, startPoint y: 339, endPoint x: 647, endPoint y: 347, distance: 31.0
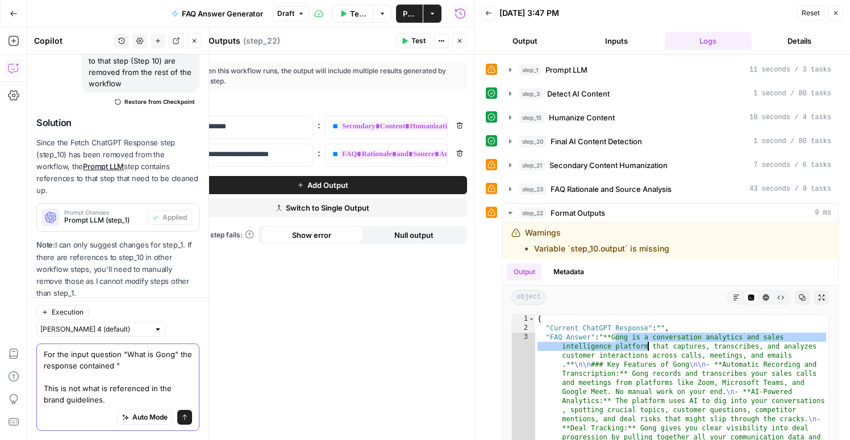
click at [143, 359] on textarea "For the input question "What is Gong" the response contained " This is not what…" at bounding box center [118, 377] width 148 height 57
paste textarea "Gong is a conversation analytics and sales intelligence platform"
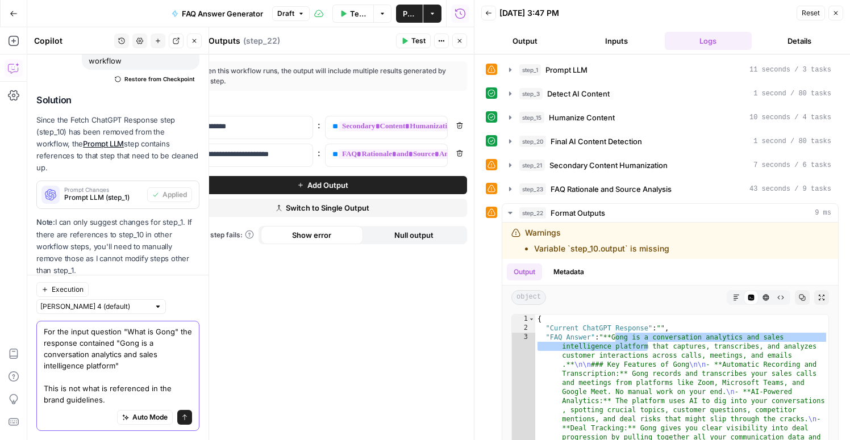
click at [131, 393] on textarea "For the input question "What is Gong" the response contained "Gong is a convers…" at bounding box center [118, 366] width 148 height 80
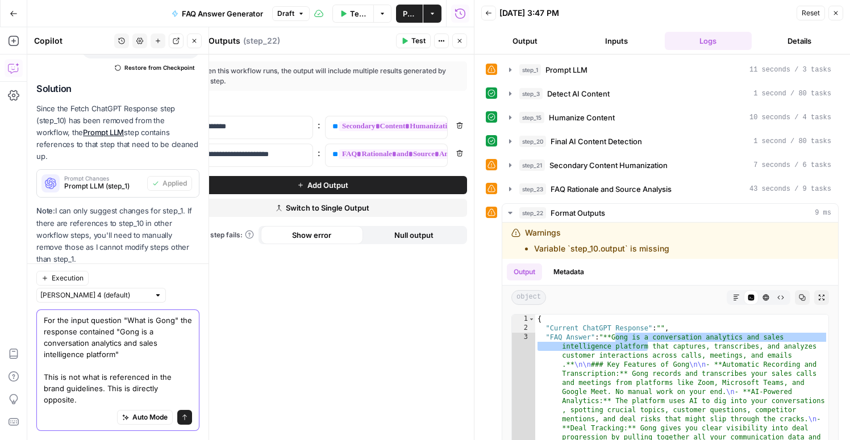
scroll to position [1259, 0]
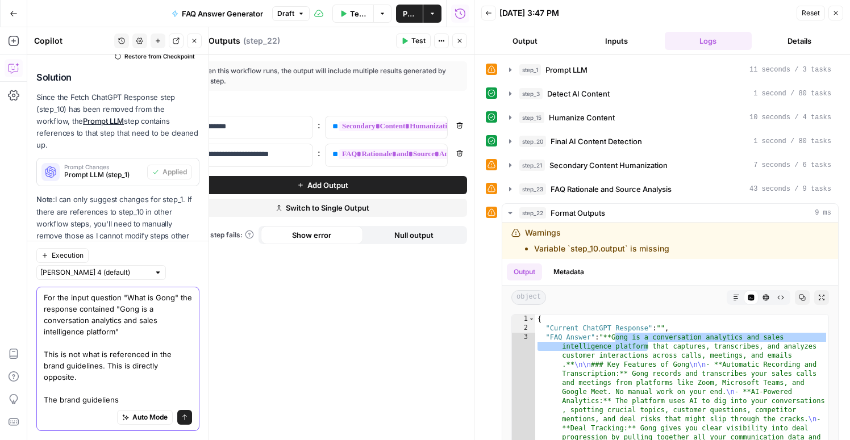
drag, startPoint x: 169, startPoint y: 367, endPoint x: 85, endPoint y: 370, distance: 84.2
click at [85, 370] on textarea "For the input question "What is Gong" the response contained "Gong is a convers…" at bounding box center [118, 349] width 148 height 114
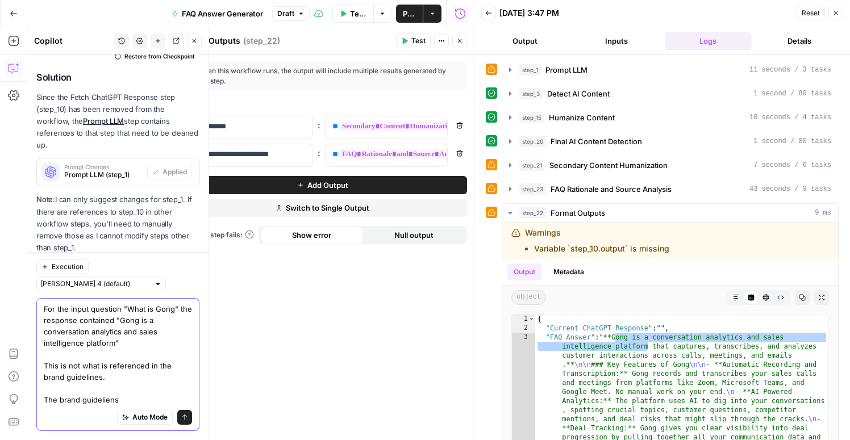
click at [81, 357] on textarea "For the input question "What is Gong" the response contained "Gong is a convers…" at bounding box center [118, 354] width 148 height 102
click at [107, 391] on textarea "For the input question "What is Gong" the response contained "Gong is a convers…" at bounding box center [118, 354] width 148 height 102
click at [138, 393] on textarea "For the input question "What is Gong" the response contained "Gong is a convers…" at bounding box center [118, 354] width 148 height 102
paste textarea "Gong is a conversation analytics and sales intelligence platform"
paste textarea "Gong is the Revenue AI Operating System"
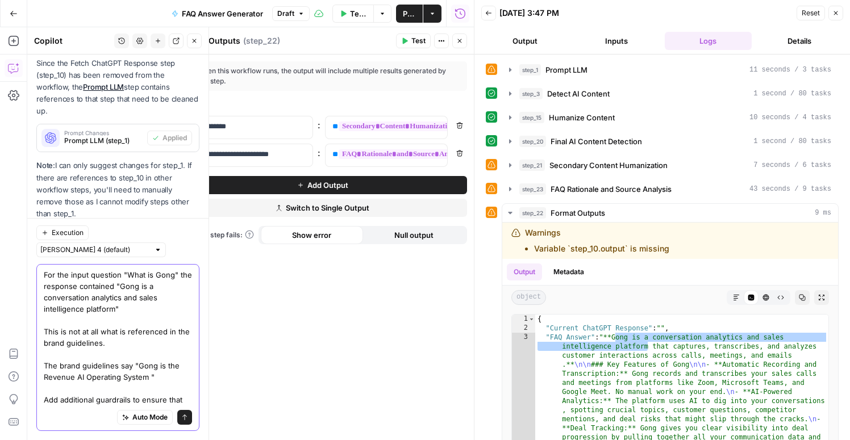
scroll to position [1295, 0]
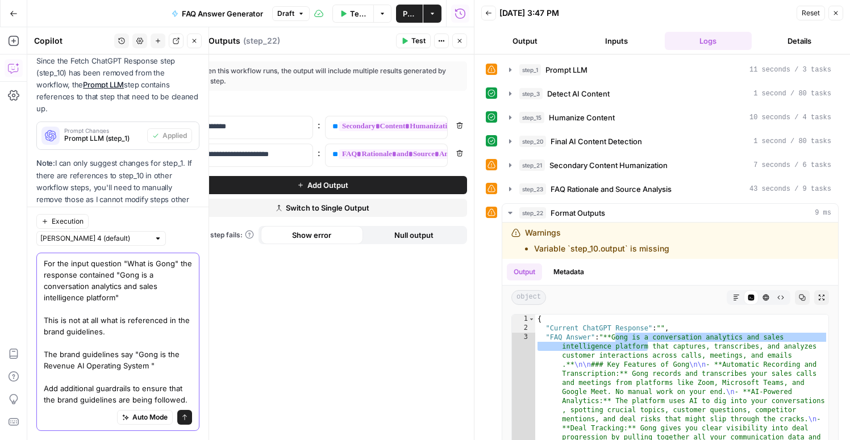
type textarea "For the input question "What is Gong" the response contained "Gong is a convers…"
click at [184, 413] on button "Send" at bounding box center [184, 417] width 15 height 15
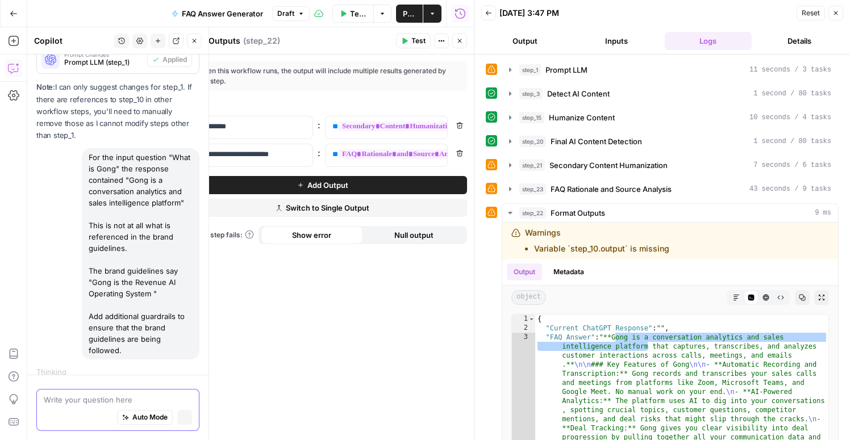
scroll to position [1299, 0]
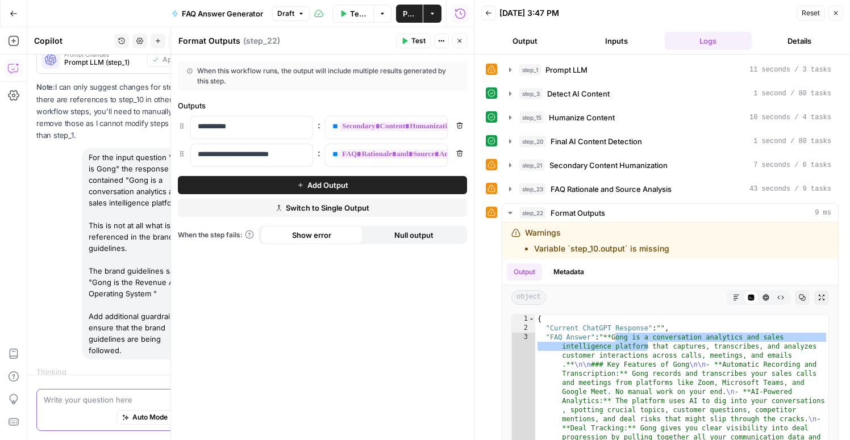
click at [835, 10] on icon "button" at bounding box center [836, 13] width 7 height 7
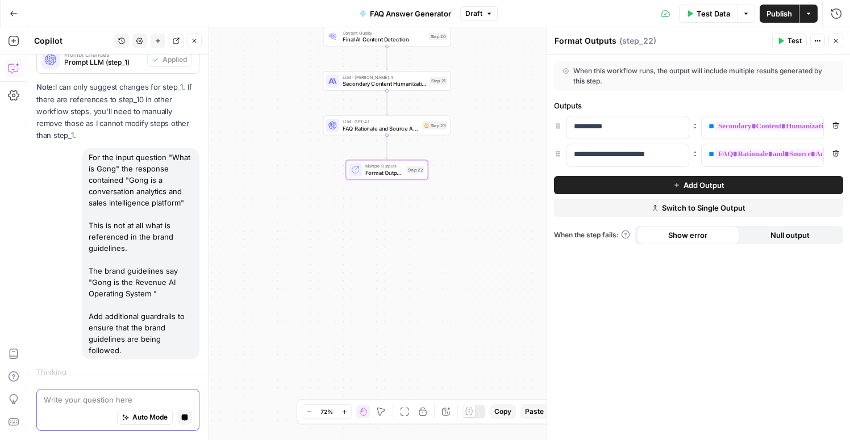
click at [839, 43] on button "Close" at bounding box center [836, 41] width 15 height 15
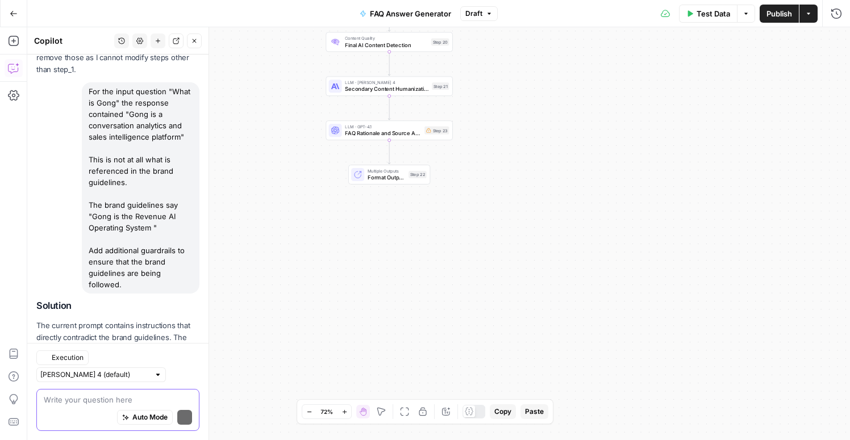
scroll to position [1543, 0]
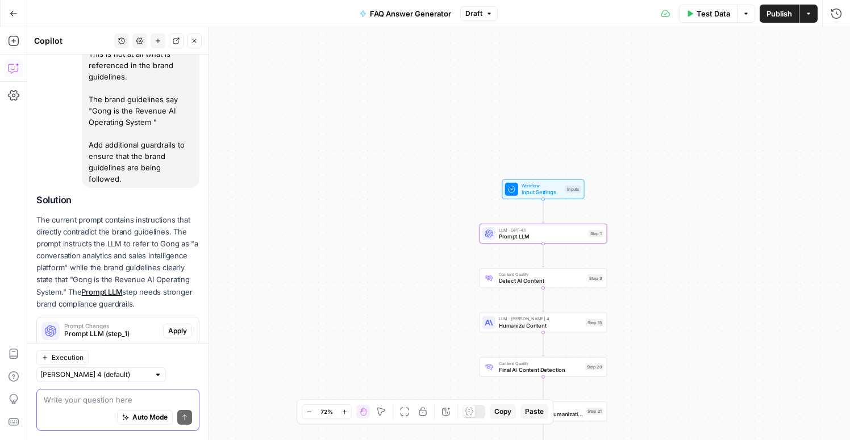
click at [180, 326] on span "Apply" at bounding box center [177, 331] width 19 height 10
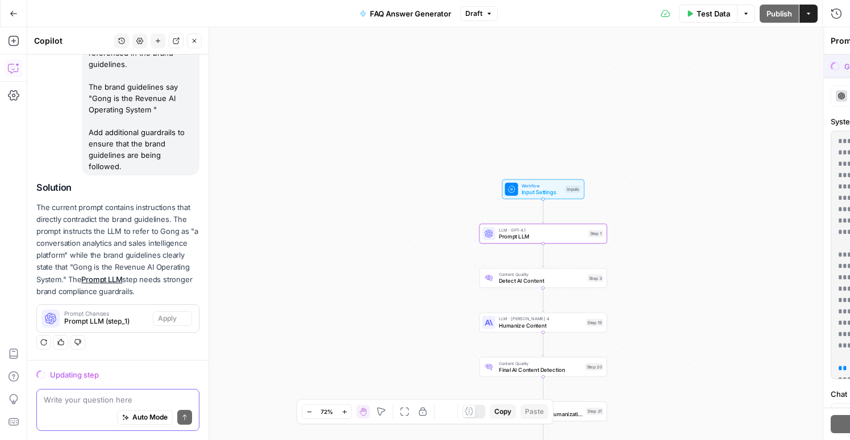
scroll to position [1470, 0]
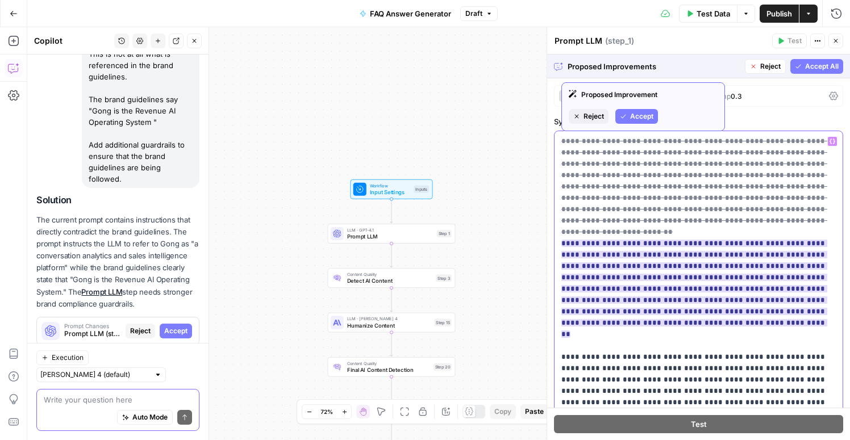
click at [771, 244] on ins "**********" at bounding box center [694, 289] width 266 height 98
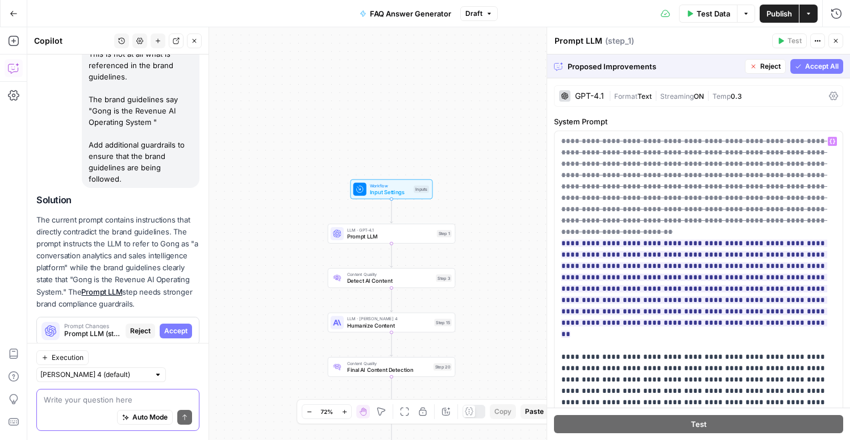
click at [808, 62] on span "Accept All" at bounding box center [822, 66] width 34 height 10
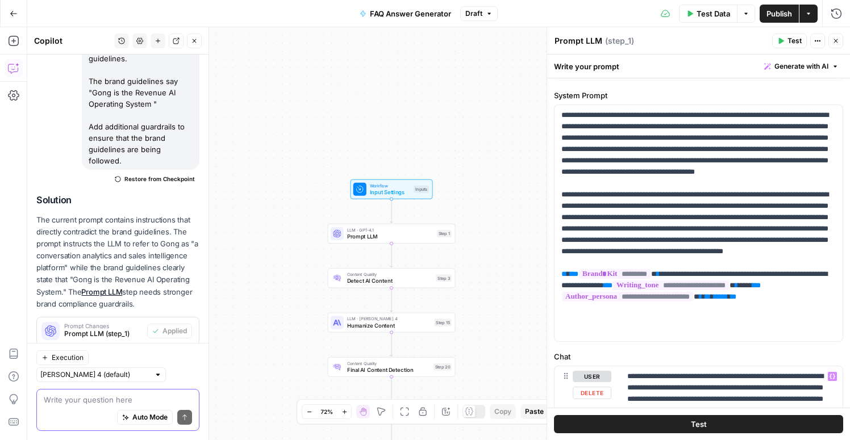
scroll to position [0, 0]
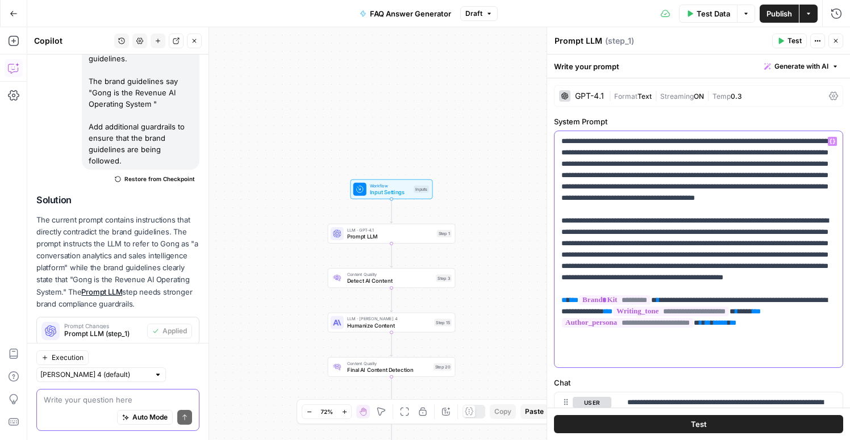
click at [773, 153] on p "**********" at bounding box center [698, 249] width 274 height 227
click at [785, 64] on span "Generate with AI" at bounding box center [802, 66] width 54 height 10
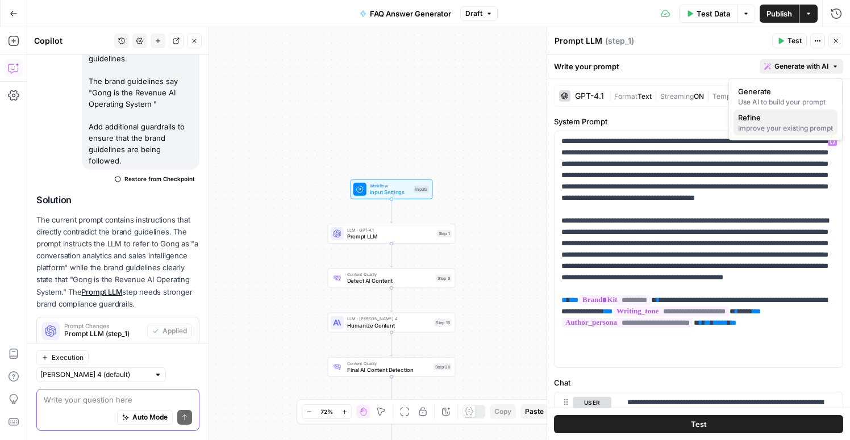
click at [762, 120] on span "Refine" at bounding box center [783, 117] width 90 height 11
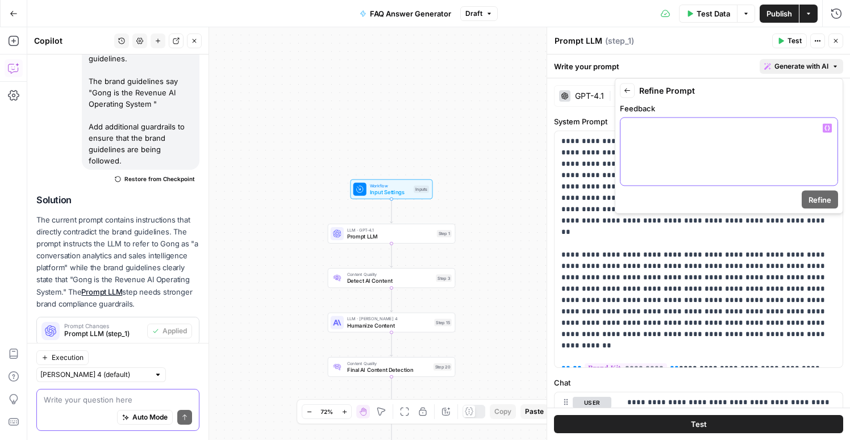
click at [745, 152] on div at bounding box center [729, 152] width 217 height 68
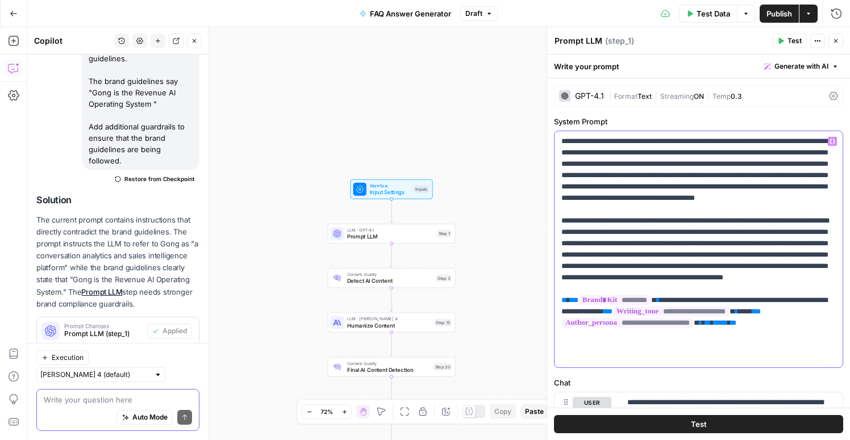
click at [602, 151] on p "**********" at bounding box center [698, 249] width 274 height 227
drag, startPoint x: 773, startPoint y: 153, endPoint x: 553, endPoint y: 122, distance: 222.7
copy p "**********"
click at [798, 70] on span "Generate with AI" at bounding box center [802, 66] width 54 height 10
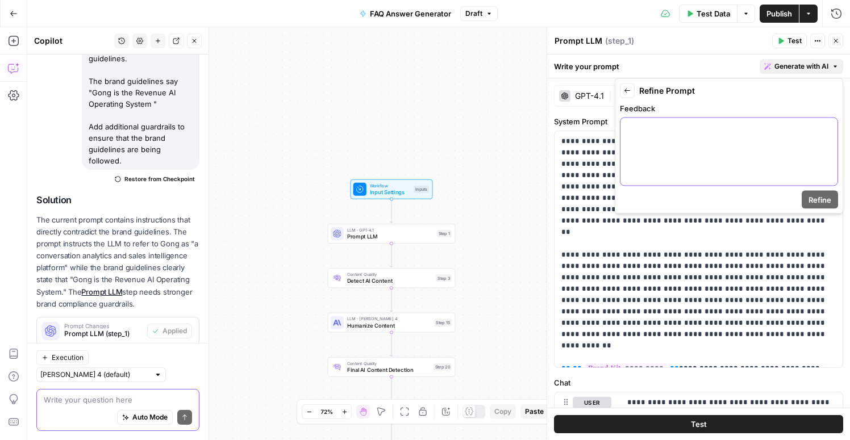
click at [700, 134] on div at bounding box center [729, 152] width 217 height 68
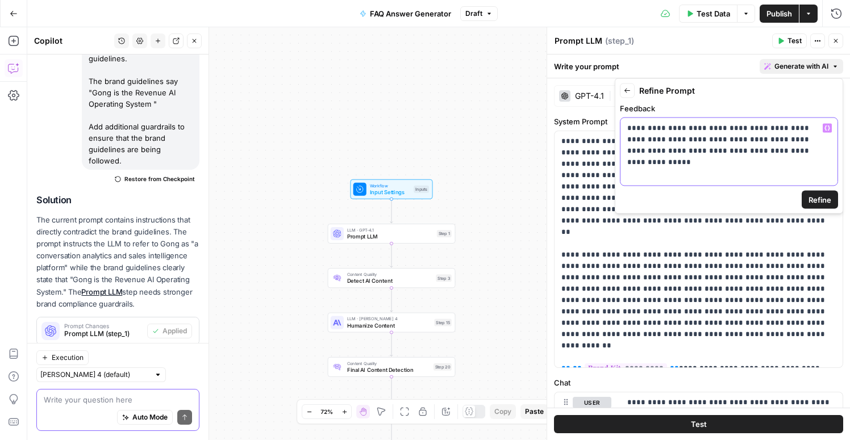
click at [676, 127] on p "**********" at bounding box center [728, 140] width 203 height 34
click at [772, 155] on p "**********" at bounding box center [728, 140] width 203 height 34
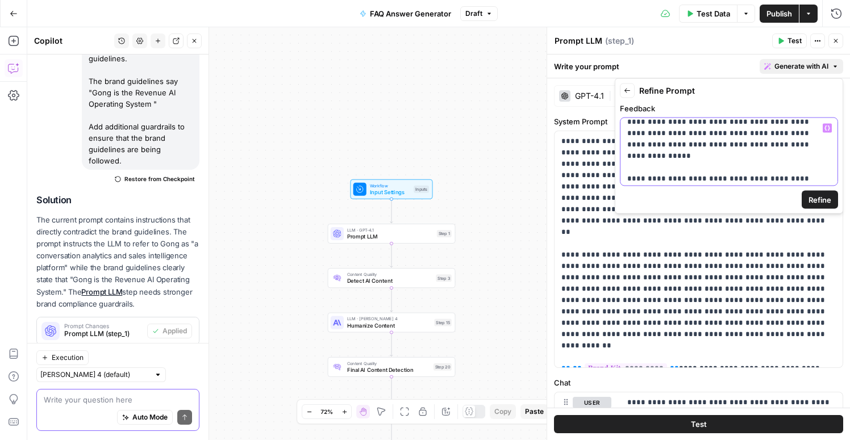
scroll to position [18, 0]
click at [702, 156] on p "**********" at bounding box center [728, 145] width 203 height 80
click at [820, 199] on span "Refine" at bounding box center [820, 199] width 23 height 11
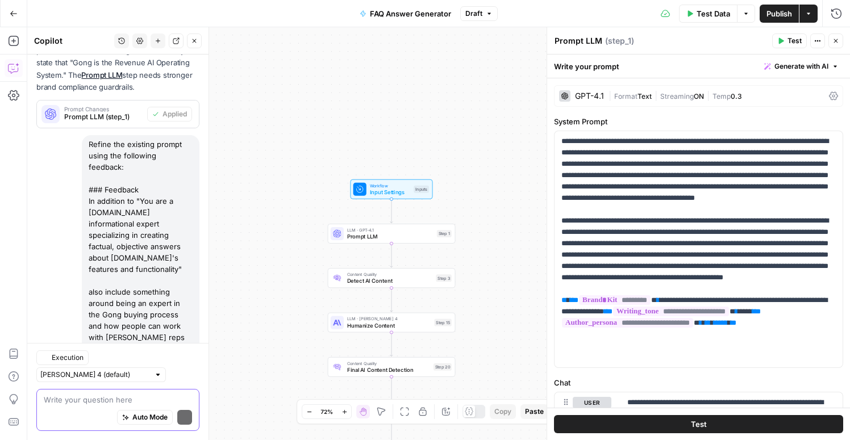
scroll to position [1902, 0]
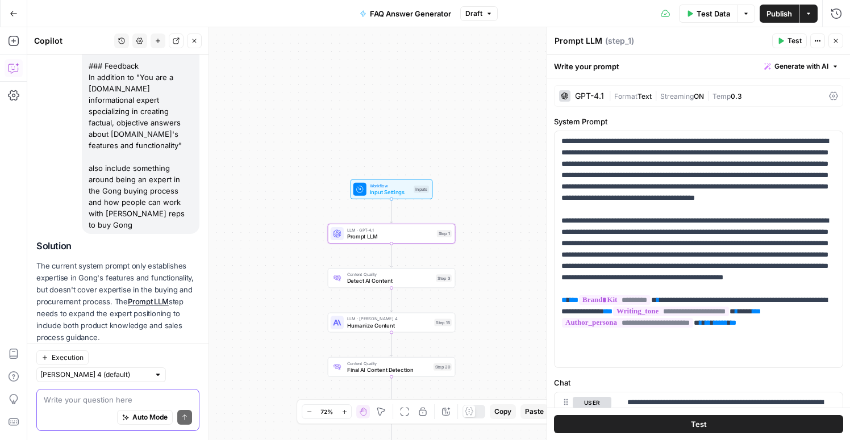
click at [173, 360] on span "Apply" at bounding box center [177, 365] width 19 height 10
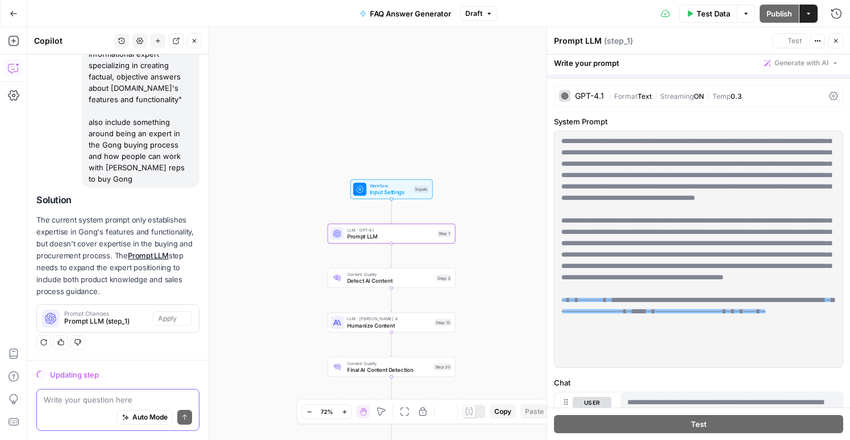
scroll to position [1811, 0]
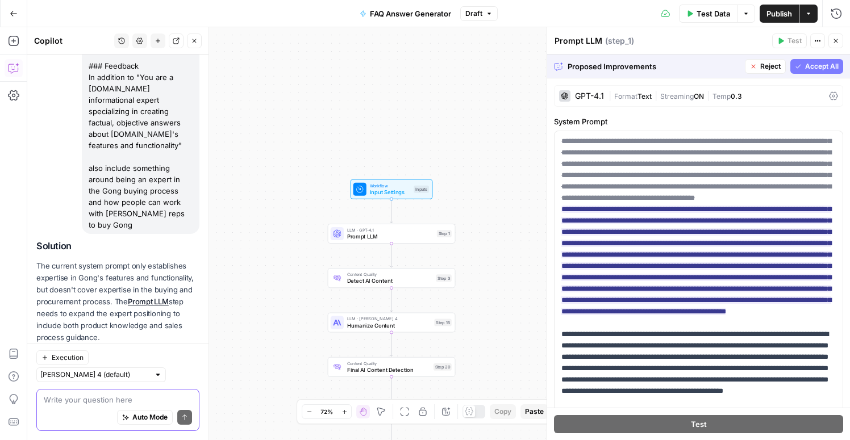
click at [804, 68] on button "Accept All" at bounding box center [817, 66] width 53 height 15
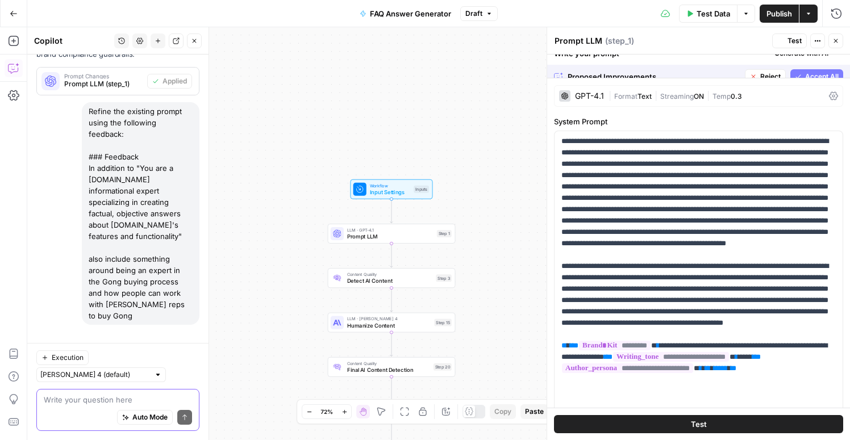
scroll to position [1920, 0]
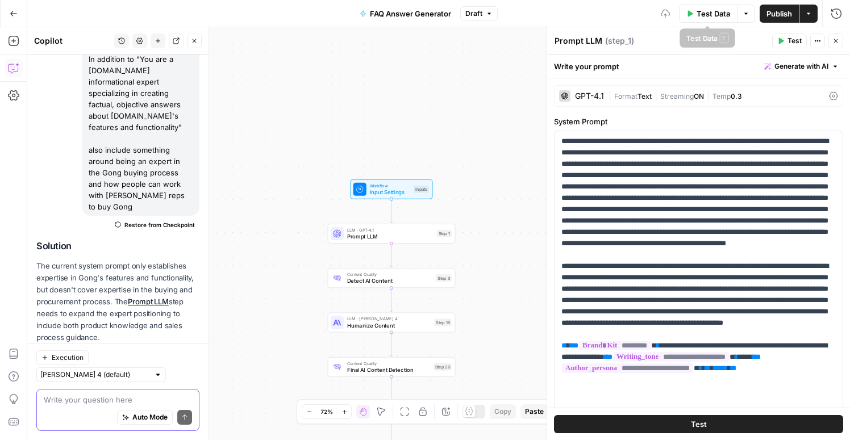
click at [710, 15] on span "Test Data" at bounding box center [714, 13] width 34 height 11
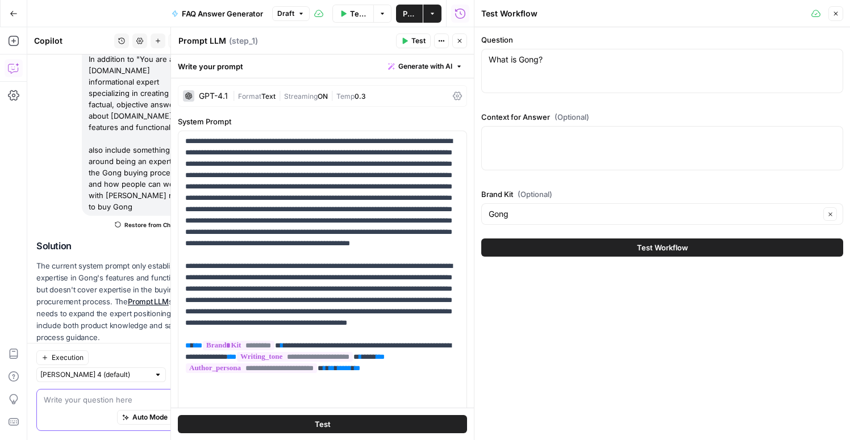
click at [600, 243] on button "Test Workflow" at bounding box center [662, 248] width 362 height 18
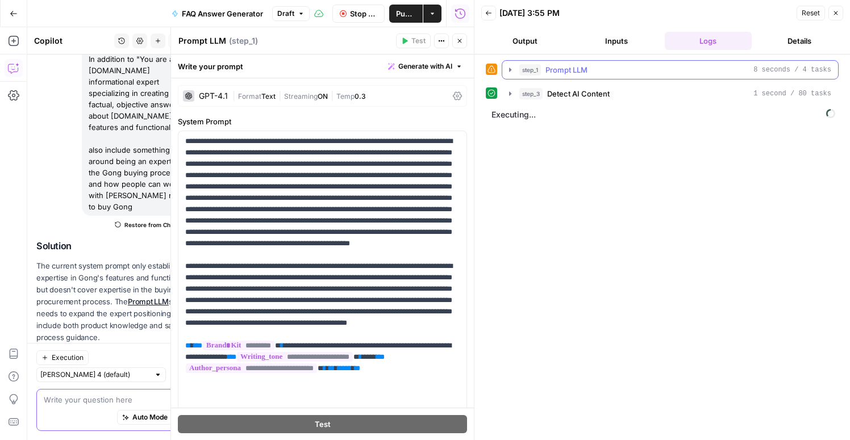
click at [512, 70] on icon "button" at bounding box center [510, 69] width 9 height 9
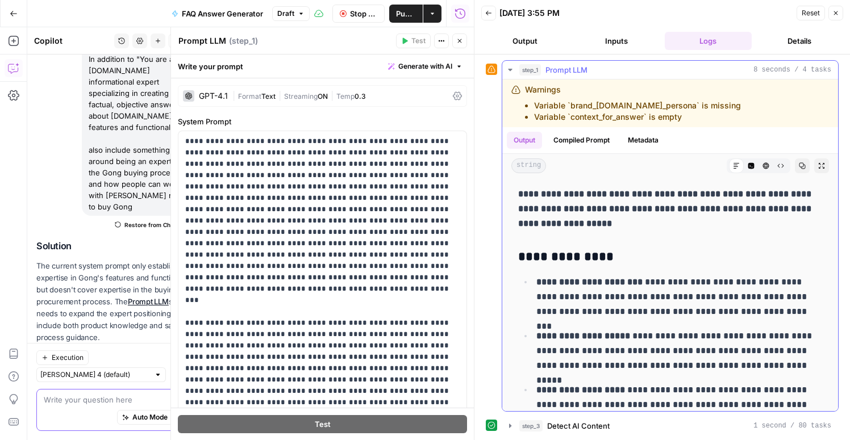
click at [512, 70] on icon "button" at bounding box center [510, 69] width 9 height 9
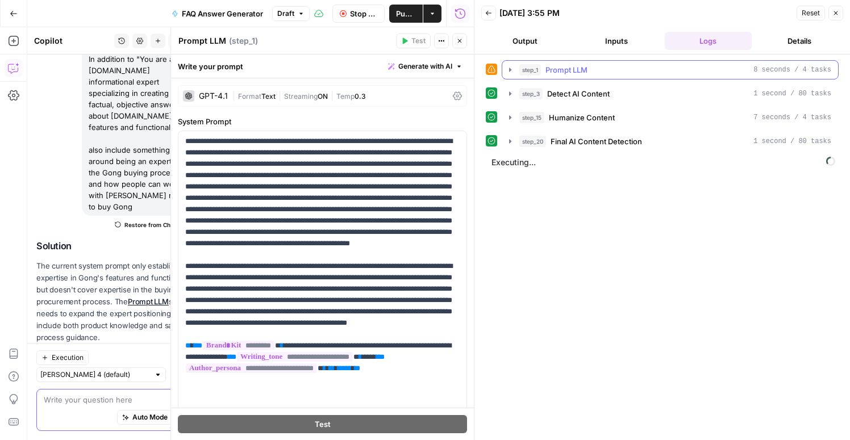
click at [512, 70] on icon "button" at bounding box center [510, 69] width 9 height 9
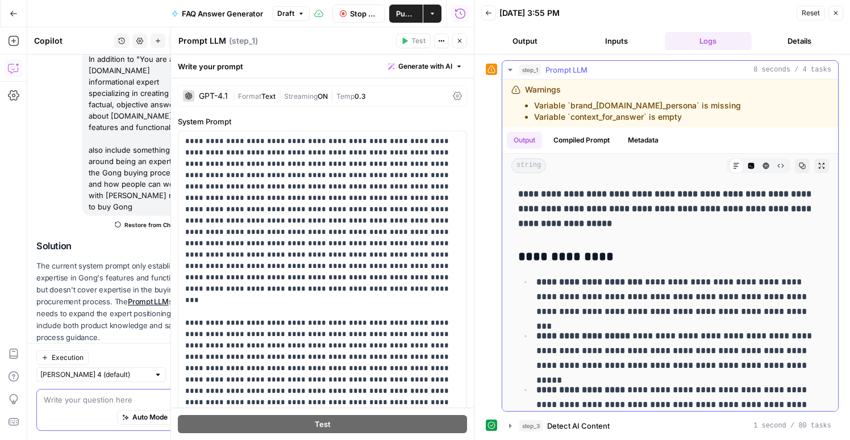
click at [512, 70] on icon "button" at bounding box center [510, 69] width 9 height 9
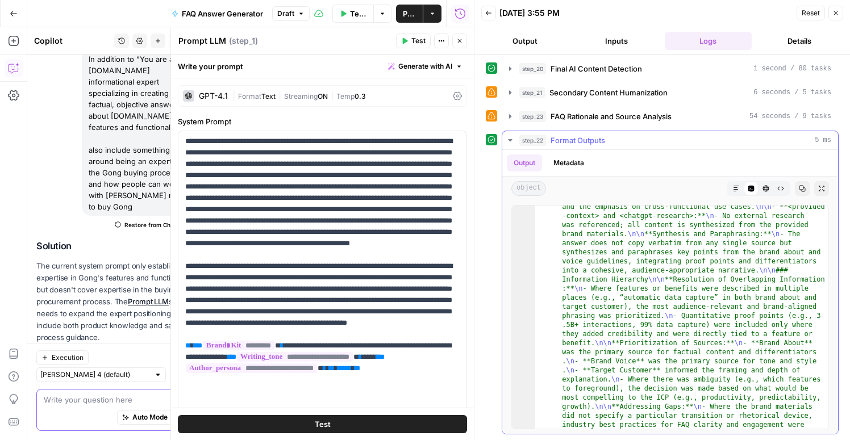
scroll to position [1750, 0]
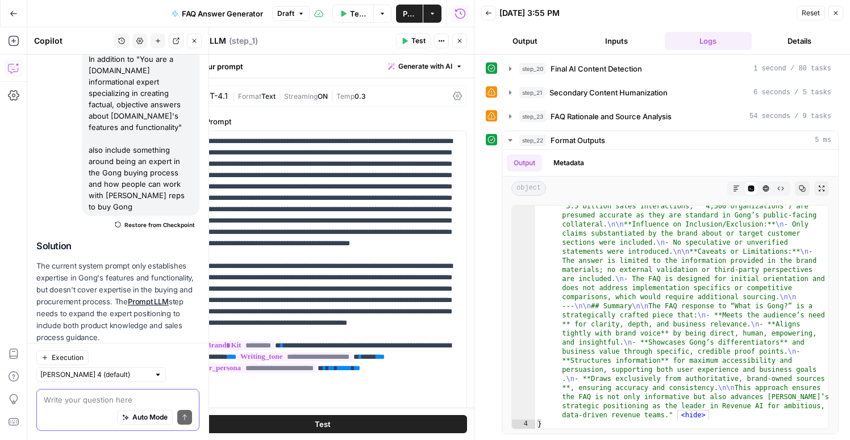
click at [81, 401] on textarea at bounding box center [118, 399] width 148 height 11
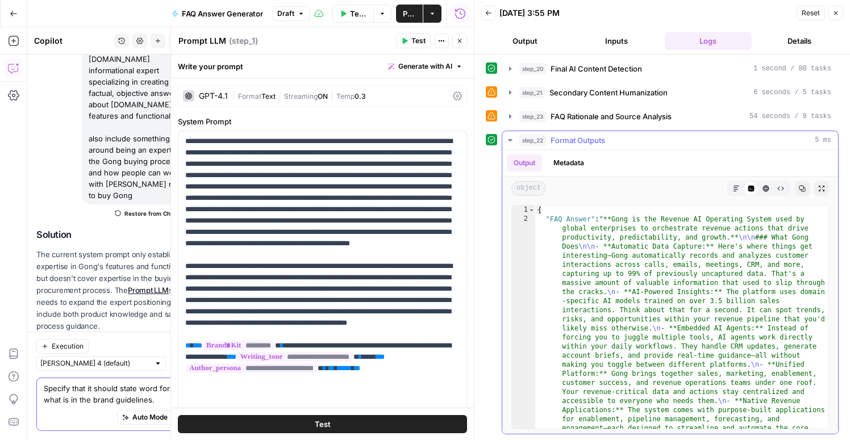
scroll to position [0, 0]
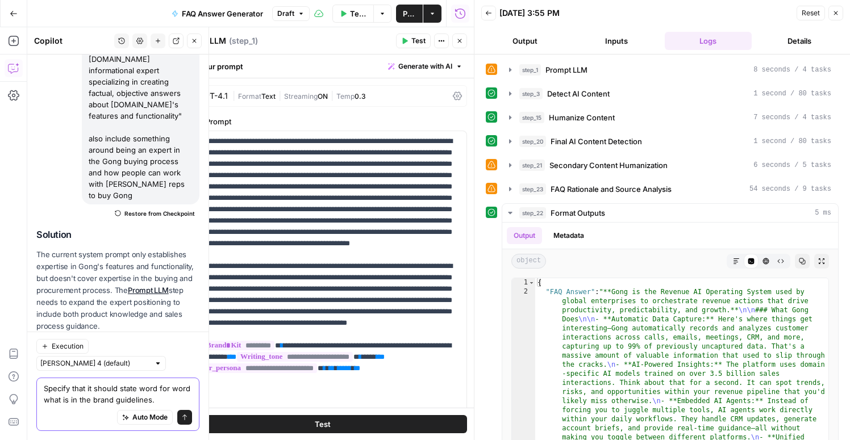
click at [121, 390] on textarea "Specify that it should state word for word what is in the brand guidelines." at bounding box center [118, 394] width 148 height 23
click at [190, 401] on textarea "Specify that it should not just state word for word what is in the brand guidel…" at bounding box center [118, 394] width 148 height 23
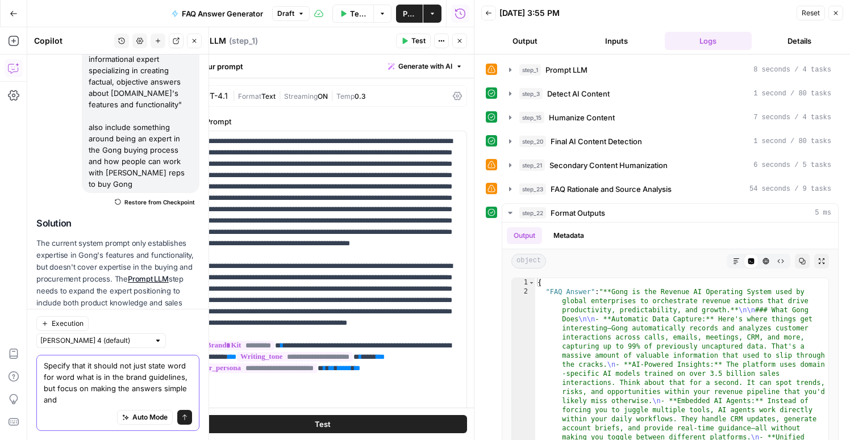
scroll to position [1954, 0]
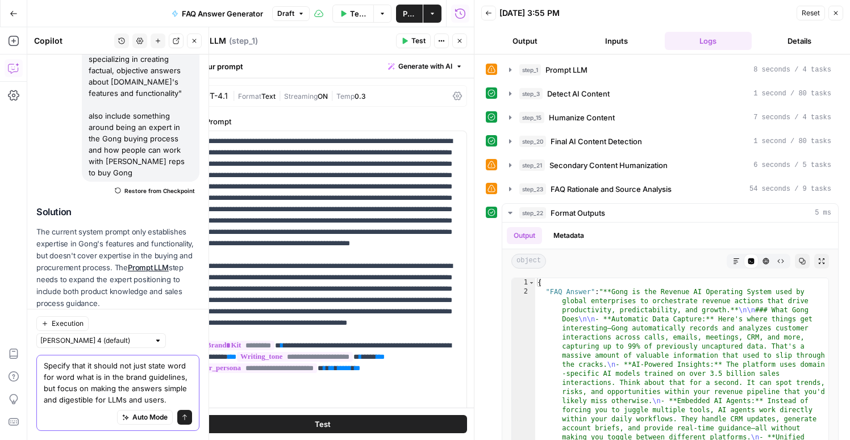
type textarea "Specify that it should not just state word for word what is in the brand guidel…"
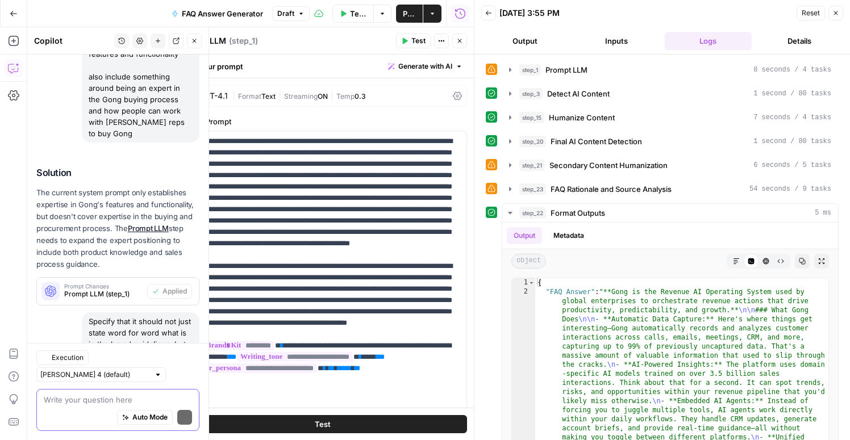
scroll to position [2136, 0]
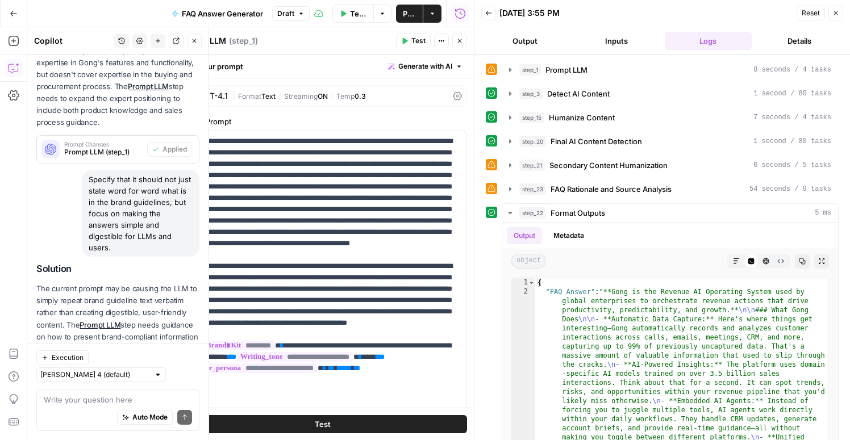
click at [180, 371] on span "Apply" at bounding box center [177, 376] width 19 height 10
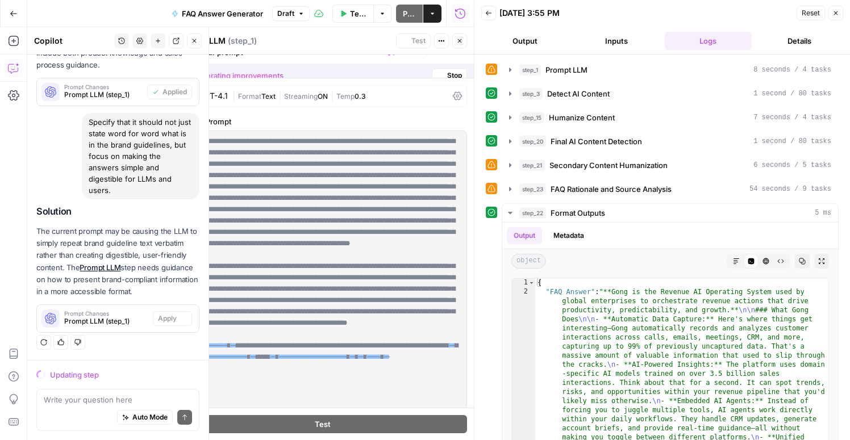
scroll to position [2027, 0]
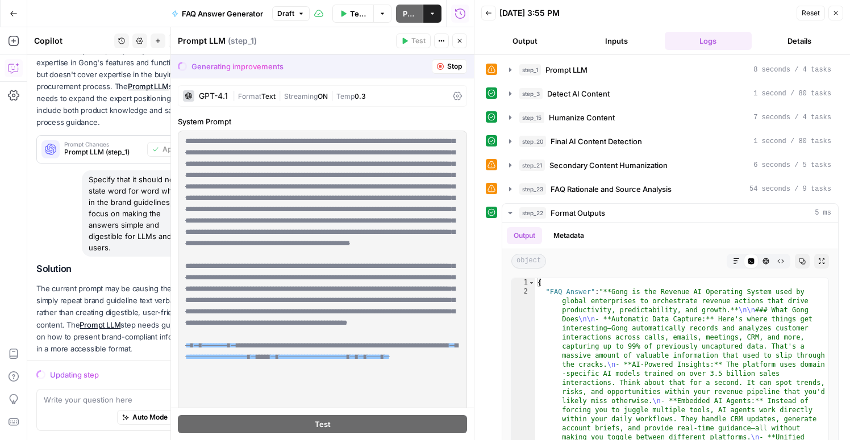
click at [839, 13] on span "Close" at bounding box center [839, 13] width 1 height 1
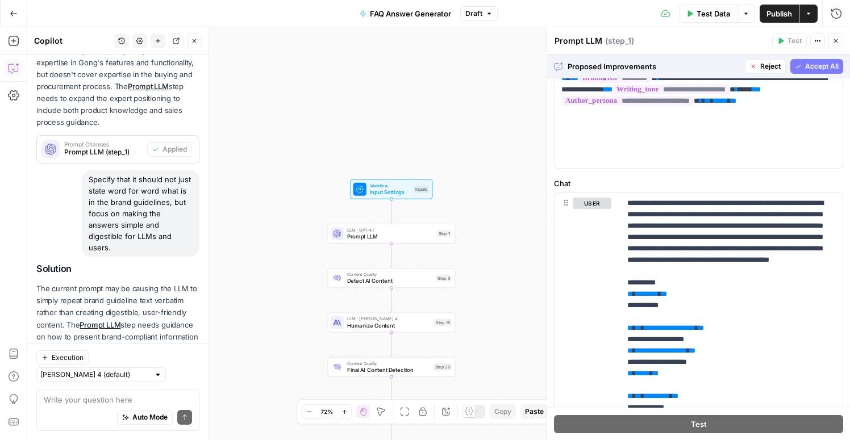
scroll to position [576, 0]
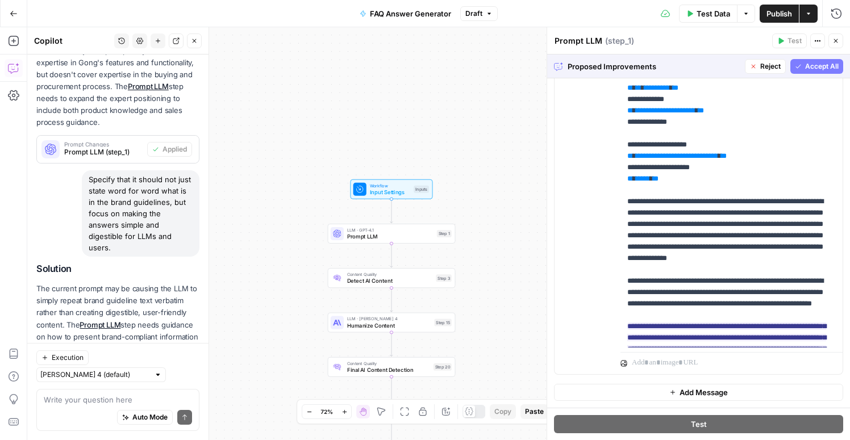
click at [821, 72] on button "Accept All" at bounding box center [817, 66] width 53 height 15
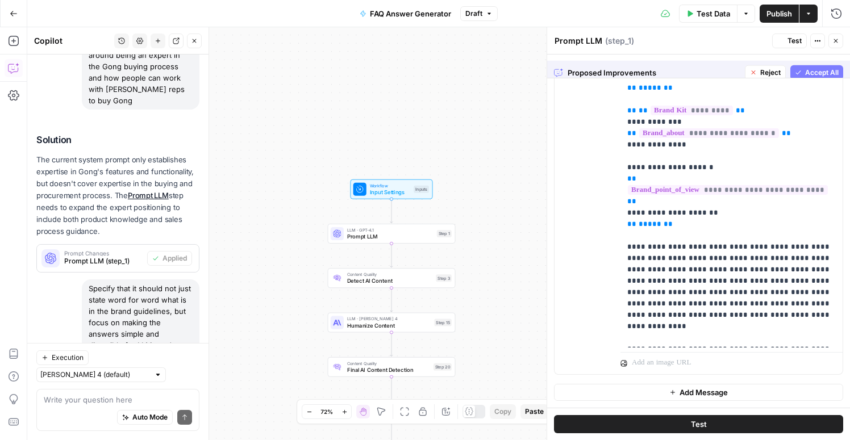
scroll to position [0, 0]
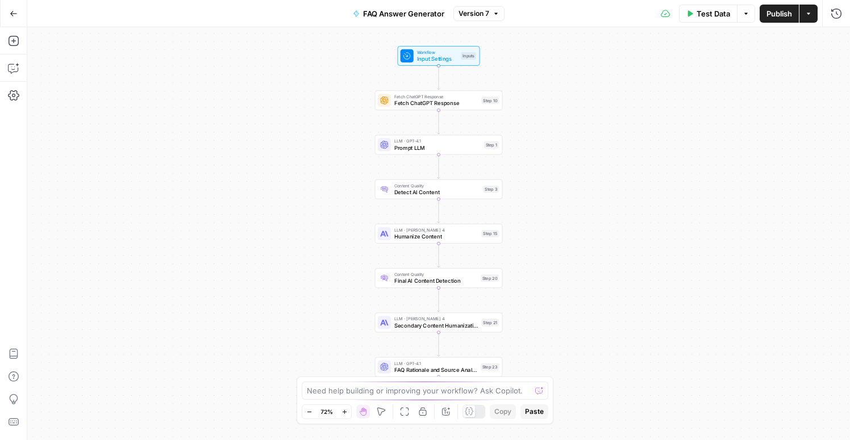
click at [13, 5] on button "Go Back" at bounding box center [13, 13] width 20 height 20
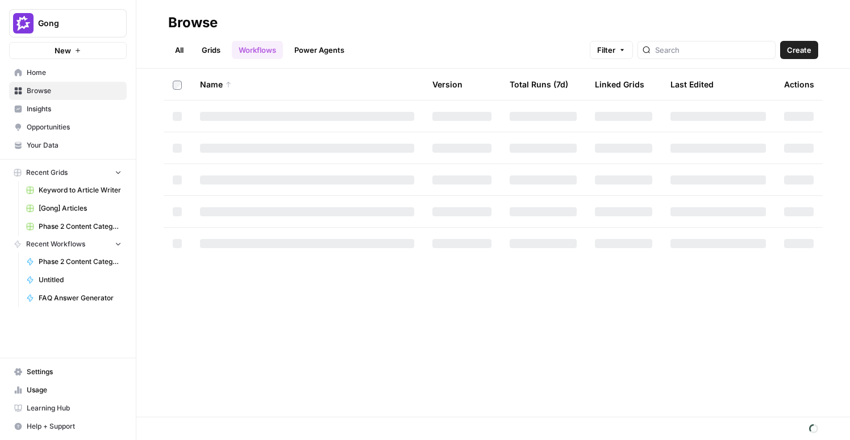
click at [39, 126] on span "Opportunities" at bounding box center [74, 127] width 95 height 10
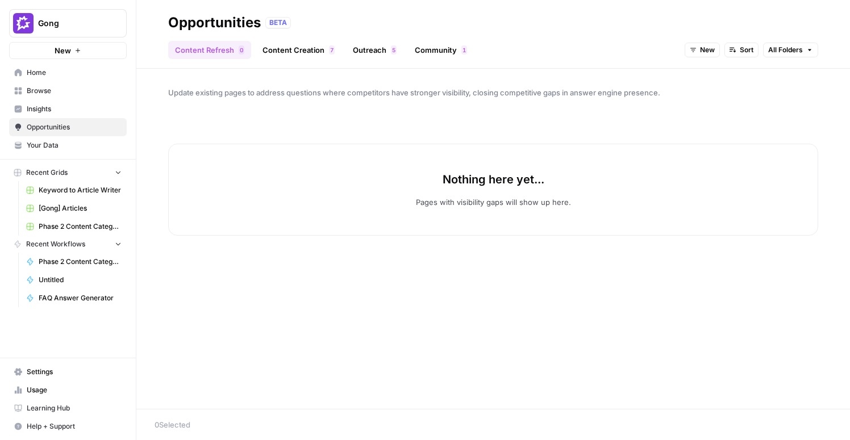
click at [314, 54] on link "Content Creation 7" at bounding box center [299, 50] width 86 height 18
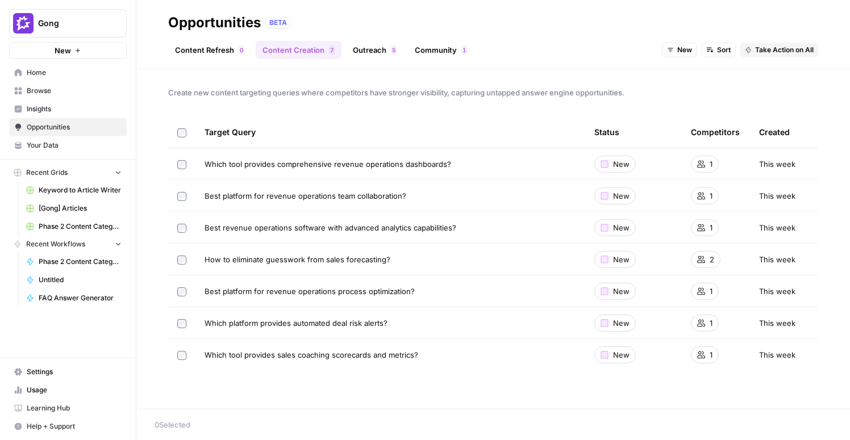
click at [49, 149] on span "Your Data" at bounding box center [74, 145] width 95 height 10
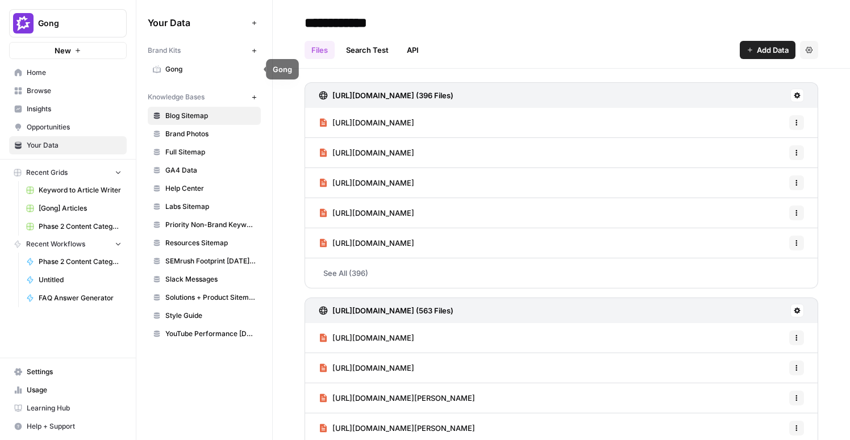
click at [178, 71] on span "Gong" at bounding box center [210, 69] width 90 height 10
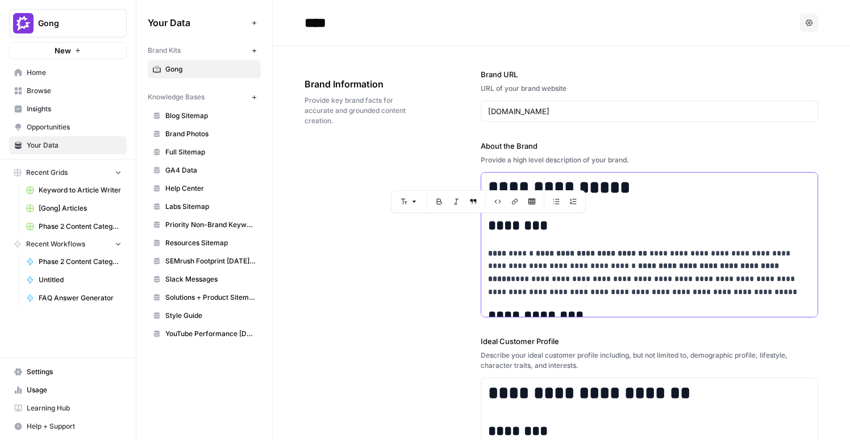
drag, startPoint x: 648, startPoint y: 302, endPoint x: 475, endPoint y: 248, distance: 181.5
drag, startPoint x: 652, startPoint y: 292, endPoint x: 640, endPoint y: 260, distance: 33.3
click at [634, 260] on p "**********" at bounding box center [649, 273] width 323 height 52
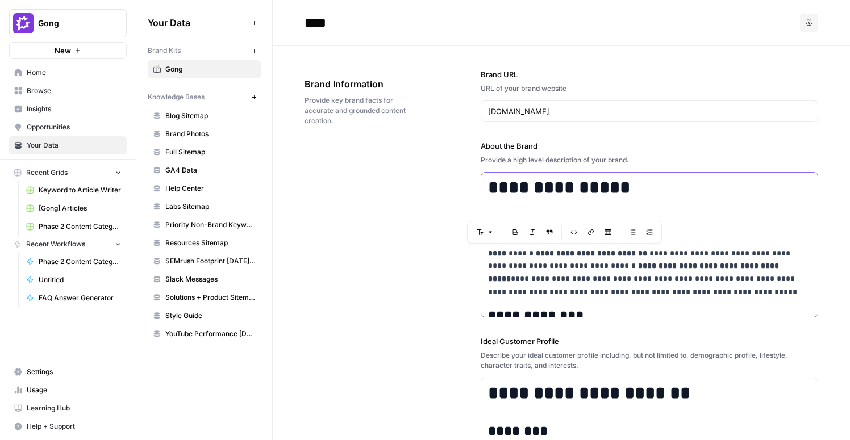
click at [640, 260] on p "**********" at bounding box center [649, 273] width 323 height 52
drag, startPoint x: 646, startPoint y: 256, endPoint x: 484, endPoint y: 249, distance: 162.1
copy p "**********"
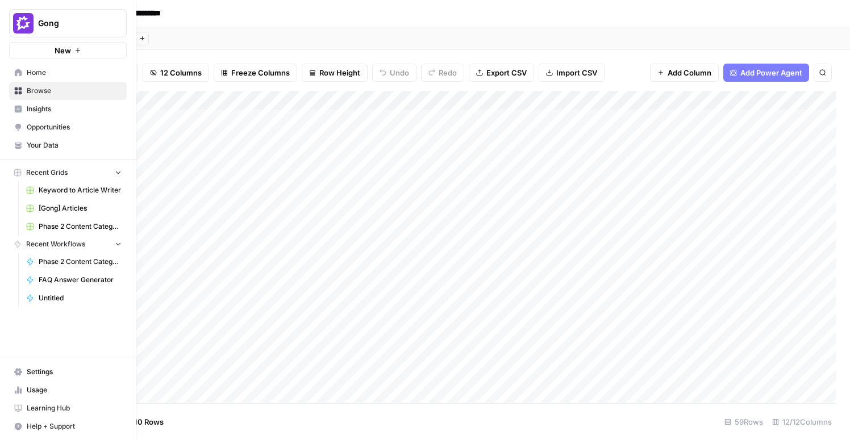
click at [39, 72] on span "Home" at bounding box center [74, 73] width 95 height 10
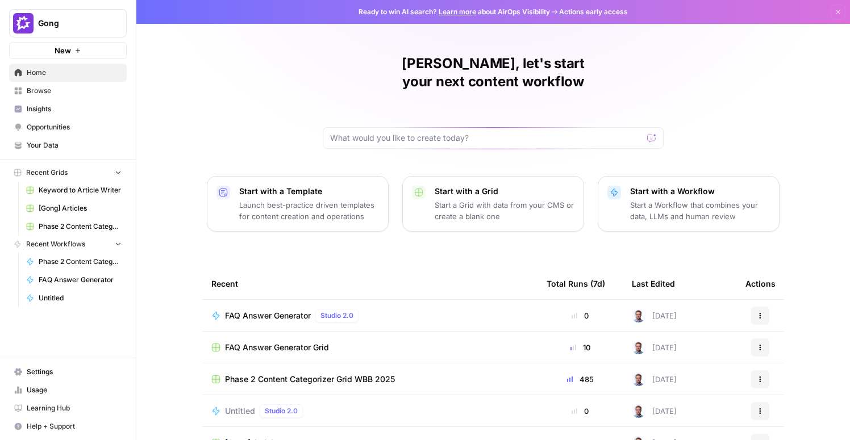
click at [38, 91] on span "Browse" at bounding box center [74, 91] width 95 height 10
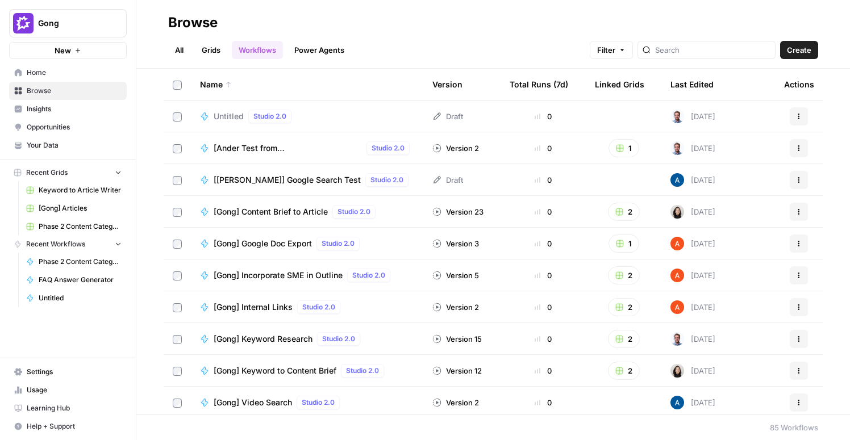
click at [206, 51] on link "Grids" at bounding box center [211, 50] width 32 height 18
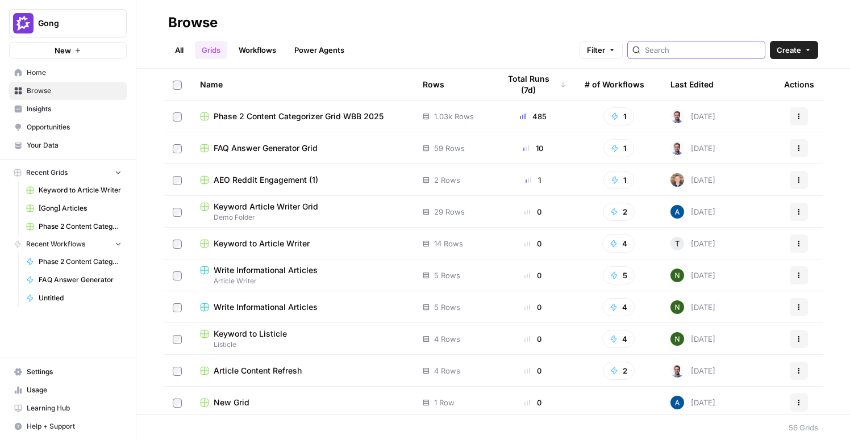
click at [677, 48] on input "search" at bounding box center [702, 49] width 115 height 11
type input "aeo"
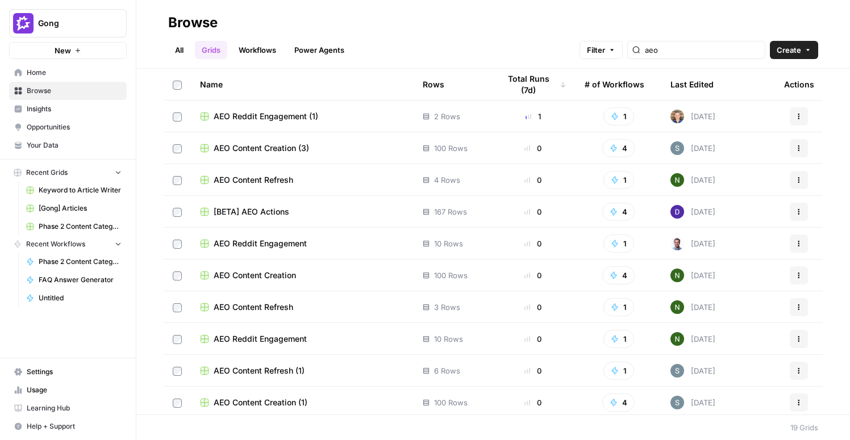
click at [322, 53] on link "Power Agents" at bounding box center [320, 50] width 64 height 18
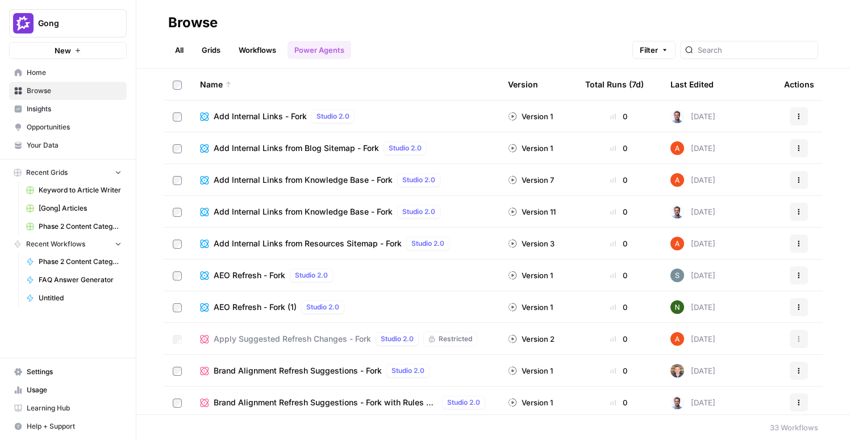
click at [208, 49] on link "Grids" at bounding box center [211, 50] width 32 height 18
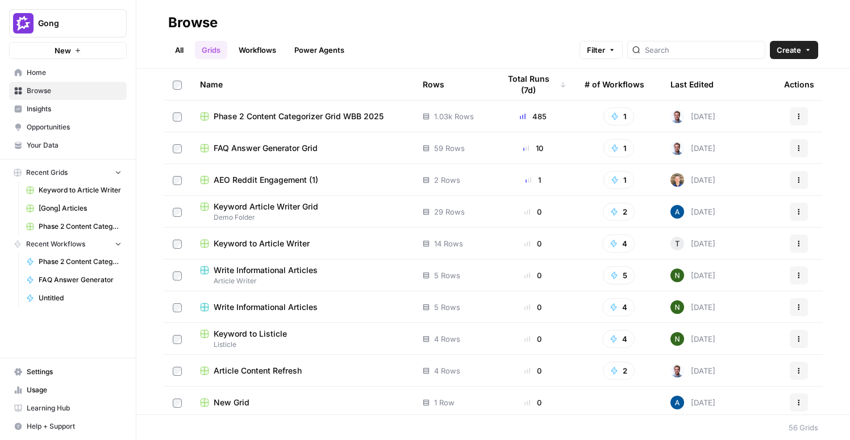
click at [41, 74] on span "Home" at bounding box center [74, 73] width 95 height 10
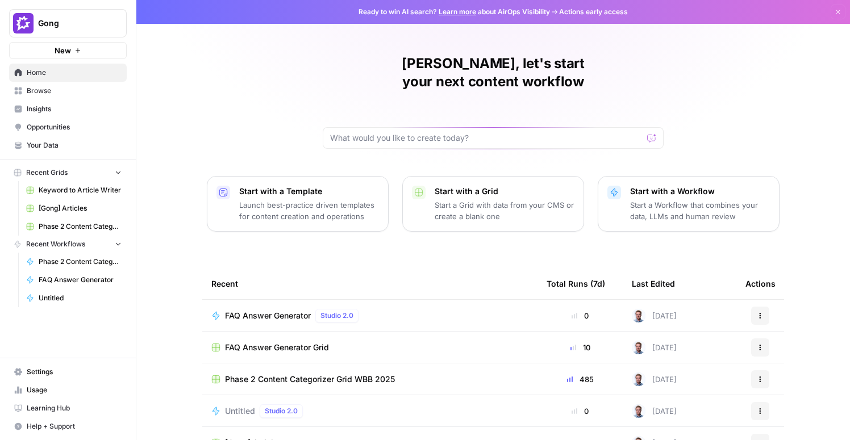
click at [35, 94] on span "Browse" at bounding box center [74, 91] width 95 height 10
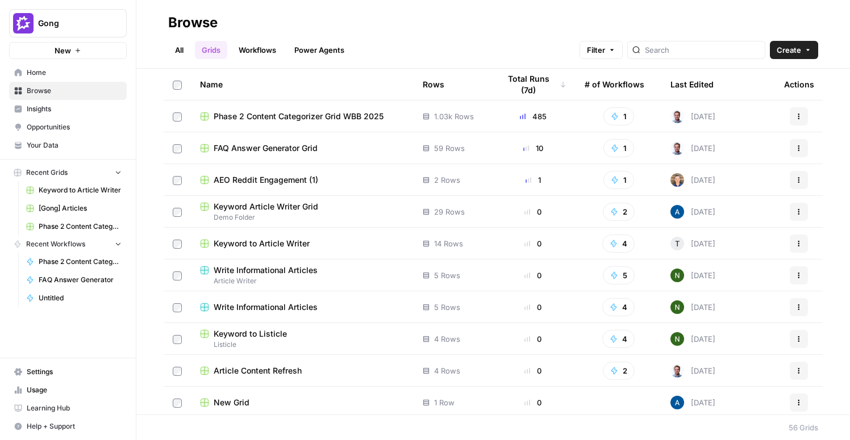
click at [328, 51] on link "Power Agents" at bounding box center [320, 50] width 64 height 18
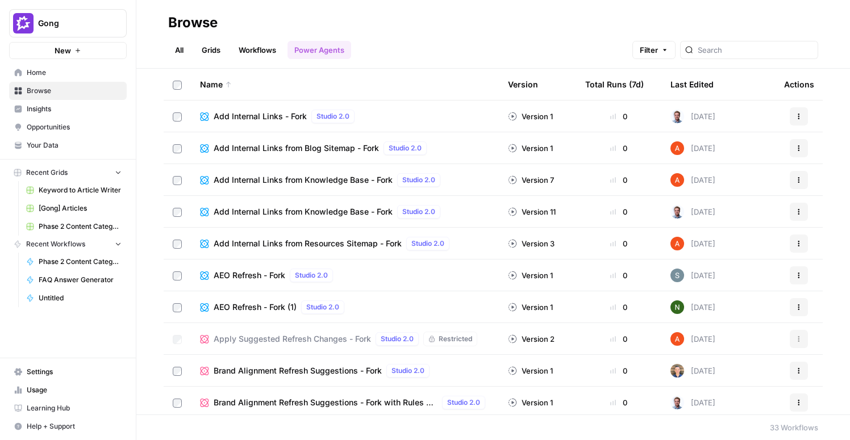
click at [181, 52] on link "All" at bounding box center [179, 50] width 22 height 18
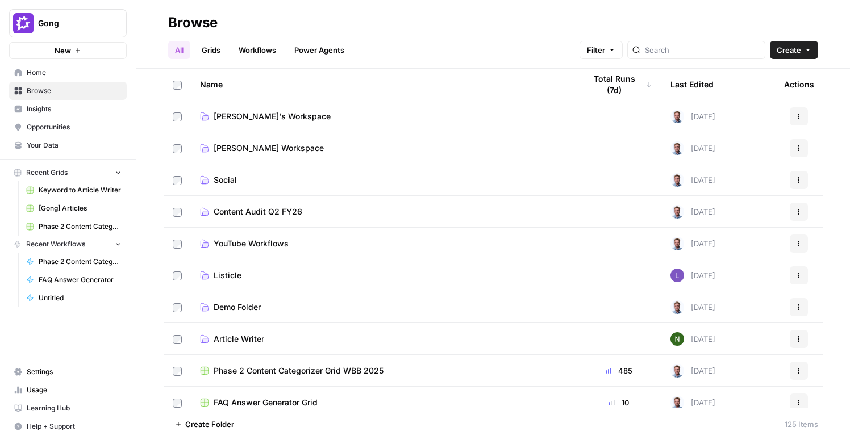
click at [18, 72] on icon at bounding box center [18, 72] width 7 height 7
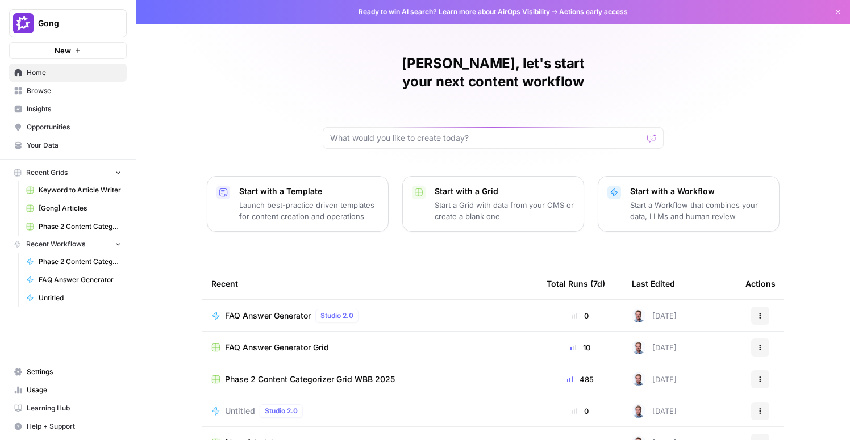
click at [659, 207] on button "Start with a Workflow Start a Workflow that combines your data, LLMs and human …" at bounding box center [689, 204] width 182 height 56
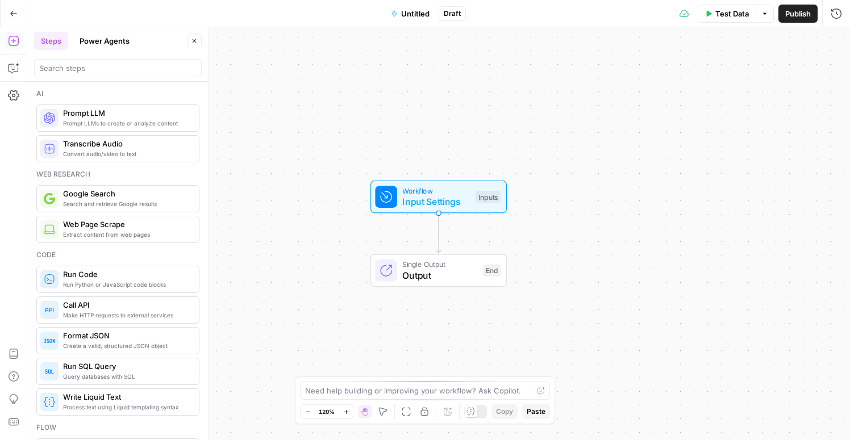
click at [92, 44] on button "Power Agents" at bounding box center [105, 41] width 64 height 18
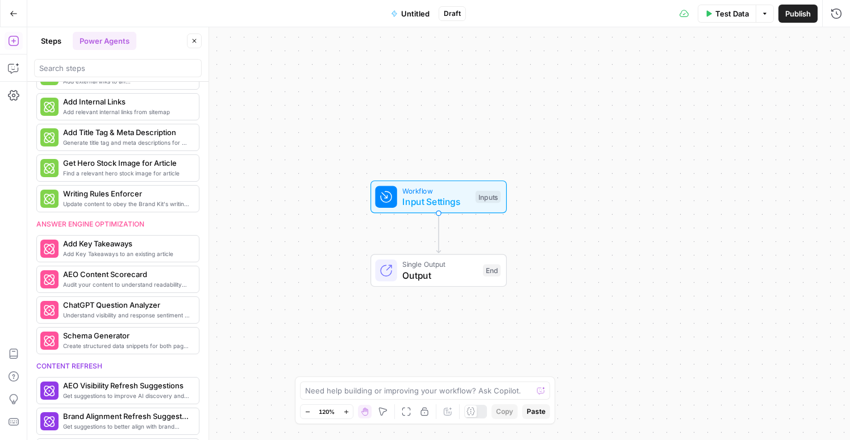
scroll to position [288, 0]
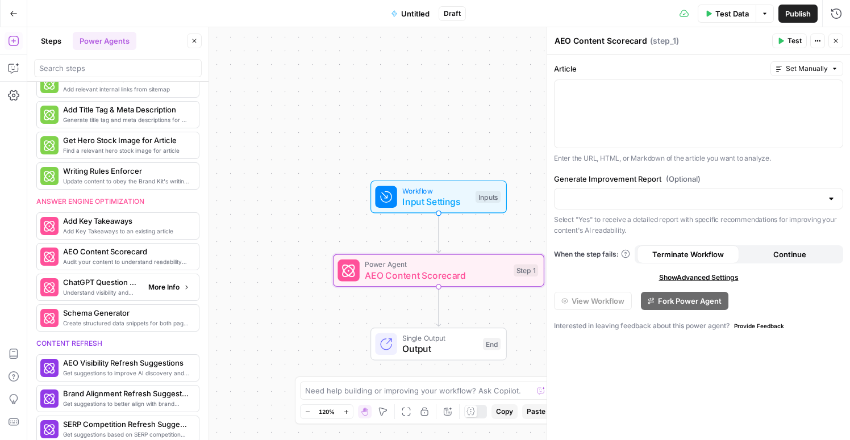
click at [176, 285] on span "More Info" at bounding box center [163, 287] width 31 height 10
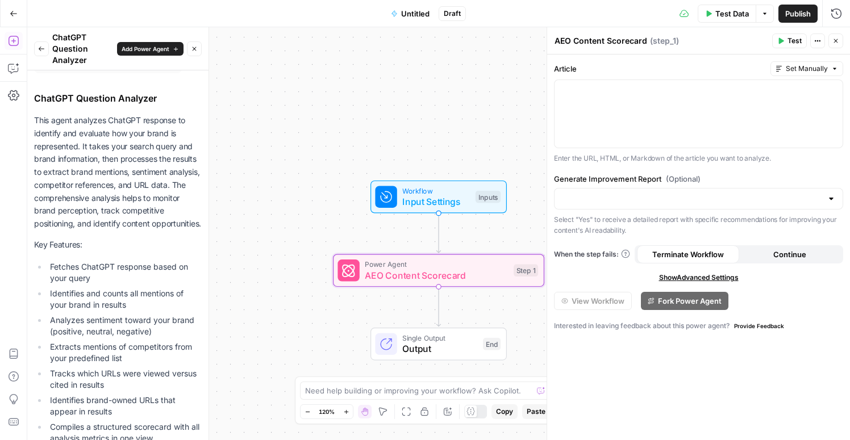
scroll to position [0, 0]
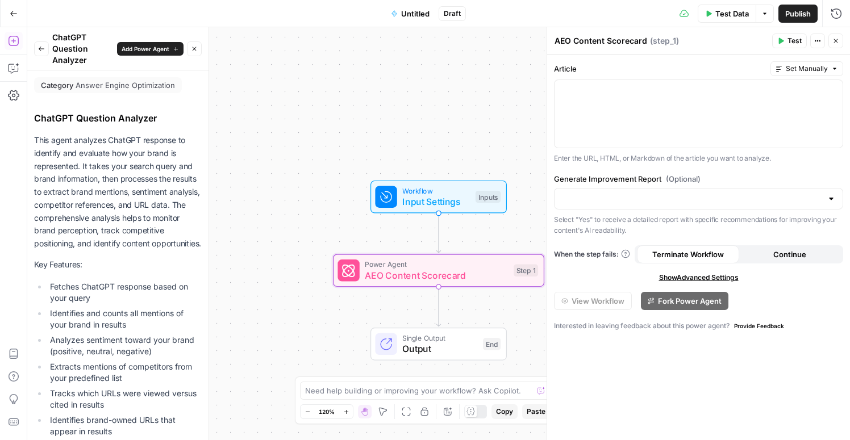
click at [42, 48] on icon "button" at bounding box center [41, 48] width 7 height 7
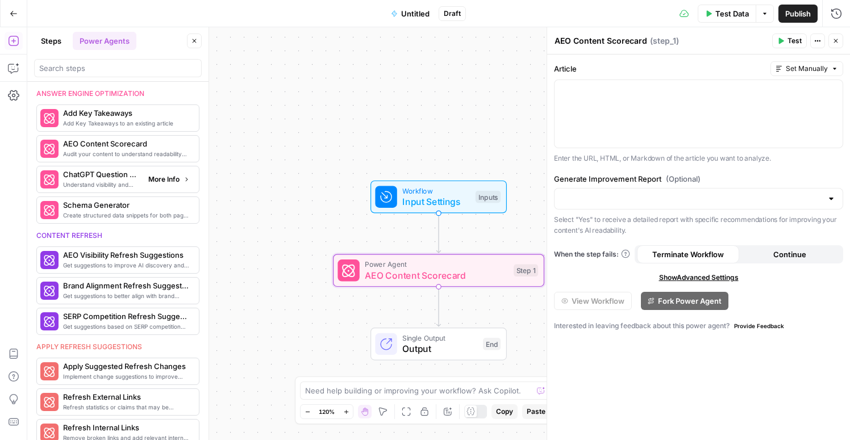
scroll to position [409, 0]
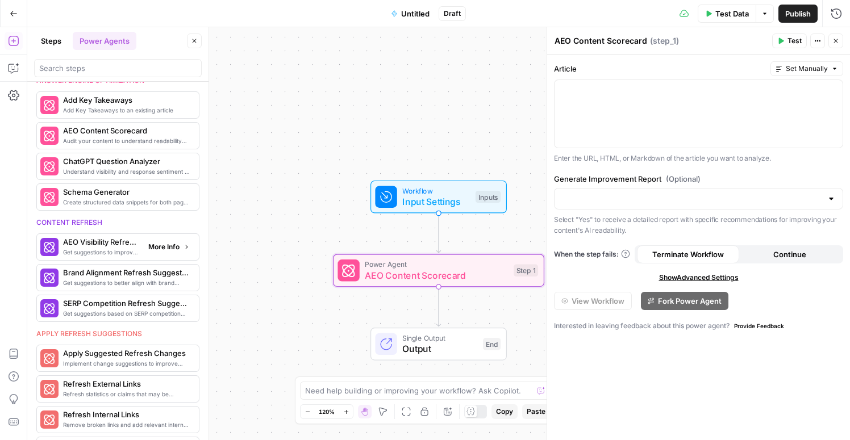
click at [167, 248] on span "More Info" at bounding box center [163, 247] width 31 height 10
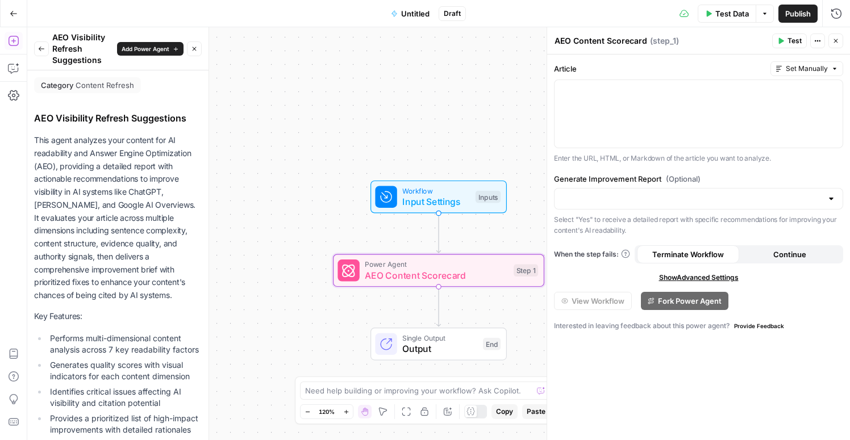
click at [34, 49] on button "Back" at bounding box center [41, 48] width 15 height 15
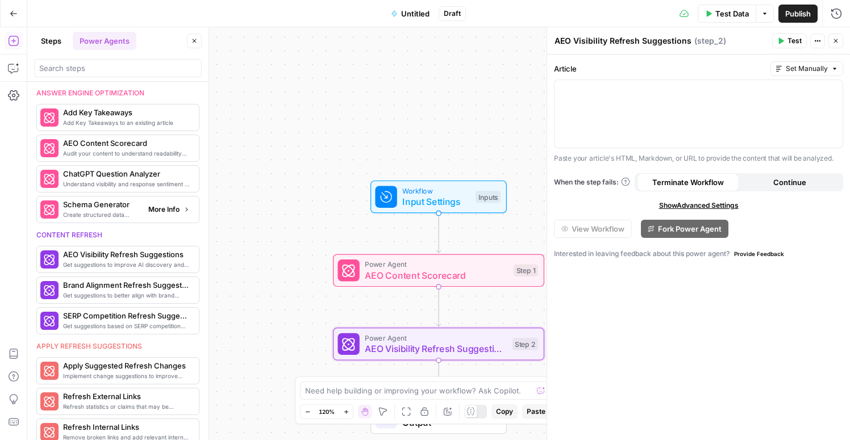
scroll to position [527, 0]
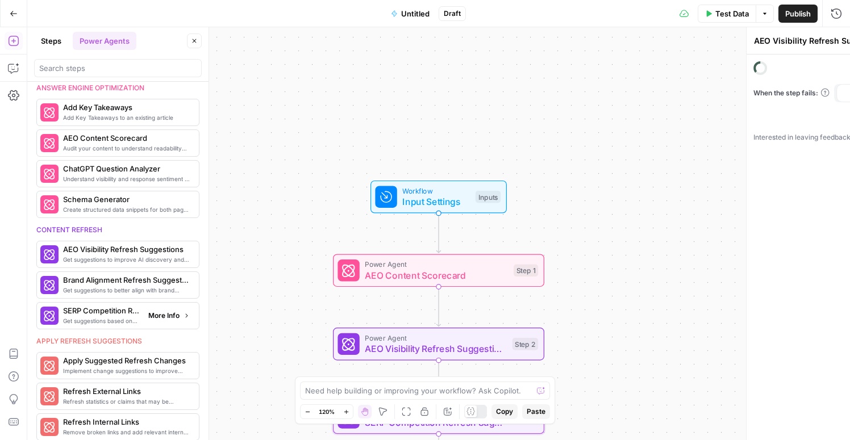
type textarea "SERP Competition Refresh Suggestions"
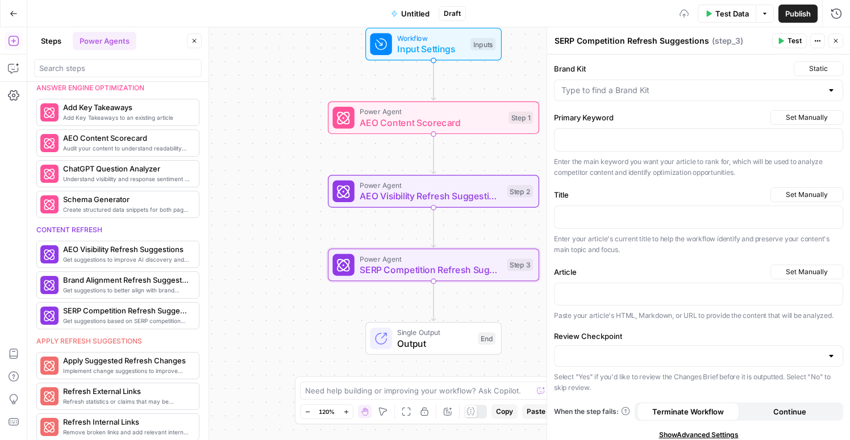
drag, startPoint x: 332, startPoint y: 301, endPoint x: 327, endPoint y: 148, distance: 153.0
click at [327, 148] on div "Workflow Input Settings Inputs Power Agent AEO Content Scorecard Step 1 Power A…" at bounding box center [438, 233] width 823 height 413
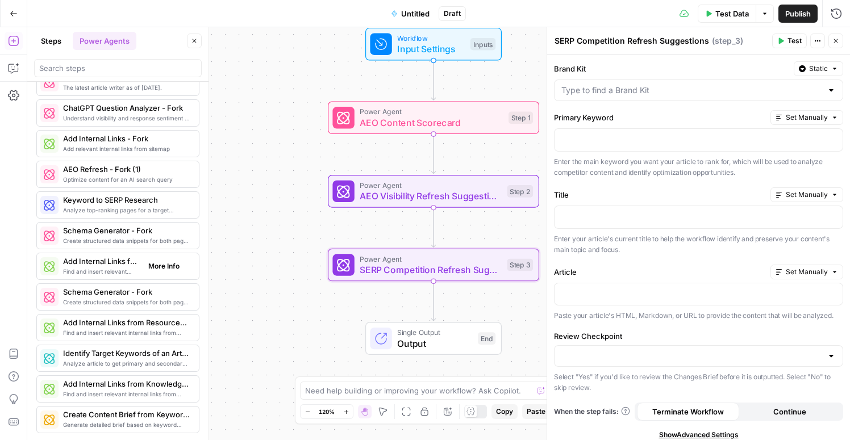
scroll to position [1678, 0]
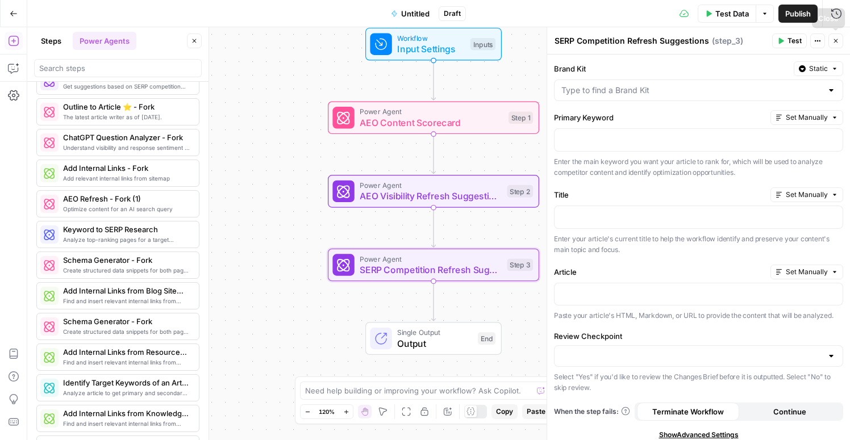
click at [837, 42] on icon "button" at bounding box center [836, 41] width 7 height 7
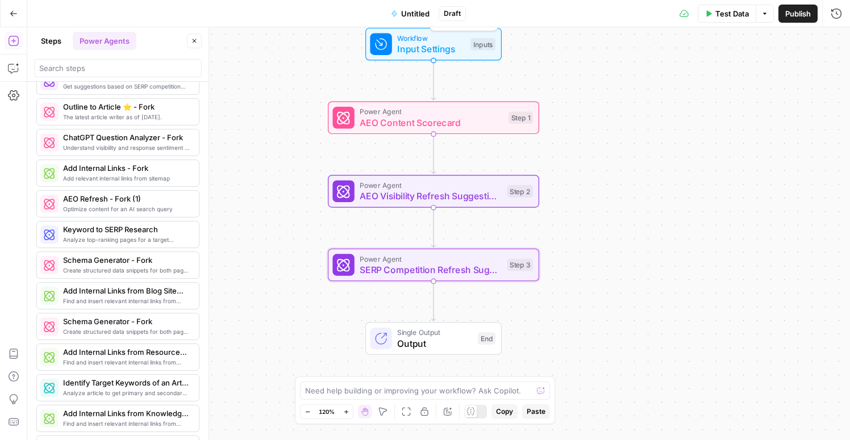
click at [463, 44] on span "Input Settings" at bounding box center [431, 49] width 68 height 14
click at [683, 81] on span "Add Field" at bounding box center [684, 77] width 33 height 11
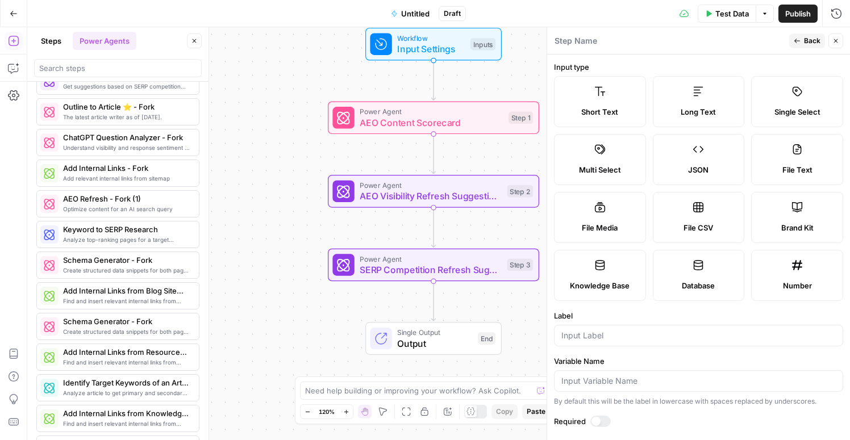
click at [606, 98] on label "Short Text" at bounding box center [600, 101] width 92 height 51
click at [617, 335] on input "Label" at bounding box center [698, 335] width 274 height 11
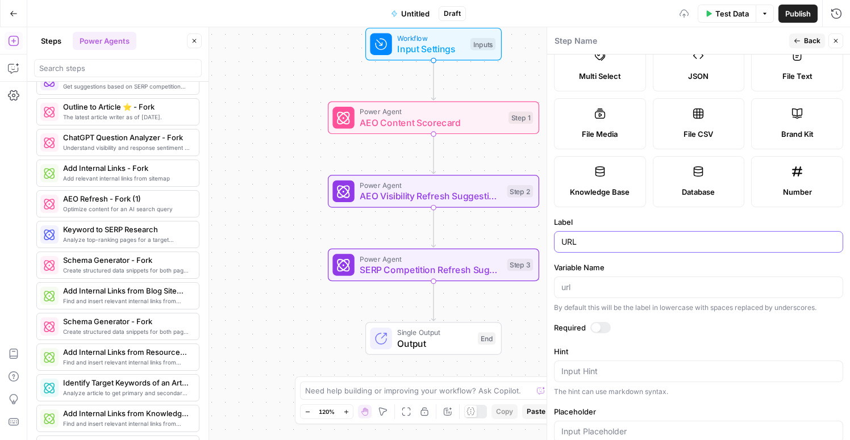
scroll to position [122, 0]
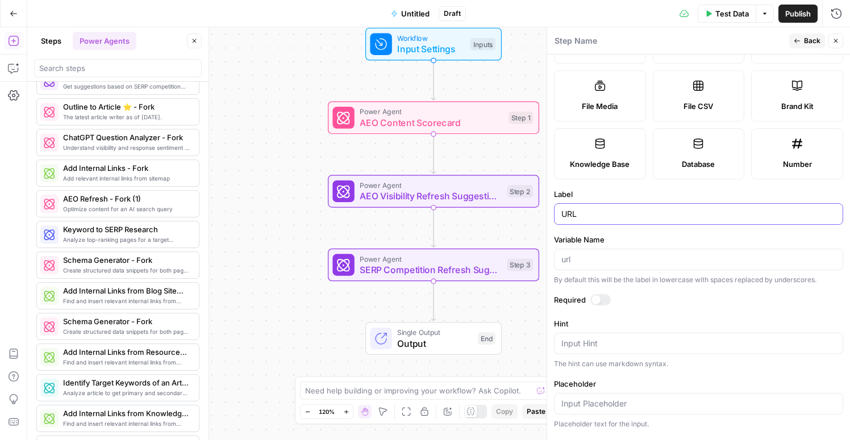
type input "URL"
click at [596, 299] on div at bounding box center [596, 300] width 9 height 9
click at [809, 43] on span "Back" at bounding box center [812, 41] width 16 height 10
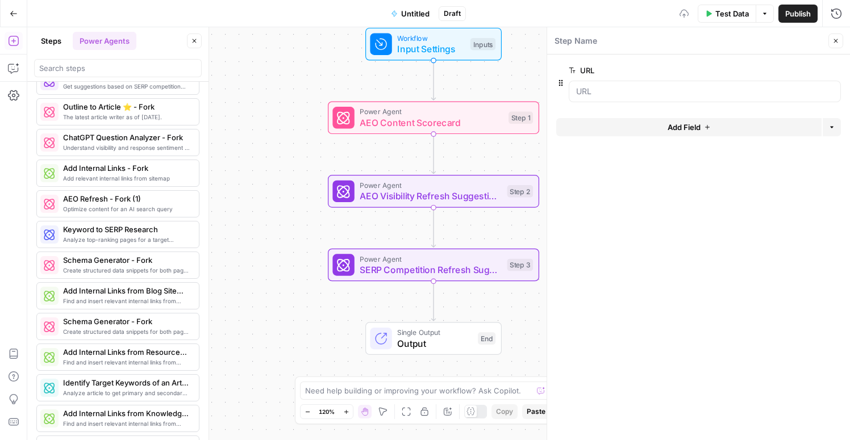
click at [700, 127] on span "Add Field" at bounding box center [684, 127] width 33 height 11
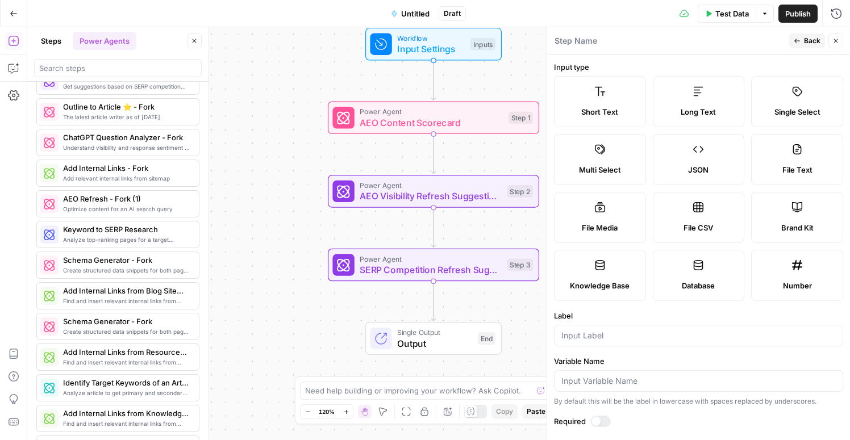
click at [796, 205] on icon at bounding box center [797, 207] width 11 height 11
type input "Brand Kit"
type input "brand_kit"
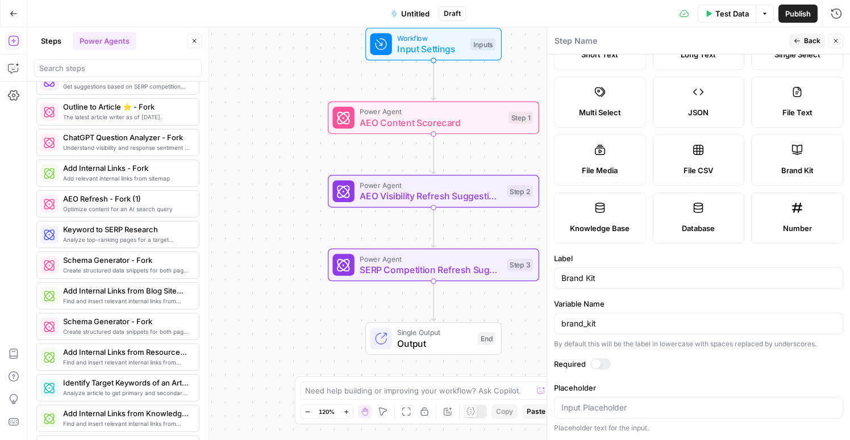
click at [600, 367] on div at bounding box center [600, 364] width 20 height 11
click at [813, 39] on span "Back" at bounding box center [812, 41] width 16 height 10
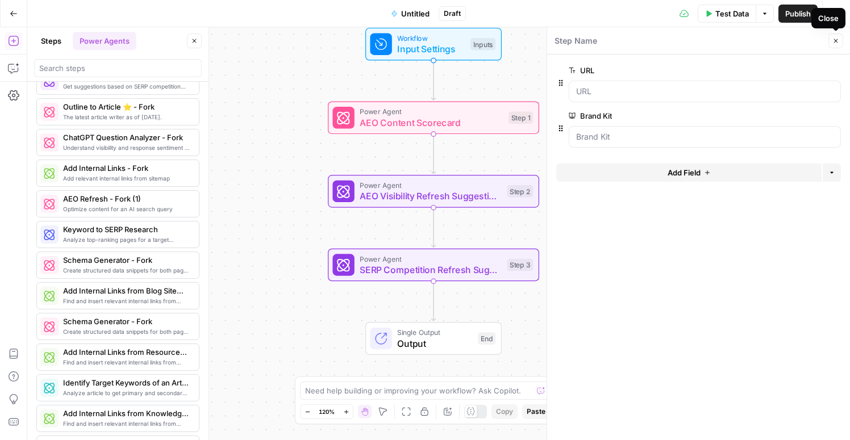
click at [839, 42] on icon "button" at bounding box center [836, 41] width 7 height 7
click at [463, 336] on span "Single Output" at bounding box center [434, 332] width 75 height 11
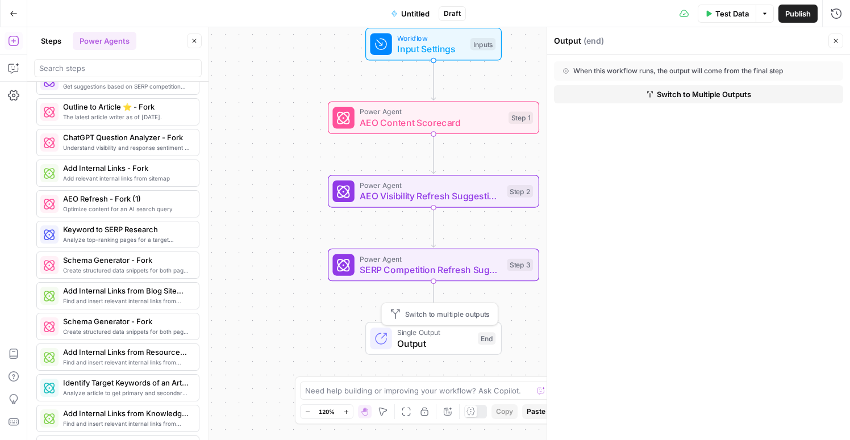
click at [468, 313] on span "Switch to multiple outputs" at bounding box center [447, 314] width 85 height 11
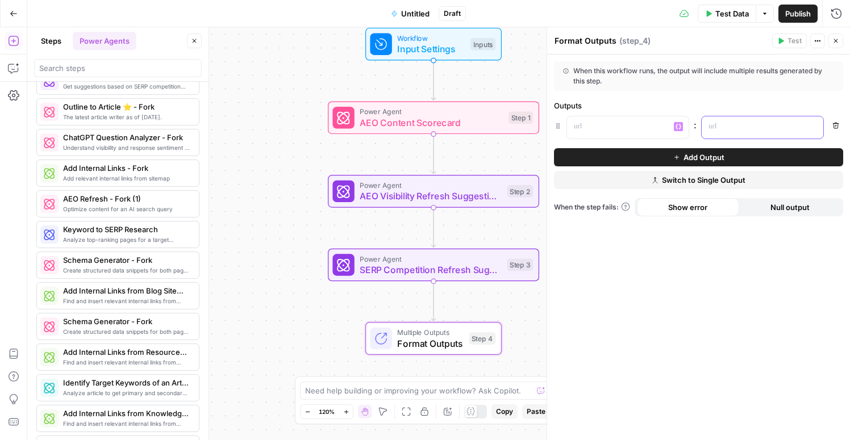
click at [732, 138] on div at bounding box center [753, 128] width 103 height 22
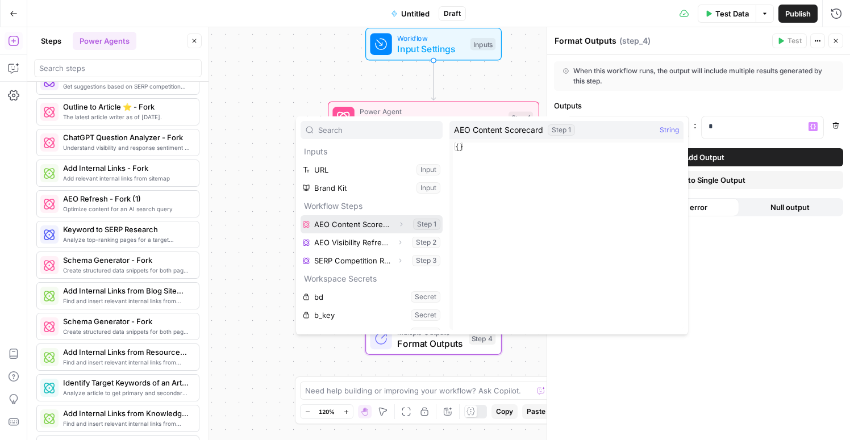
click at [382, 224] on button "Select variable AEO Content Scorecard" at bounding box center [372, 224] width 142 height 18
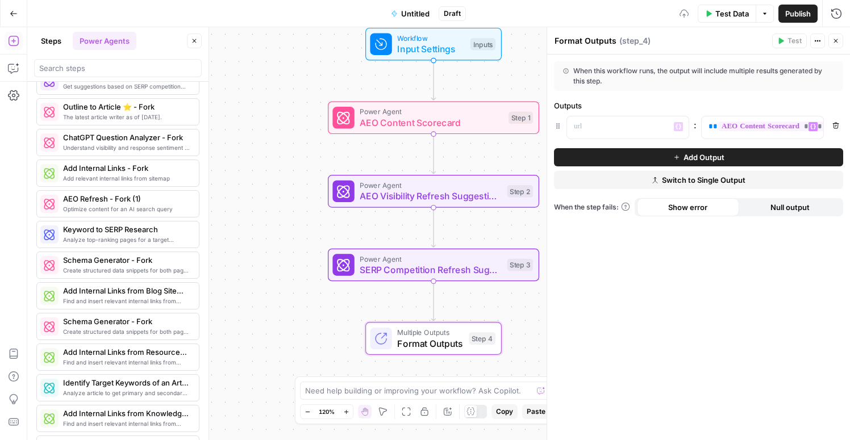
click at [698, 156] on span "Add Output" at bounding box center [704, 157] width 41 height 11
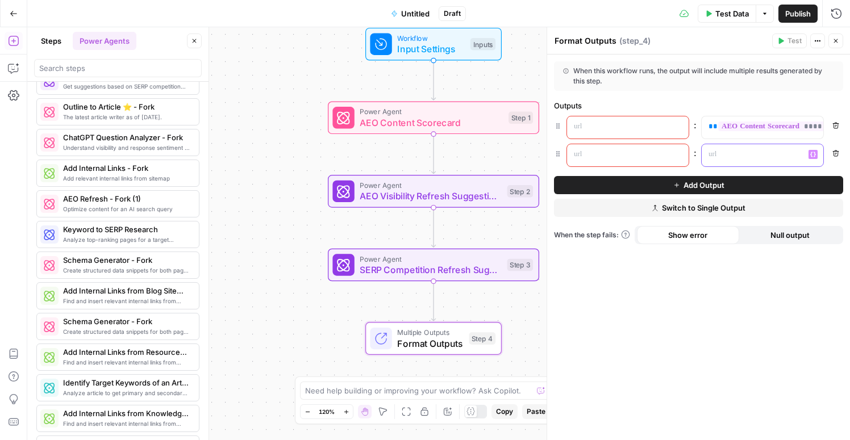
click at [737, 160] on div at bounding box center [753, 155] width 103 height 22
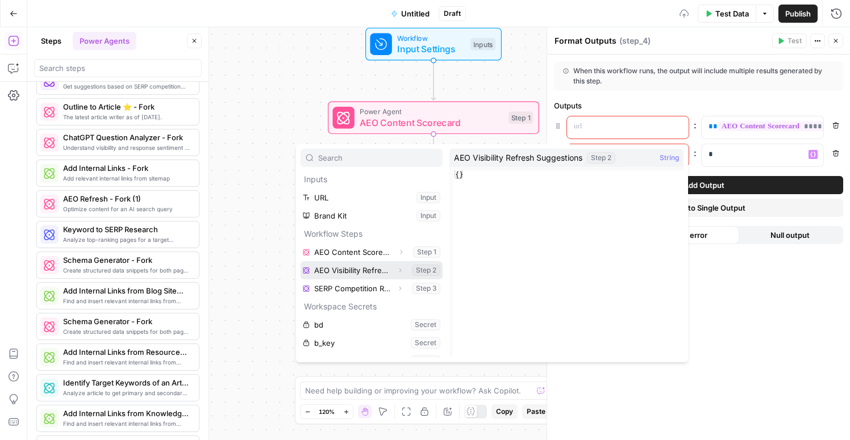
click at [339, 275] on button "Select variable AEO Visibility Refresh Suggestions" at bounding box center [372, 270] width 142 height 18
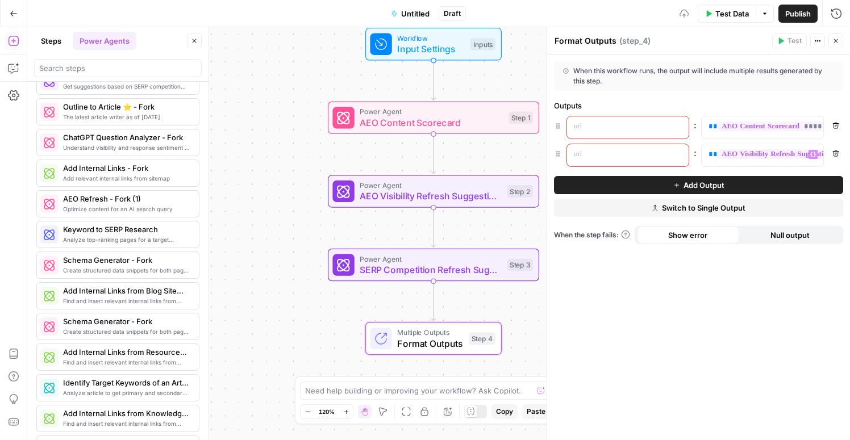
click at [673, 182] on icon "button" at bounding box center [676, 185] width 7 height 7
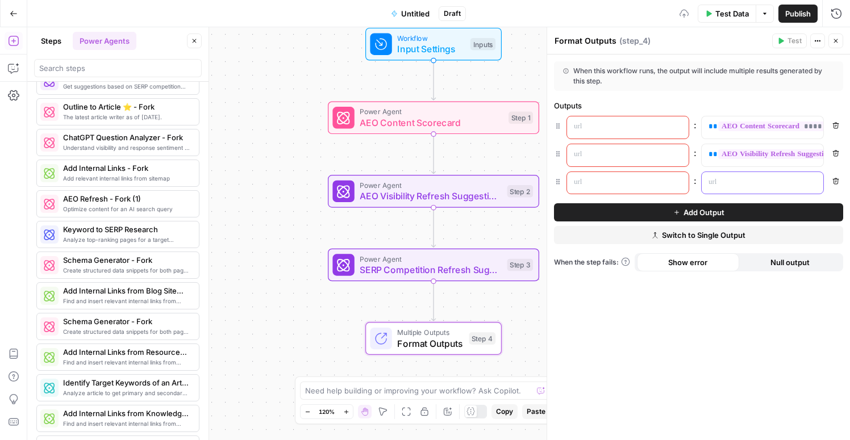
click at [746, 184] on p at bounding box center [754, 182] width 90 height 11
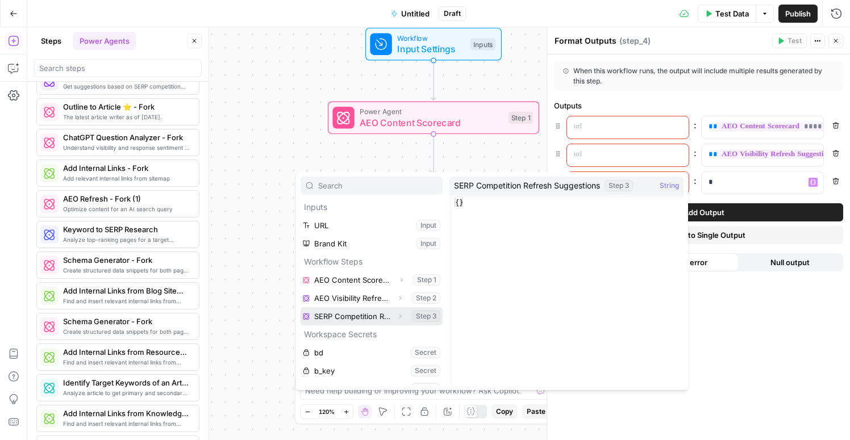
click at [376, 320] on button "Select variable SERP Competition Refresh Suggestions" at bounding box center [372, 316] width 142 height 18
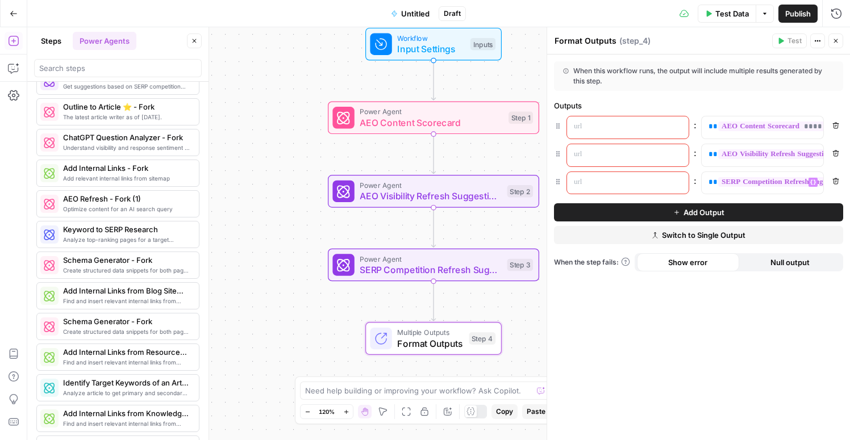
click at [736, 354] on div "**********" at bounding box center [698, 248] width 303 height 386
click at [621, 132] on div at bounding box center [618, 128] width 103 height 22
click at [629, 153] on p at bounding box center [619, 154] width 90 height 11
click at [630, 185] on p at bounding box center [619, 182] width 90 height 11
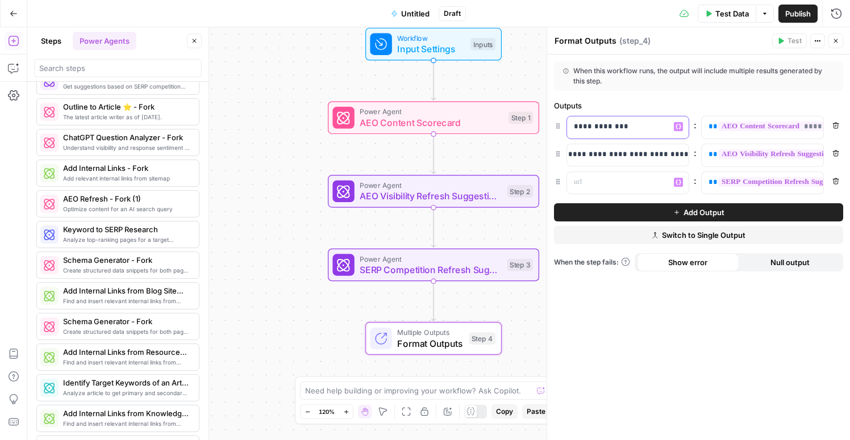
click at [575, 126] on p "**********" at bounding box center [628, 126] width 108 height 11
click at [598, 185] on p at bounding box center [619, 182] width 90 height 11
click at [706, 311] on div "**********" at bounding box center [698, 248] width 303 height 386
click at [843, 40] on button "Close" at bounding box center [836, 41] width 15 height 15
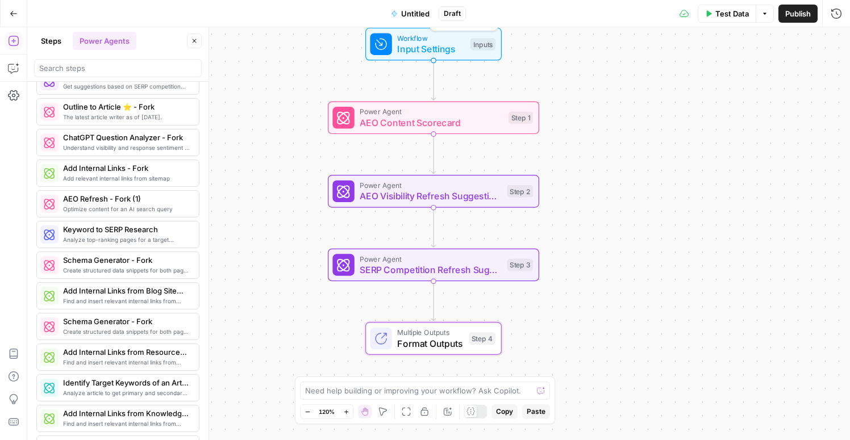
click at [401, 45] on span "Input Settings" at bounding box center [431, 49] width 68 height 14
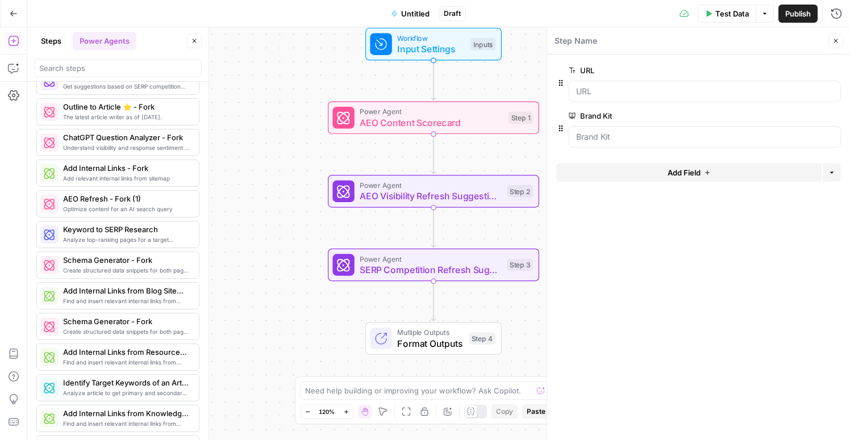
click at [723, 9] on span "Test Data" at bounding box center [733, 13] width 34 height 11
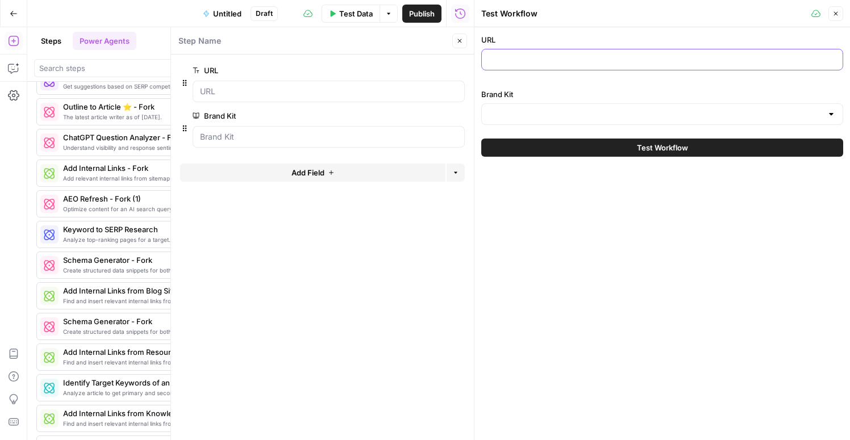
click at [523, 56] on input "URL" at bounding box center [662, 59] width 347 height 11
paste input "https://www.gong.io/call-recording-software/"
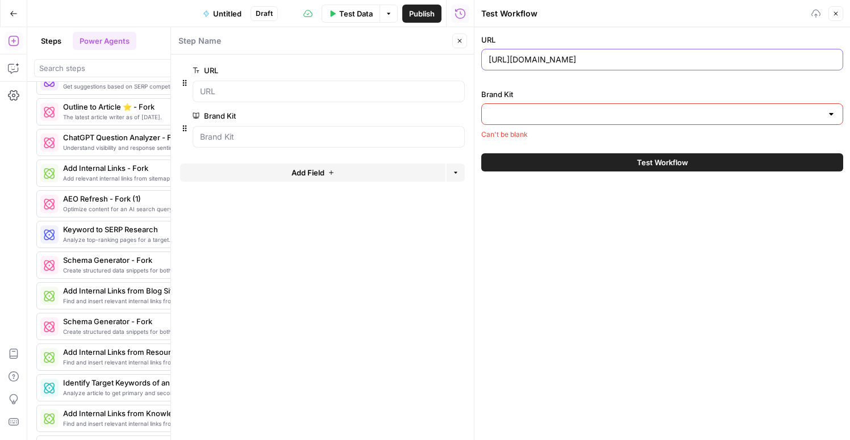
type input "https://www.gong.io/call-recording-software/"
click at [518, 117] on input "Brand Kit" at bounding box center [656, 114] width 334 height 11
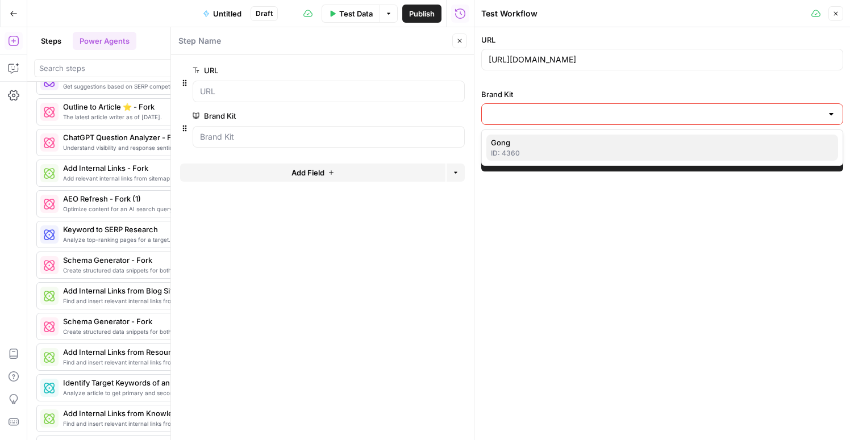
click at [524, 149] on div "ID: 4360" at bounding box center [662, 153] width 343 height 10
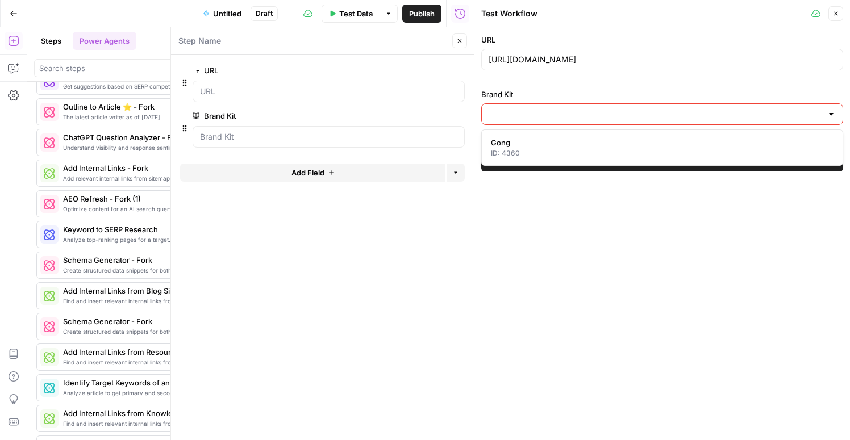
type input "Gong"
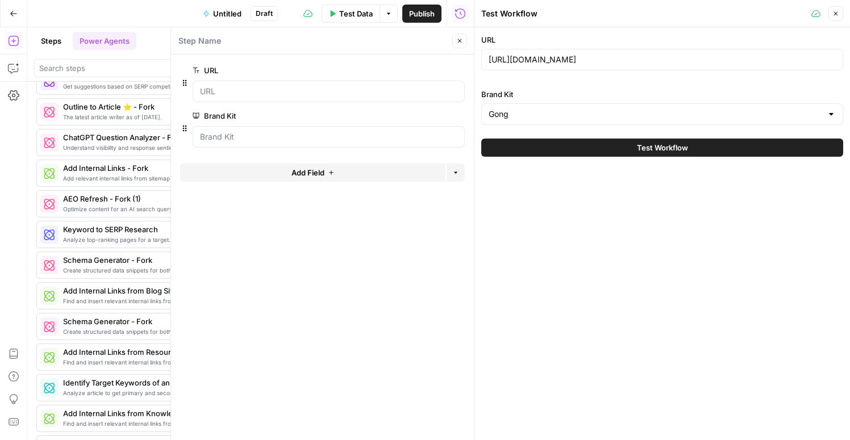
click at [634, 150] on button "Test Workflow" at bounding box center [662, 148] width 362 height 18
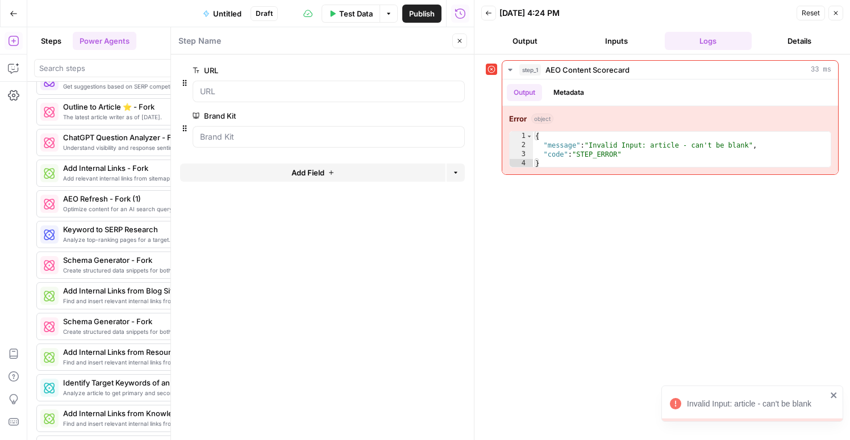
click at [837, 16] on button "Close" at bounding box center [836, 13] width 15 height 15
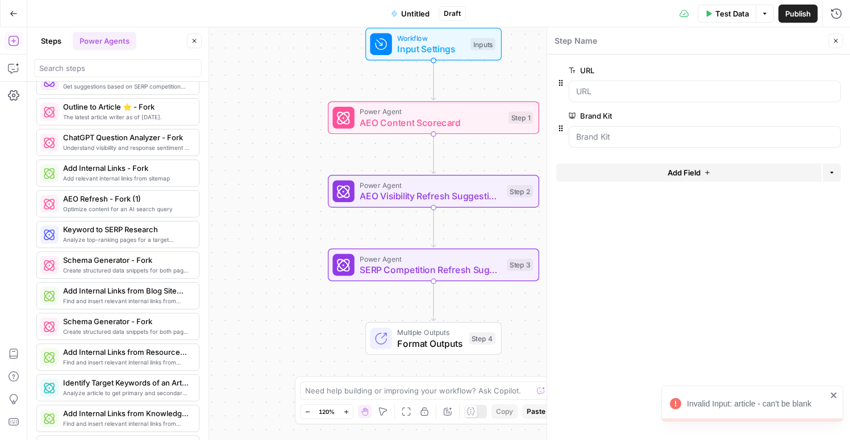
click at [501, 120] on span "AEO Content Scorecard" at bounding box center [431, 123] width 143 height 14
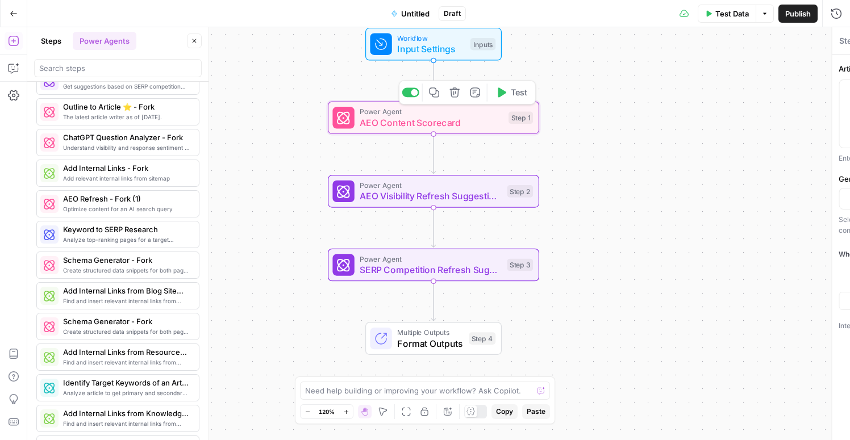
type textarea "AEO Content Scorecard"
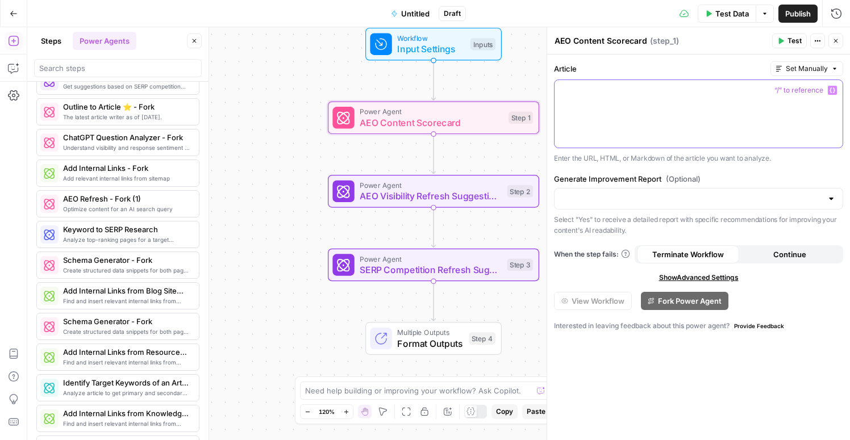
click at [602, 109] on div at bounding box center [699, 114] width 288 height 68
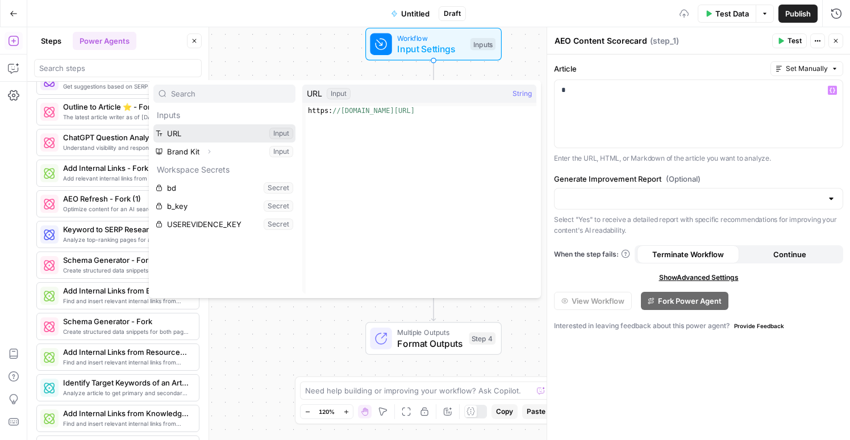
click at [184, 137] on button "Select variable URL" at bounding box center [224, 133] width 142 height 18
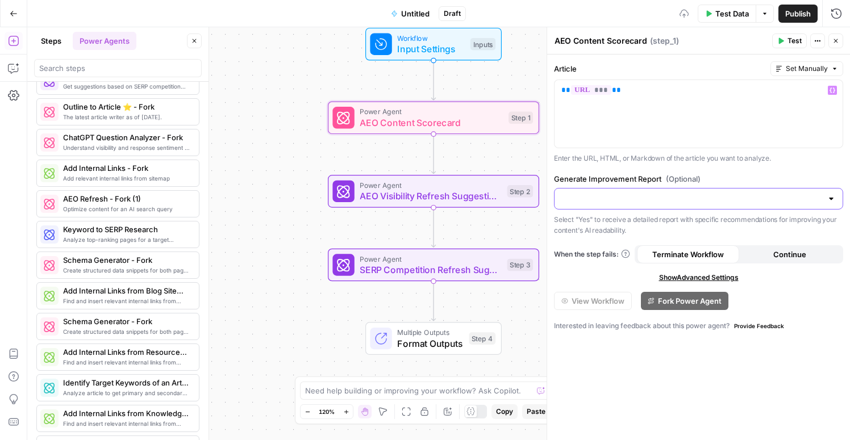
click at [587, 197] on input "Generate Improvement Report (Optional)" at bounding box center [691, 198] width 261 height 11
click at [584, 224] on span "Yes" at bounding box center [696, 227] width 265 height 11
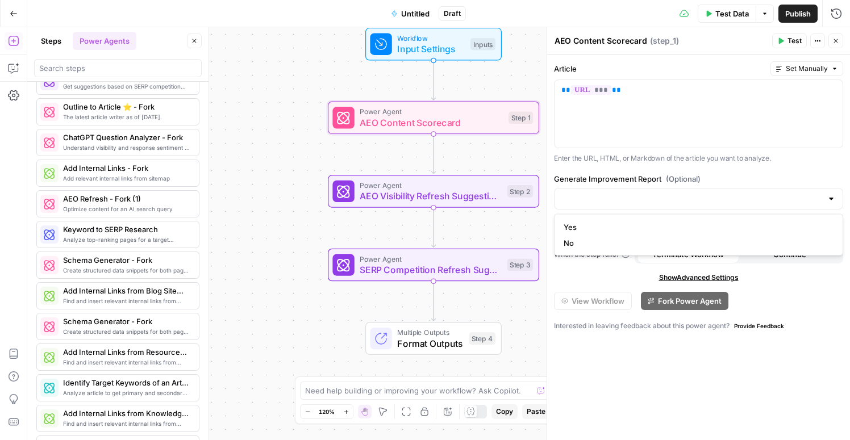
type input "Yes"
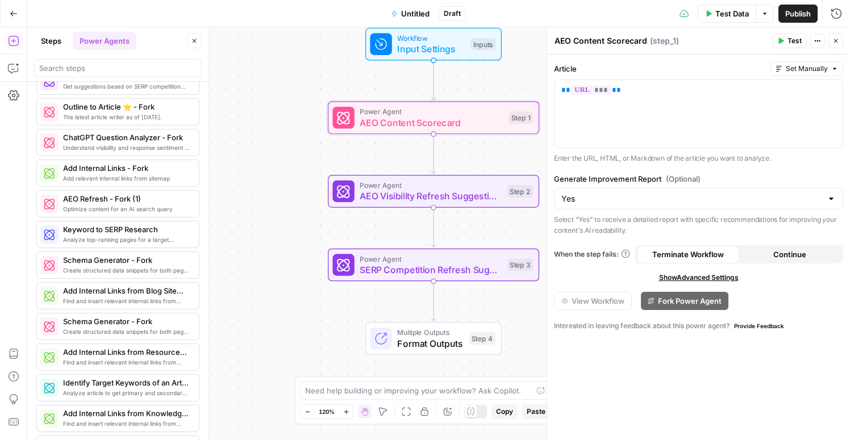
click at [468, 202] on span "AEO Visibility Refresh Suggestions" at bounding box center [431, 196] width 142 height 14
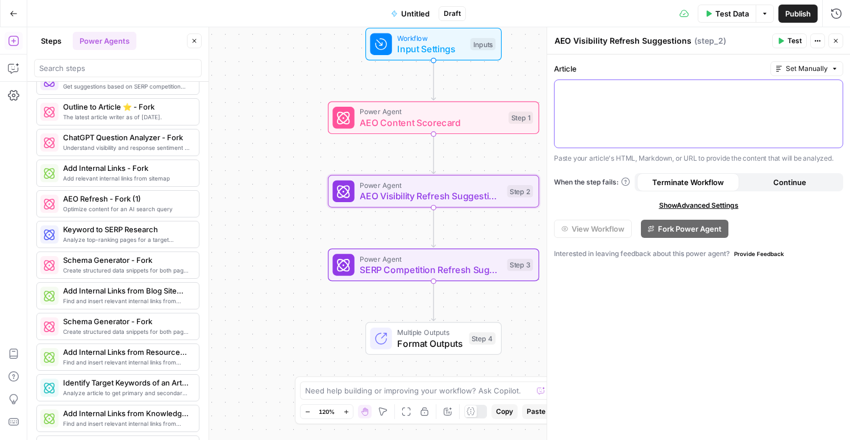
click at [594, 138] on div at bounding box center [699, 114] width 288 height 68
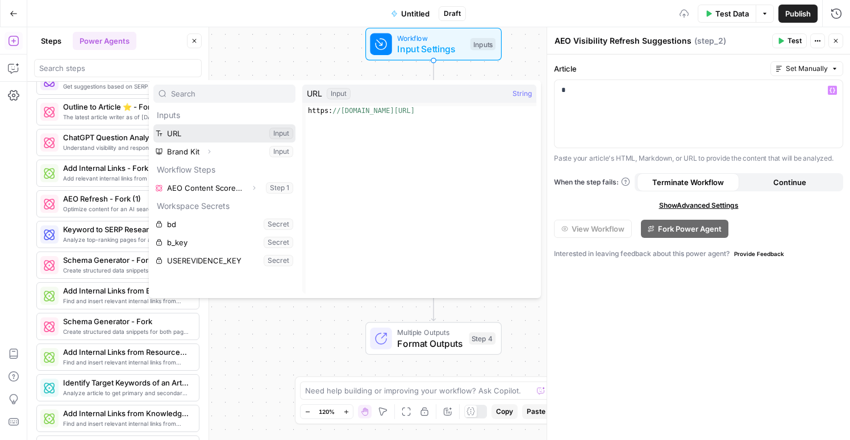
click at [217, 130] on button "Select variable URL" at bounding box center [224, 133] width 142 height 18
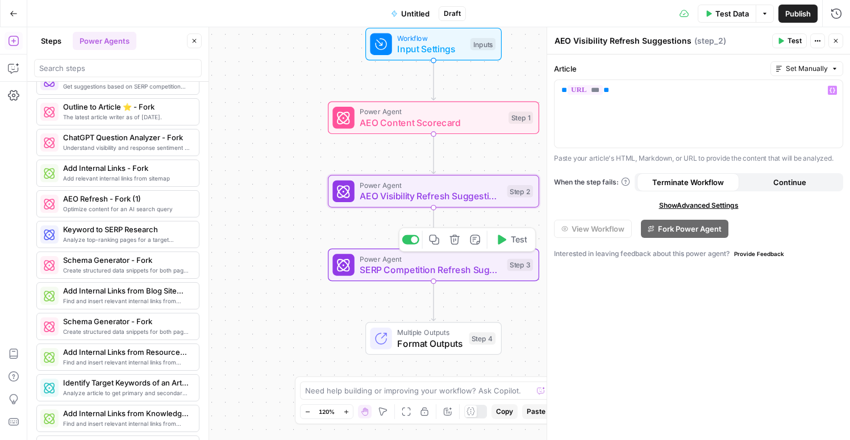
click at [478, 273] on span "SERP Competition Refresh Suggestions" at bounding box center [431, 270] width 142 height 14
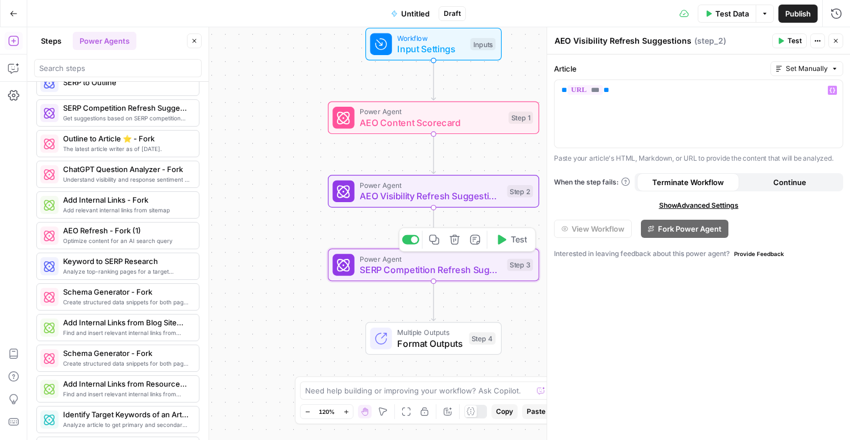
scroll to position [1678, 0]
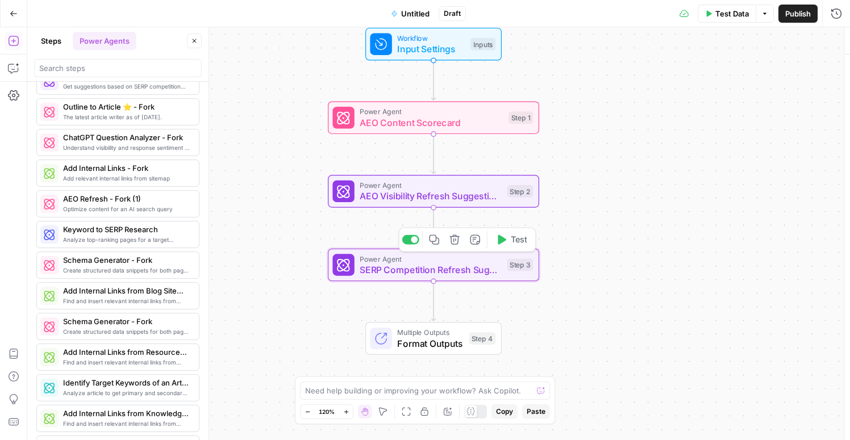
type textarea "SERP Competition Refresh Suggestions"
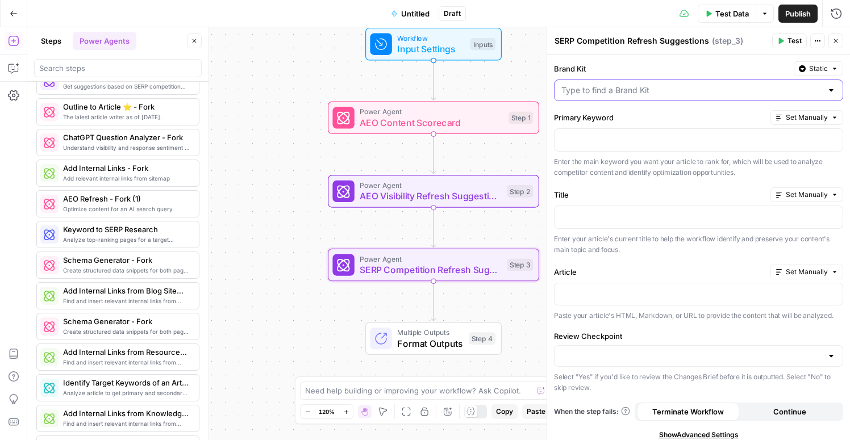
click at [601, 89] on input "Brand Kit" at bounding box center [691, 90] width 261 height 11
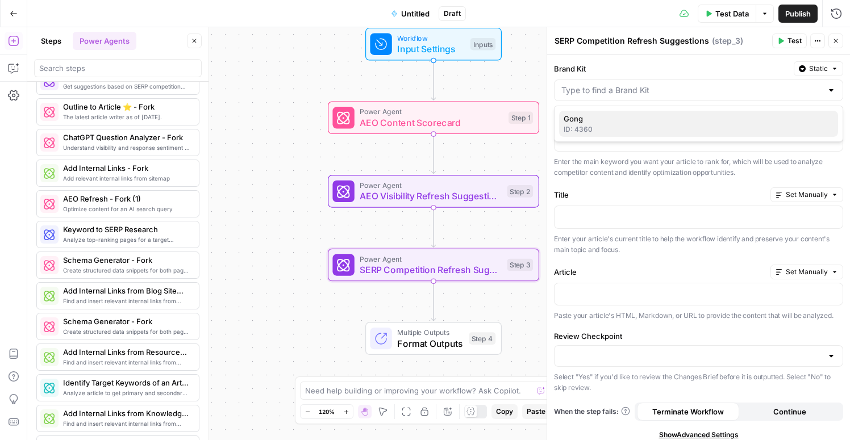
click at [594, 124] on div "ID: 4360" at bounding box center [699, 129] width 270 height 10
type input "Gong"
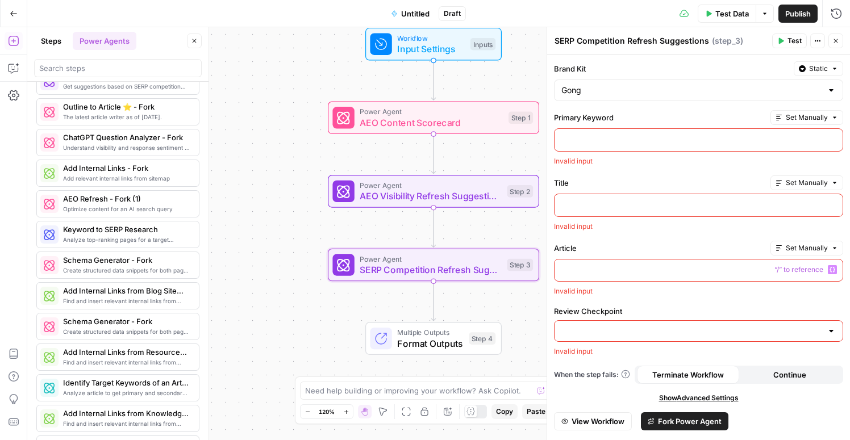
click at [665, 272] on p at bounding box center [698, 269] width 274 height 11
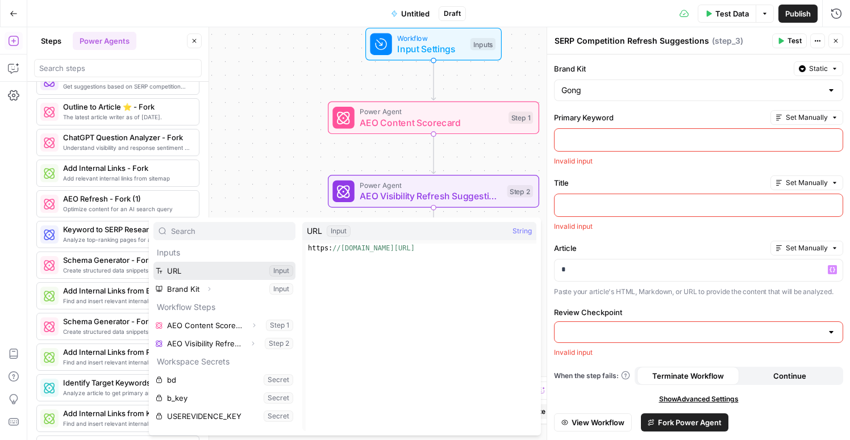
click at [231, 273] on button "Select variable URL" at bounding box center [224, 271] width 142 height 18
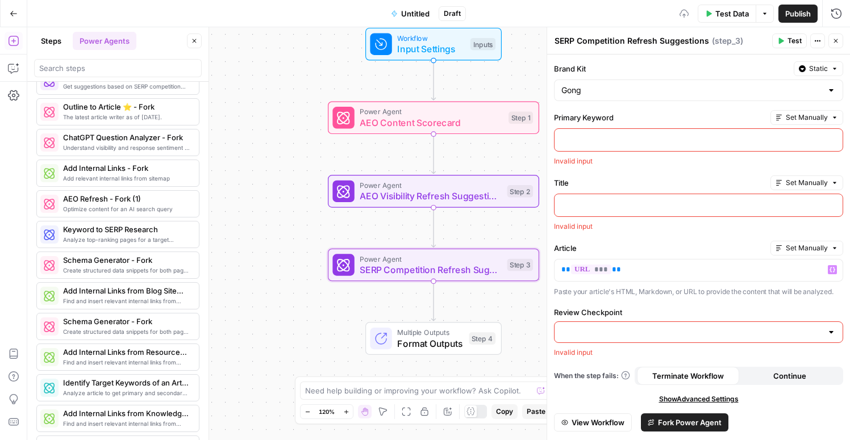
click at [658, 333] on input "Review Checkpoint" at bounding box center [691, 332] width 261 height 11
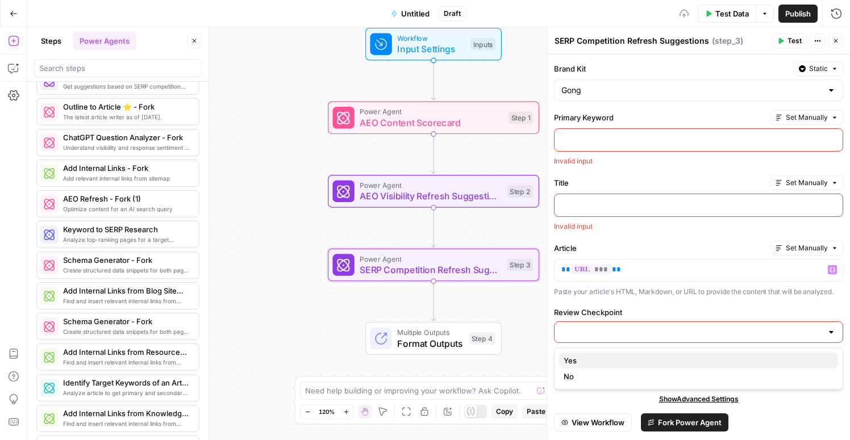
click at [648, 355] on span "Yes" at bounding box center [696, 360] width 265 height 11
type input "Yes"
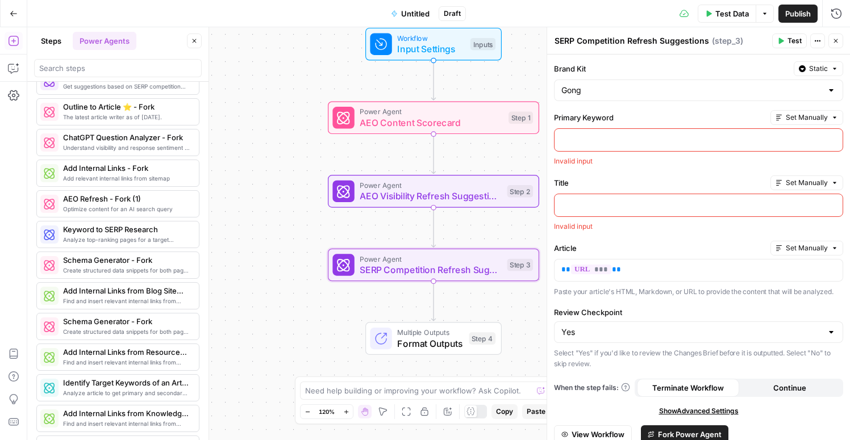
scroll to position [33, 0]
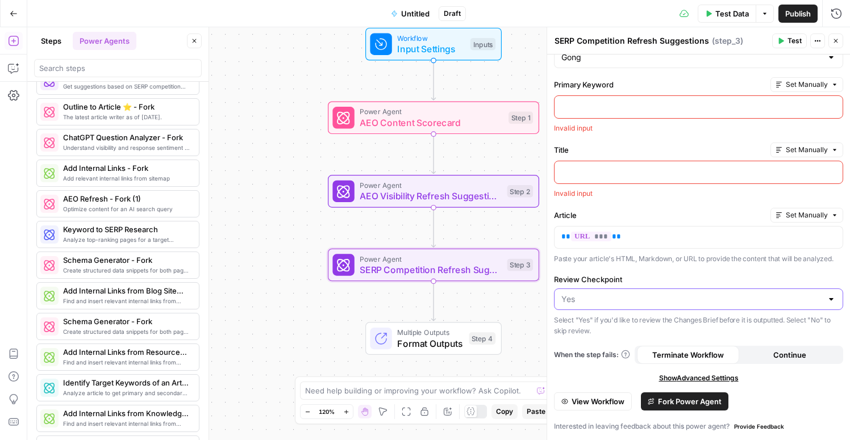
click at [593, 298] on input "Review Checkpoint" at bounding box center [691, 299] width 261 height 11
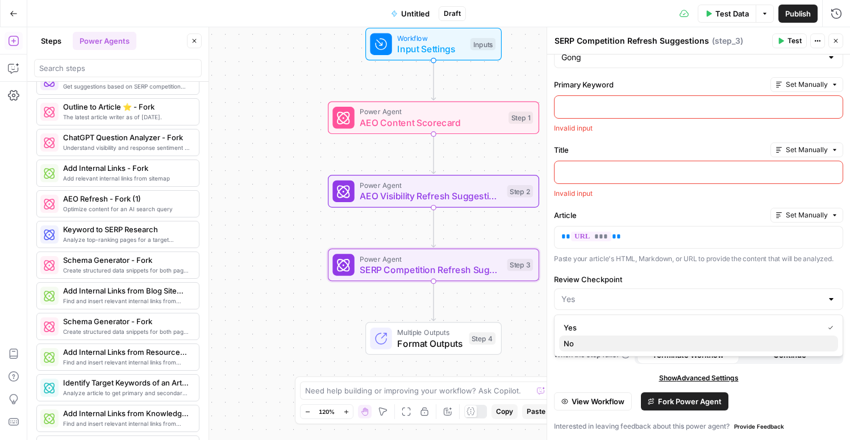
click at [585, 343] on span "No" at bounding box center [696, 343] width 265 height 11
type input "No"
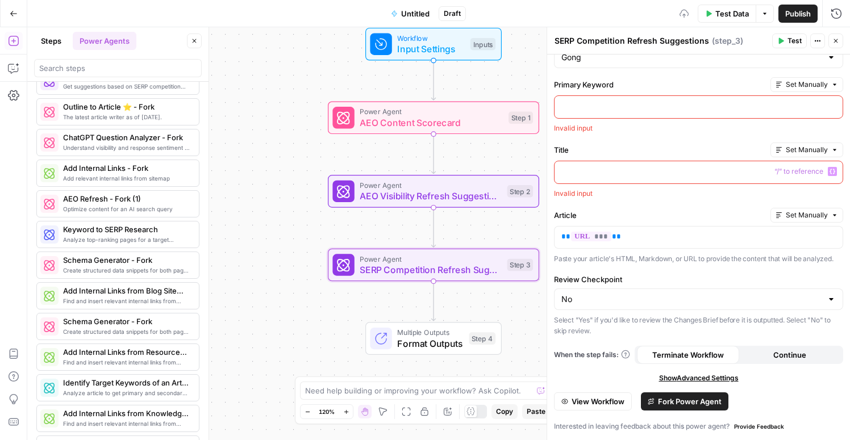
click at [576, 148] on label "Title" at bounding box center [660, 149] width 212 height 11
click at [461, 48] on span "Input Settings" at bounding box center [431, 49] width 68 height 14
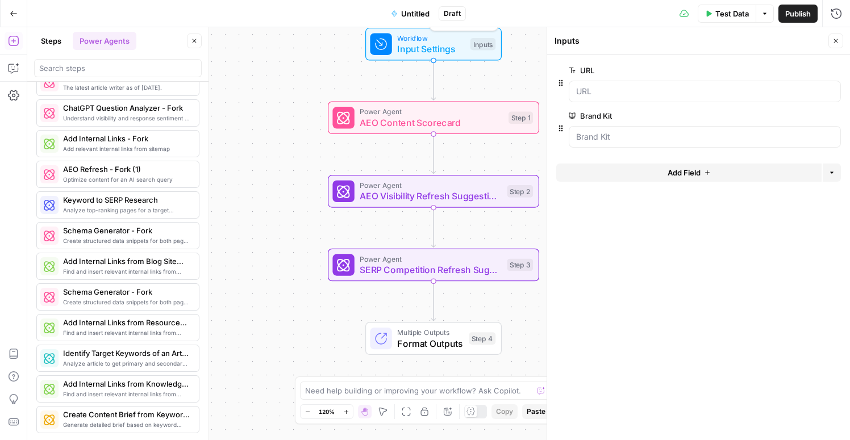
scroll to position [1552, 0]
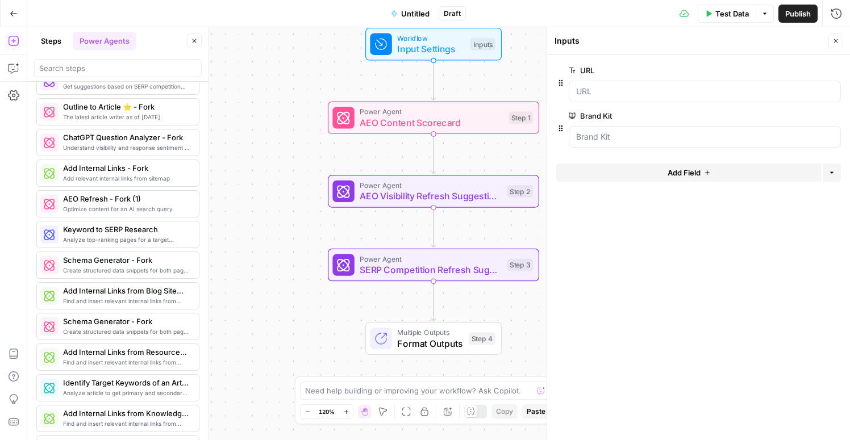
click at [717, 174] on button "Add Field" at bounding box center [688, 173] width 265 height 18
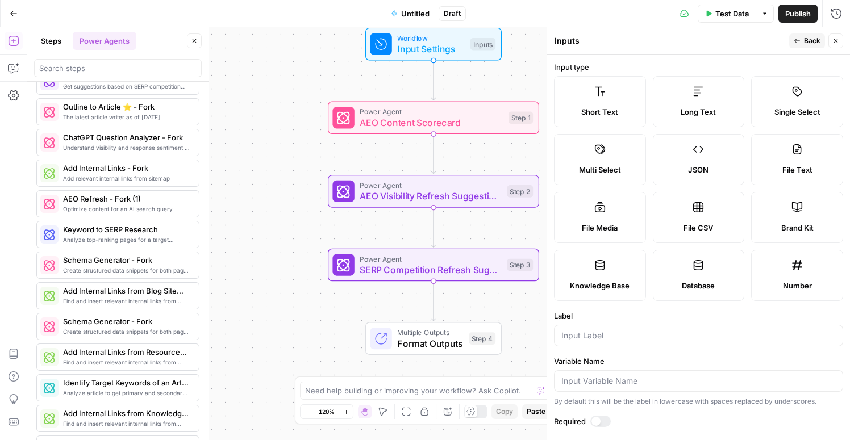
click at [579, 108] on div "Short Text" at bounding box center [600, 111] width 73 height 11
click at [630, 331] on input "Label" at bounding box center [698, 335] width 274 height 11
type input "Primary Keyword"
click at [600, 422] on div at bounding box center [600, 421] width 20 height 11
click at [813, 44] on span "Back" at bounding box center [812, 41] width 16 height 10
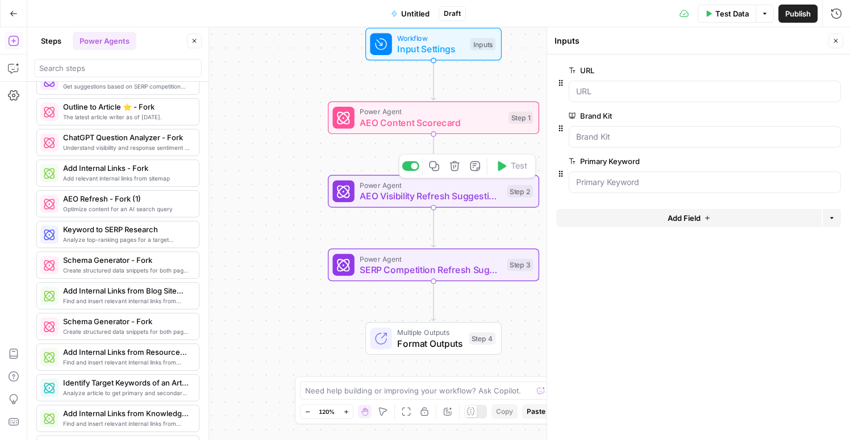
click at [452, 196] on span "AEO Visibility Refresh Suggestions" at bounding box center [431, 196] width 142 height 14
type textarea "AEO Visibility Refresh Suggestions"
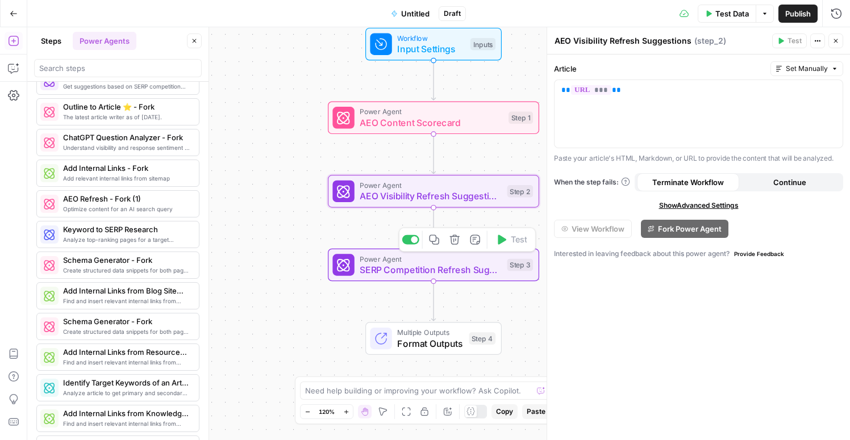
click at [489, 267] on span "SERP Competition Refresh Suggestions" at bounding box center [431, 270] width 142 height 14
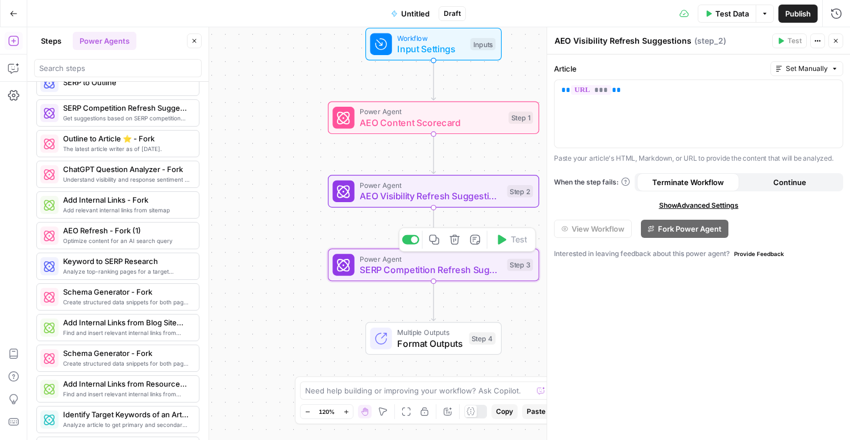
scroll to position [1678, 0]
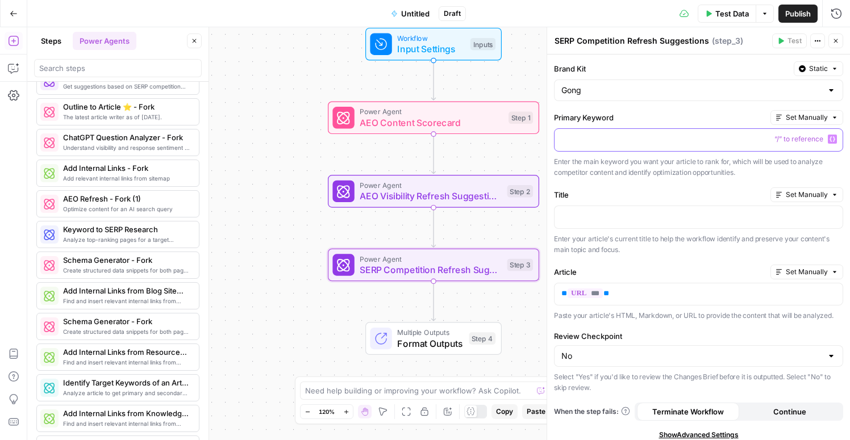
click at [600, 143] on p at bounding box center [698, 139] width 274 height 11
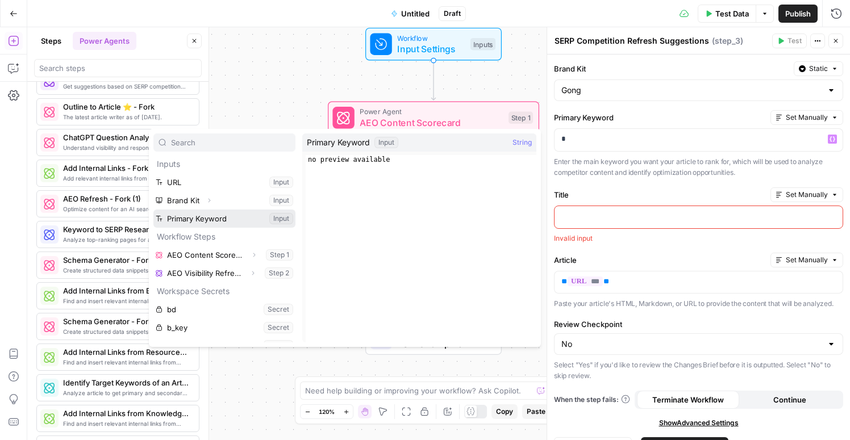
click at [196, 216] on button "Select variable Primary Keyword" at bounding box center [224, 219] width 142 height 18
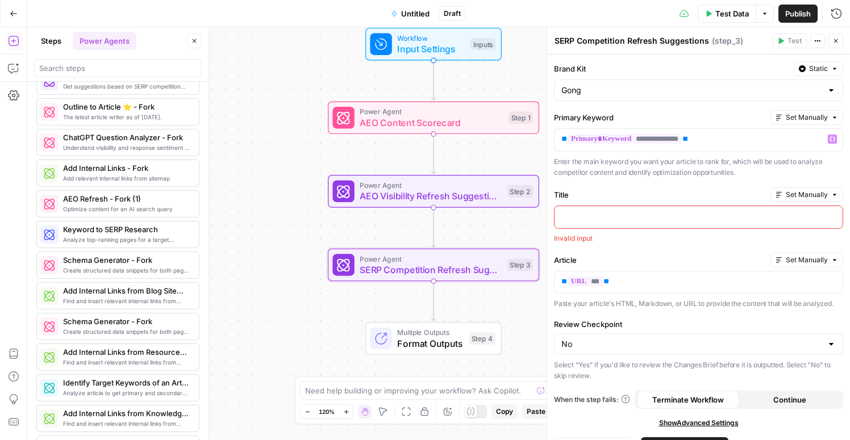
click at [600, 217] on p at bounding box center [698, 216] width 274 height 11
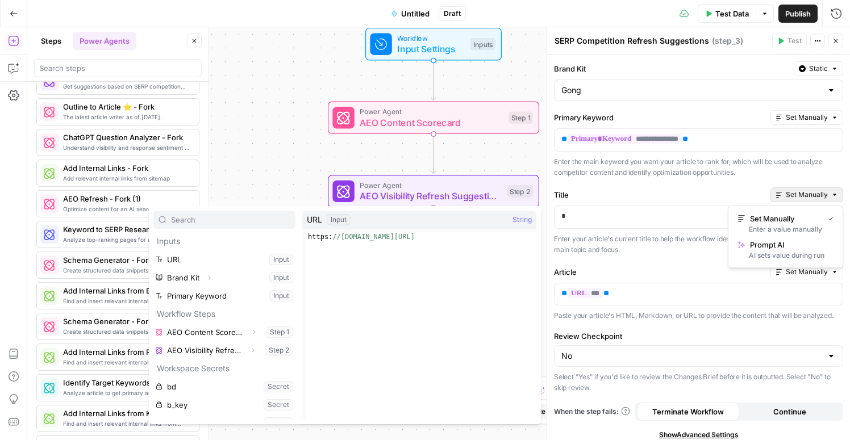
click at [837, 195] on icon "button" at bounding box center [834, 195] width 7 height 7
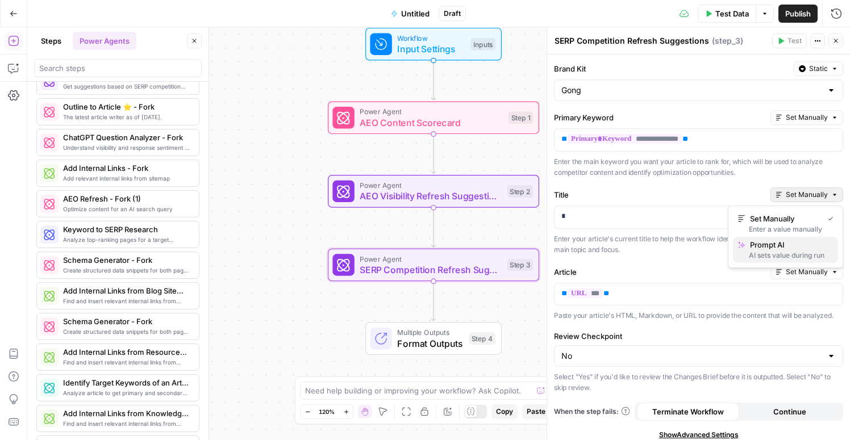
click at [797, 248] on span "Prompt AI" at bounding box center [789, 244] width 79 height 11
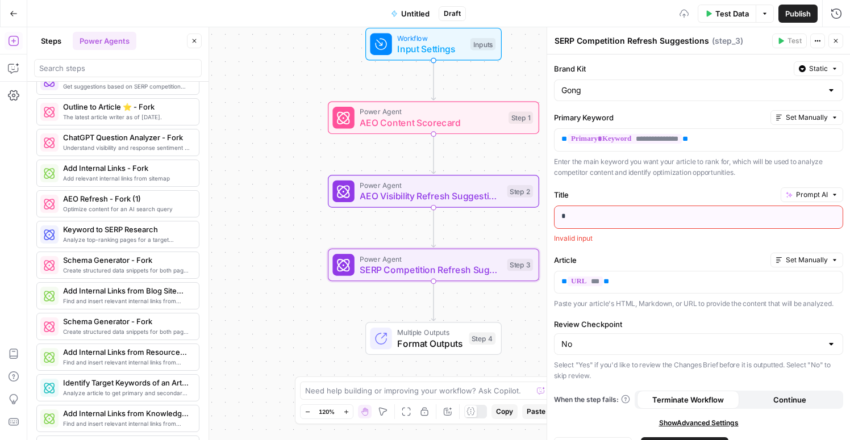
click at [708, 211] on p "*" at bounding box center [698, 216] width 274 height 11
click at [561, 195] on label "Title" at bounding box center [665, 194] width 222 height 11
copy label "Title"
click at [426, 43] on span "Input Settings" at bounding box center [431, 49] width 68 height 14
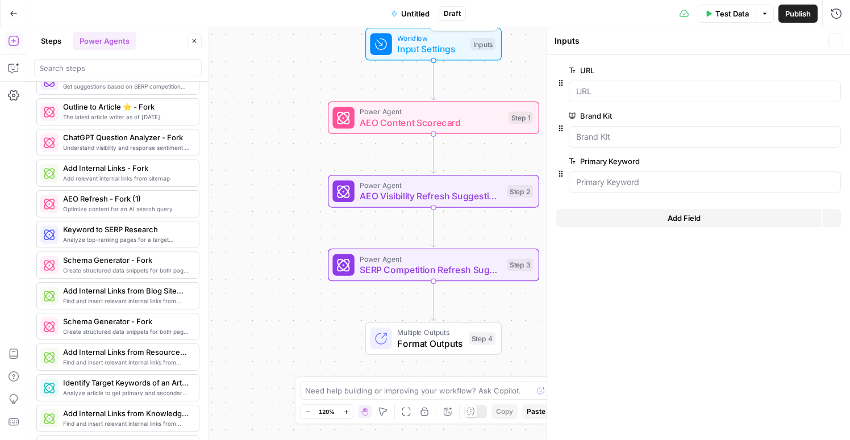
scroll to position [1552, 0]
click at [684, 219] on span "Add Field" at bounding box center [684, 218] width 33 height 11
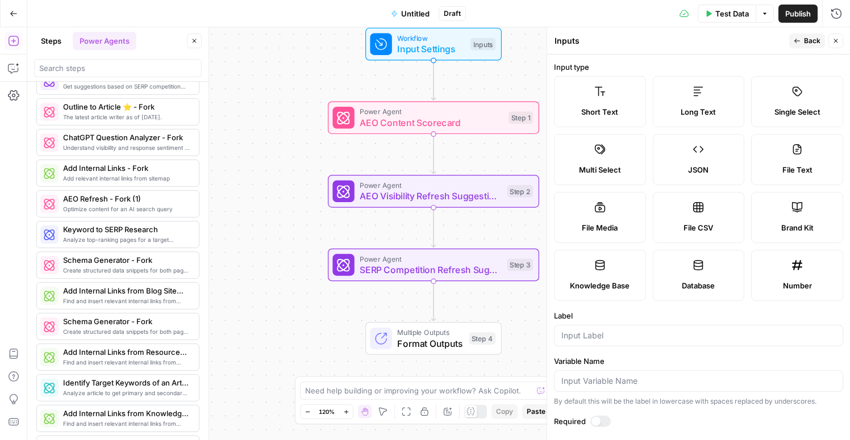
click at [596, 101] on label "Short Text" at bounding box center [600, 101] width 92 height 51
click at [660, 334] on input "Label" at bounding box center [698, 335] width 274 height 11
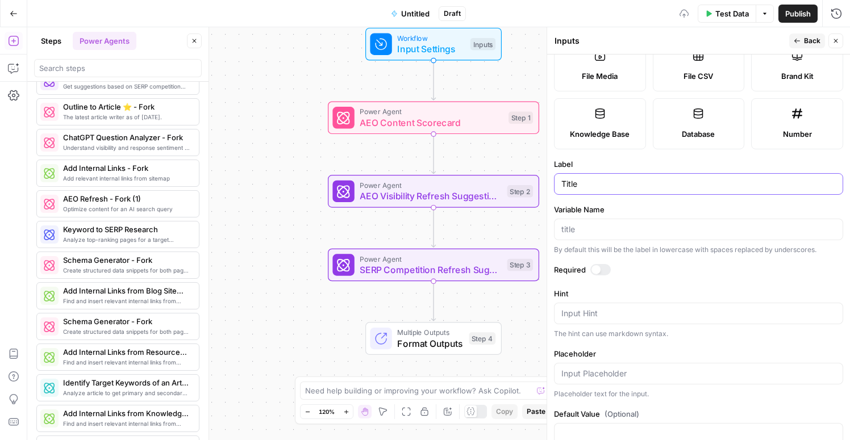
scroll to position [162, 0]
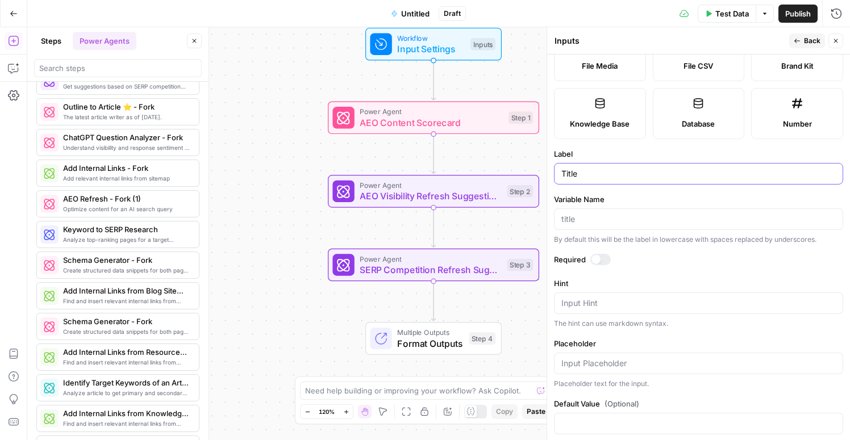
type input "Title"
click at [597, 261] on div at bounding box center [596, 259] width 9 height 9
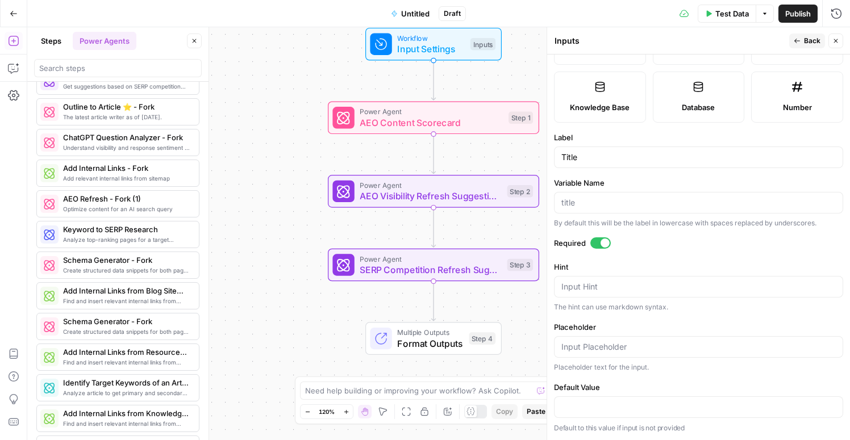
click at [814, 44] on span "Back" at bounding box center [812, 41] width 16 height 10
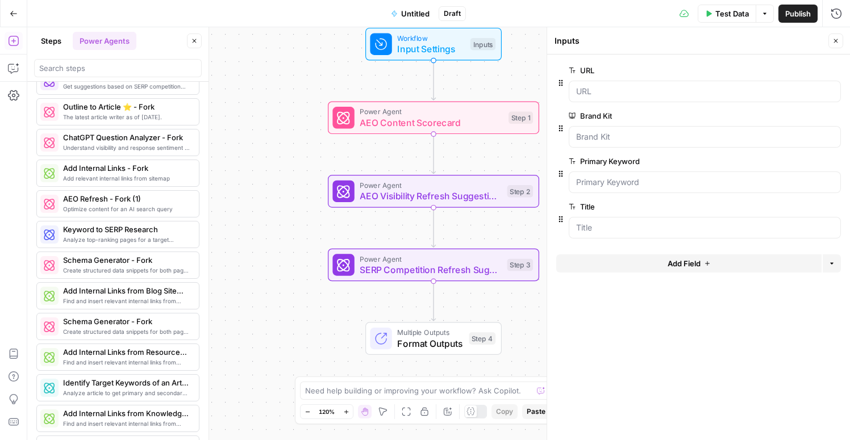
click at [729, 13] on span "Test Data" at bounding box center [733, 13] width 34 height 11
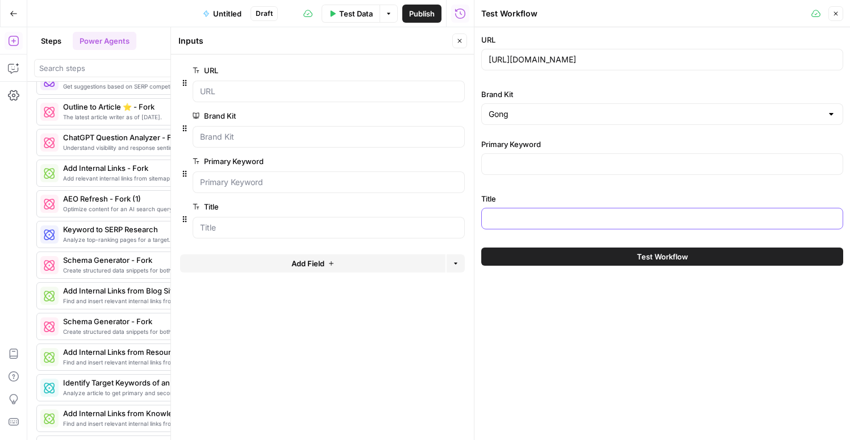
click at [521, 221] on input "Title" at bounding box center [662, 218] width 347 height 11
paste input "Title"
type input "Title"
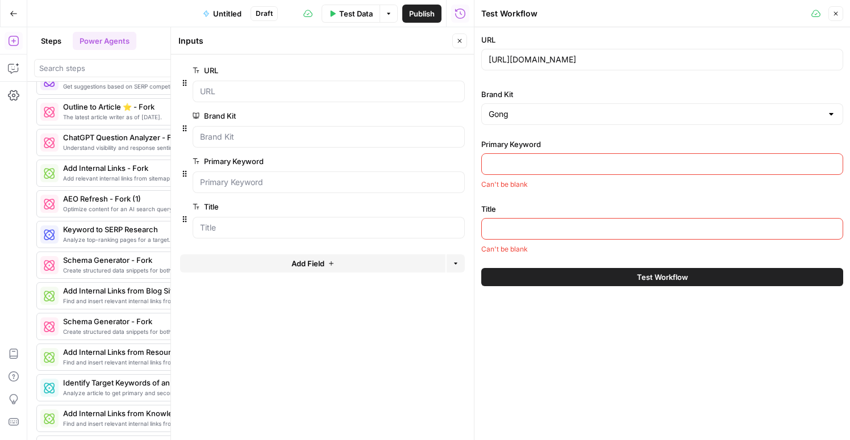
paste input "Call Recording Software"
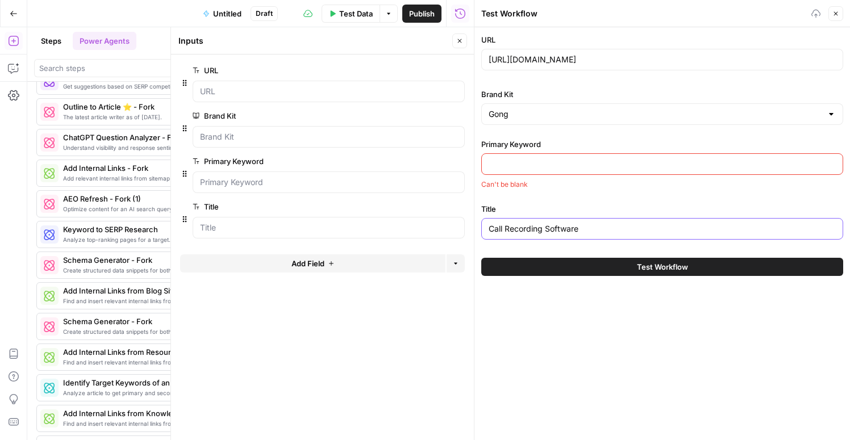
type input "Call Recording Software"
click at [565, 165] on input "Primary Keyword" at bounding box center [662, 164] width 347 height 11
paste input "Call Recording Software"
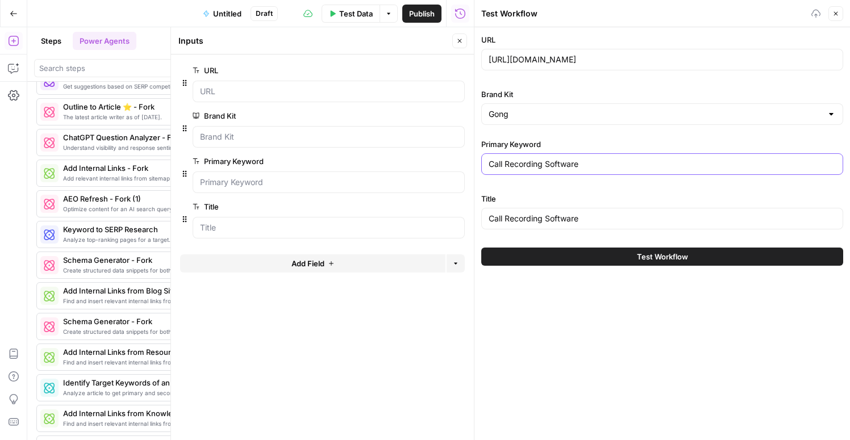
type input "Call Recording Software"
click at [529, 199] on label "Title" at bounding box center [662, 198] width 362 height 11
click at [529, 213] on input "Call Recording Software" at bounding box center [662, 218] width 347 height 11
click at [841, 15] on button "Close" at bounding box center [836, 13] width 15 height 15
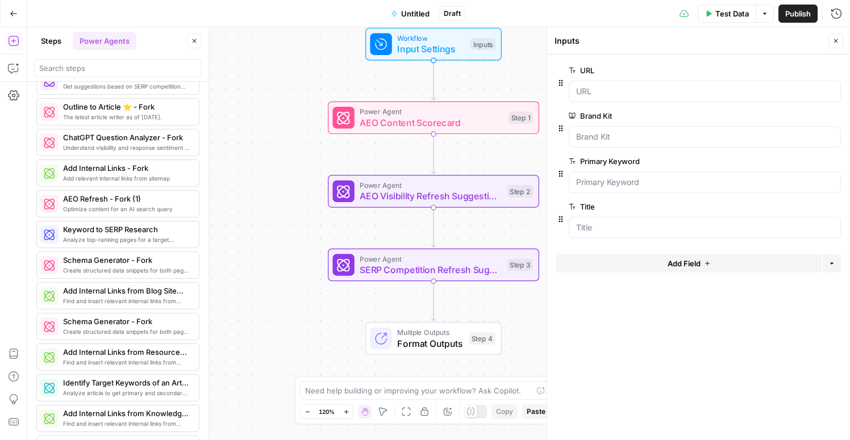
click at [487, 193] on span "AEO Visibility Refresh Suggestions" at bounding box center [431, 196] width 142 height 14
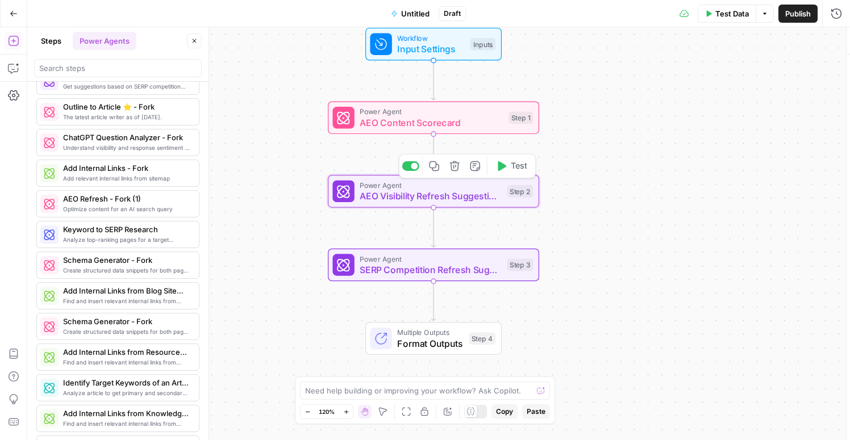
type textarea "AEO Visibility Refresh Suggestions"
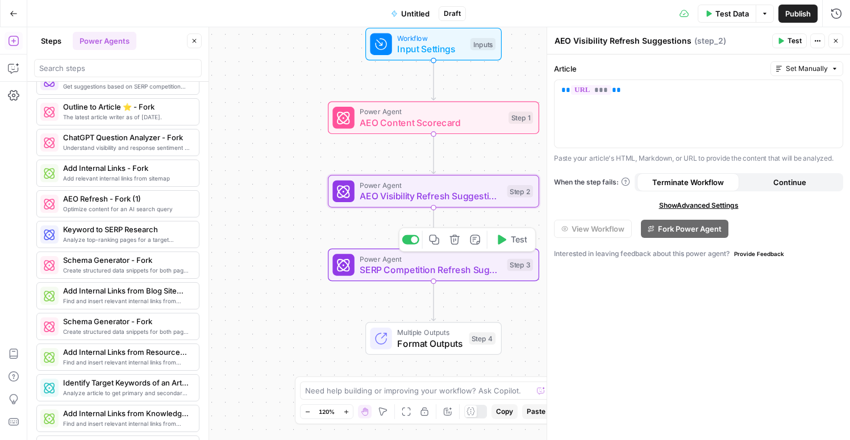
click at [481, 269] on span "SERP Competition Refresh Suggestions" at bounding box center [431, 270] width 142 height 14
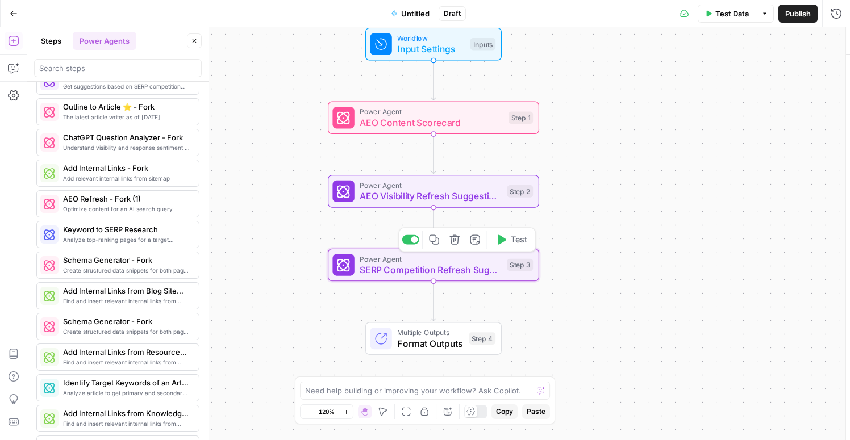
type textarea "SERP Competition Refresh Suggestions"
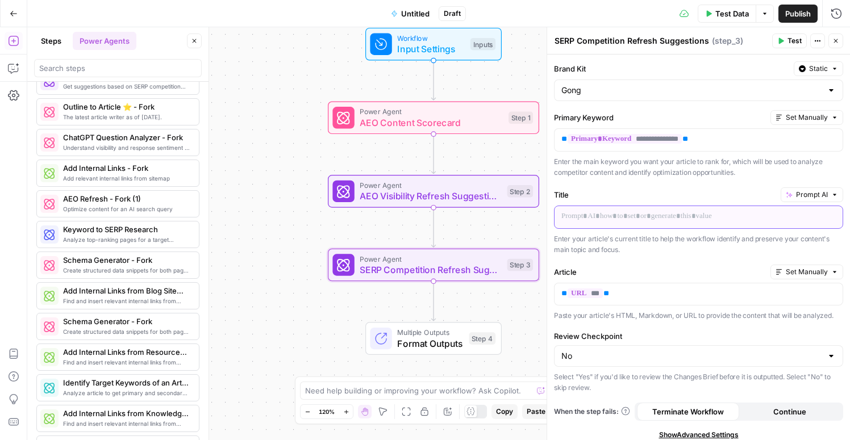
click at [577, 221] on p at bounding box center [698, 216] width 274 height 11
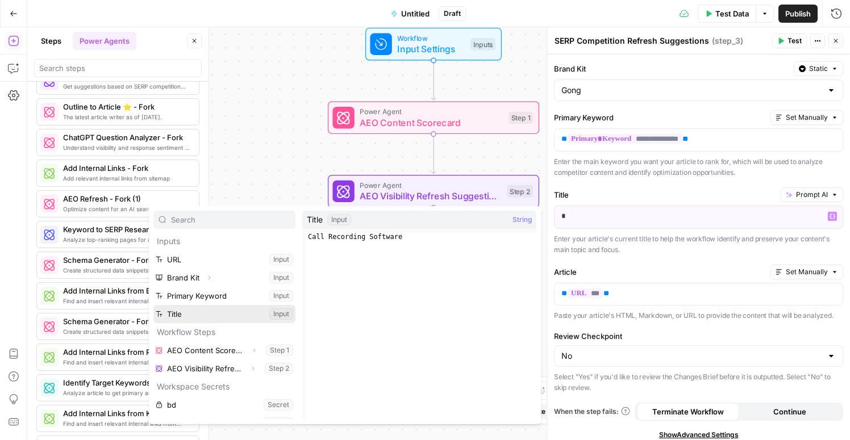
click at [203, 314] on button "Select variable Title" at bounding box center [224, 314] width 142 height 18
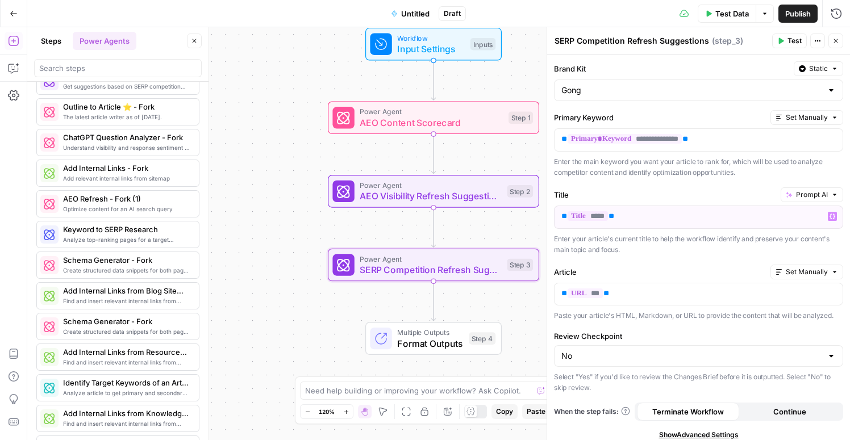
click at [213, 160] on div at bounding box center [208, 233] width 11 height 413
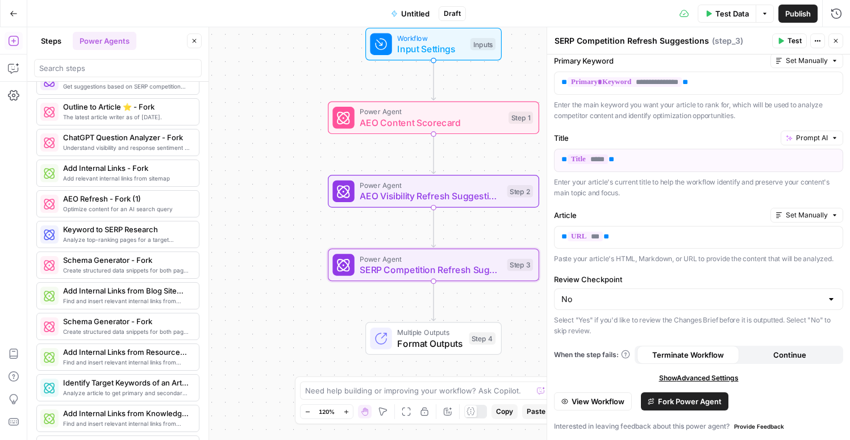
scroll to position [0, 0]
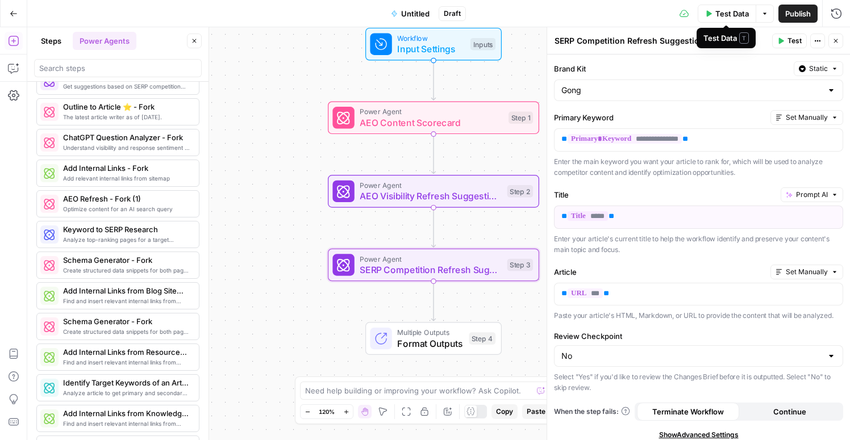
click at [722, 13] on span "Test Data" at bounding box center [733, 13] width 34 height 11
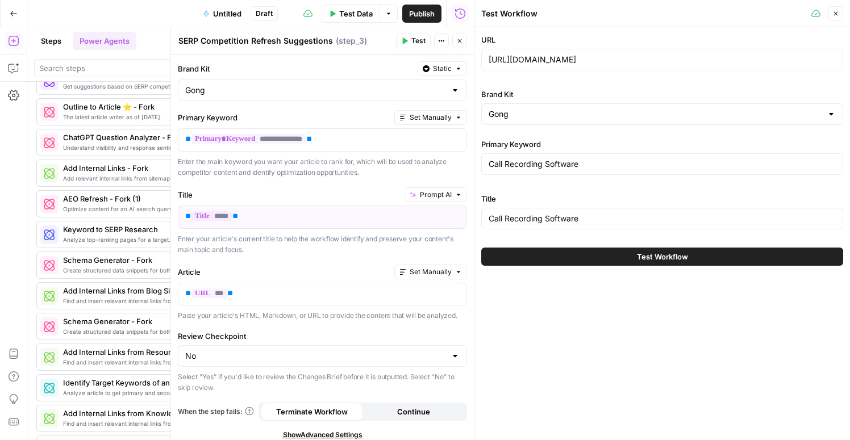
click at [676, 253] on span "Test Workflow" at bounding box center [662, 256] width 51 height 11
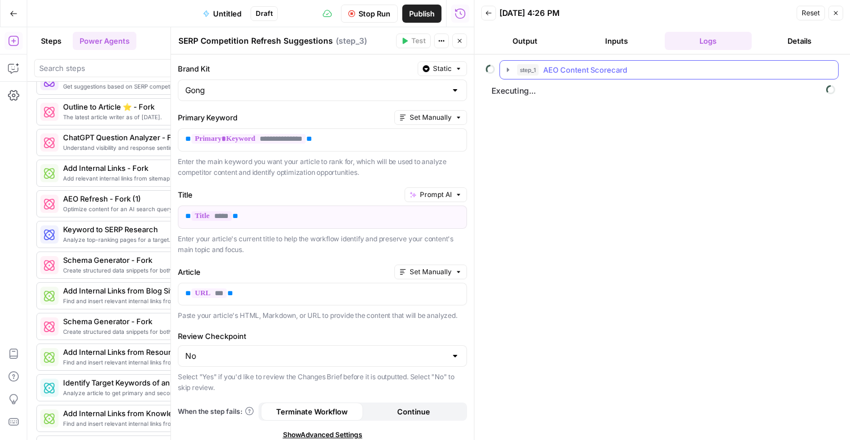
click at [508, 69] on icon "button" at bounding box center [508, 70] width 2 height 4
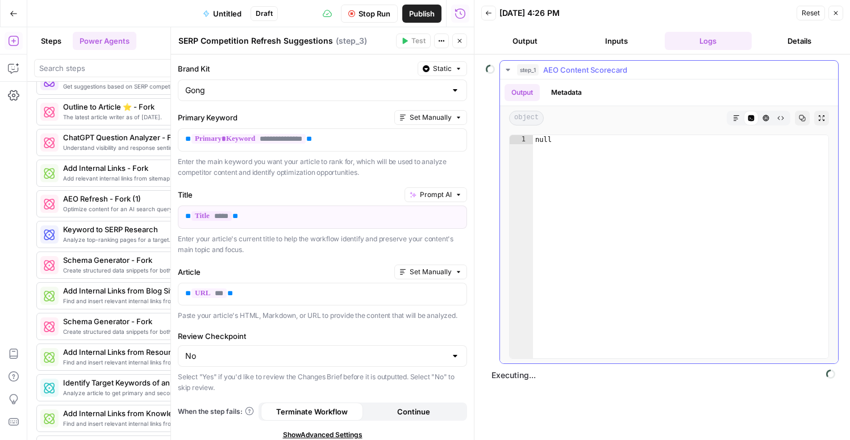
click at [508, 69] on icon "button" at bounding box center [508, 70] width 4 height 2
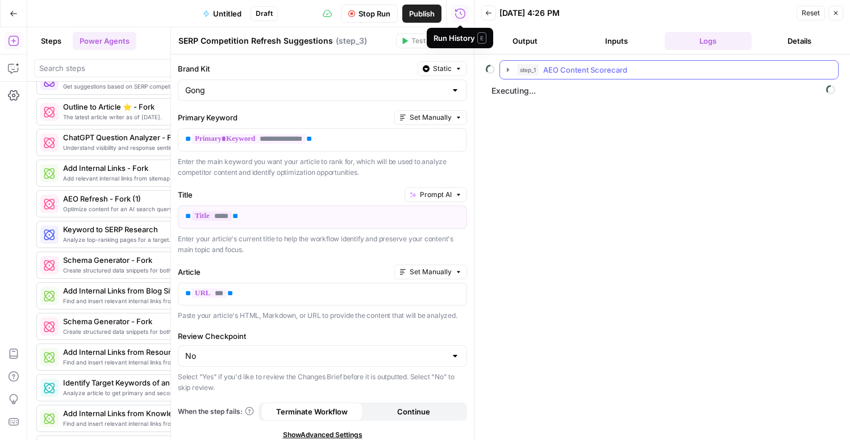
click at [507, 70] on icon "button" at bounding box center [508, 70] width 2 height 4
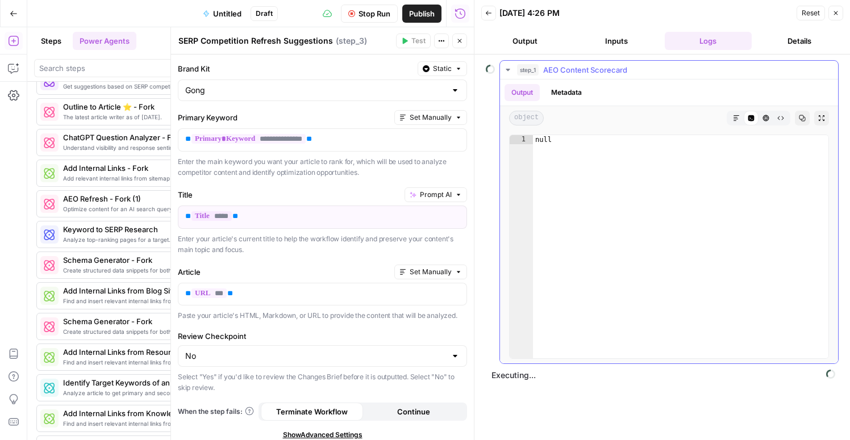
click at [509, 69] on icon "button" at bounding box center [508, 70] width 4 height 2
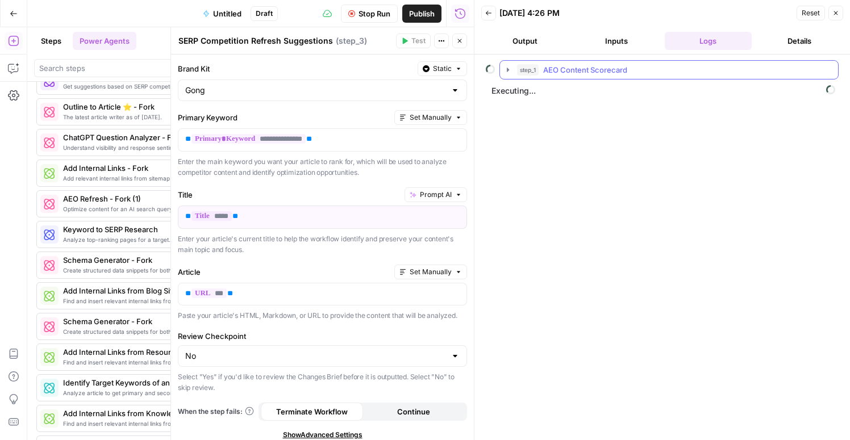
click at [508, 68] on icon "button" at bounding box center [508, 69] width 9 height 9
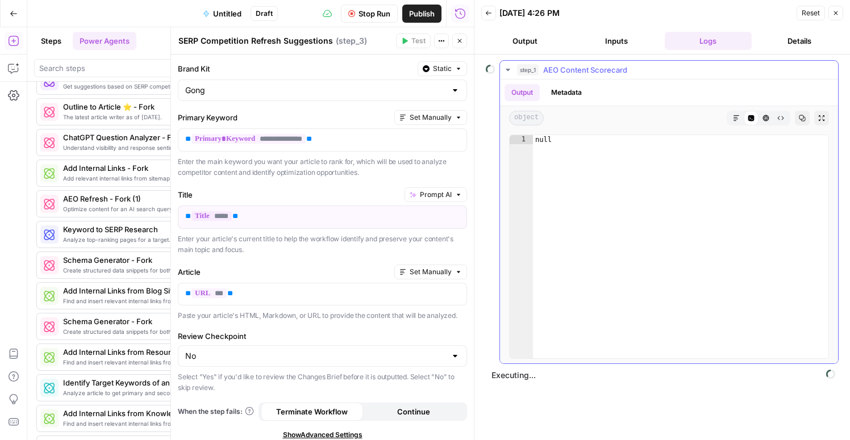
click at [508, 68] on icon "button" at bounding box center [508, 69] width 9 height 9
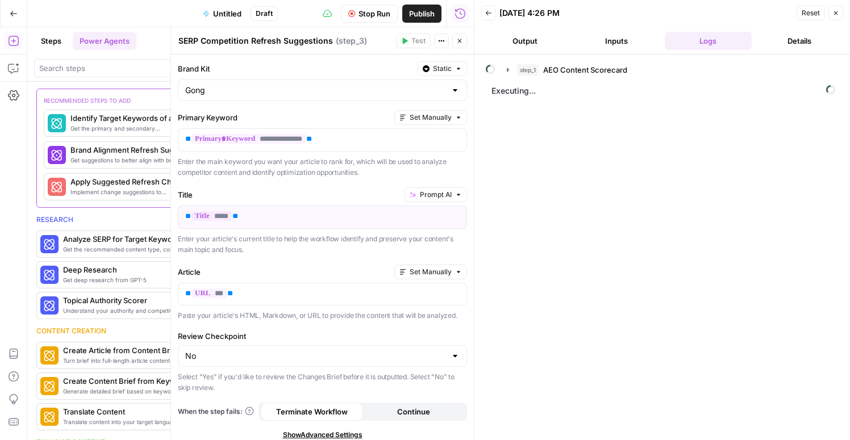
scroll to position [1678, 0]
